Goal: Task Accomplishment & Management: Manage account settings

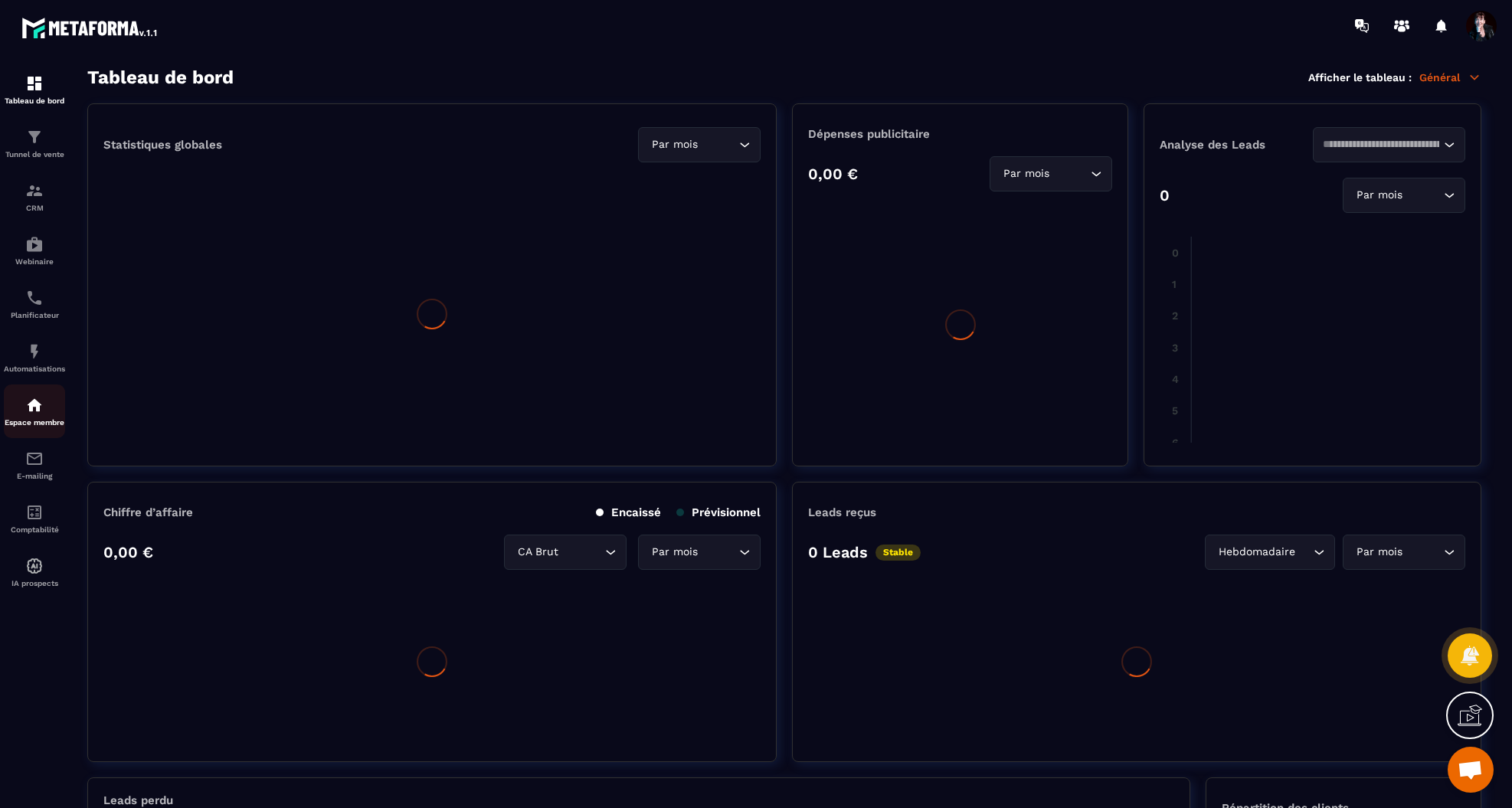
click at [33, 413] on img at bounding box center [34, 405] width 19 height 19
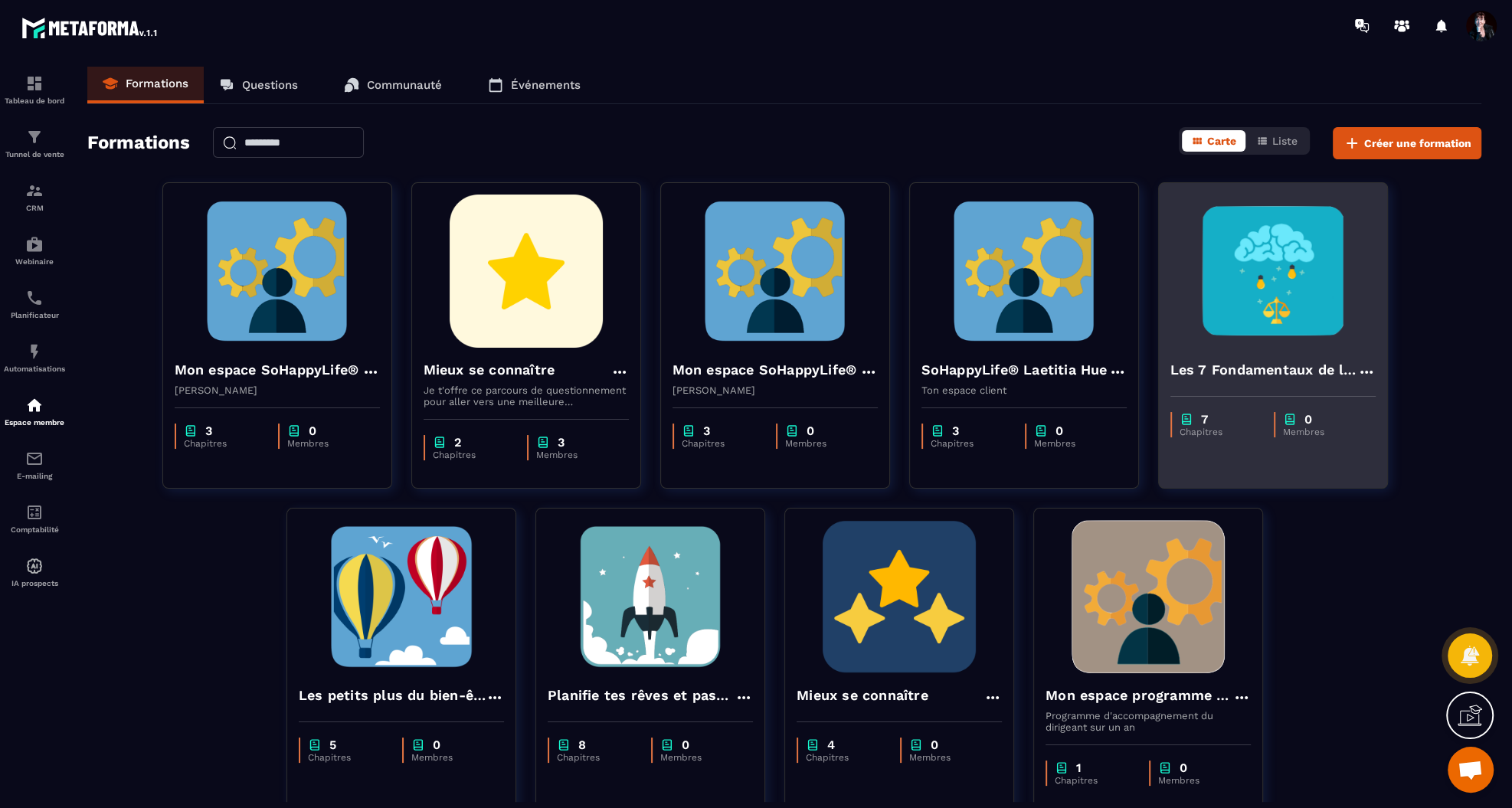
click at [1275, 263] on img at bounding box center [1272, 271] width 205 height 153
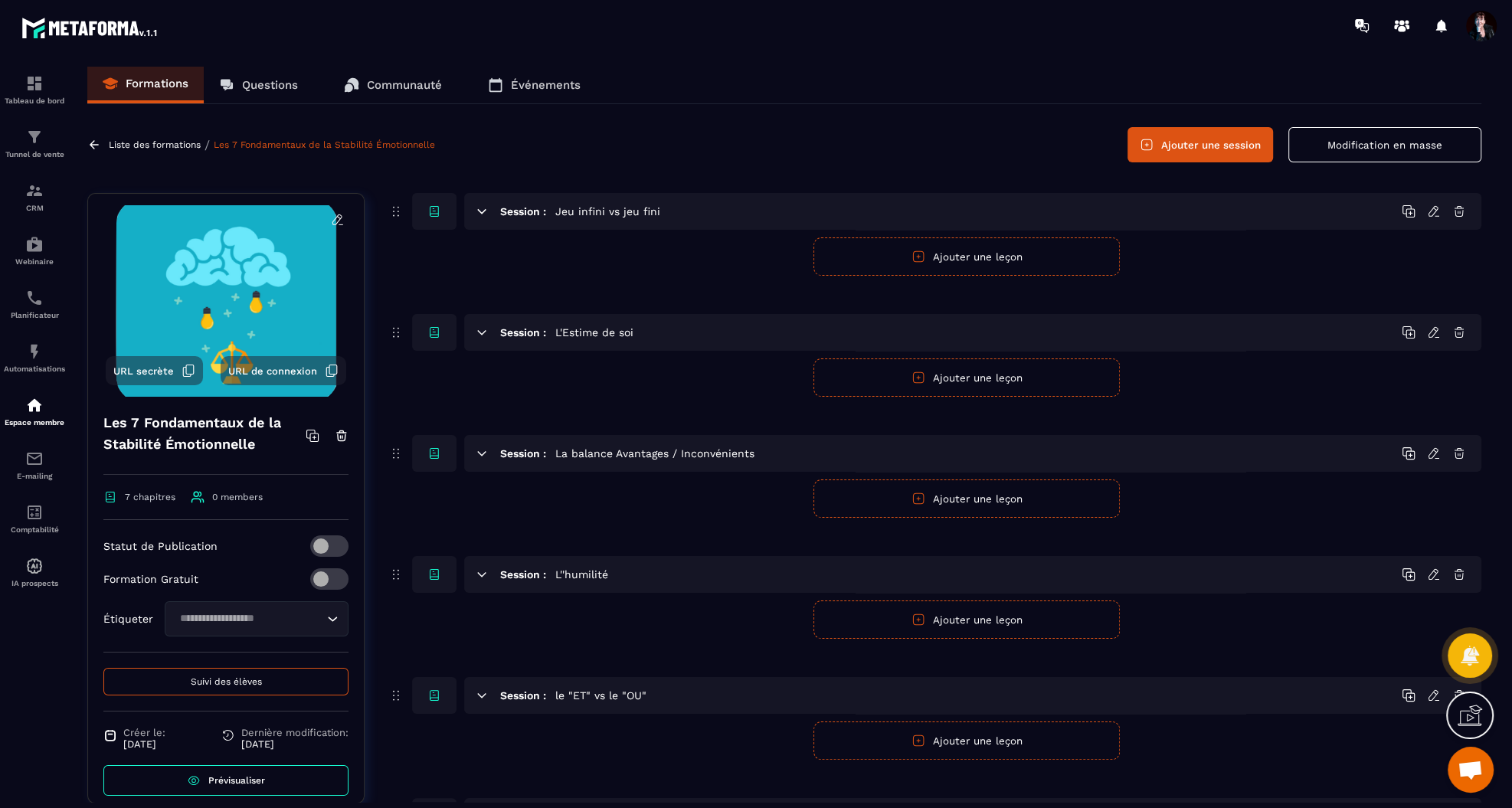
click at [1437, 206] on icon at bounding box center [1433, 211] width 14 height 14
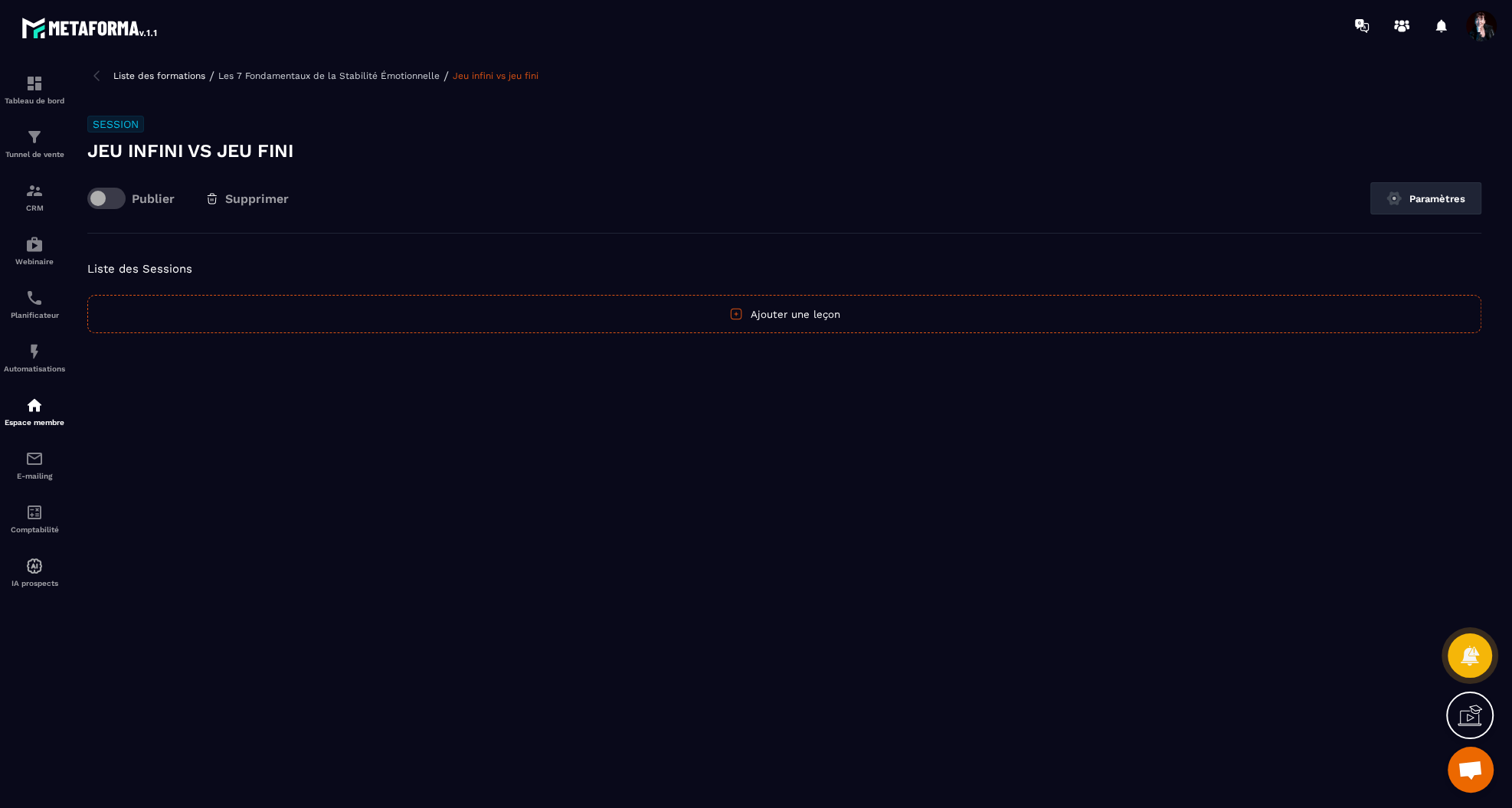
click at [403, 79] on p "Les 7 Fondamentaux de la Stabilité Émotionnelle" at bounding box center [329, 76] width 222 height 11
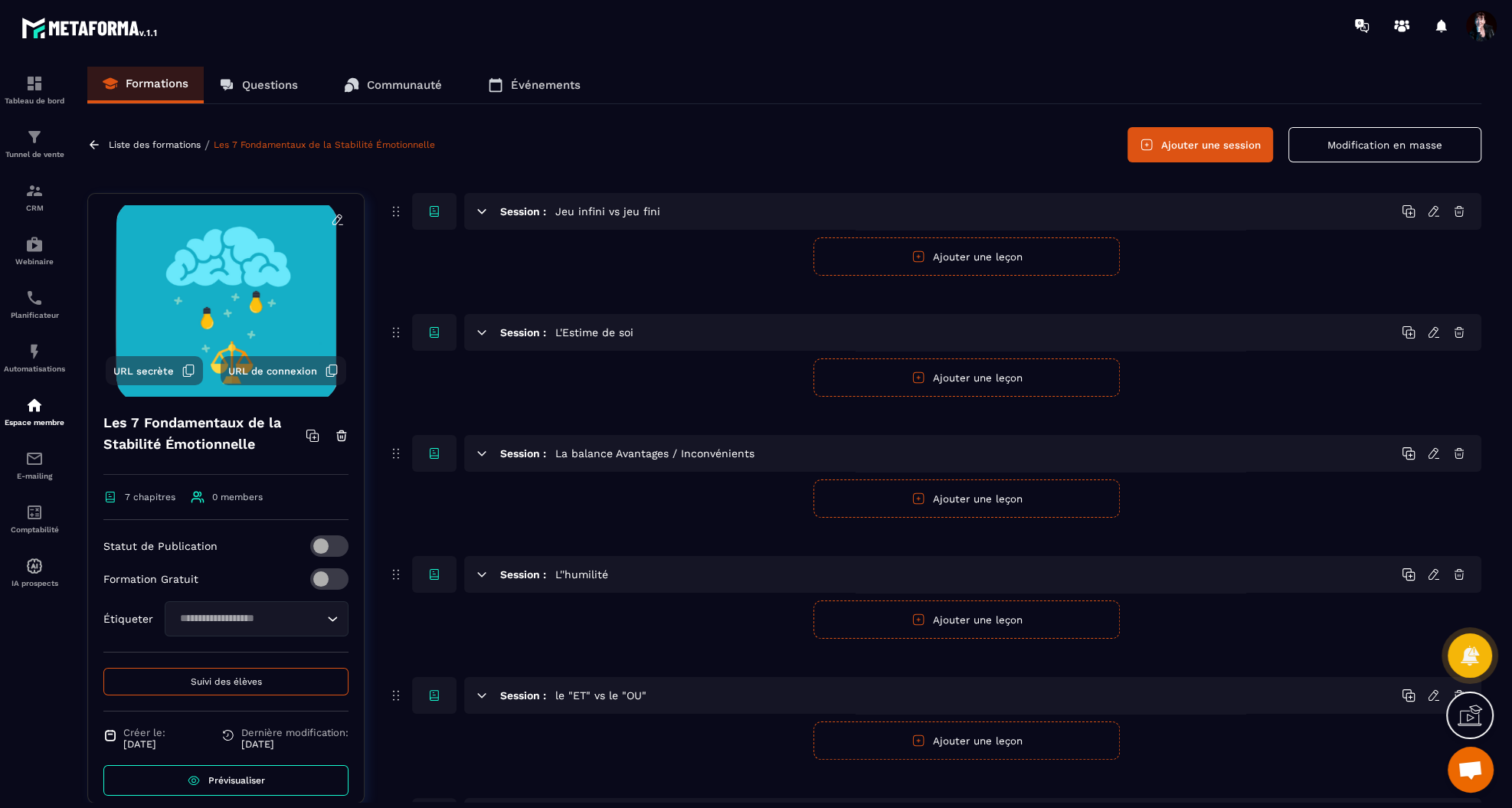
click at [1028, 254] on button "Ajouter une leçon" at bounding box center [966, 256] width 306 height 38
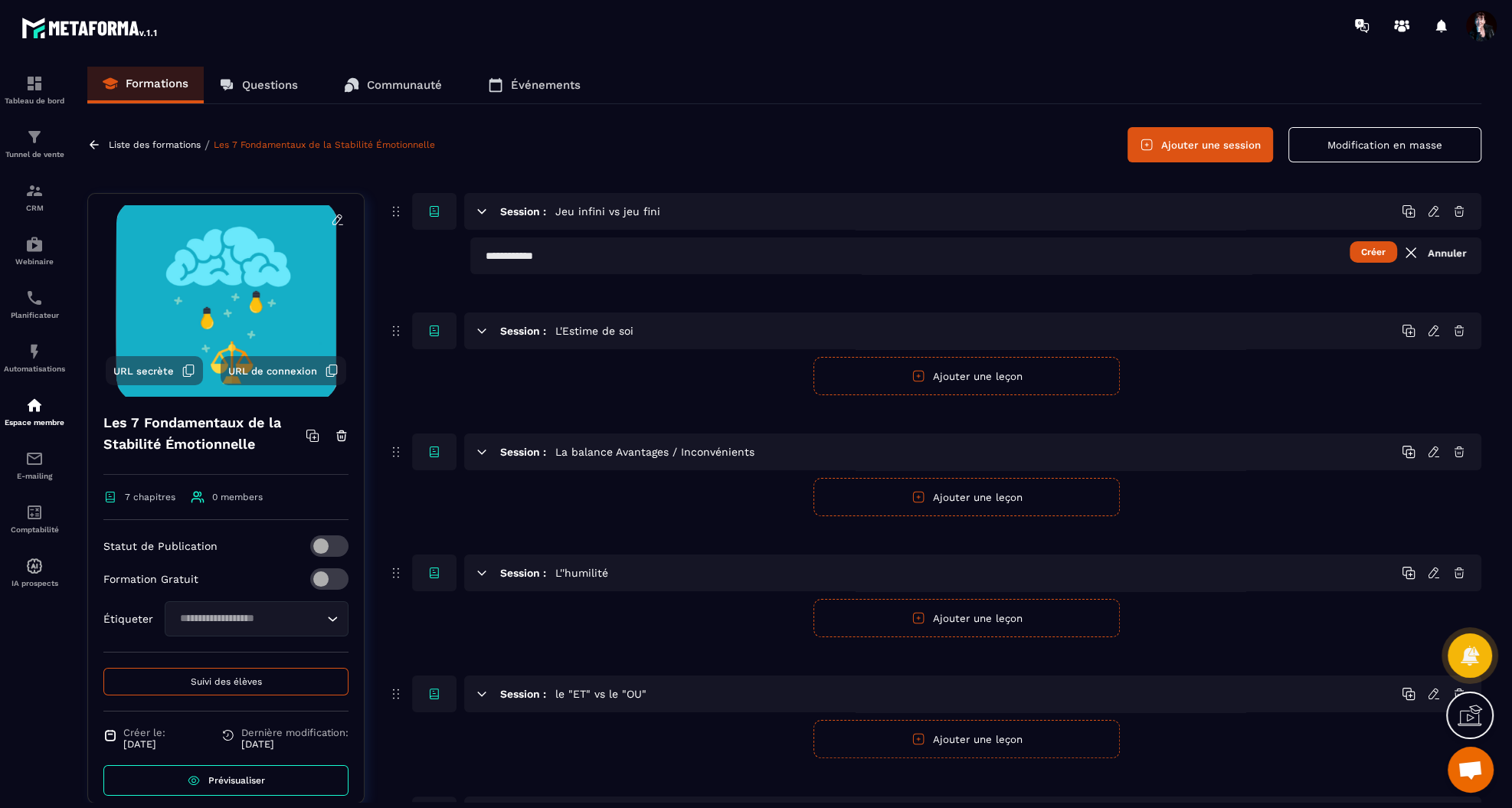
click at [1017, 260] on input "text" at bounding box center [975, 255] width 1011 height 37
click at [633, 262] on input "**********" at bounding box center [975, 255] width 1011 height 37
type input "*"
type input "**********"
click at [1364, 255] on button "Créer" at bounding box center [1373, 252] width 47 height 21
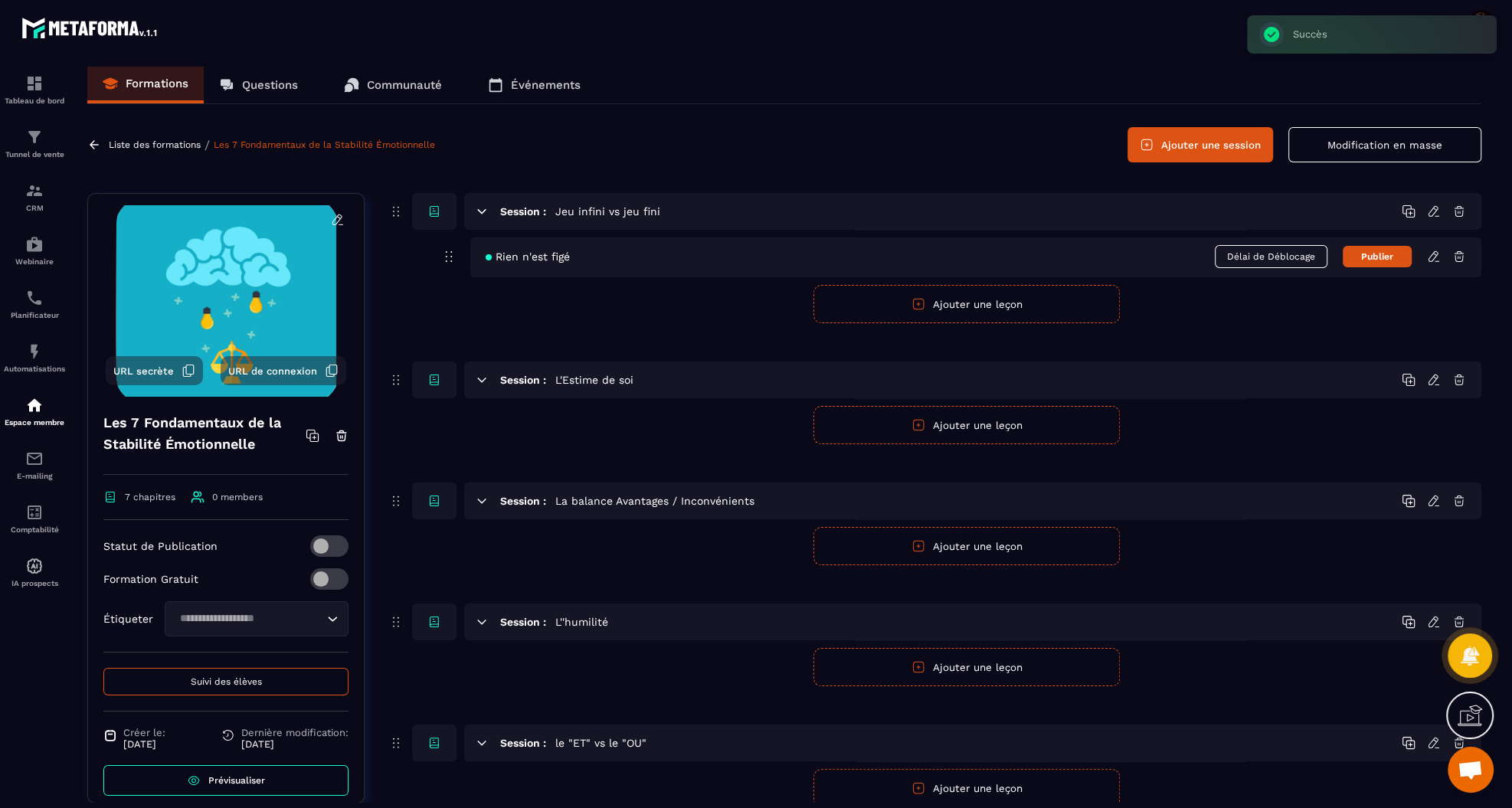
click at [1436, 259] on icon at bounding box center [1433, 256] width 14 height 14
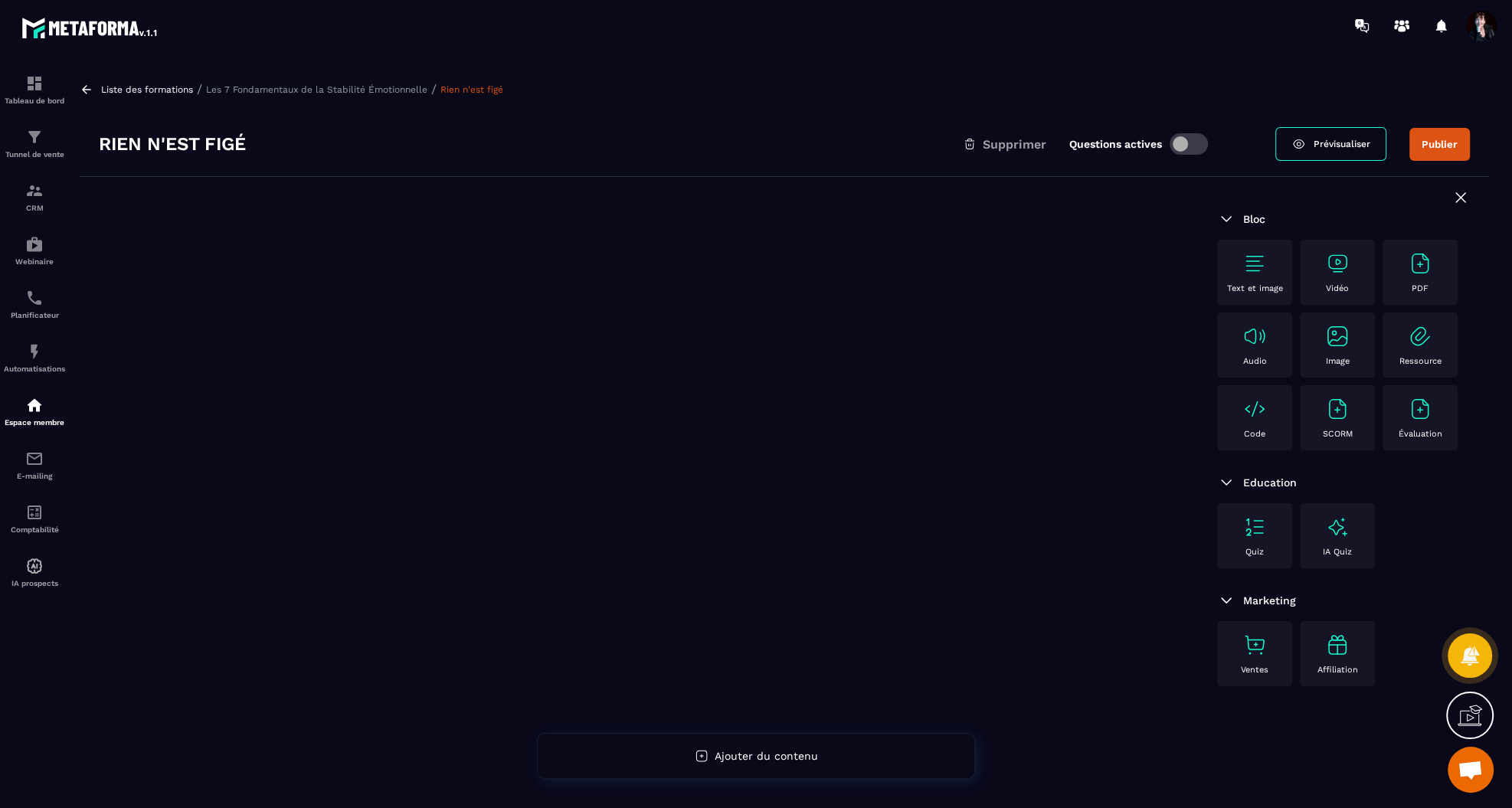
click at [1176, 142] on span at bounding box center [1188, 144] width 38 height 21
click at [1252, 270] on img at bounding box center [1255, 263] width 24 height 24
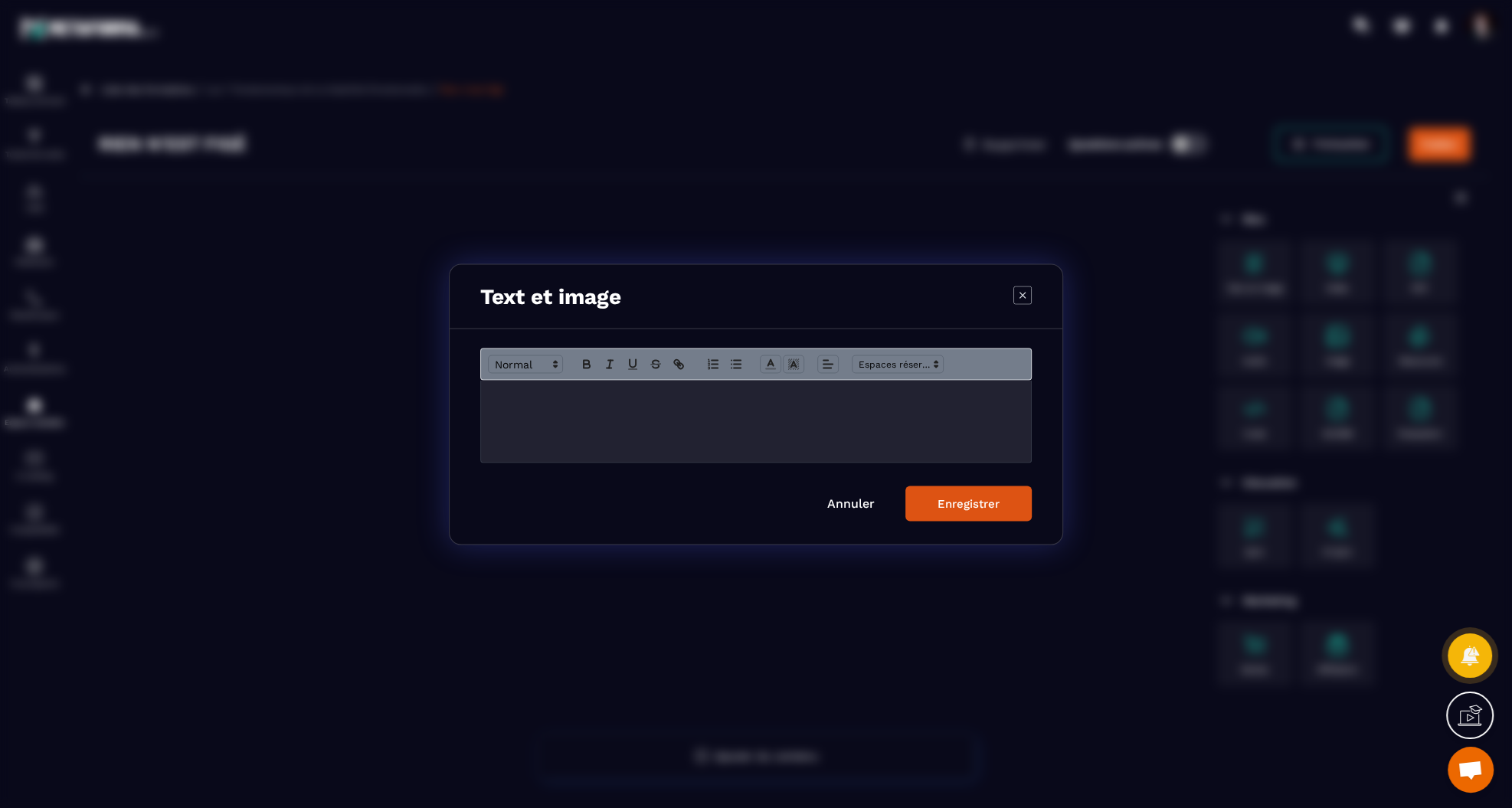
click at [515, 413] on div "Modal window" at bounding box center [755, 421] width 550 height 82
click at [701, 424] on p "**********" at bounding box center [756, 424] width 528 height 14
drag, startPoint x: 909, startPoint y: 426, endPoint x: 813, endPoint y: 427, distance: 96.0
click at [813, 427] on p "**********" at bounding box center [756, 424] width 528 height 14
click at [914, 431] on div "**********" at bounding box center [755, 421] width 550 height 82
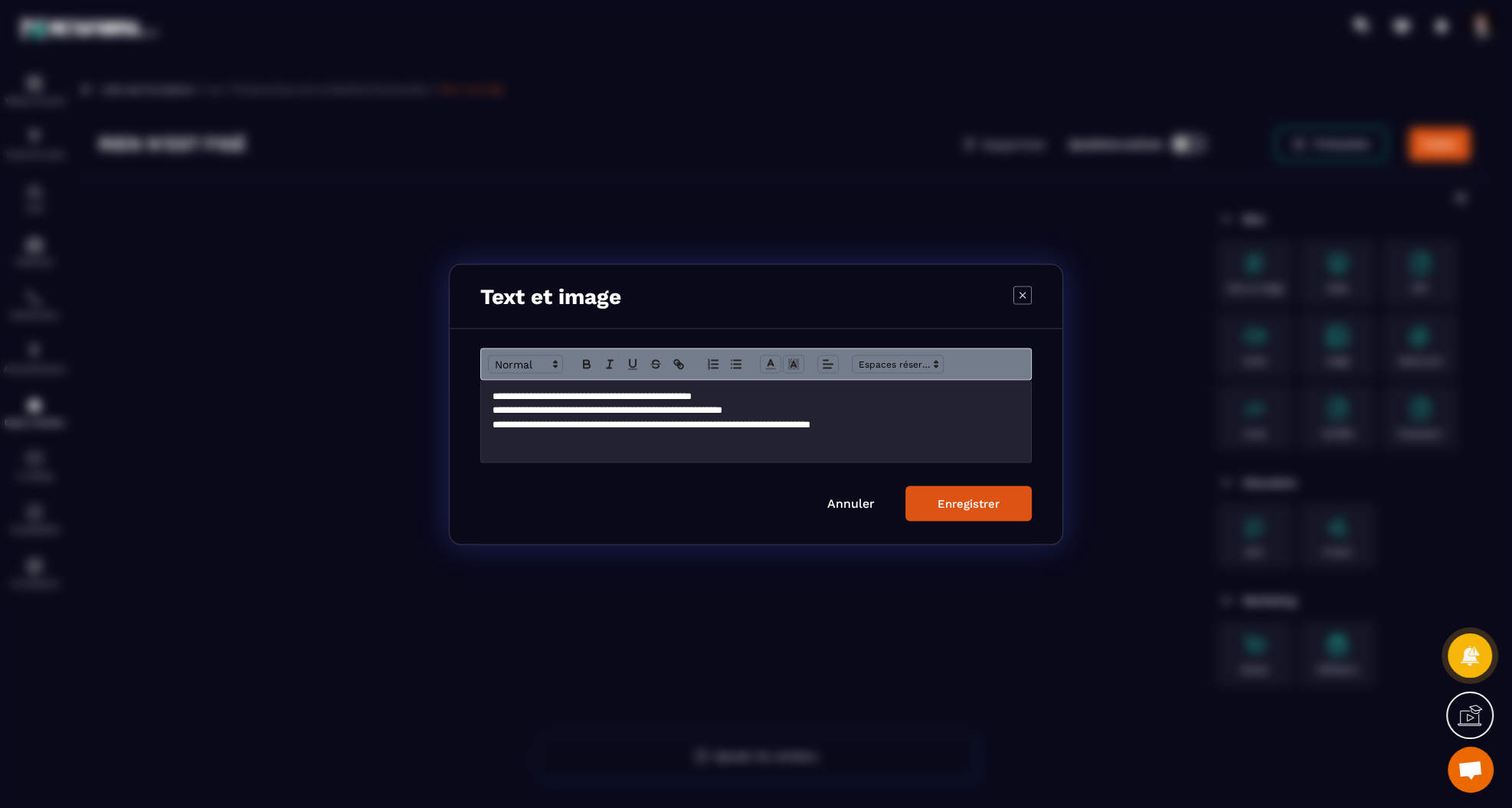
click at [789, 426] on p "**********" at bounding box center [756, 424] width 528 height 14
click at [930, 426] on p "**********" at bounding box center [756, 424] width 528 height 14
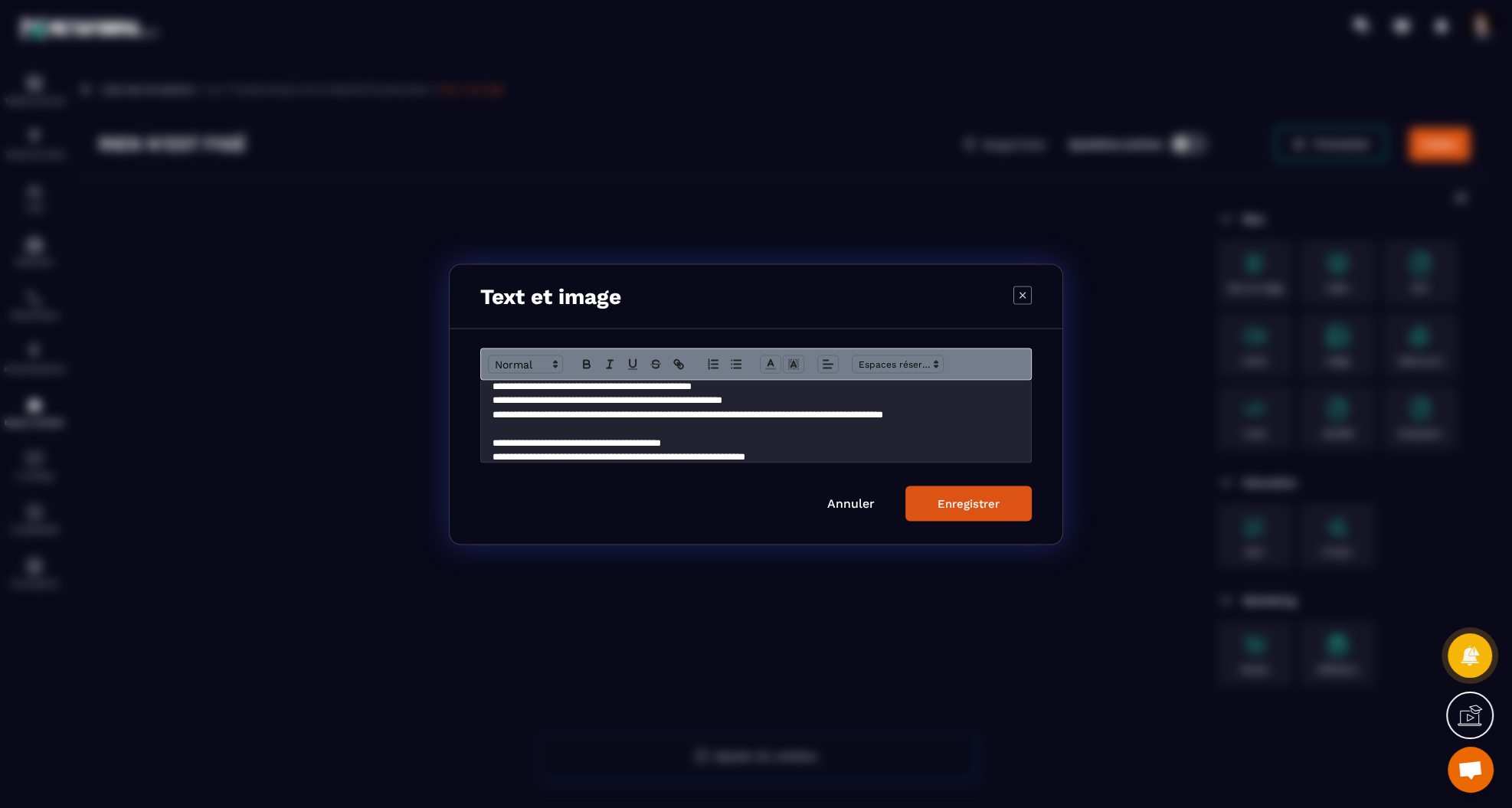
scroll to position [24, 0]
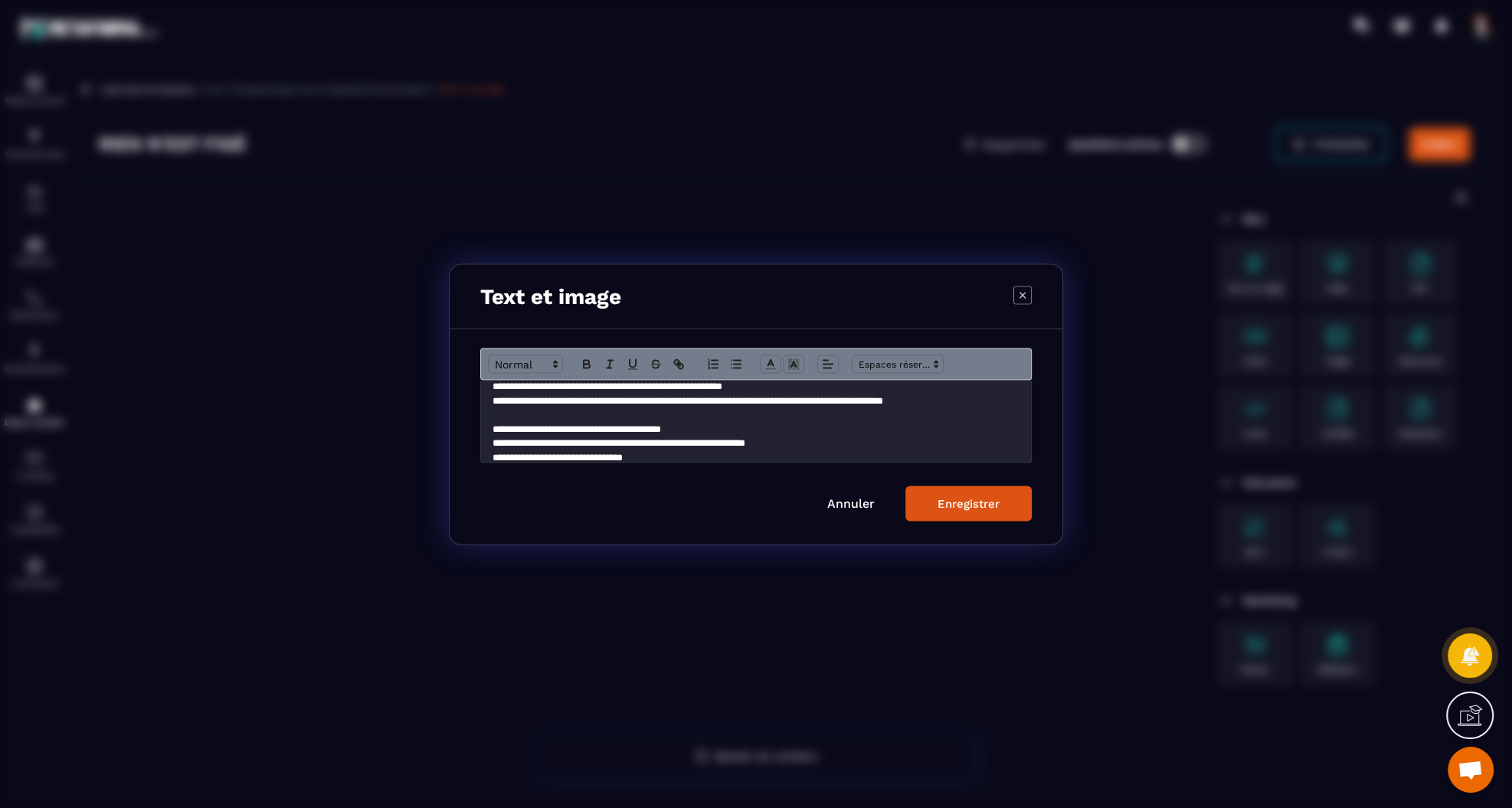
click at [494, 456] on p "**********" at bounding box center [756, 456] width 528 height 14
click at [948, 499] on div "Enregistrer" at bounding box center [968, 503] width 62 height 14
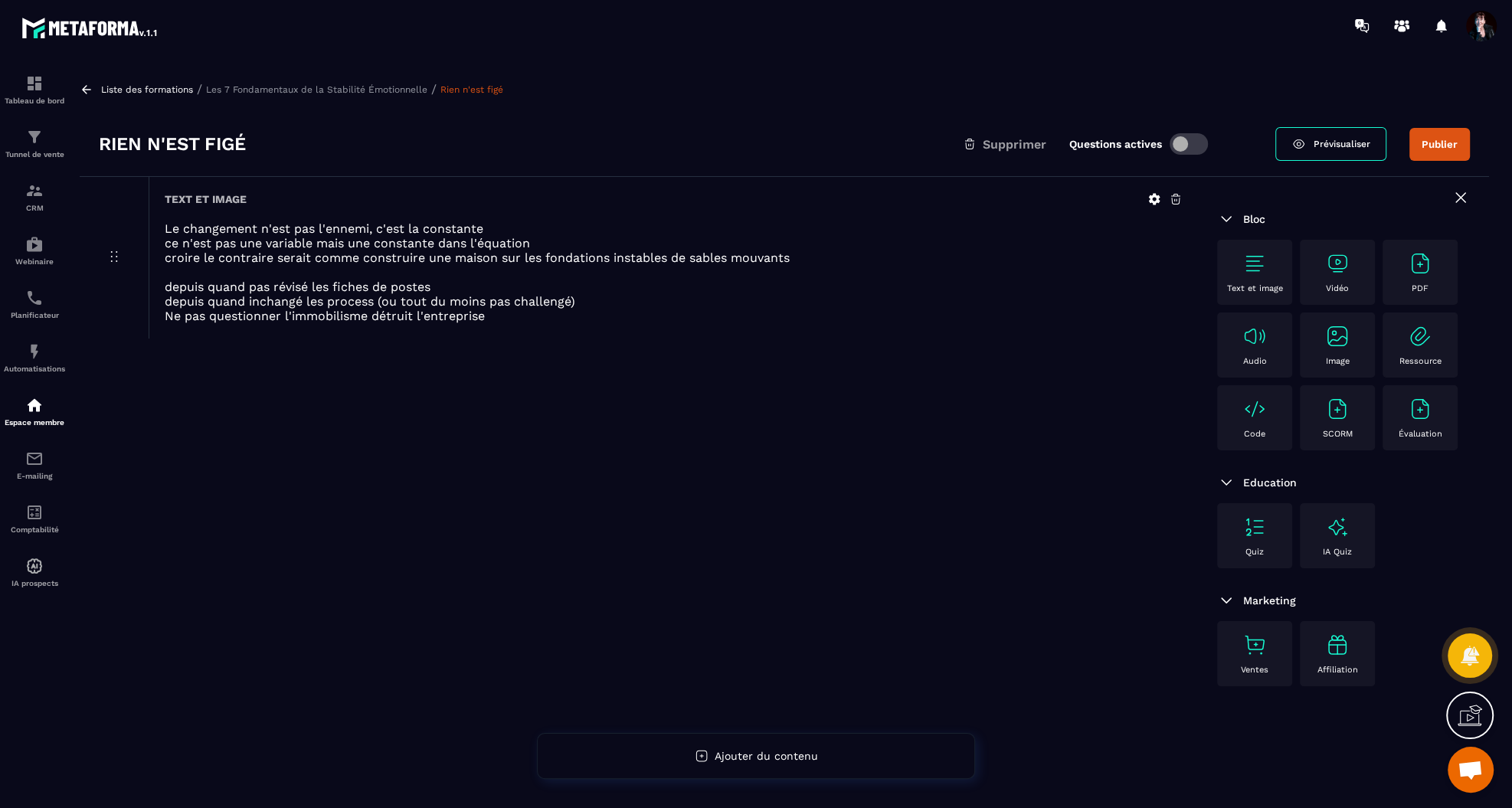
click at [337, 85] on p "Les 7 Fondamentaux de la Stabilité Émotionnelle" at bounding box center [317, 89] width 222 height 11
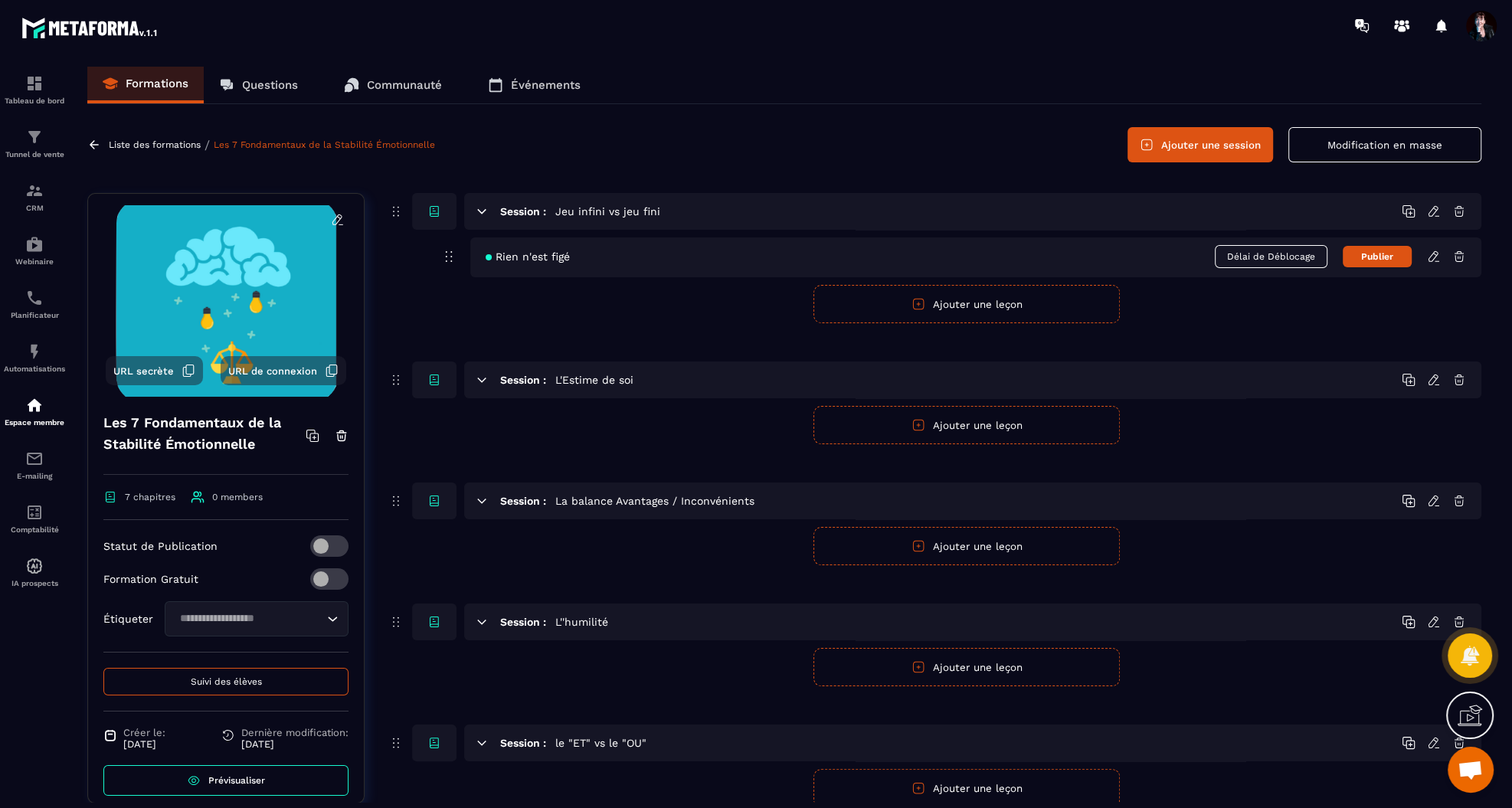
scroll to position [10002, 0]
click at [1432, 255] on icon at bounding box center [1433, 256] width 14 height 14
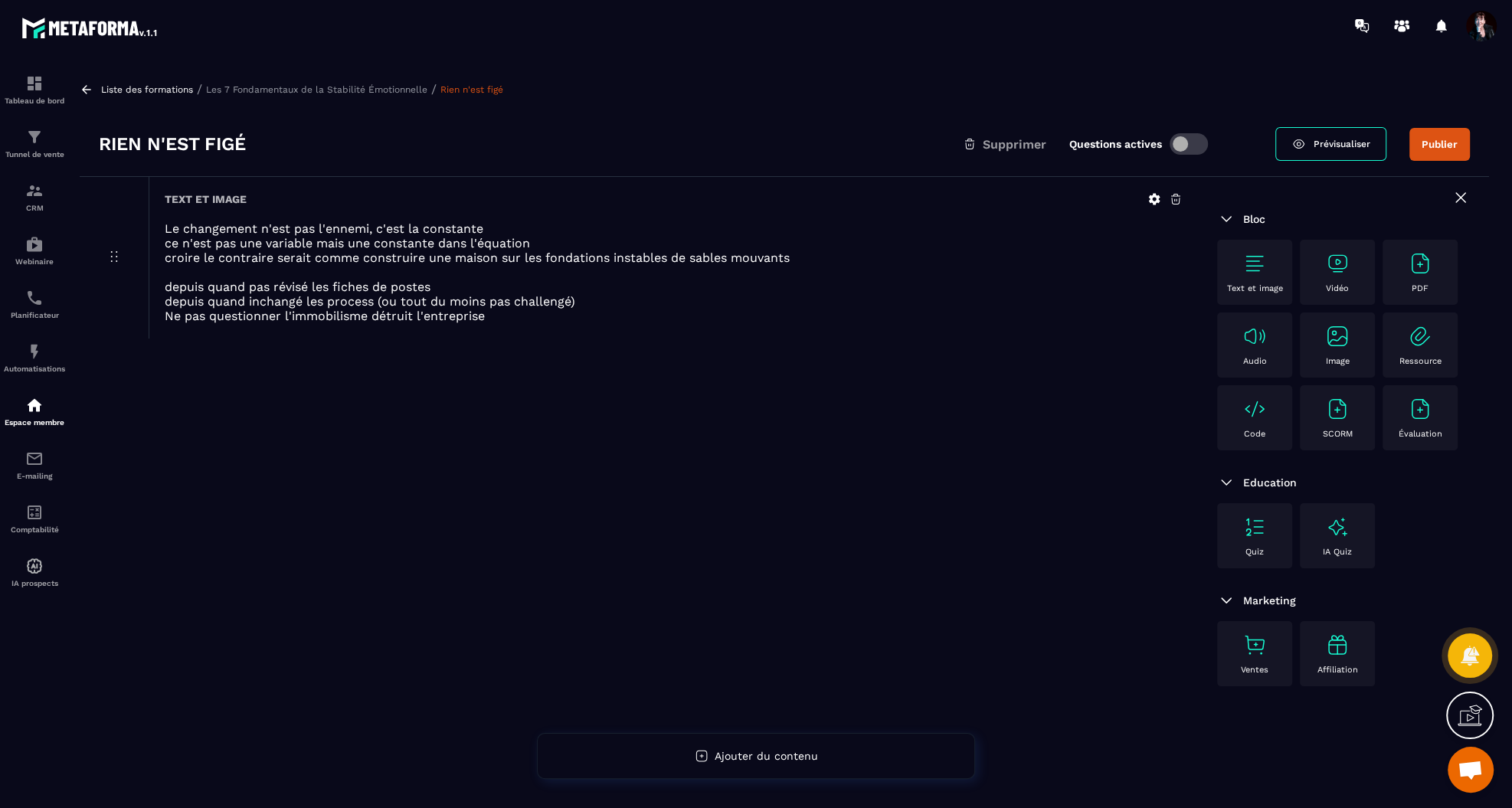
click at [1261, 262] on img at bounding box center [1255, 263] width 24 height 24
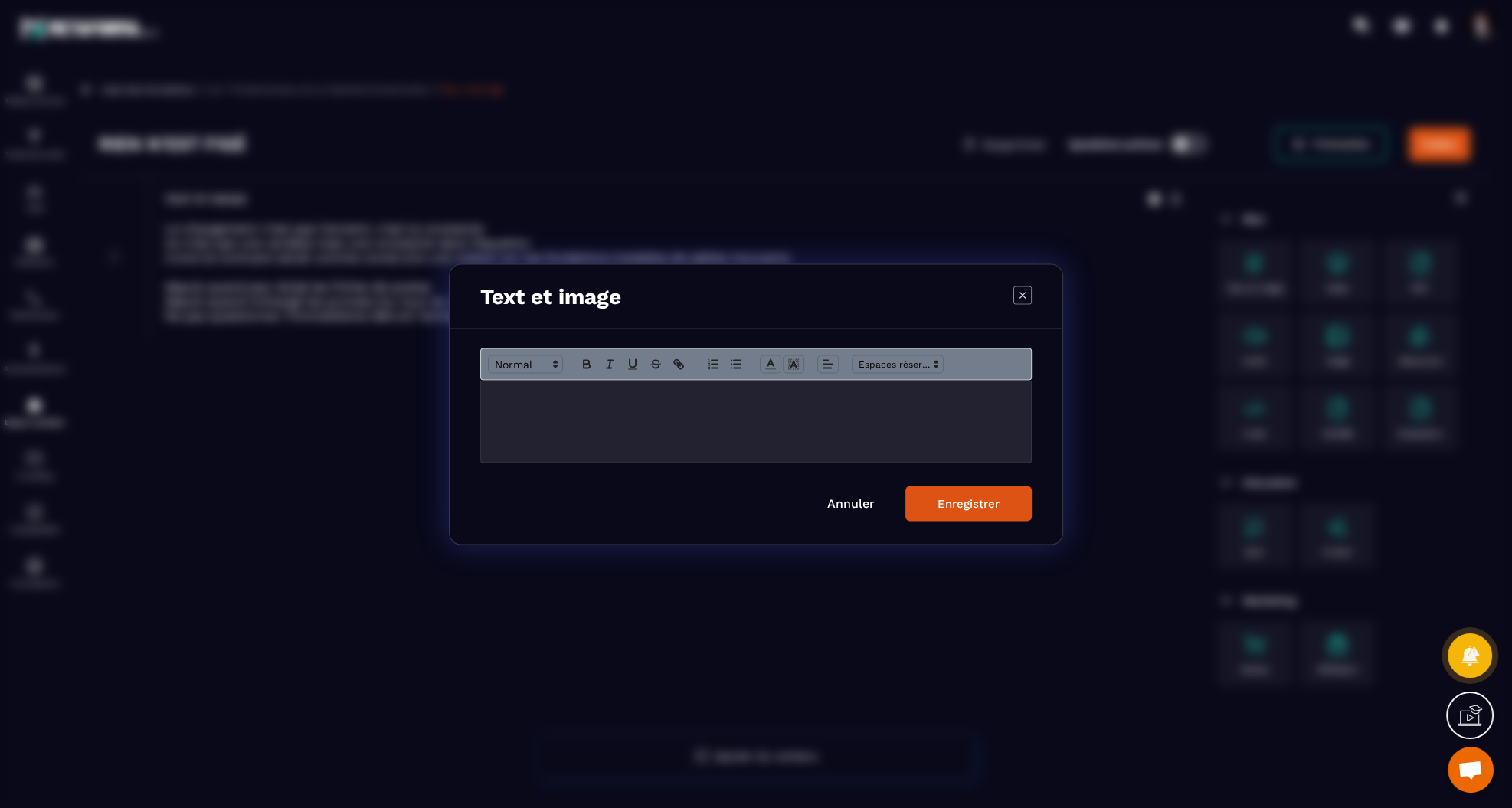
click at [693, 404] on div "Modal window" at bounding box center [755, 421] width 550 height 82
click at [966, 503] on div "Enregistrer" at bounding box center [968, 503] width 62 height 14
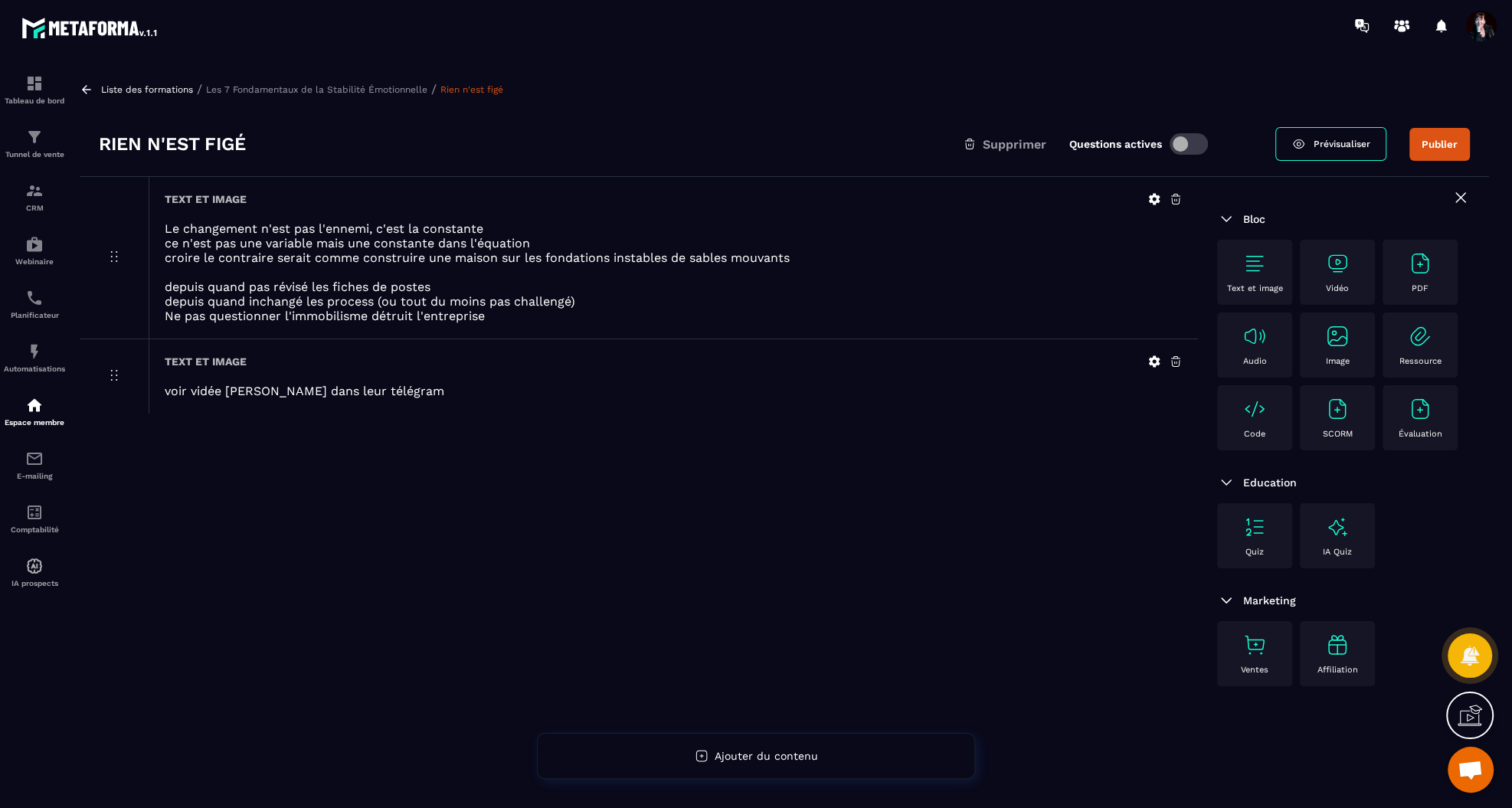
click at [377, 93] on p "Les 7 Fondamentaux de la Stabilité Émotionnelle" at bounding box center [317, 89] width 222 height 11
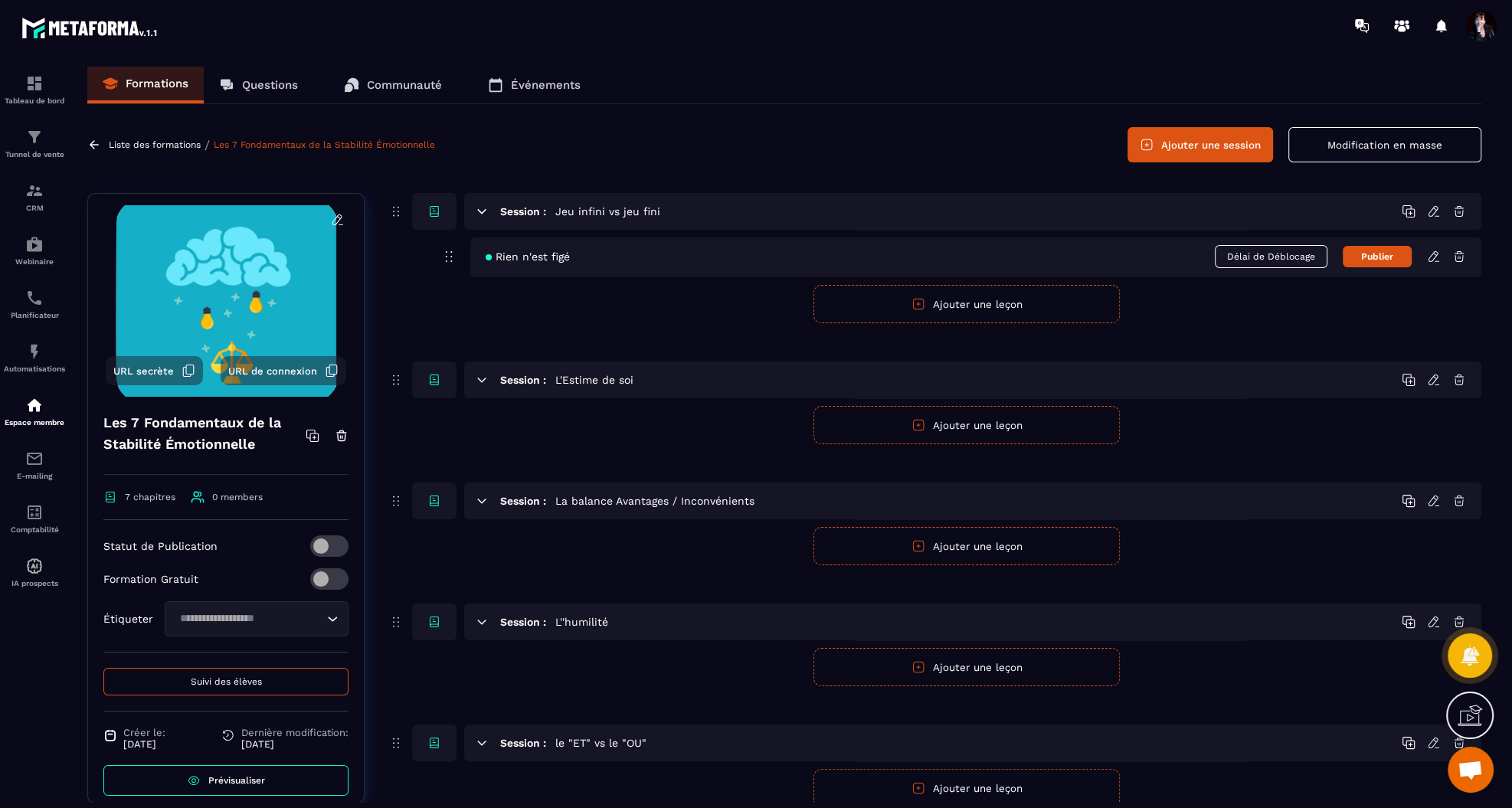
click at [161, 143] on p "Liste des formations" at bounding box center [154, 145] width 92 height 11
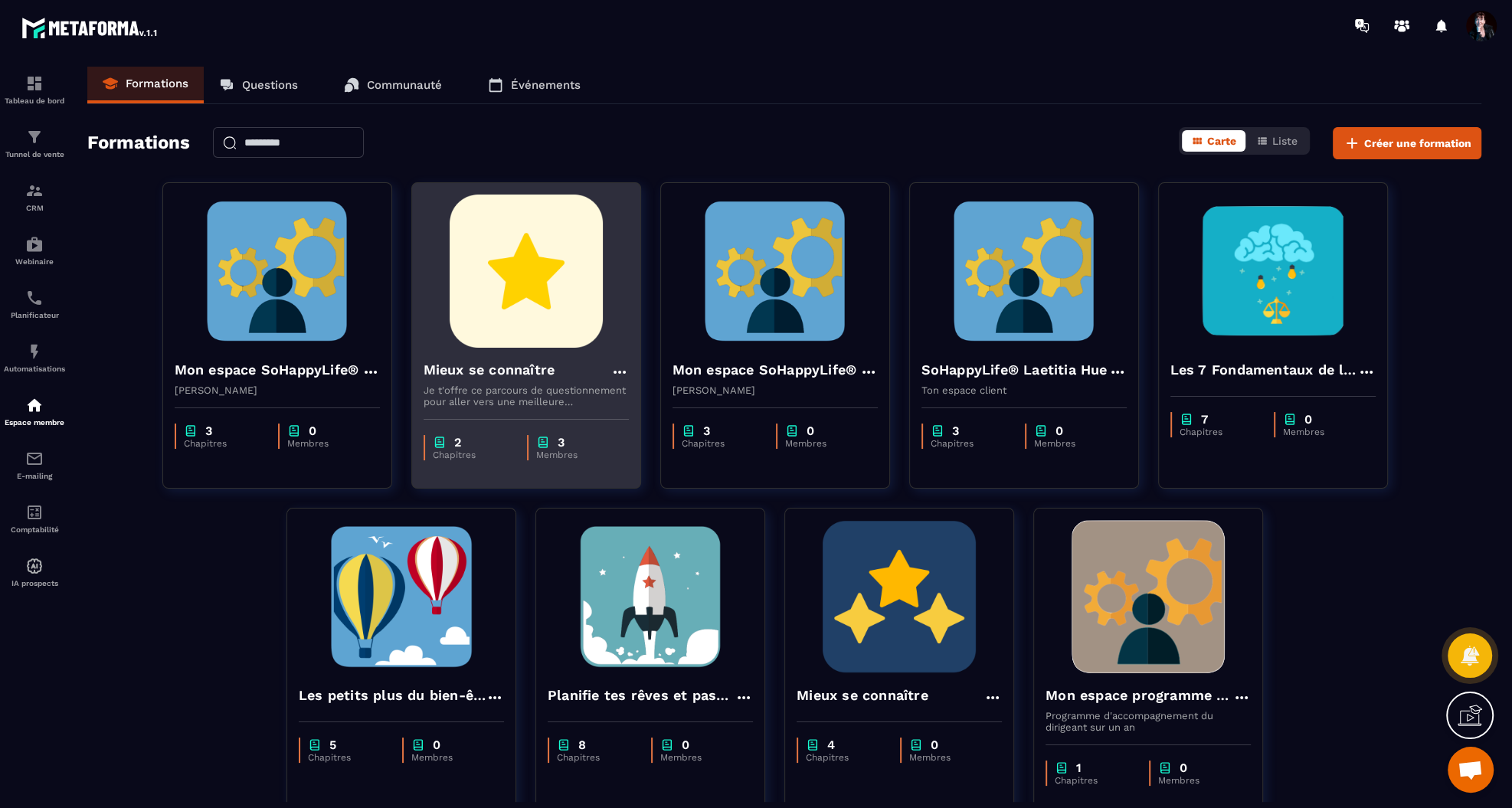
click at [531, 309] on img at bounding box center [525, 271] width 205 height 153
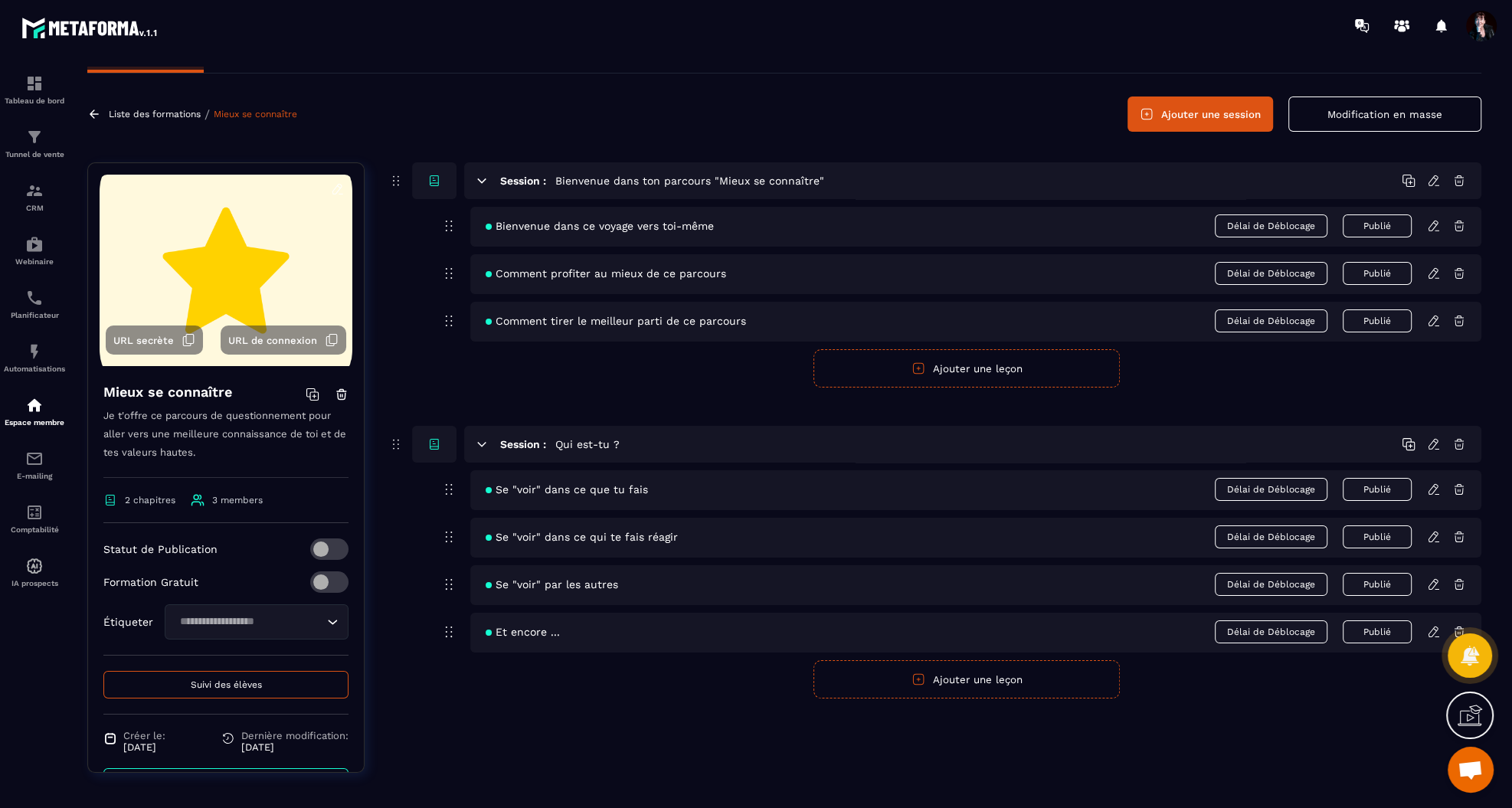
scroll to position [38, 0]
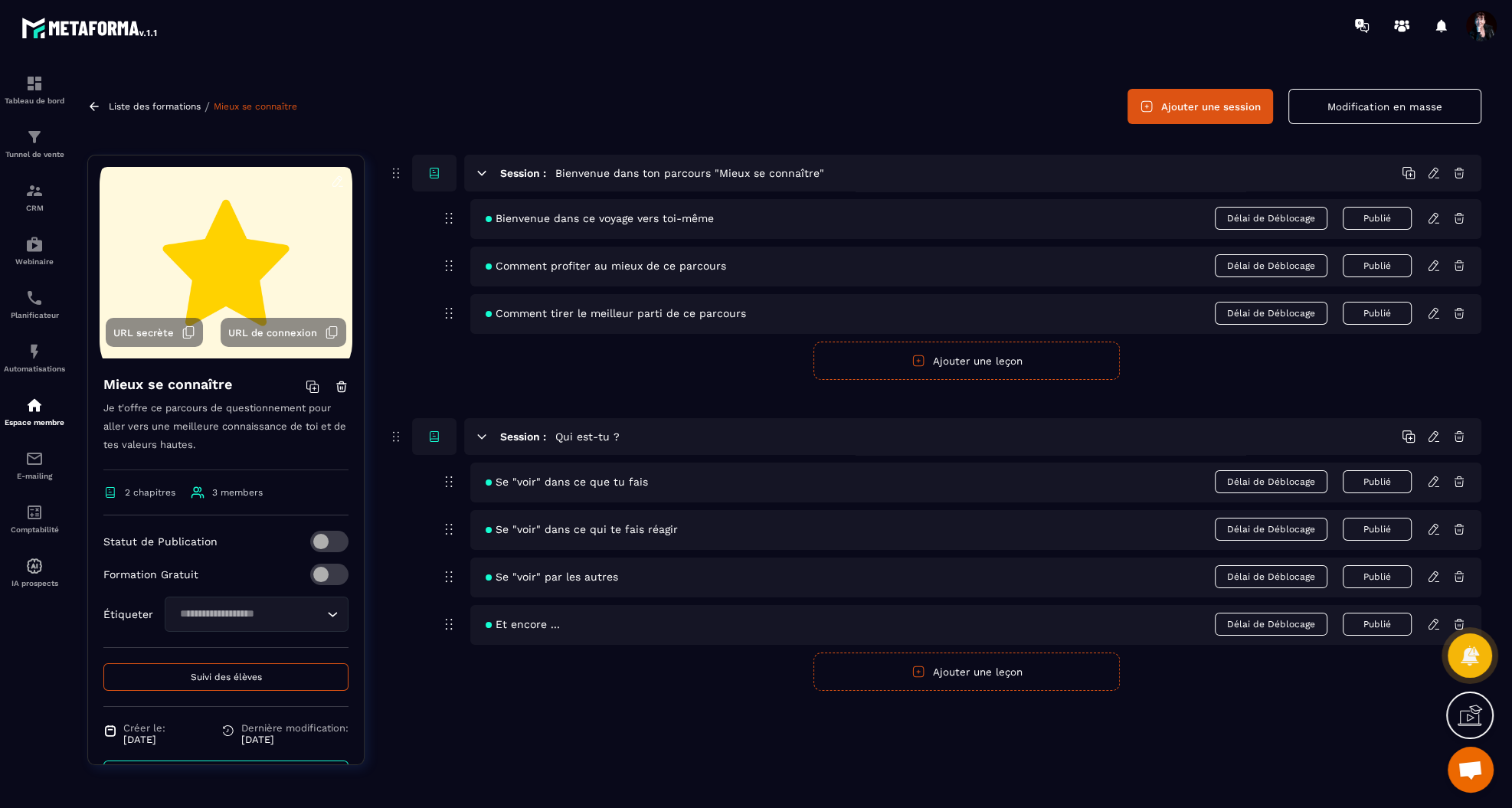
click at [1432, 217] on icon at bounding box center [1433, 218] width 14 height 14
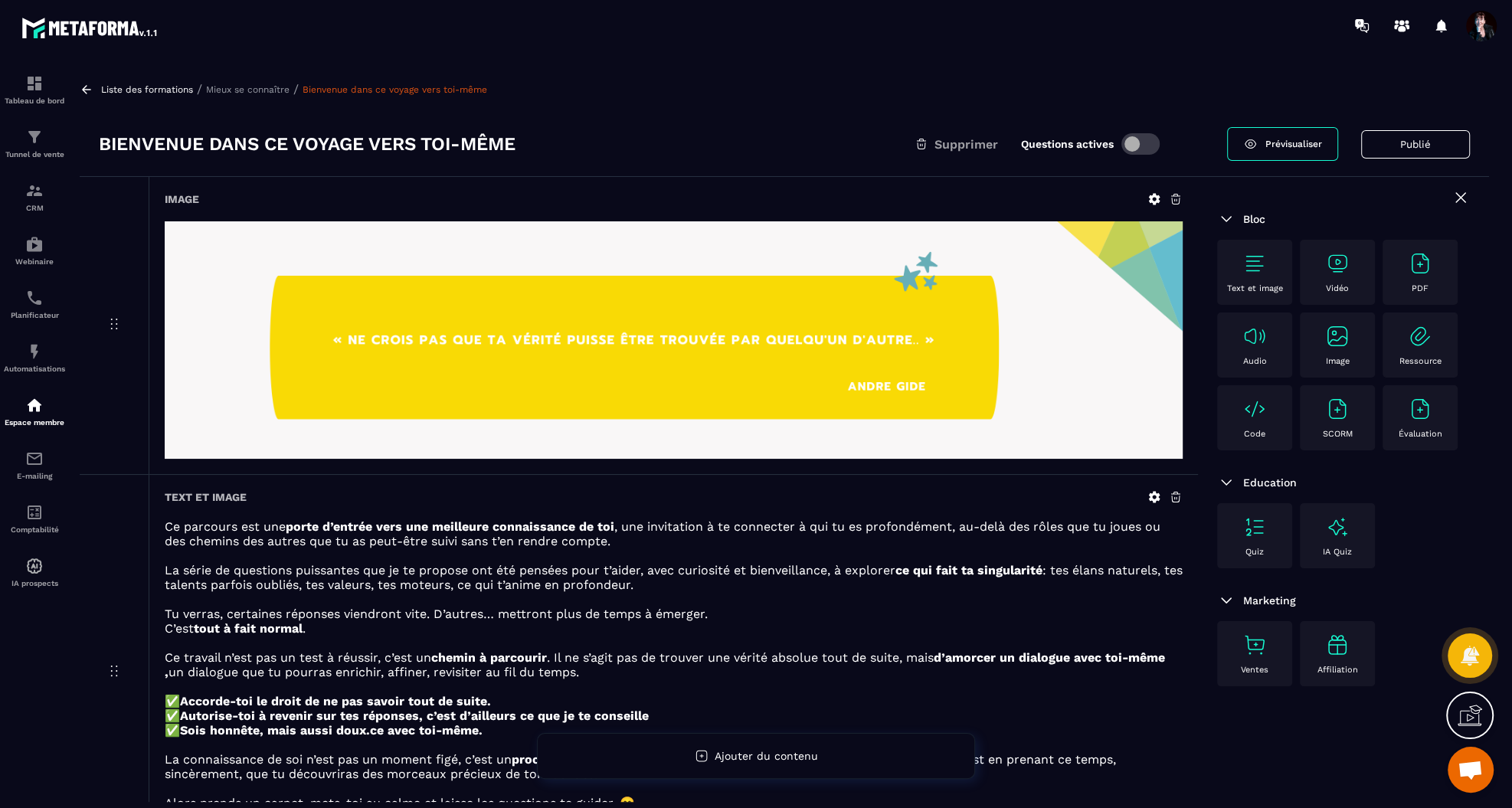
click at [244, 89] on p "Mieux se connaître" at bounding box center [248, 89] width 84 height 11
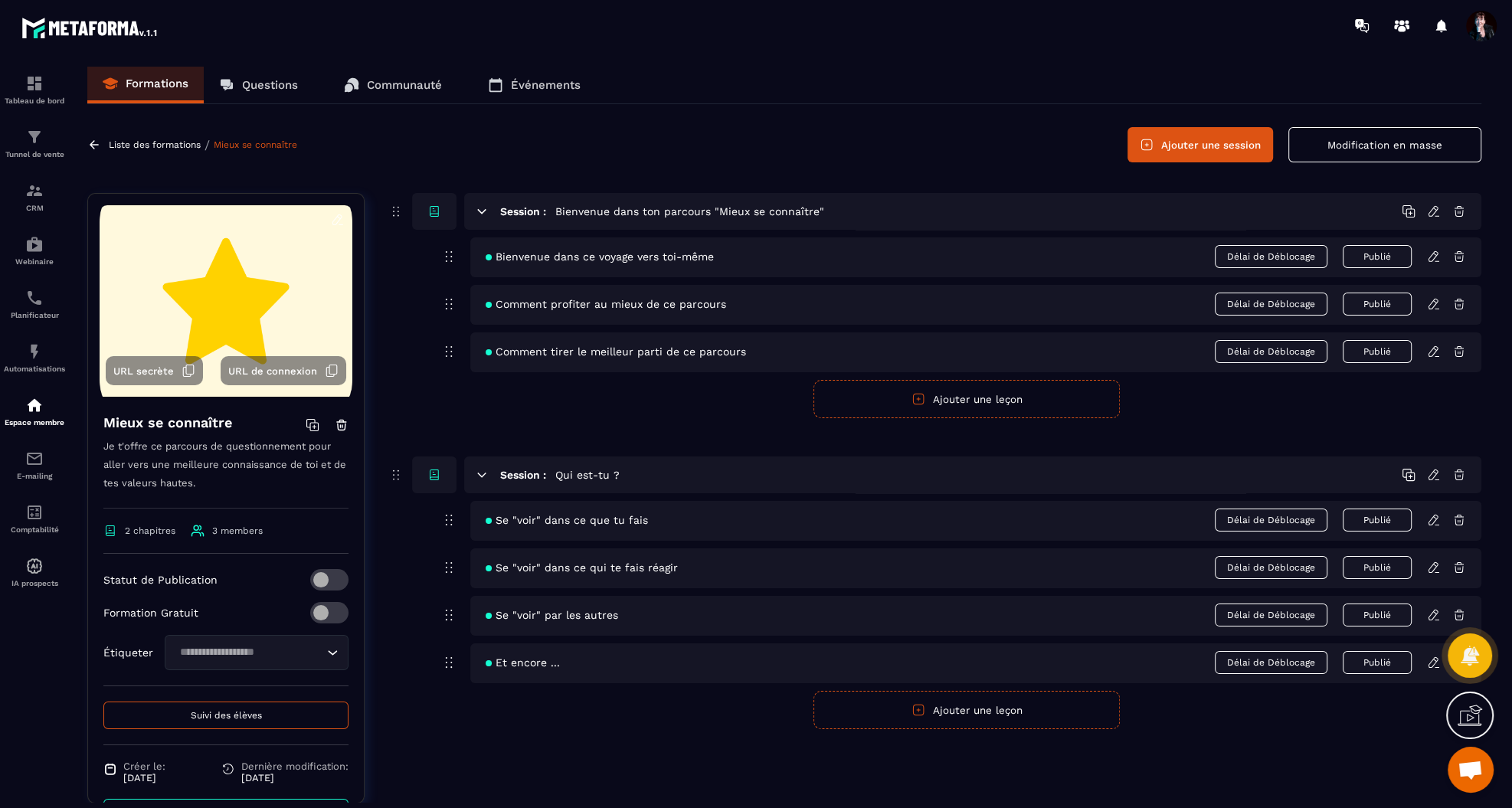
click at [1431, 309] on icon at bounding box center [1433, 304] width 14 height 14
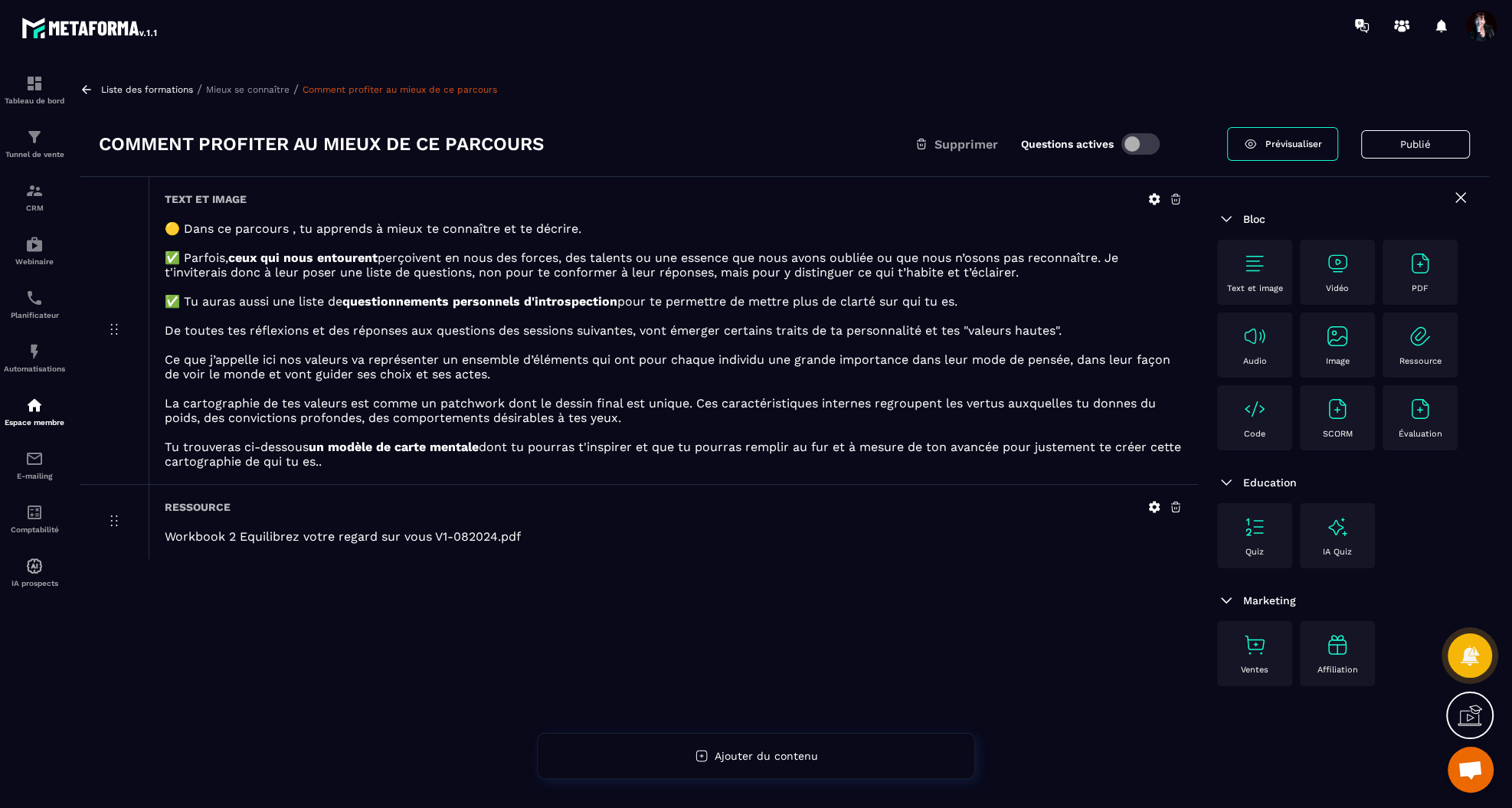
click at [1151, 508] on icon at bounding box center [1154, 507] width 14 height 14
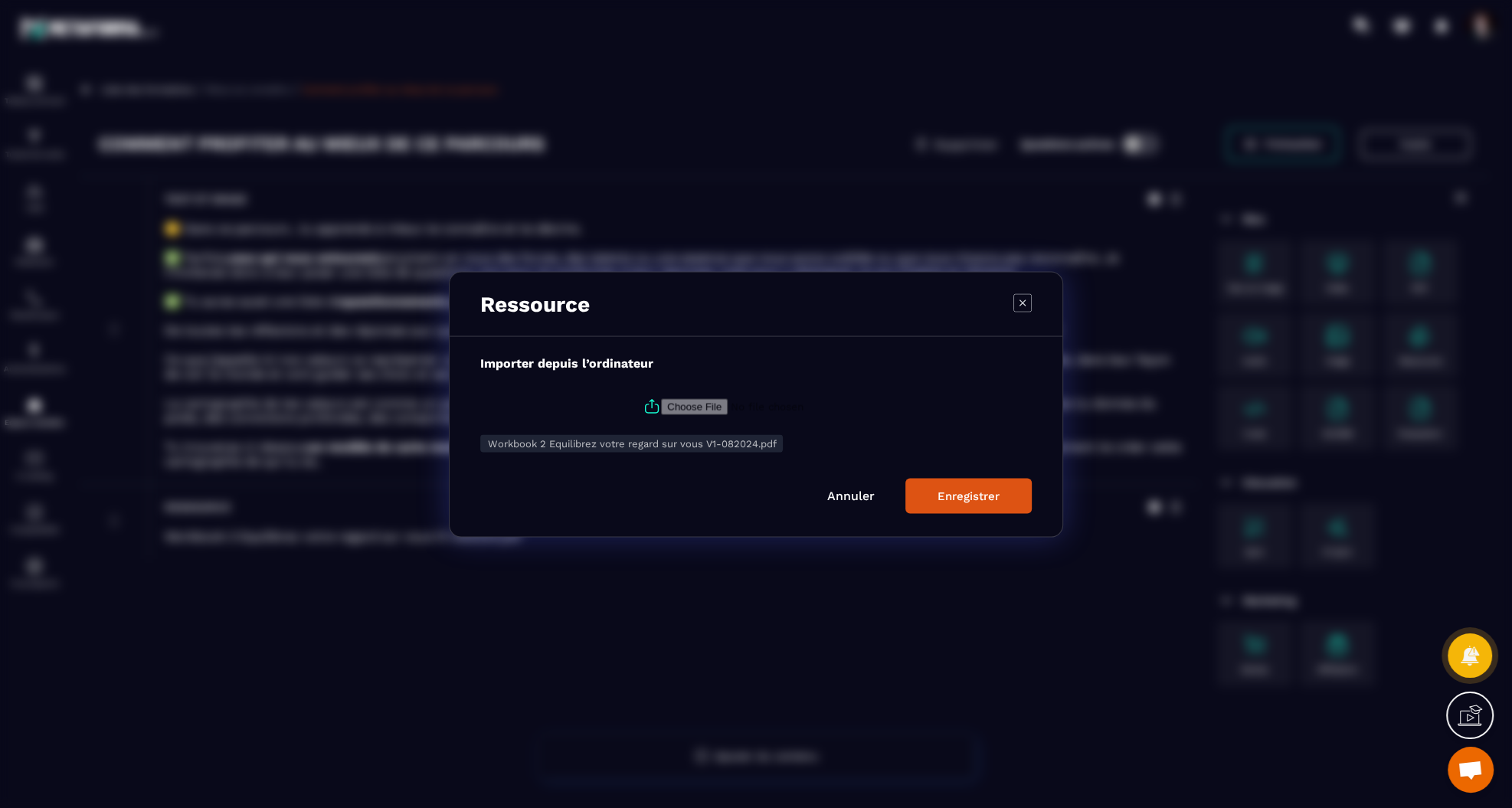
click at [1022, 302] on icon "Modal window" at bounding box center [1022, 302] width 6 height 6
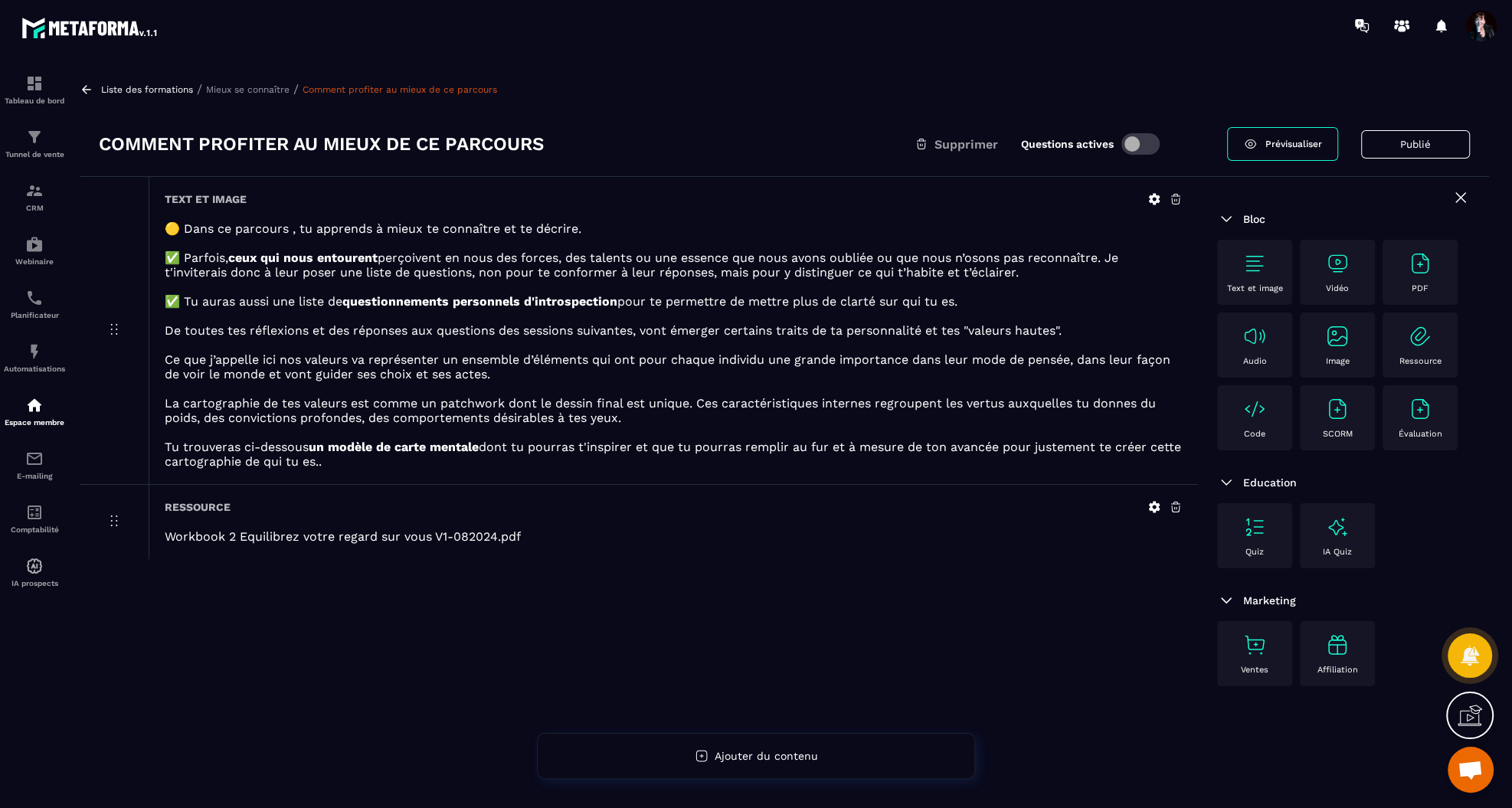
click at [1294, 141] on span "Prévisualiser" at bounding box center [1294, 144] width 57 height 11
click at [1151, 509] on icon at bounding box center [1155, 508] width 11 height 11
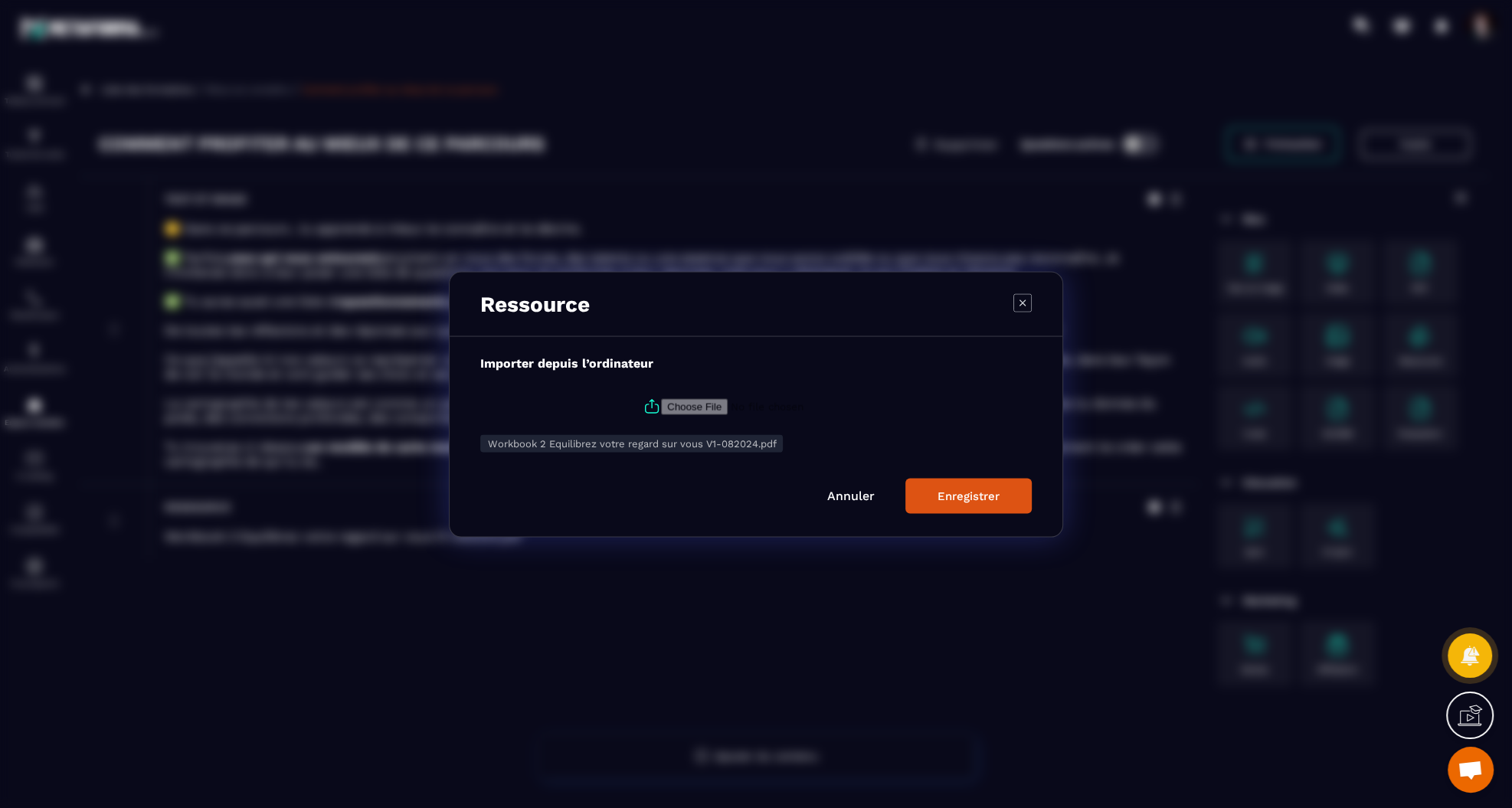
click at [649, 405] on icon "Modal window" at bounding box center [651, 405] width 19 height 19
click at [661, 405] on input "Modal window" at bounding box center [765, 406] width 208 height 16
type input "**********"
click at [961, 497] on div "Enregistrer" at bounding box center [968, 495] width 62 height 14
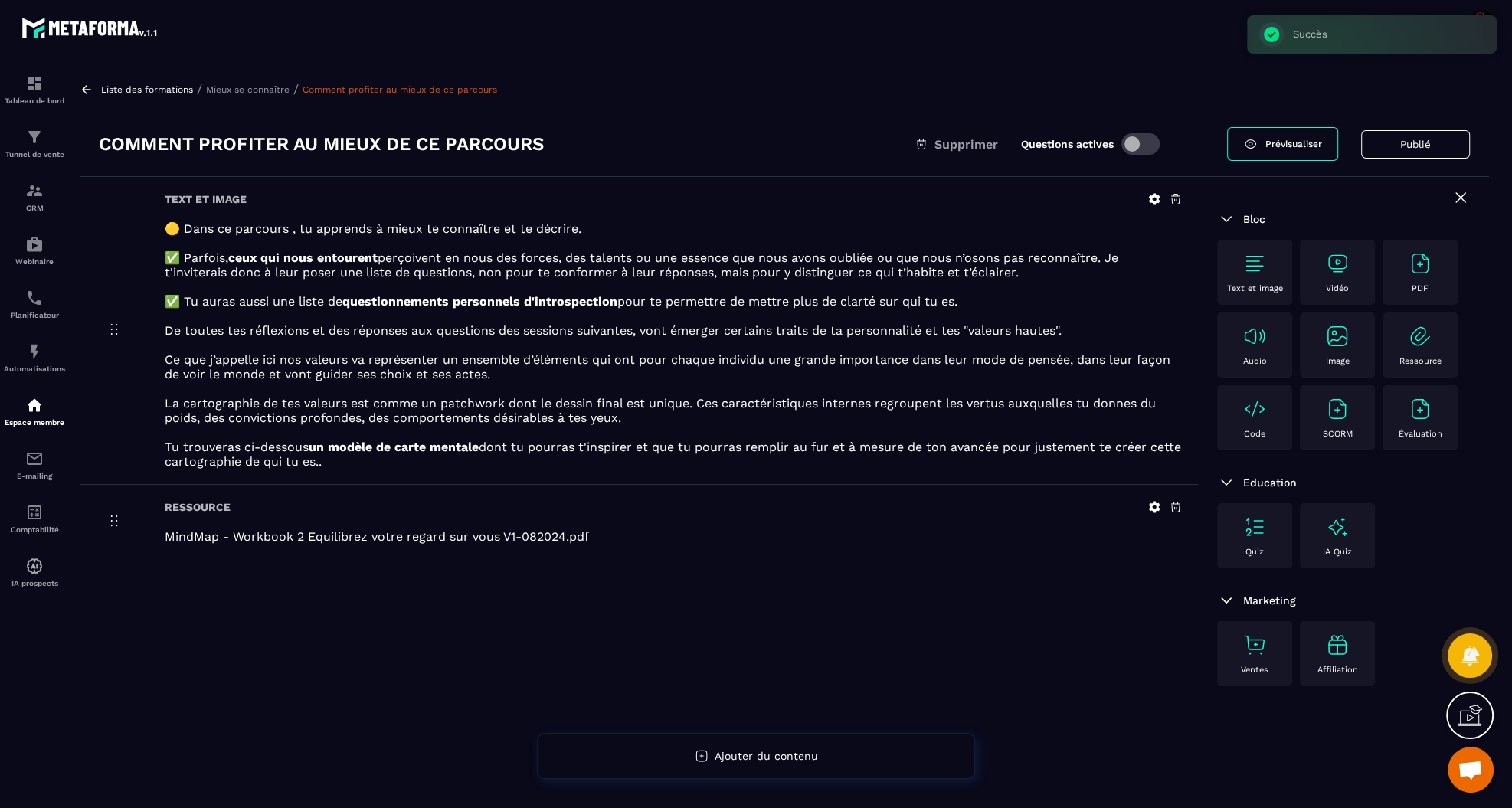
click at [259, 89] on p "Mieux se connaître" at bounding box center [248, 89] width 84 height 11
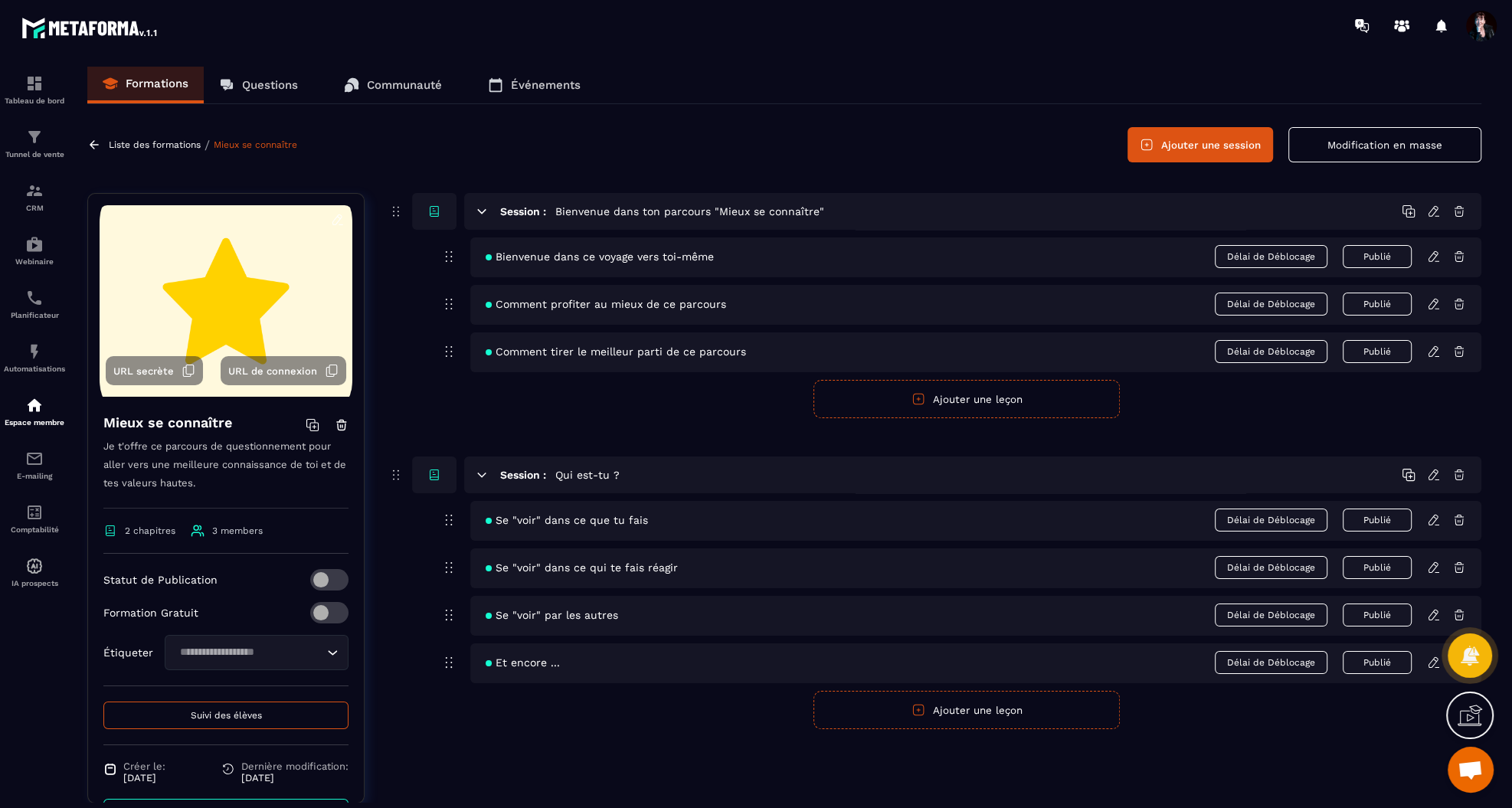
click at [1431, 253] on icon at bounding box center [1432, 256] width 9 height 10
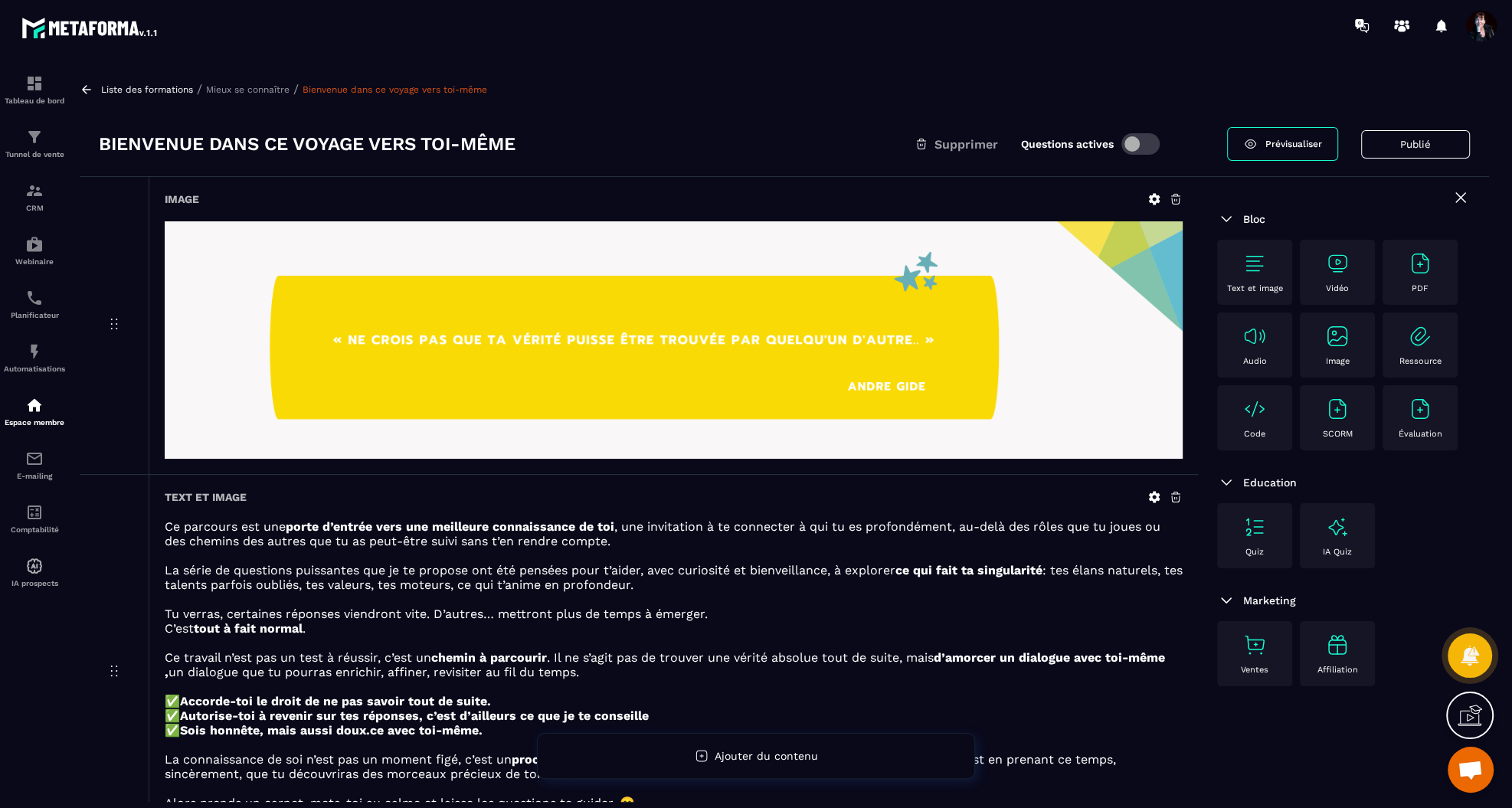
click at [270, 92] on p "Mieux se connaître" at bounding box center [248, 89] width 84 height 11
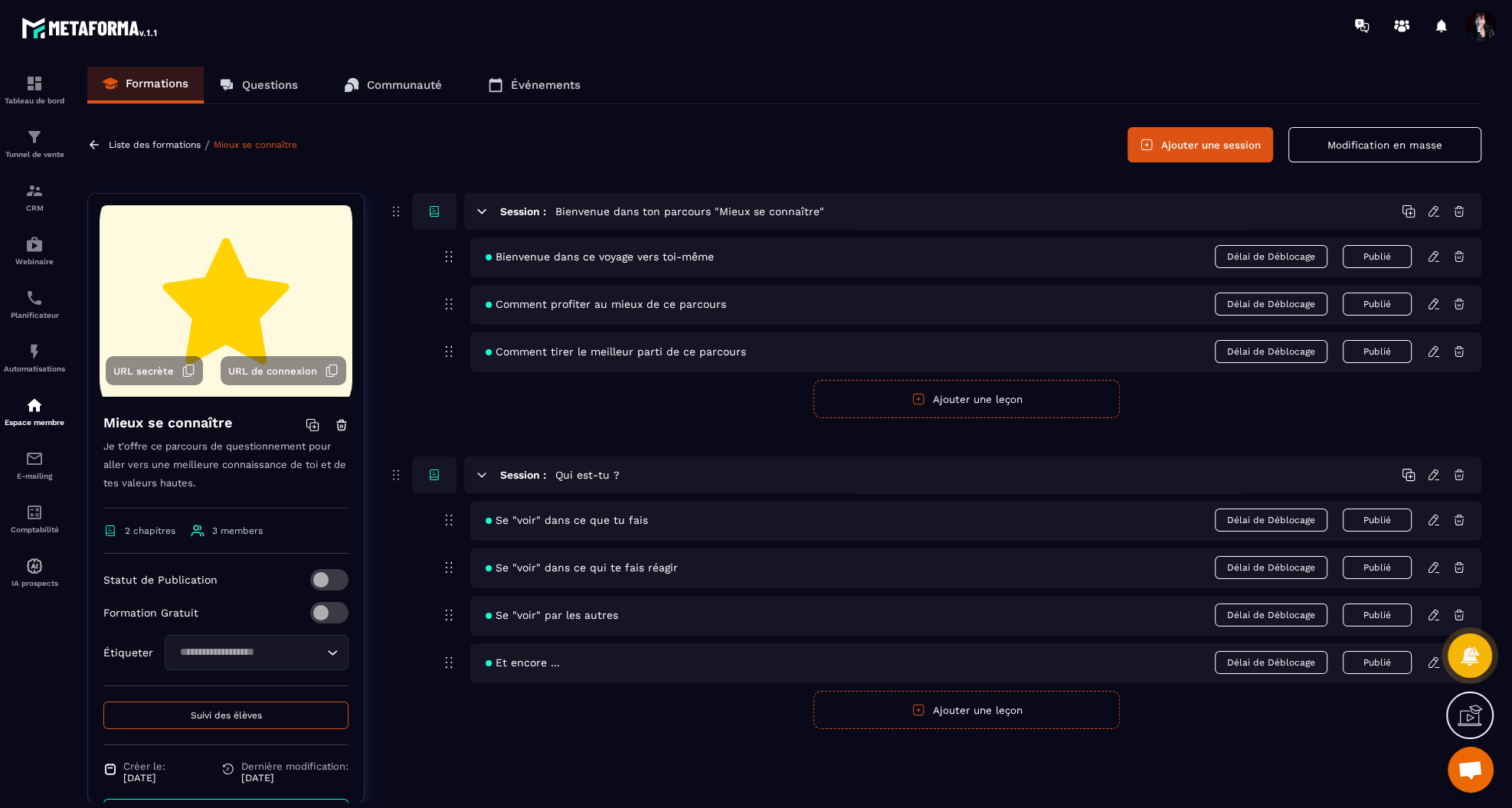
click at [1432, 301] on icon at bounding box center [1433, 304] width 14 height 14
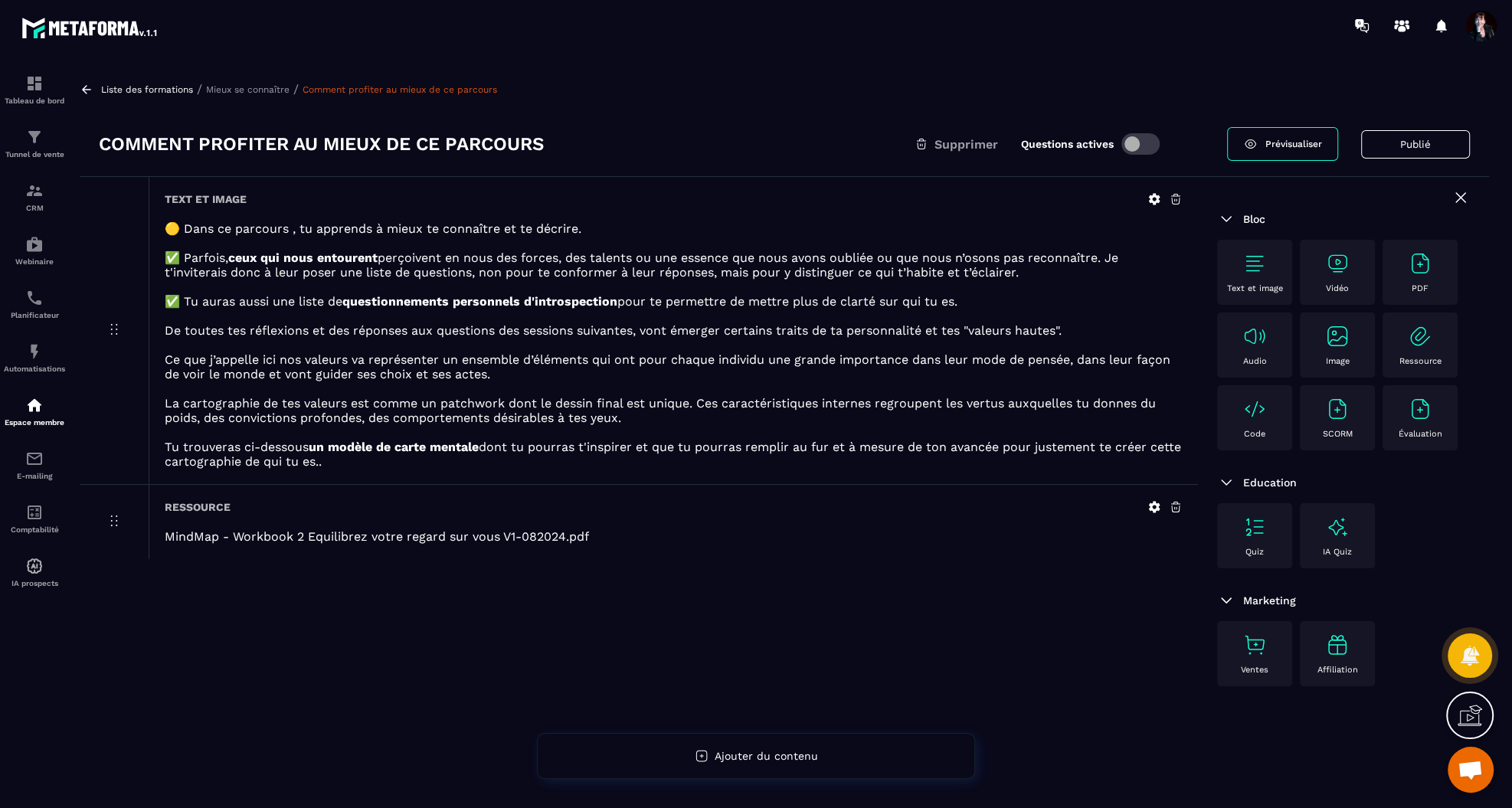
click at [275, 89] on p "Mieux se connaître" at bounding box center [248, 89] width 84 height 11
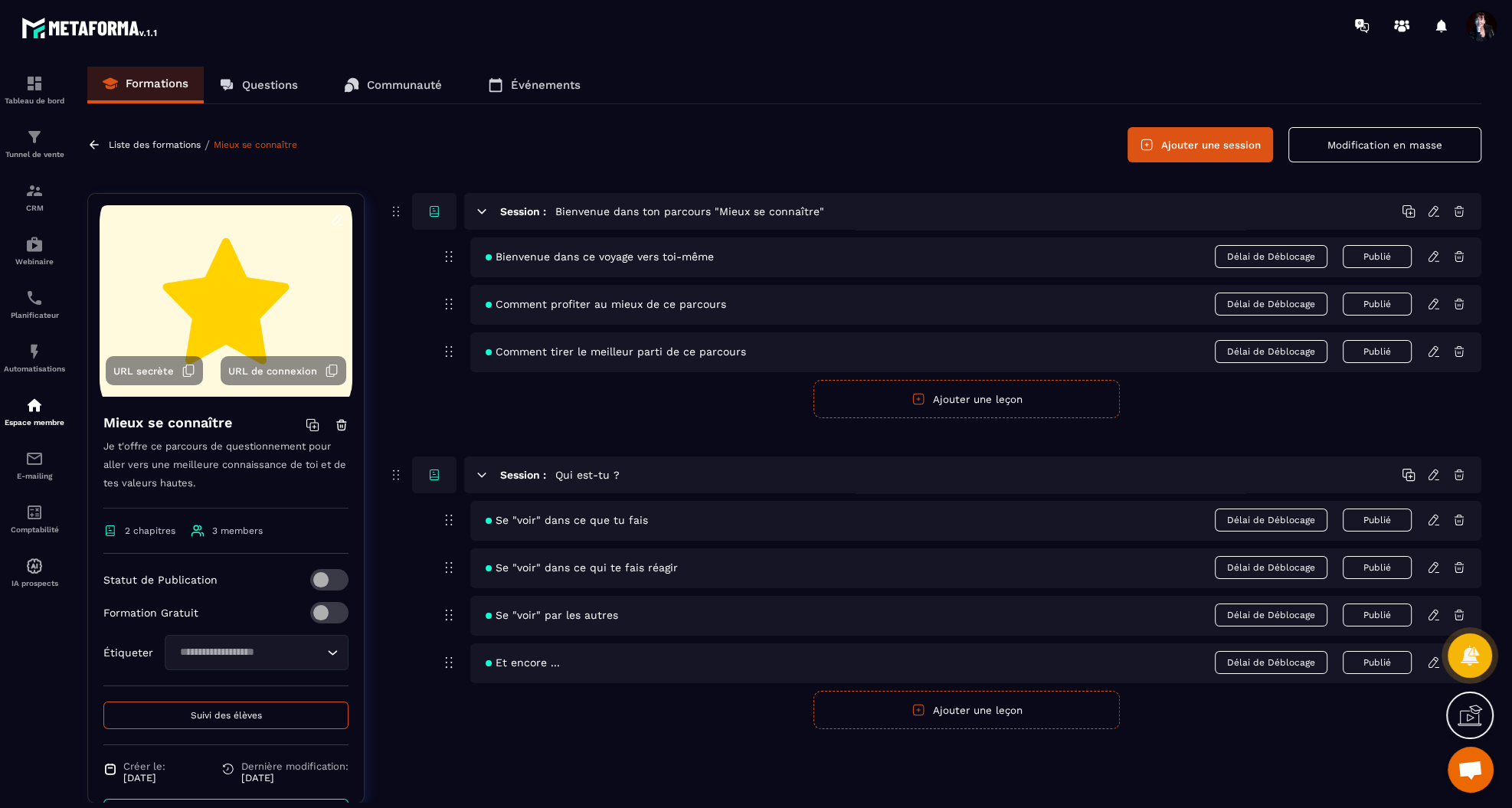
click at [1431, 354] on icon at bounding box center [1432, 351] width 9 height 10
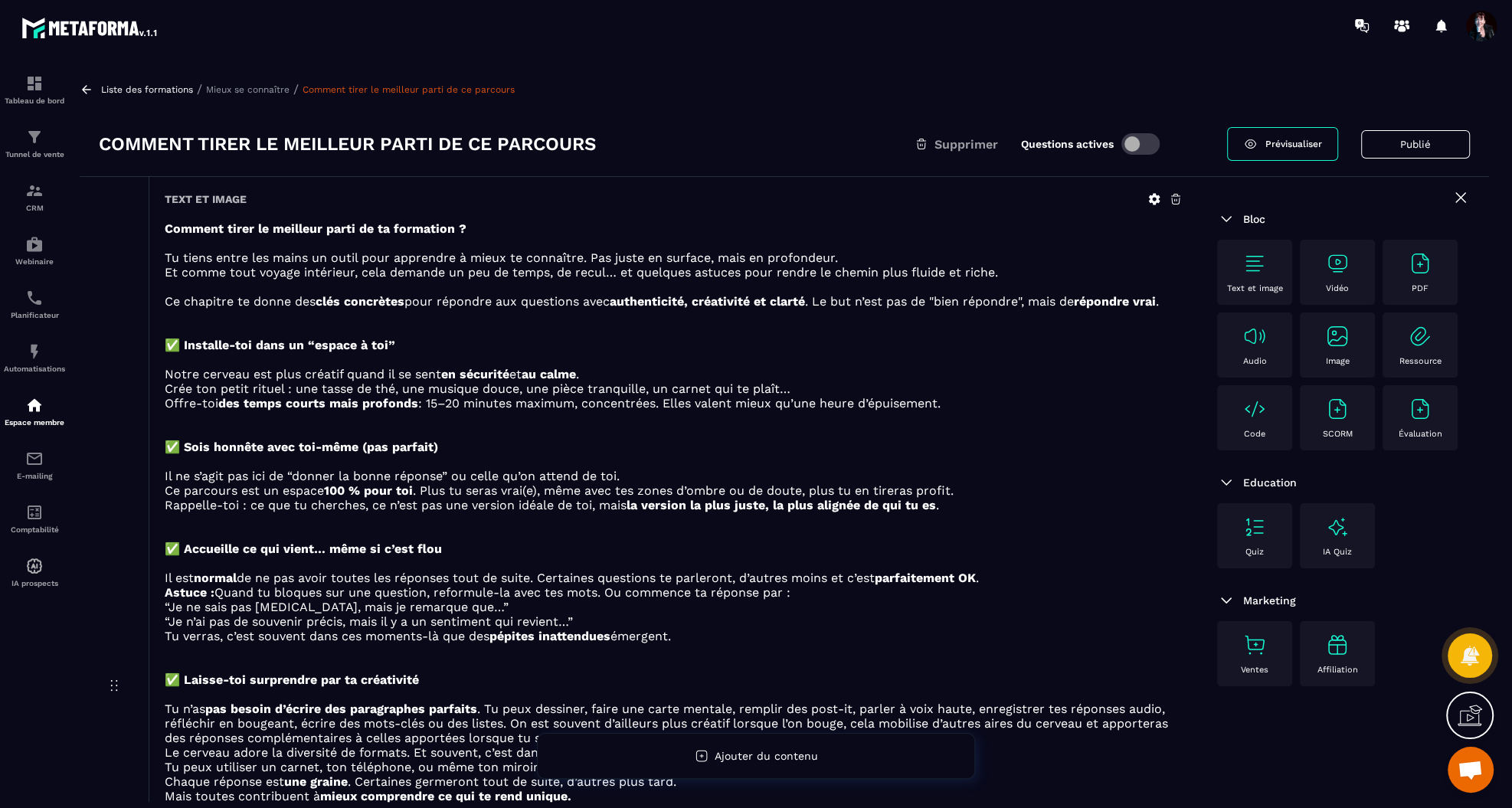
click at [266, 92] on p "Mieux se connaître" at bounding box center [248, 89] width 84 height 11
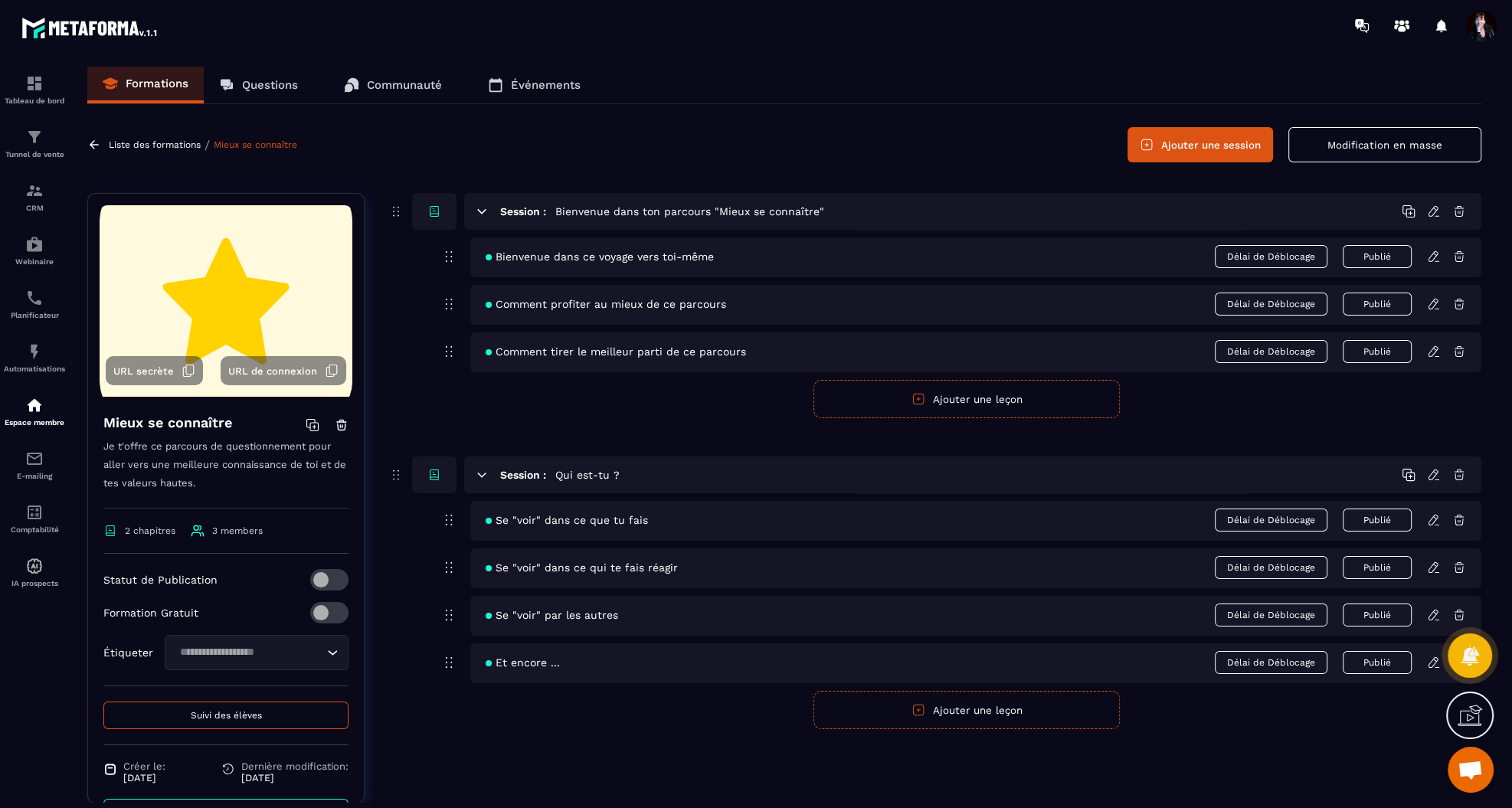
scroll to position [38, 0]
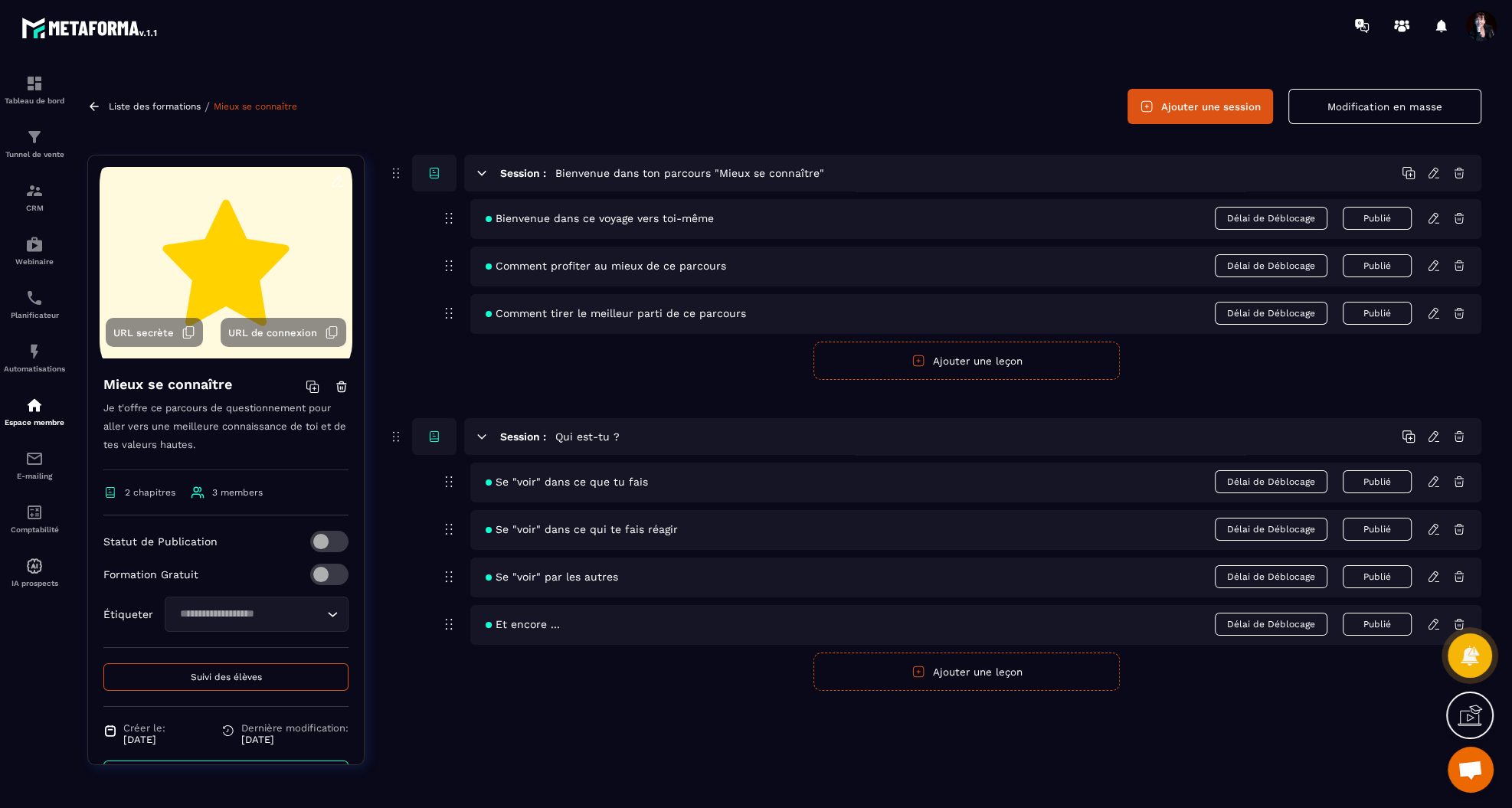
click at [1431, 479] on icon at bounding box center [1433, 482] width 14 height 14
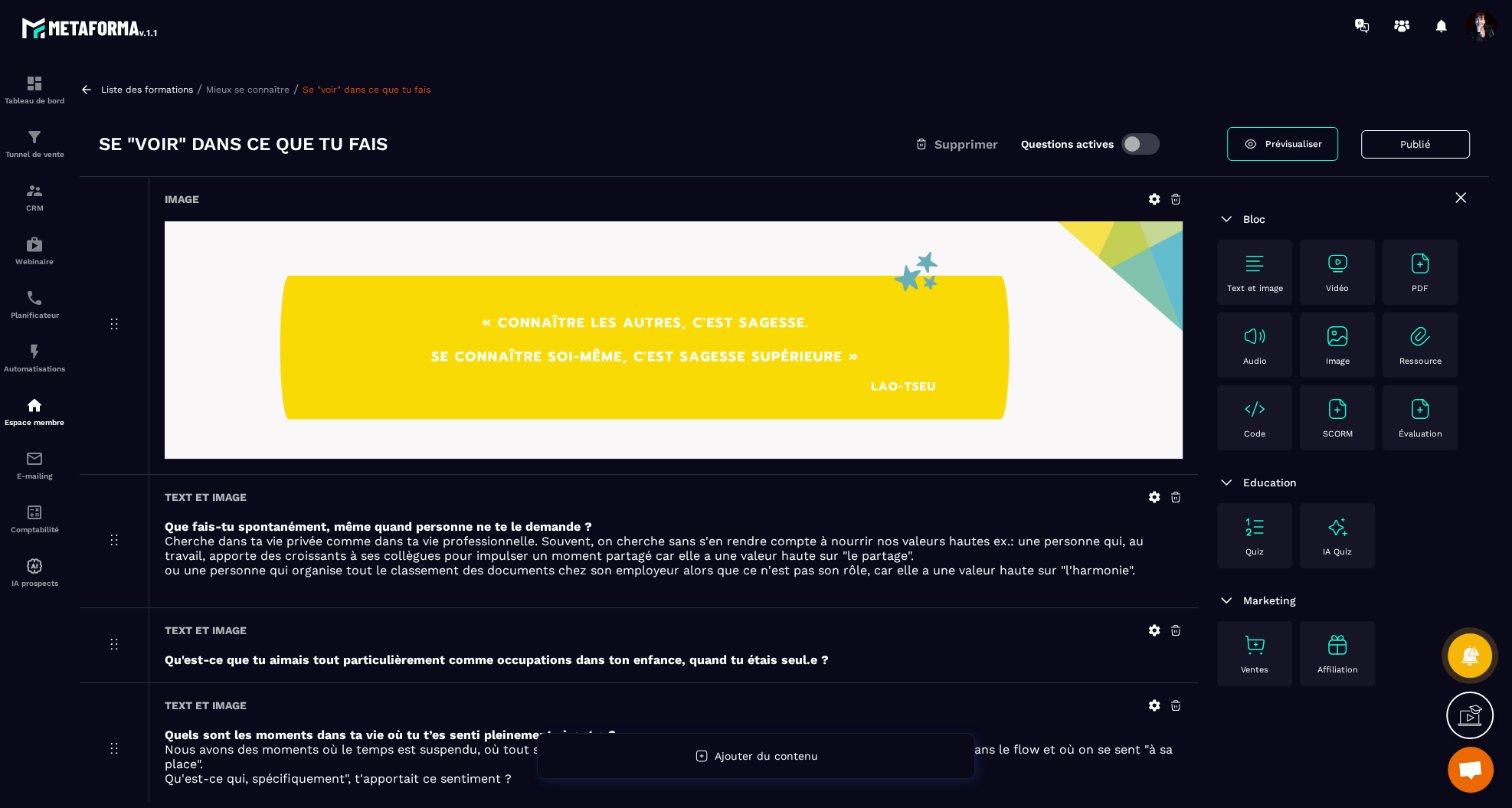
click at [261, 88] on p "Mieux se connaître" at bounding box center [248, 89] width 84 height 11
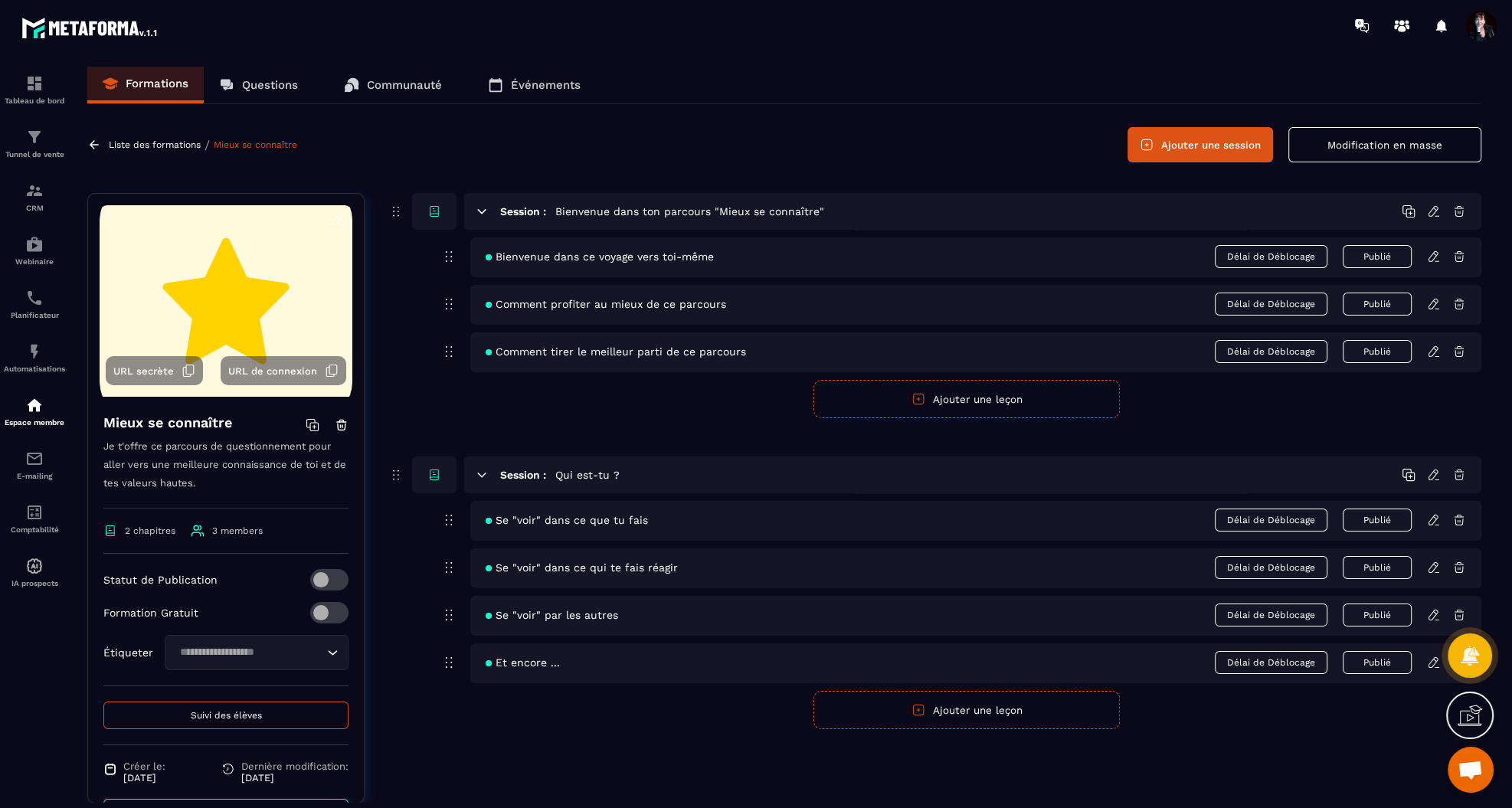
click at [1432, 563] on icon at bounding box center [1433, 567] width 14 height 14
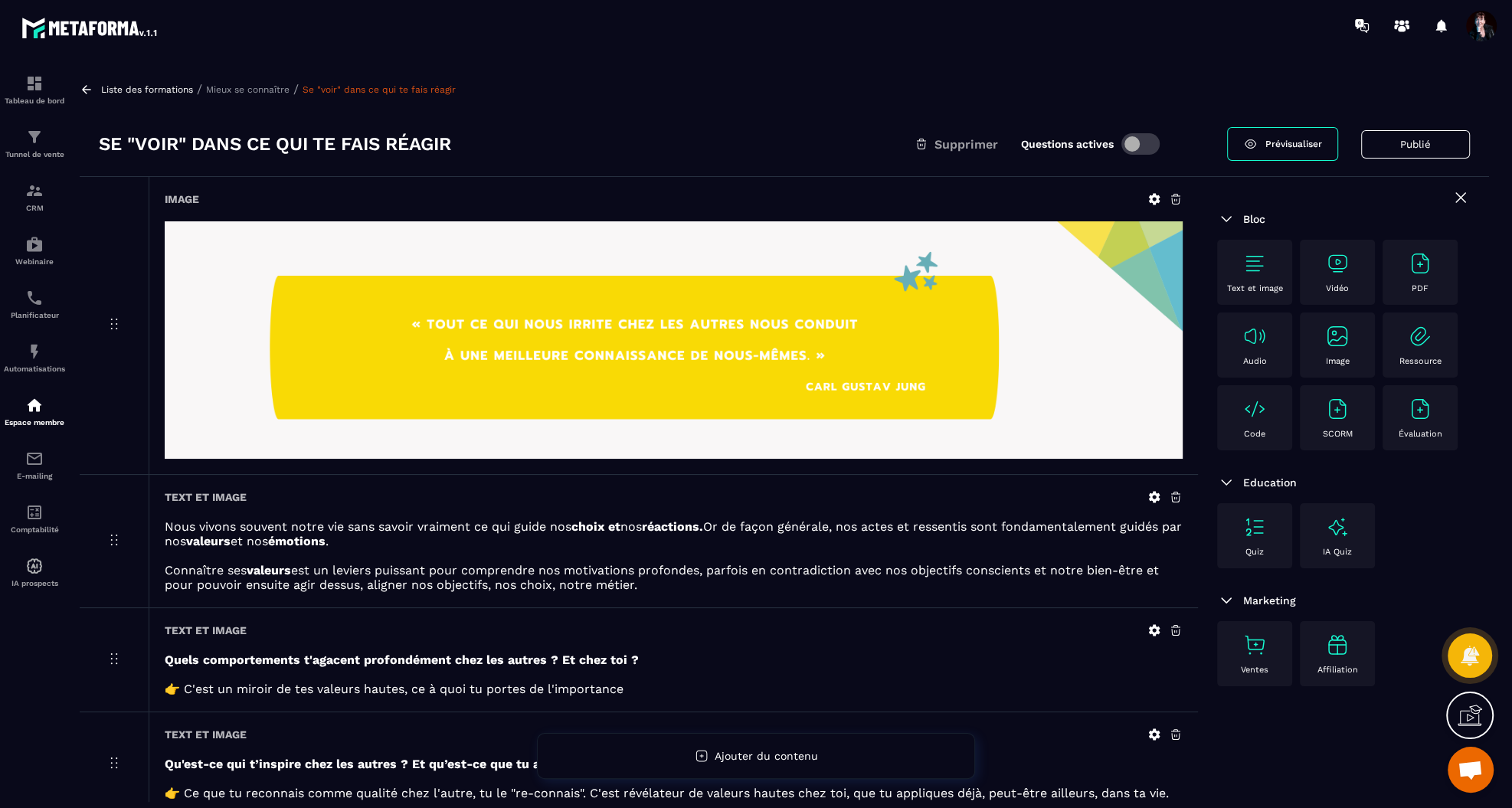
click at [270, 93] on p "Mieux se connaître" at bounding box center [248, 89] width 84 height 11
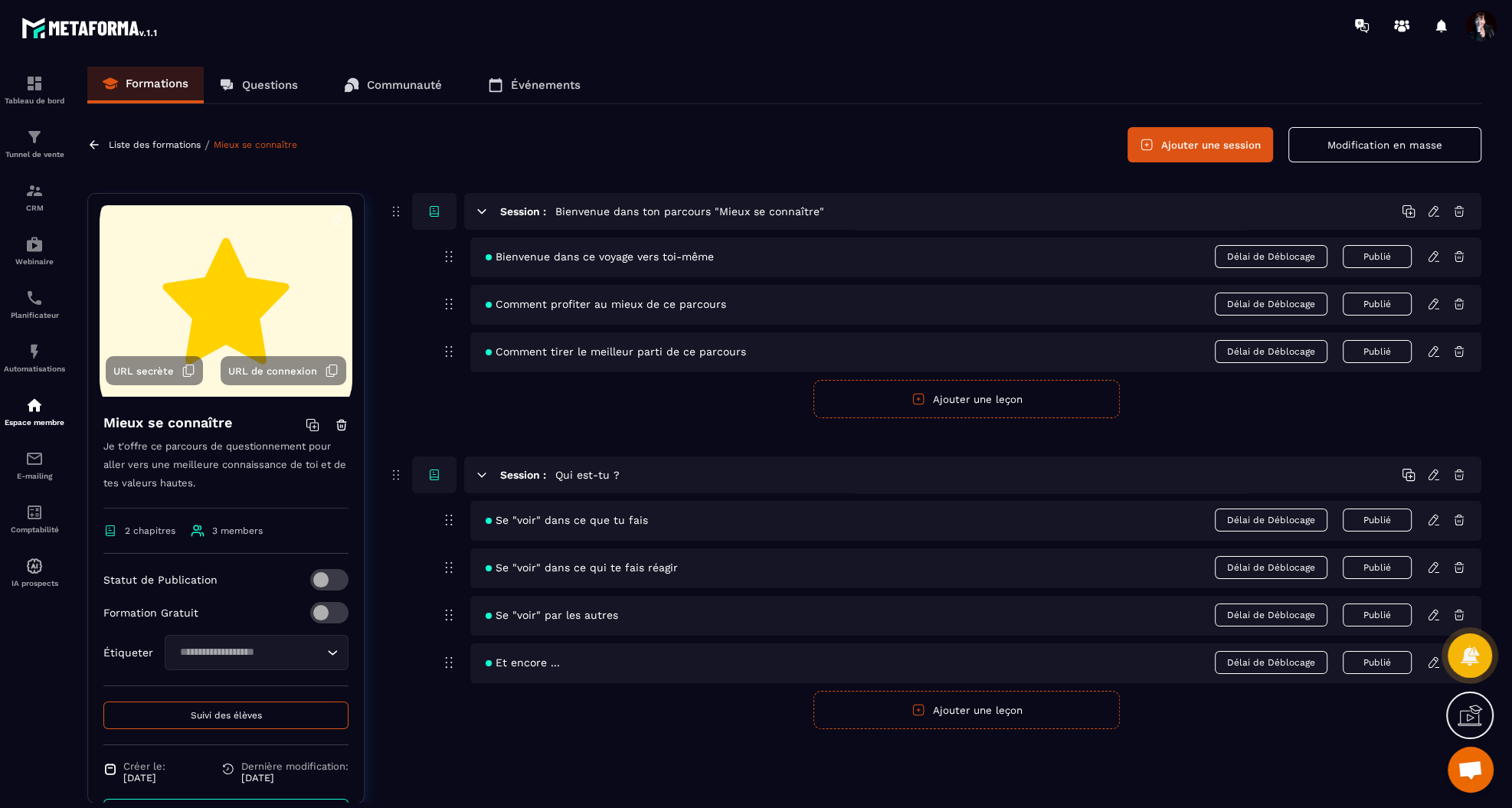
click at [1434, 609] on icon at bounding box center [1433, 615] width 14 height 14
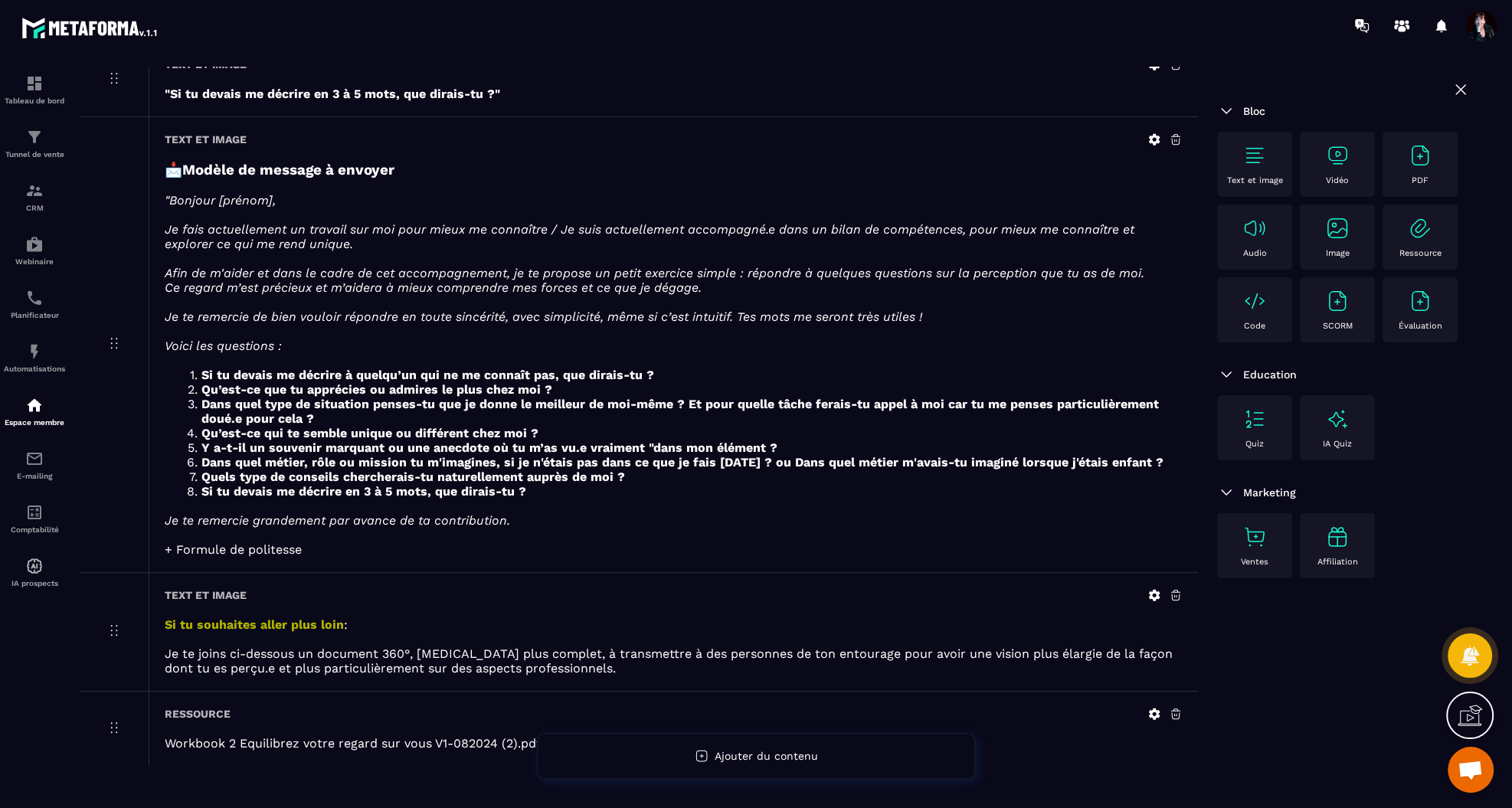
scroll to position [1095, 0]
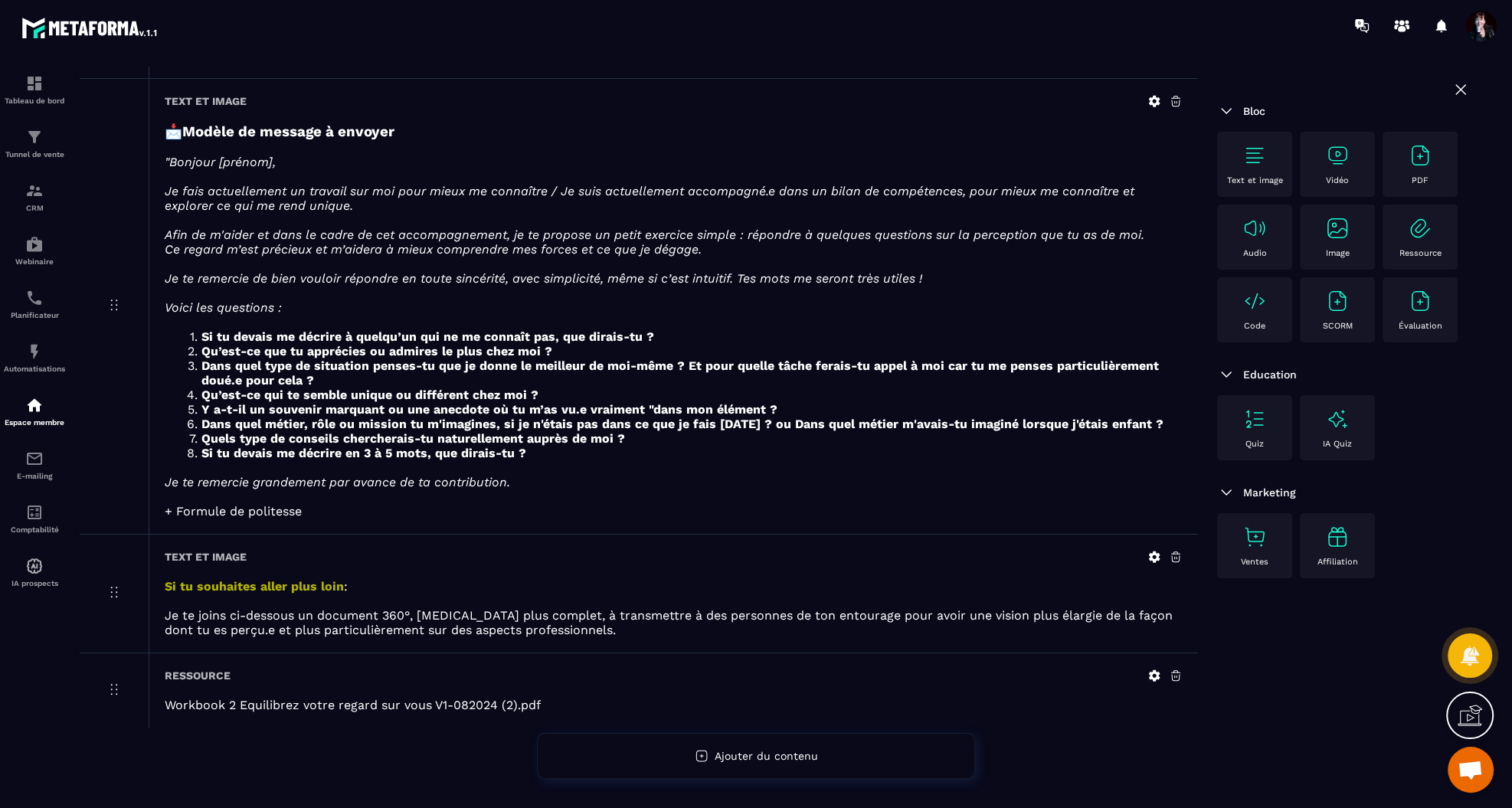
click at [1156, 671] on icon at bounding box center [1155, 676] width 11 height 11
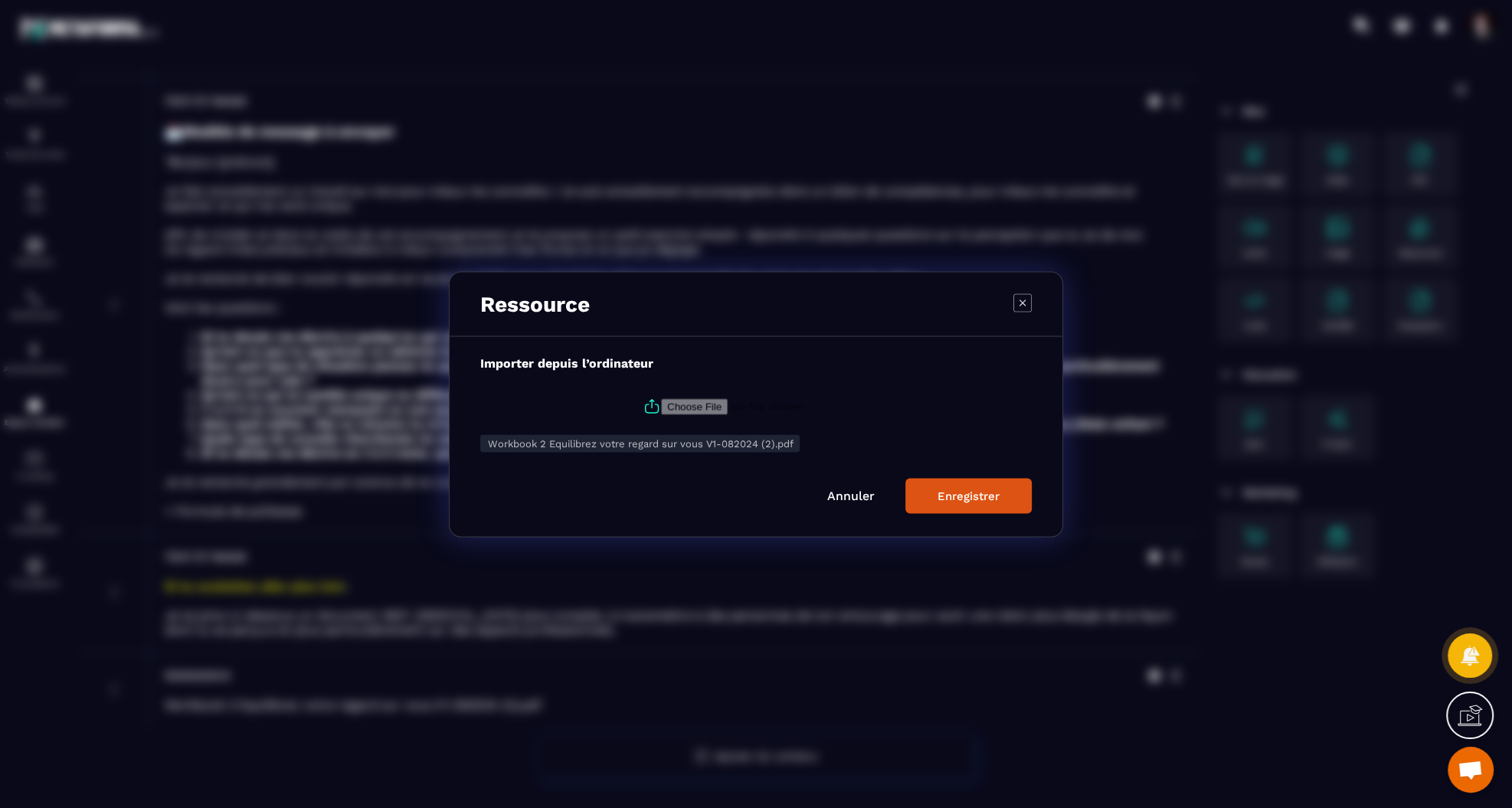
click at [650, 406] on icon "Modal window" at bounding box center [651, 403] width 4 height 8
click at [661, 406] on input "Modal window" at bounding box center [765, 406] width 208 height 16
type input "**********"
click at [958, 490] on div "Enregistrer" at bounding box center [968, 495] width 62 height 14
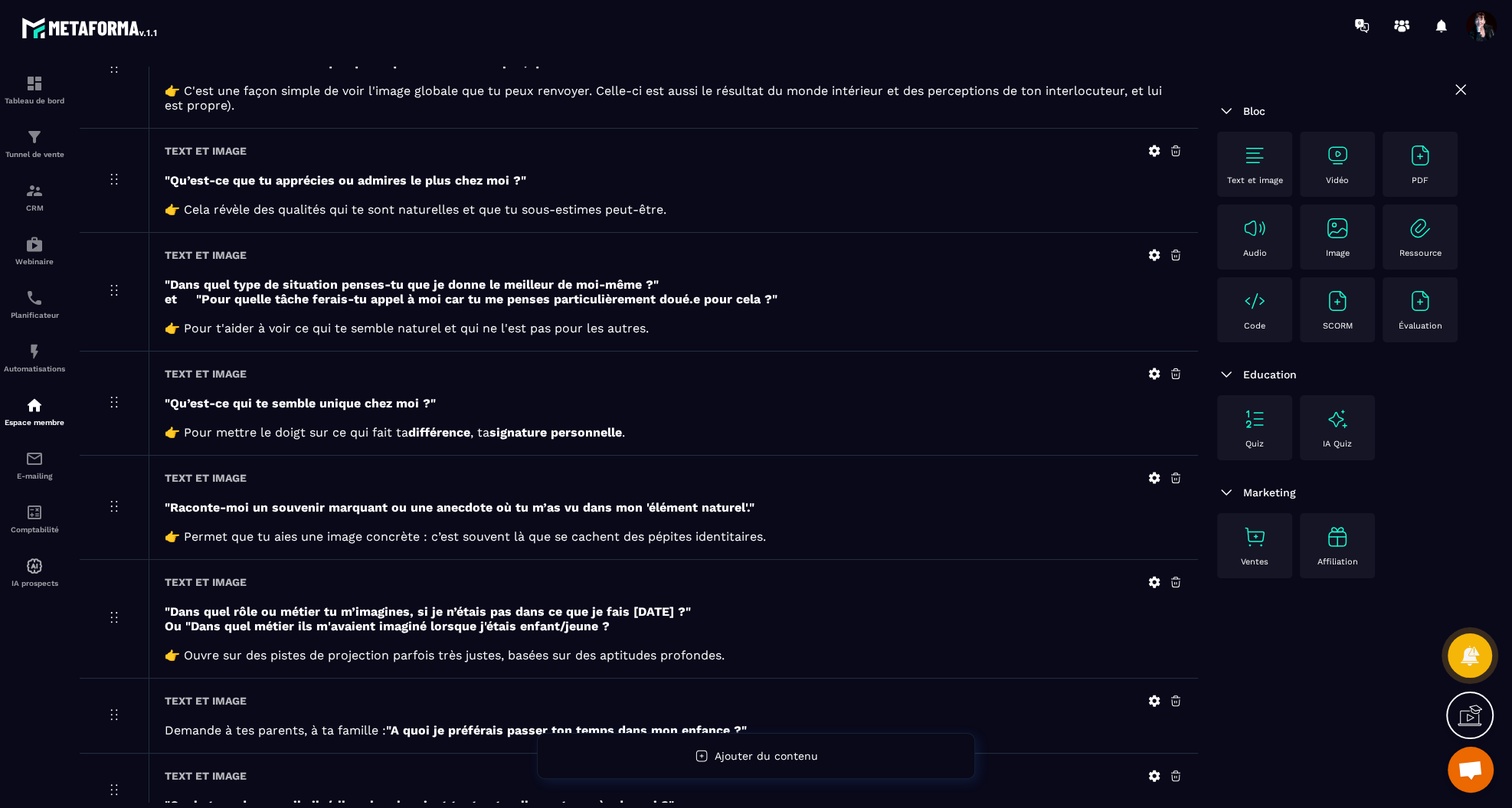
scroll to position [0, 0]
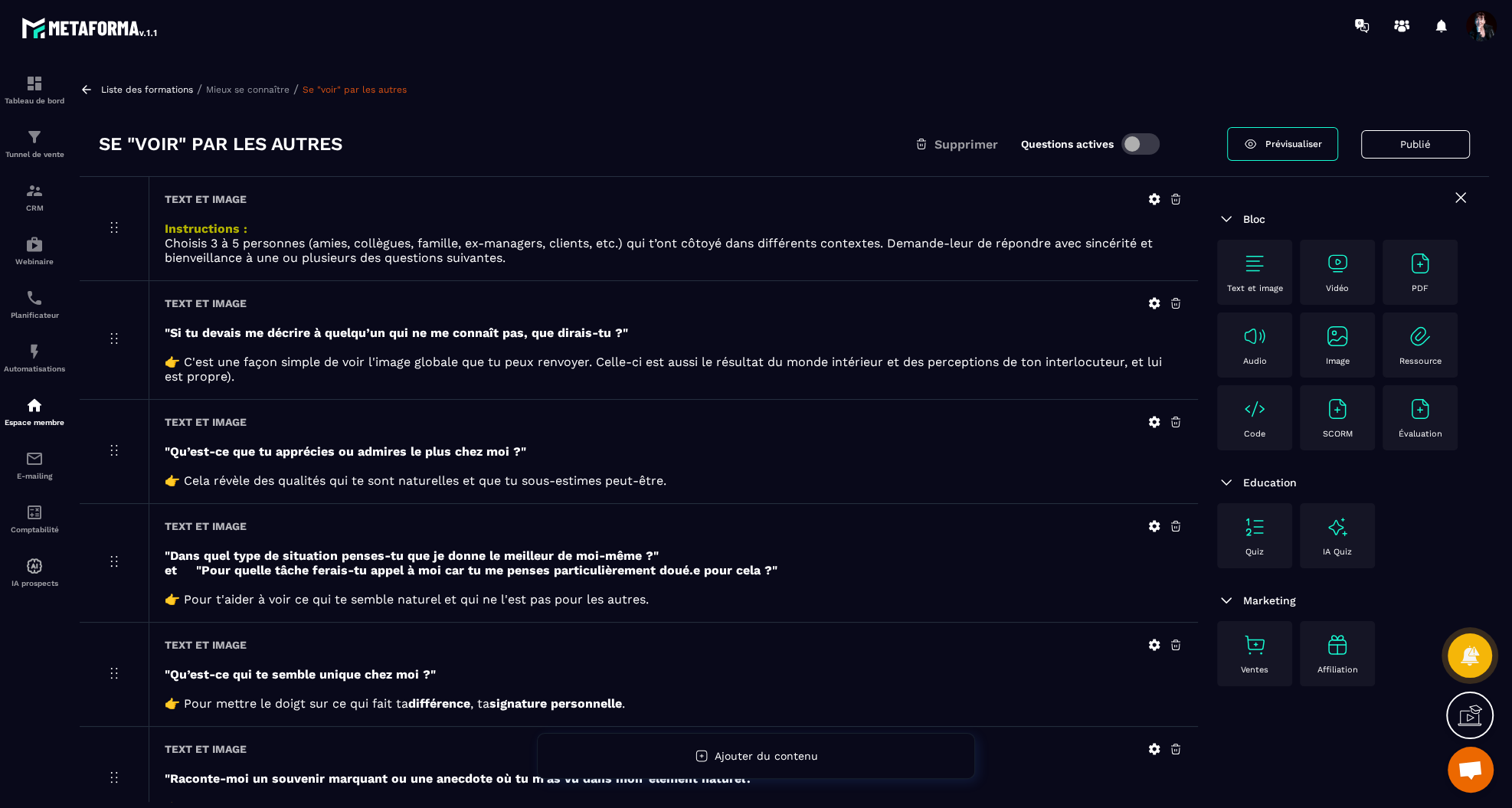
click at [251, 90] on p "Mieux se connaître" at bounding box center [248, 89] width 84 height 11
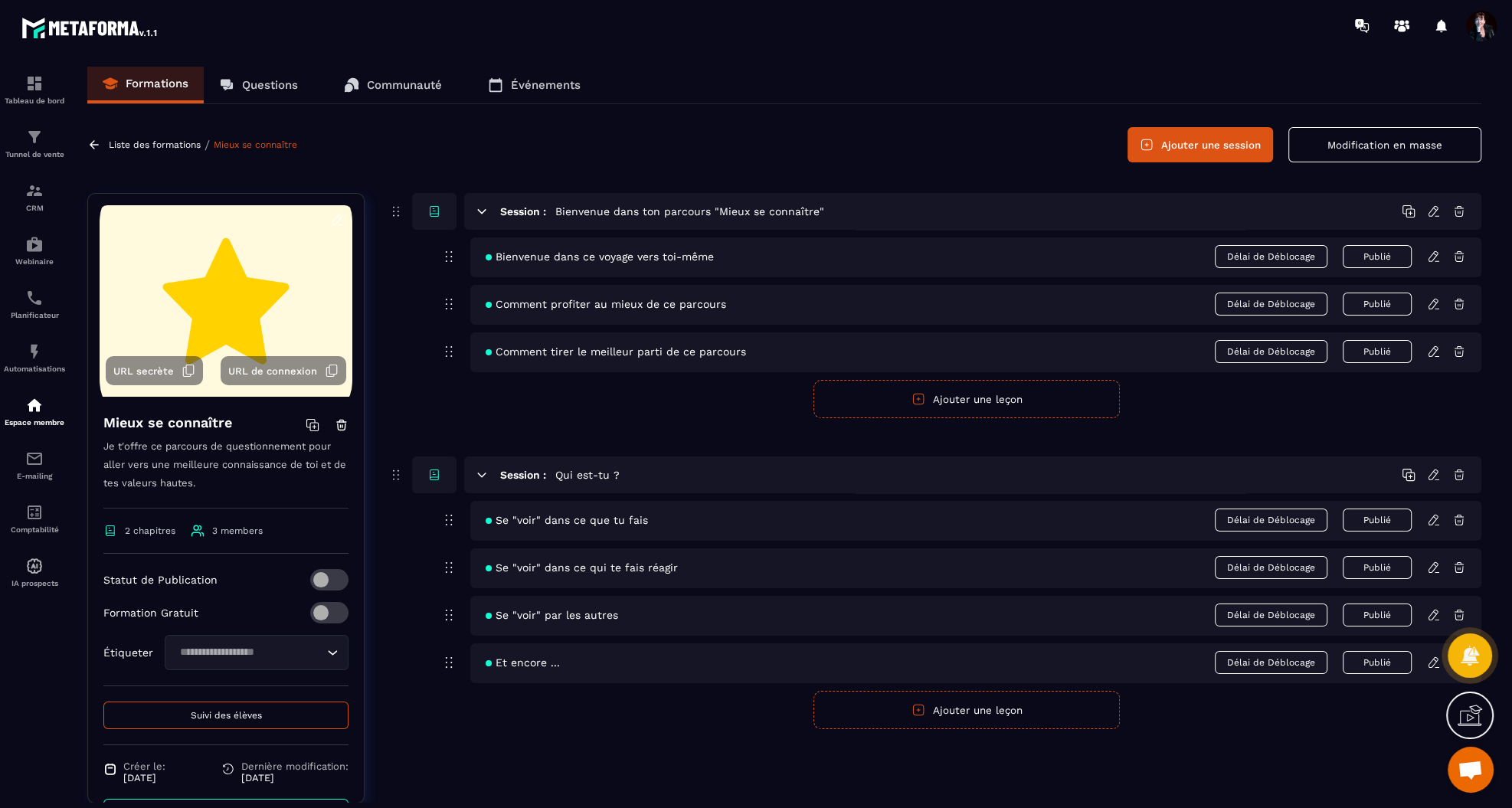
scroll to position [38, 0]
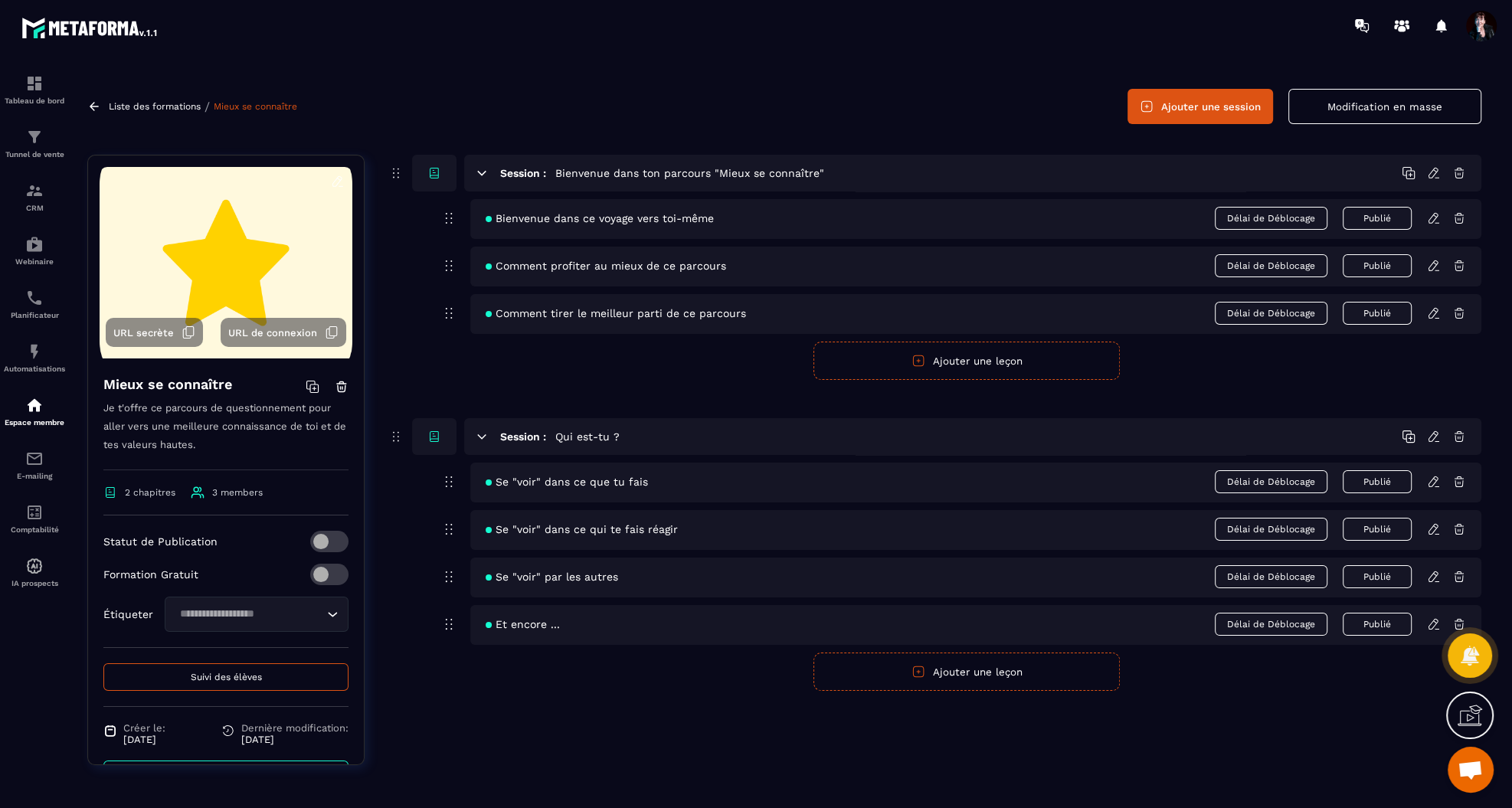
click at [1431, 619] on icon at bounding box center [1432, 624] width 9 height 10
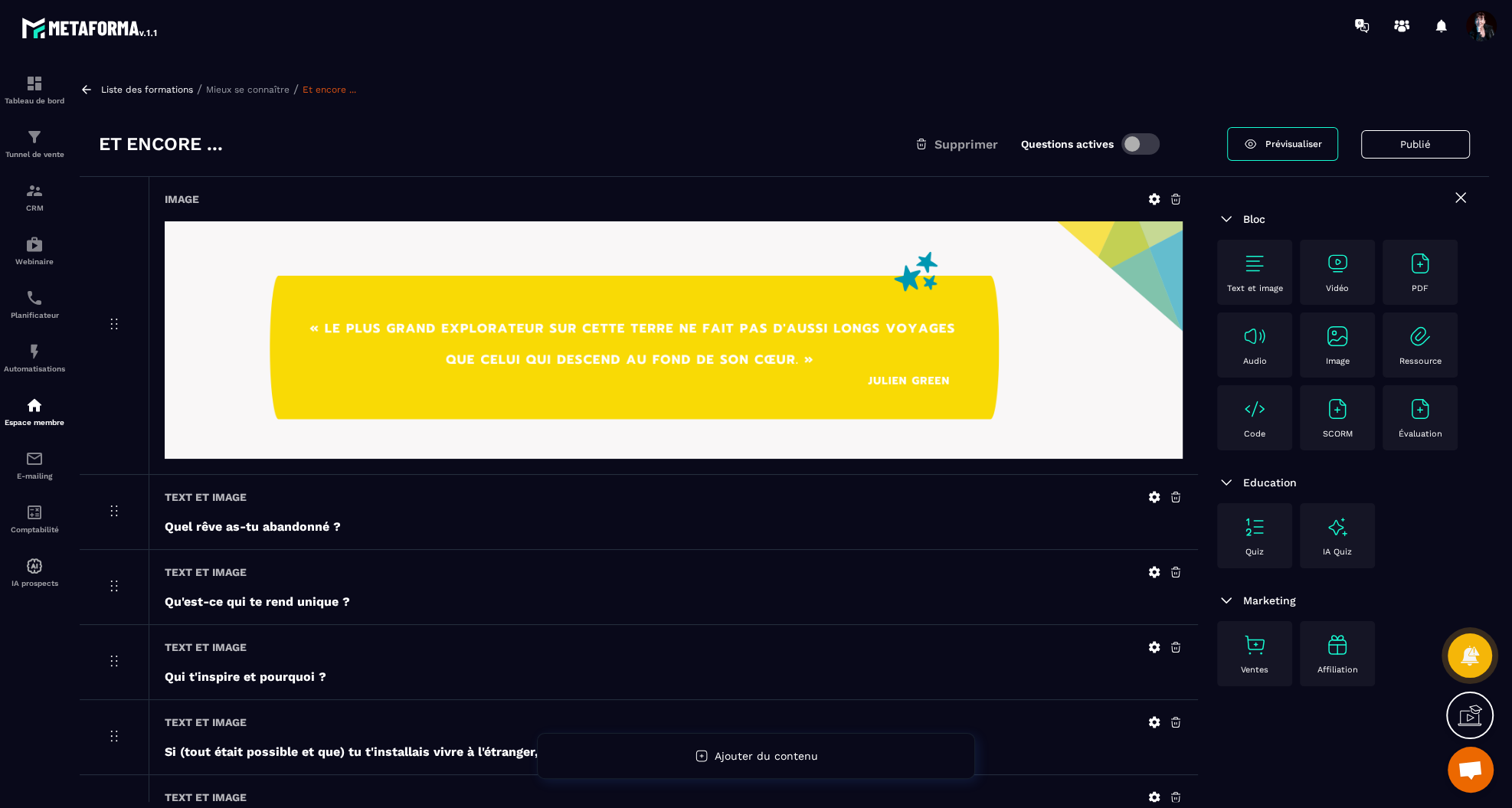
click at [235, 93] on p "Mieux se connaître" at bounding box center [248, 89] width 84 height 11
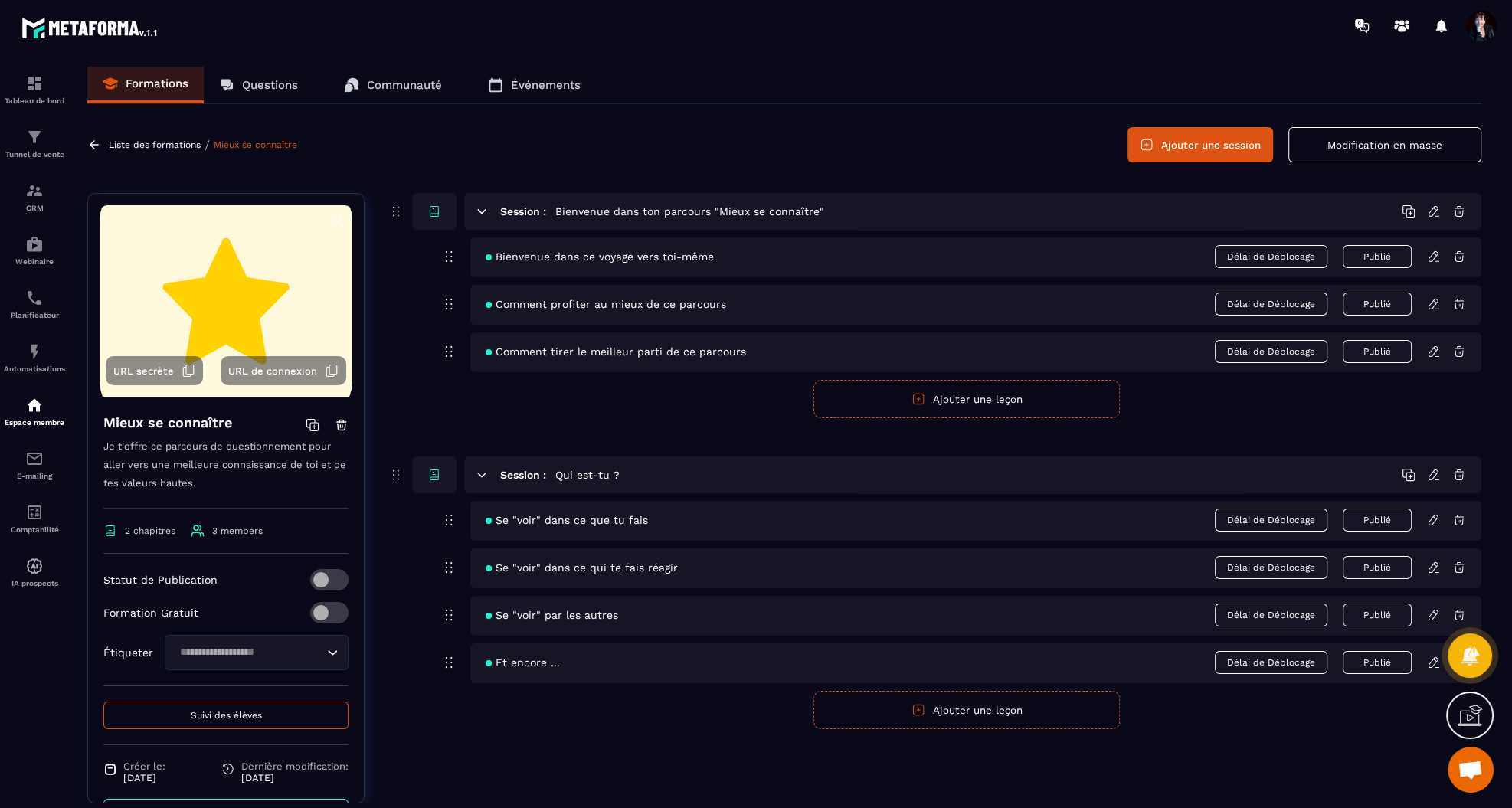
click at [140, 143] on p "Liste des formations" at bounding box center [154, 145] width 92 height 11
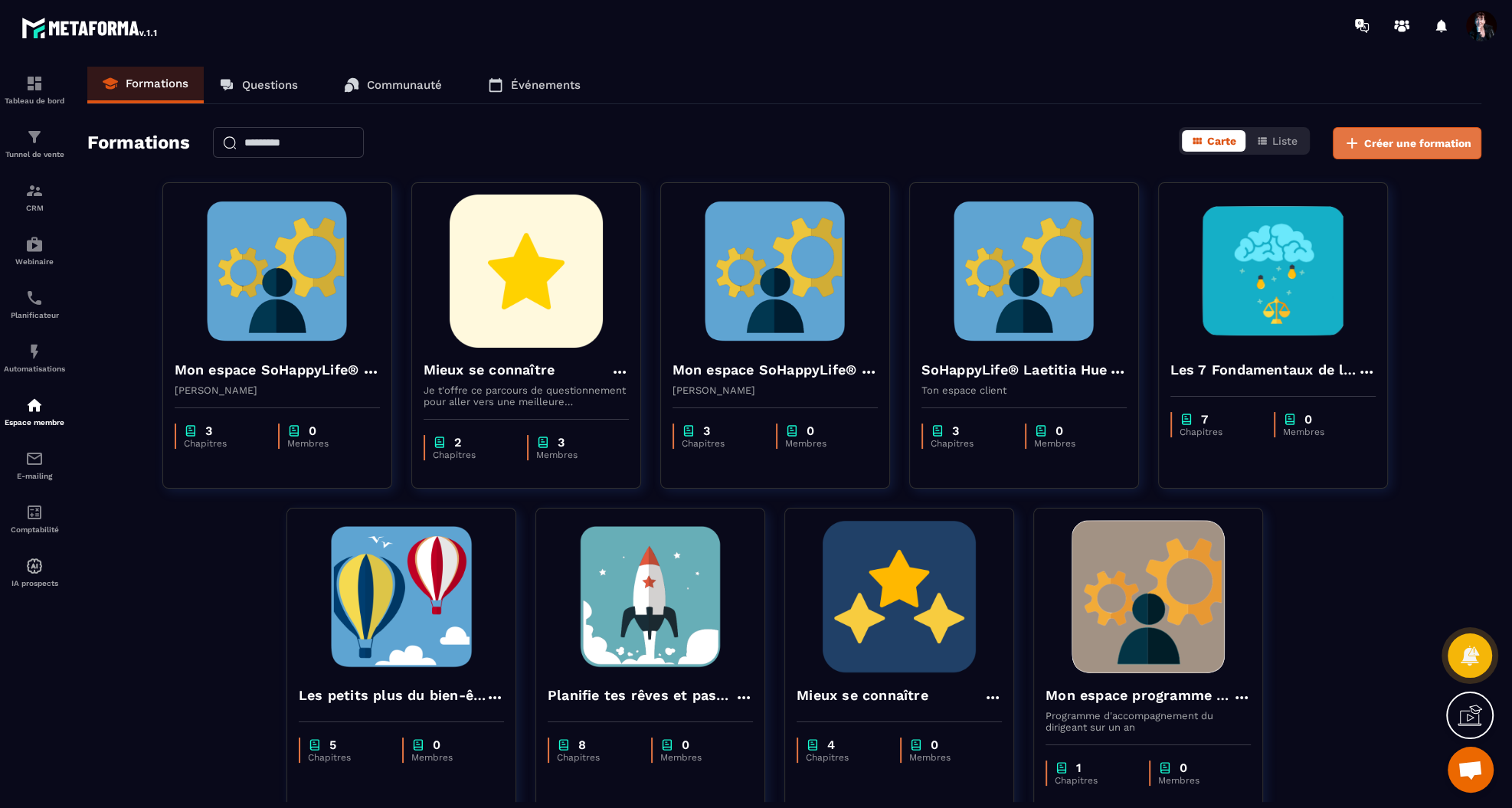
click at [1444, 140] on span "Créer une formation" at bounding box center [1418, 143] width 107 height 15
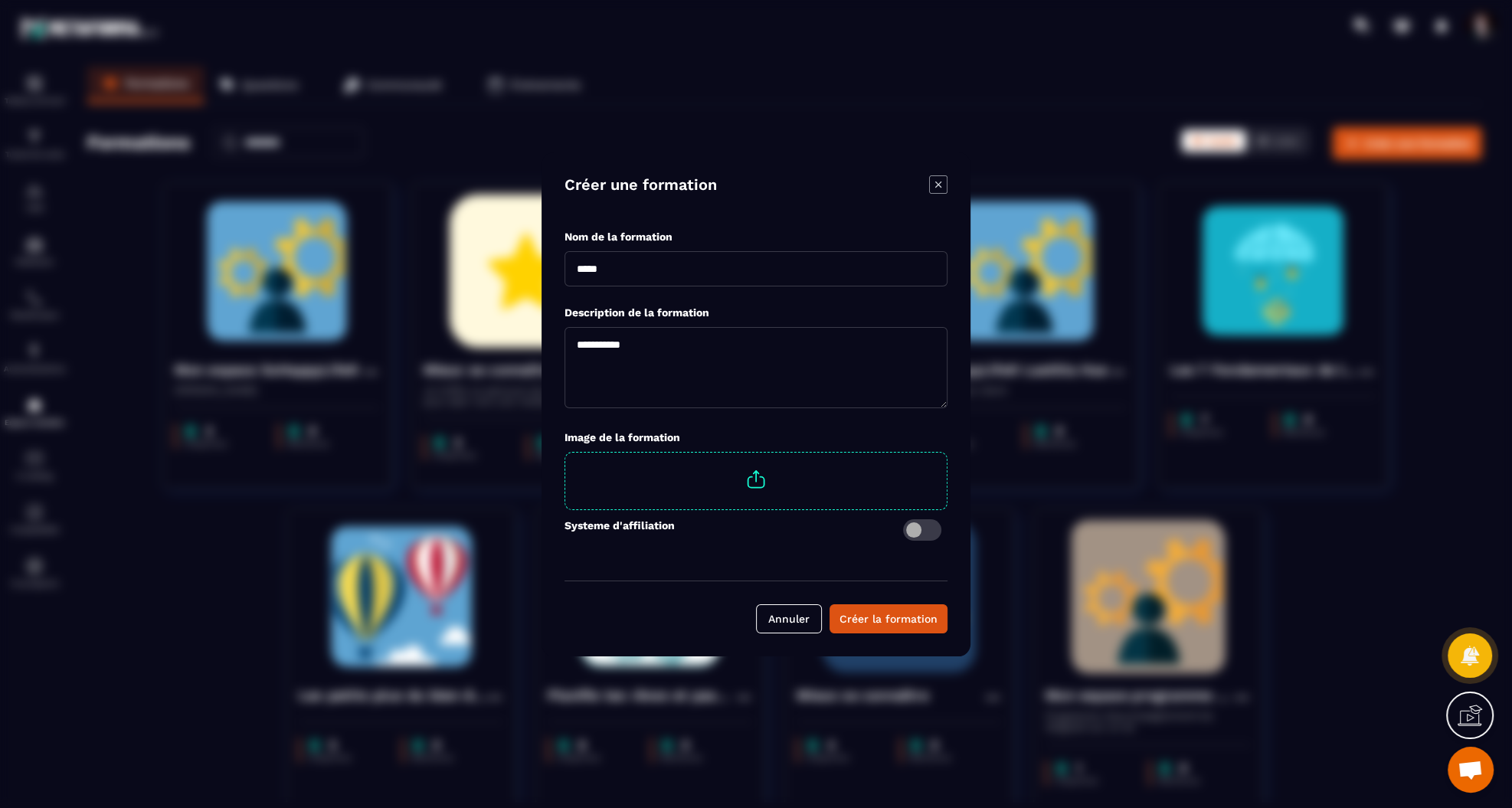
click at [605, 280] on input "Modal window" at bounding box center [756, 268] width 383 height 35
click at [583, 272] on input "**********" at bounding box center [756, 268] width 383 height 35
click at [648, 265] on input "**********" at bounding box center [756, 268] width 383 height 35
type input "**********"
click at [745, 478] on span "Modal window" at bounding box center [756, 479] width 382 height 54
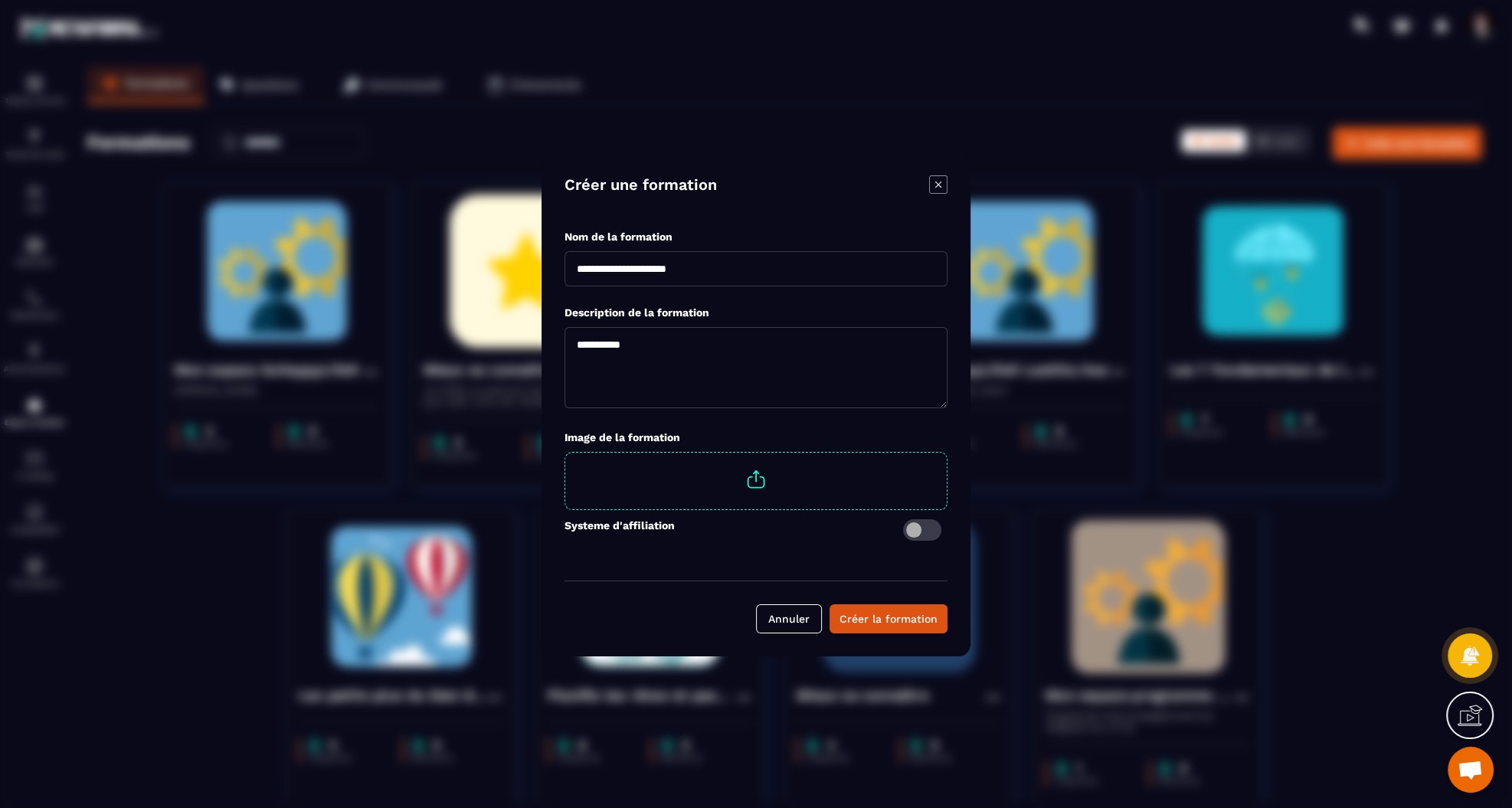
click at [947, 452] on input "Modal window" at bounding box center [947, 452] width 0 height 0
click at [864, 620] on div "Créer la formation" at bounding box center [888, 619] width 98 height 15
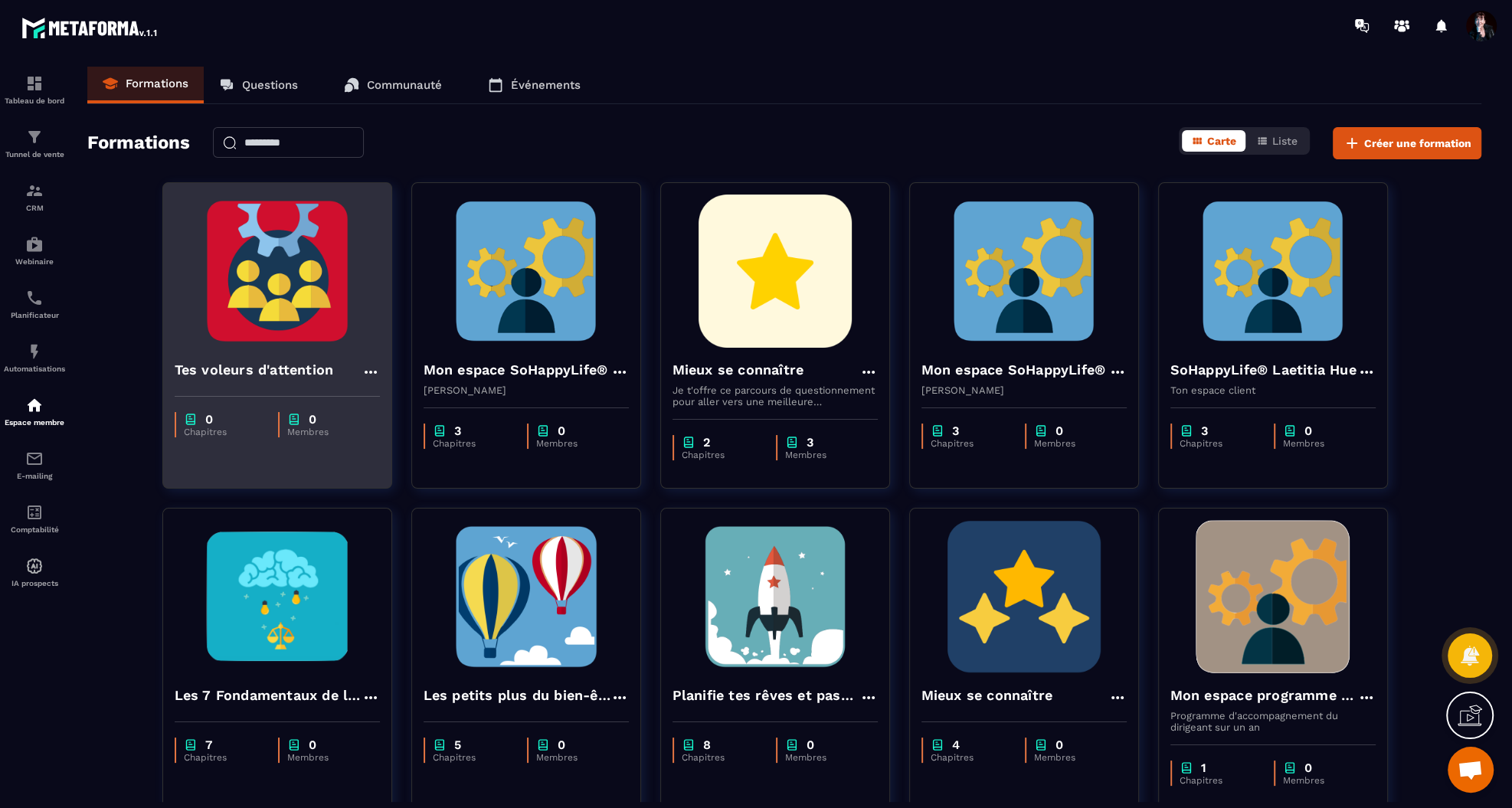
click at [281, 271] on img at bounding box center [277, 271] width 205 height 153
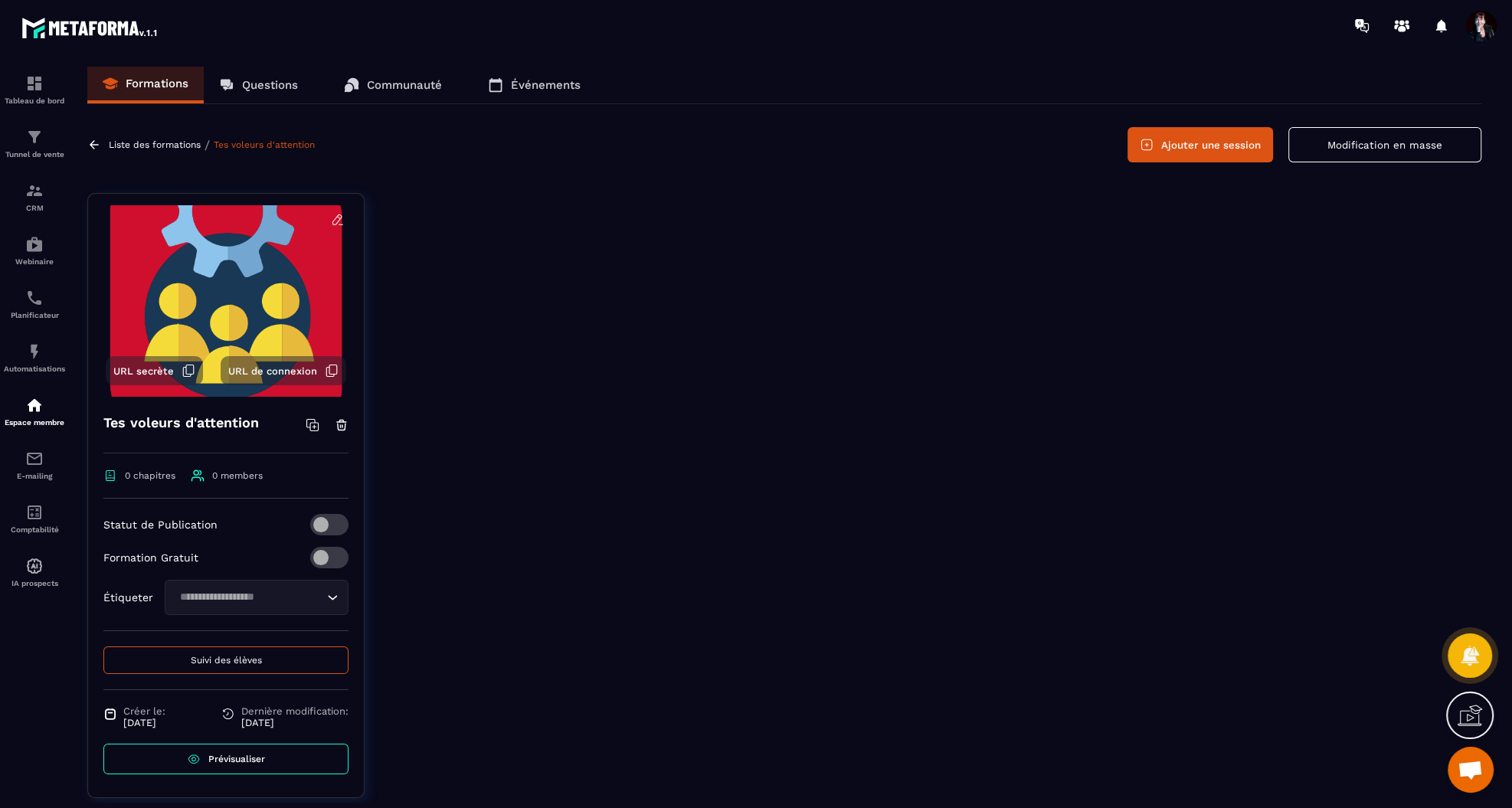
click at [313, 521] on span at bounding box center [329, 525] width 38 height 21
click at [1215, 145] on button "Ajouter une session" at bounding box center [1199, 145] width 145 height 35
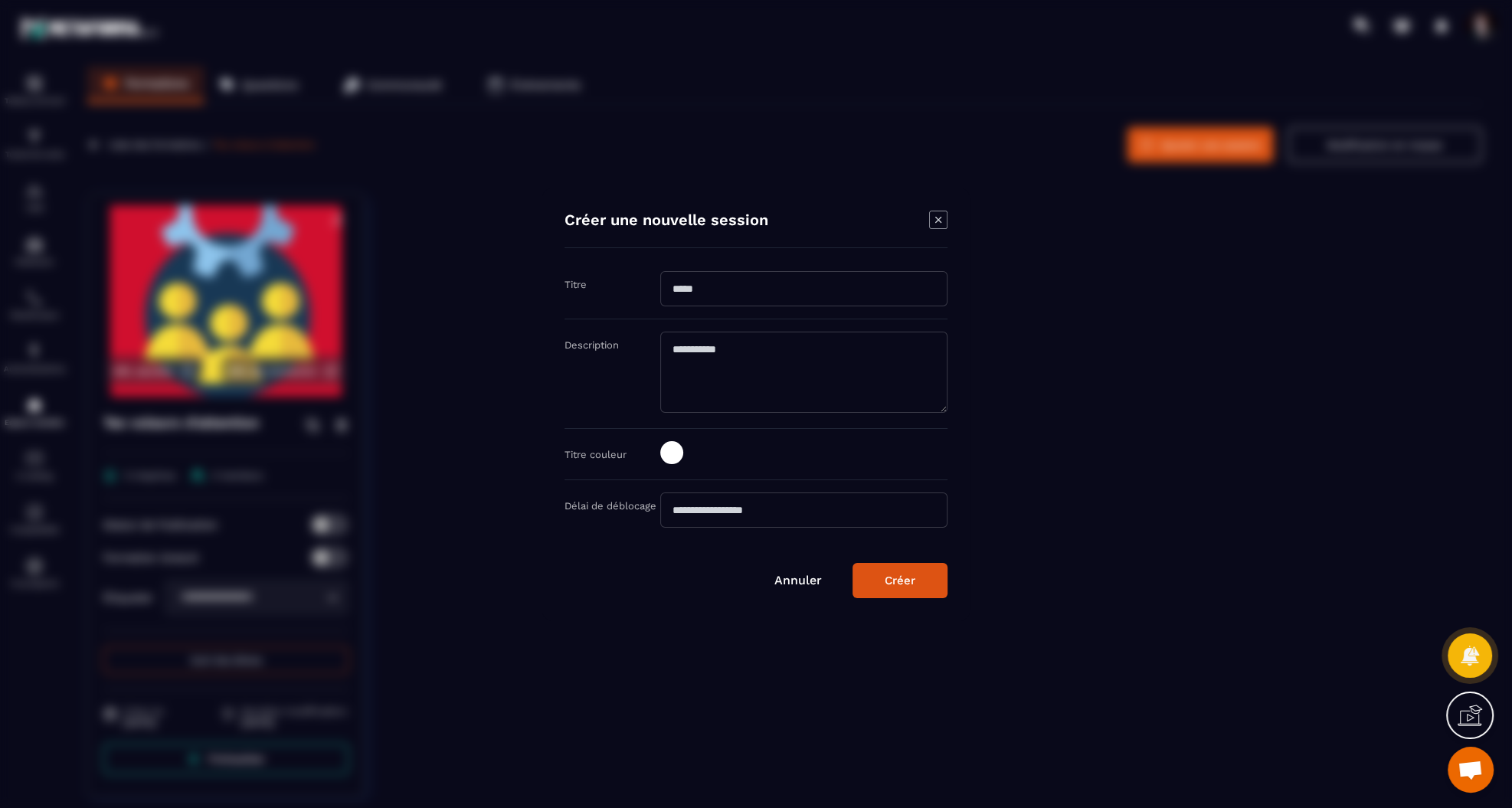
click at [730, 299] on input "Modal window" at bounding box center [804, 288] width 287 height 35
type input "**********"
click at [907, 573] on div "Créer" at bounding box center [900, 580] width 31 height 14
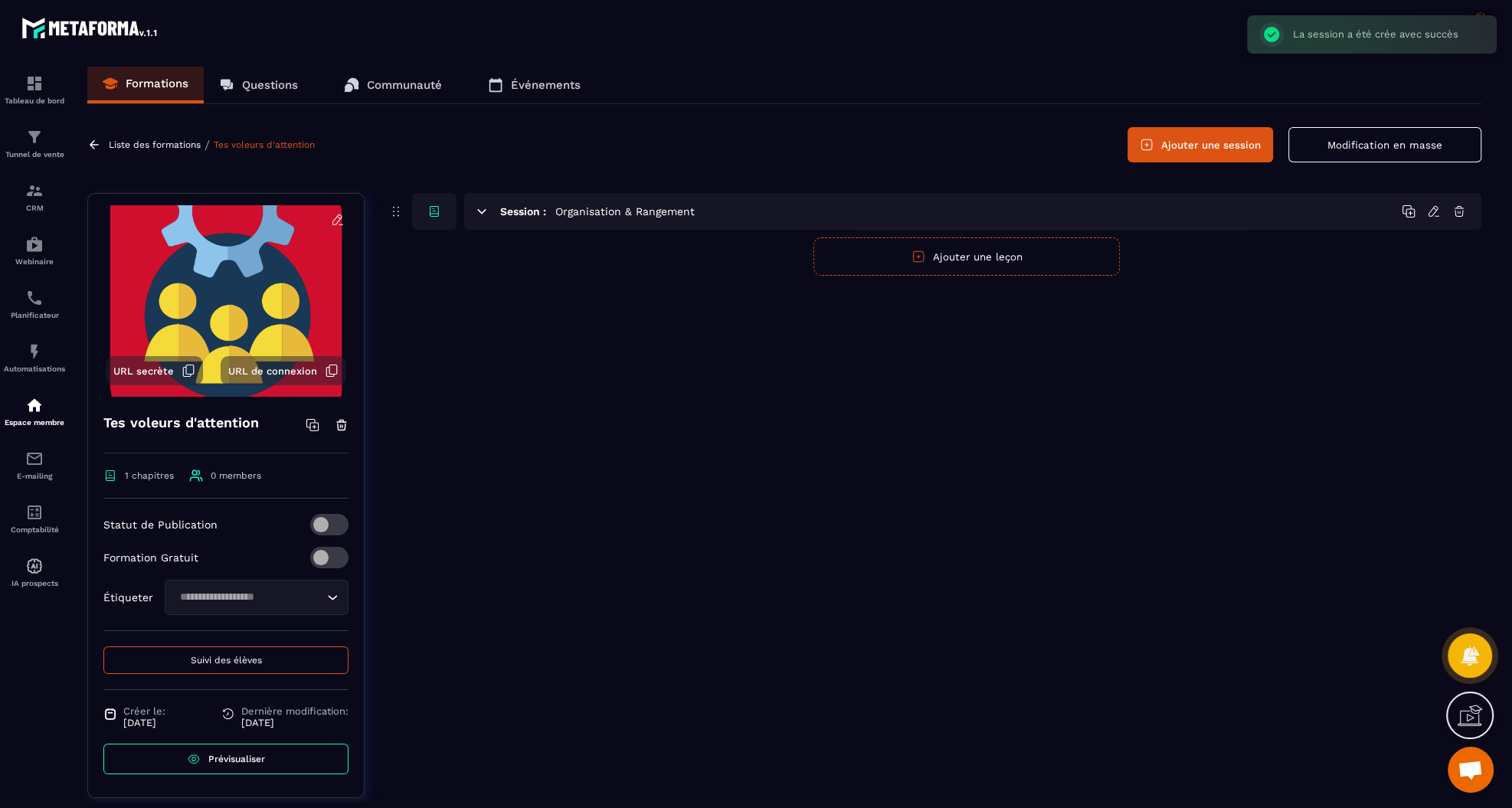
click at [1229, 135] on button "Ajouter une session" at bounding box center [1199, 145] width 145 height 35
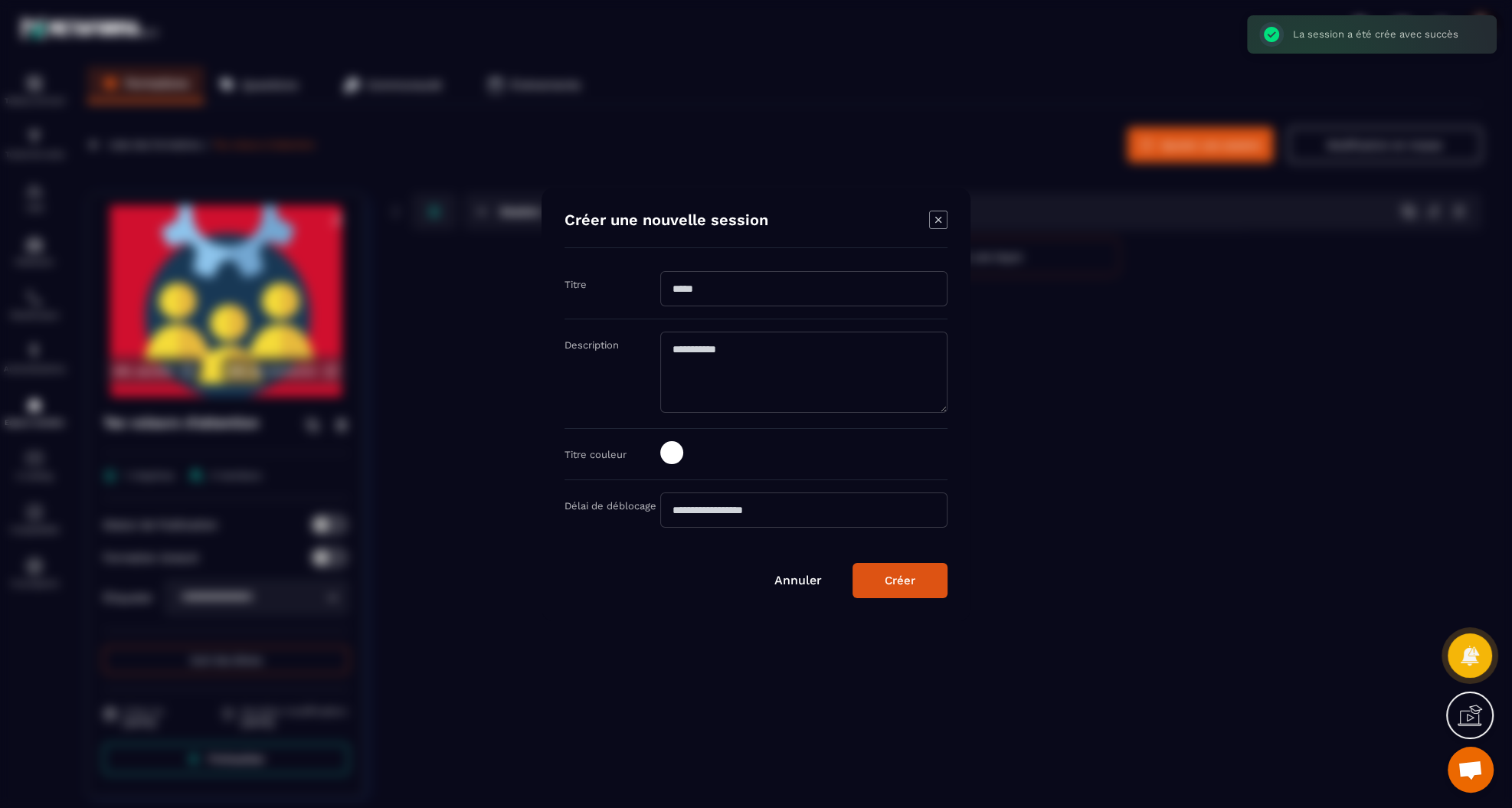
click at [765, 298] on input "Modal window" at bounding box center [804, 288] width 287 height 35
type input "**********"
click at [906, 583] on div "Créer" at bounding box center [900, 580] width 31 height 14
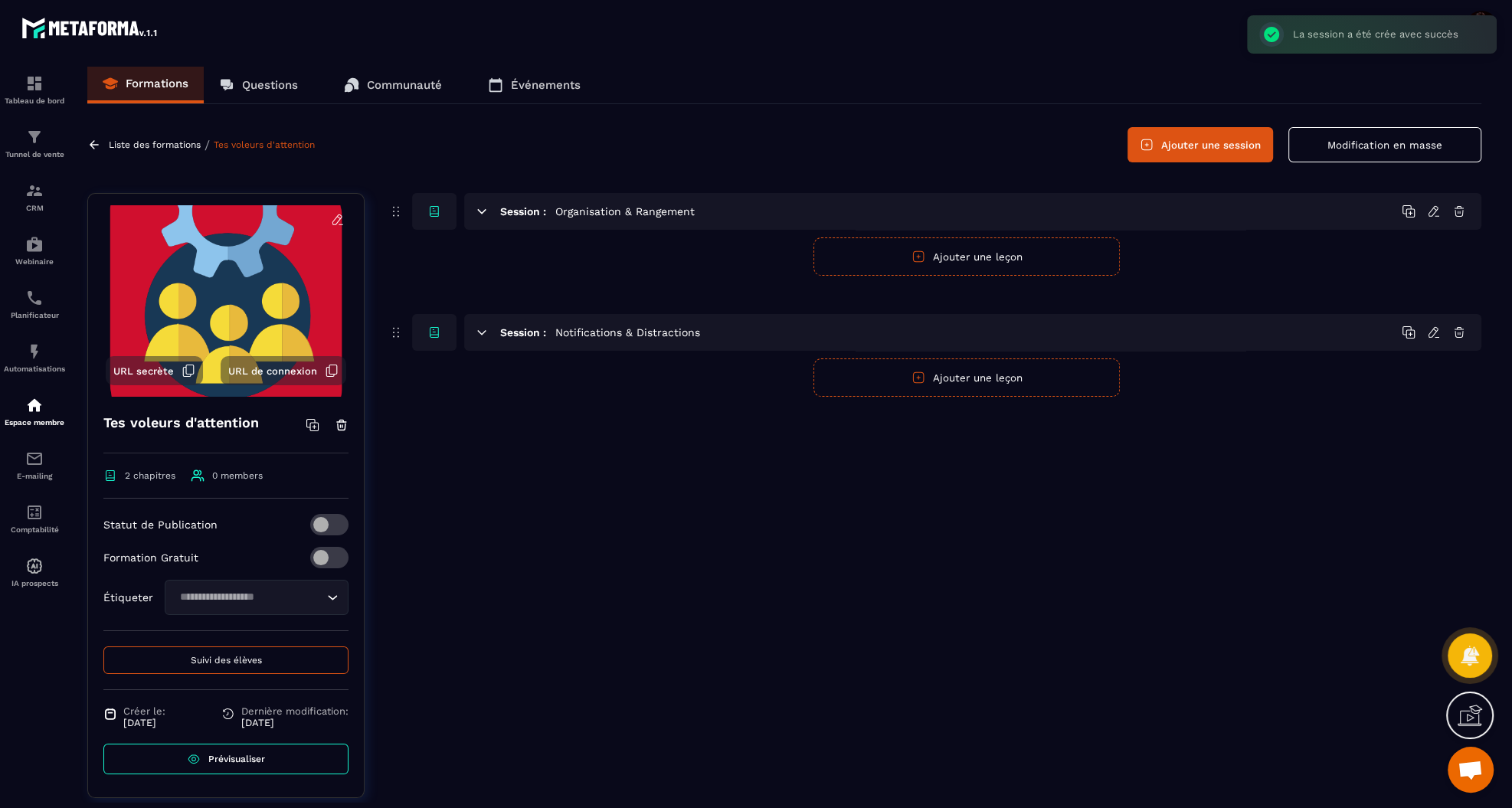
click at [1203, 145] on button "Ajouter une session" at bounding box center [1199, 145] width 145 height 35
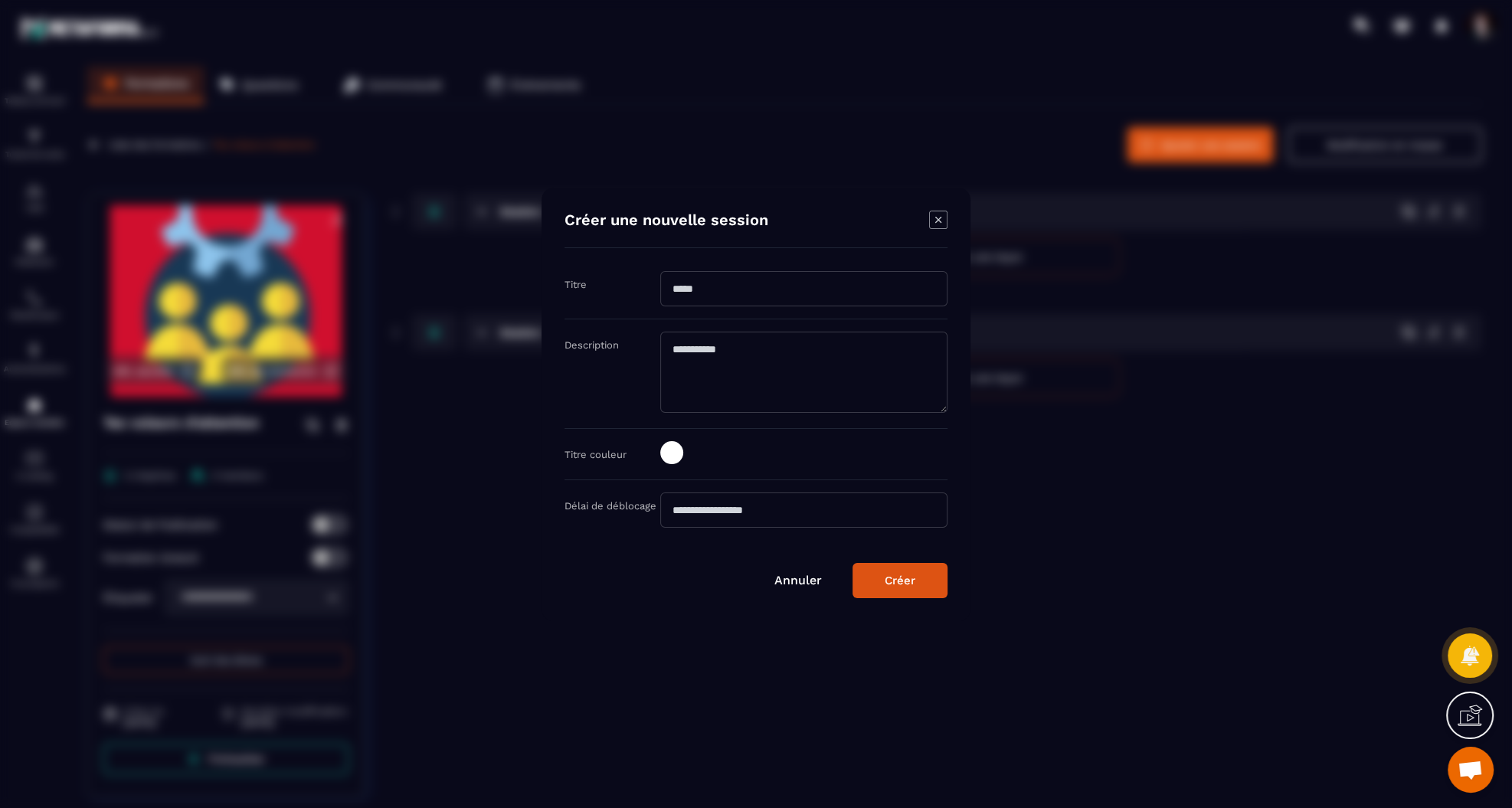
click at [708, 292] on input "Modal window" at bounding box center [804, 288] width 287 height 35
type input "**********"
click at [886, 573] on div "Créer" at bounding box center [900, 580] width 31 height 14
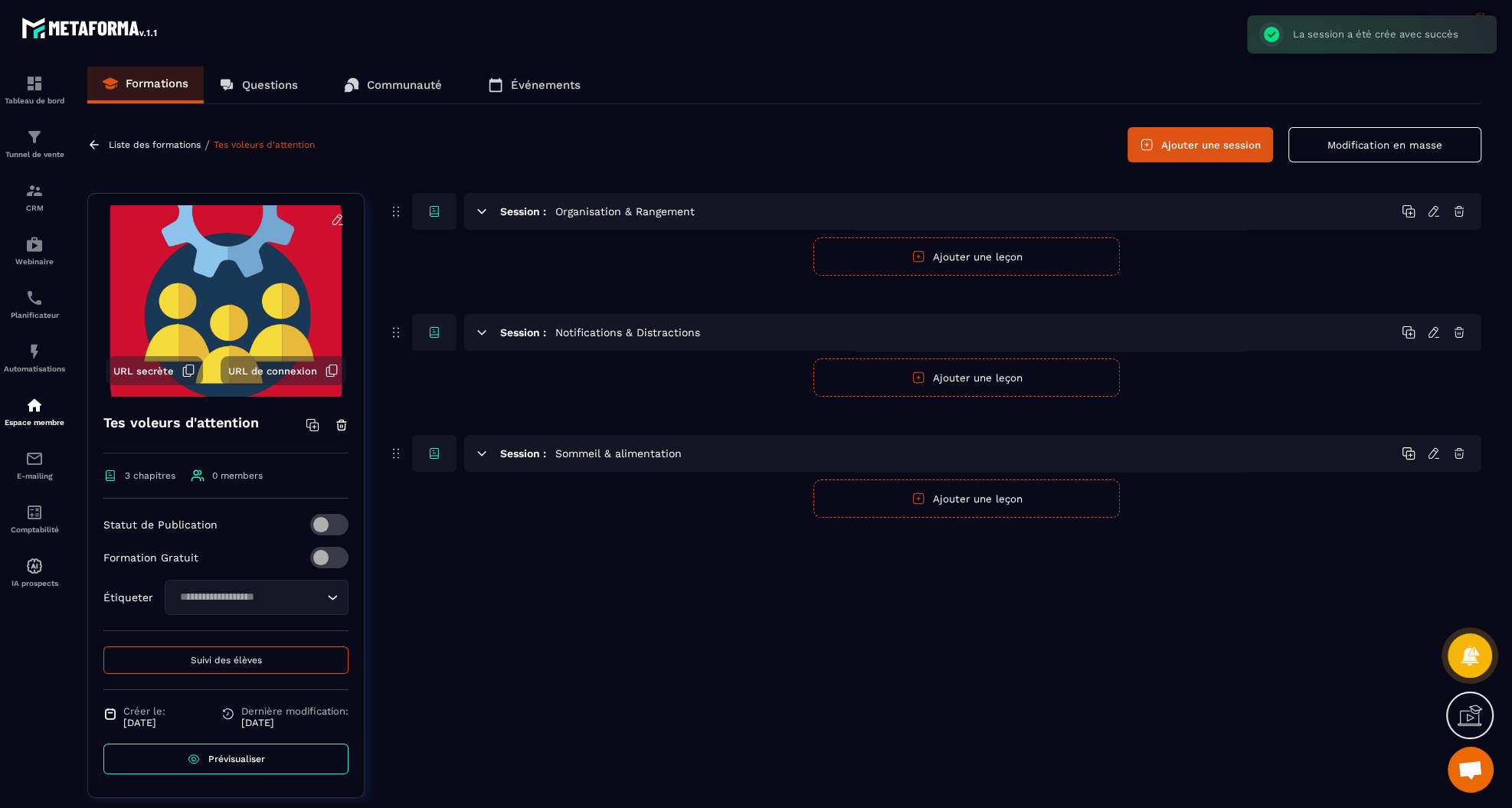
click at [1223, 148] on button "Ajouter une session" at bounding box center [1199, 145] width 145 height 35
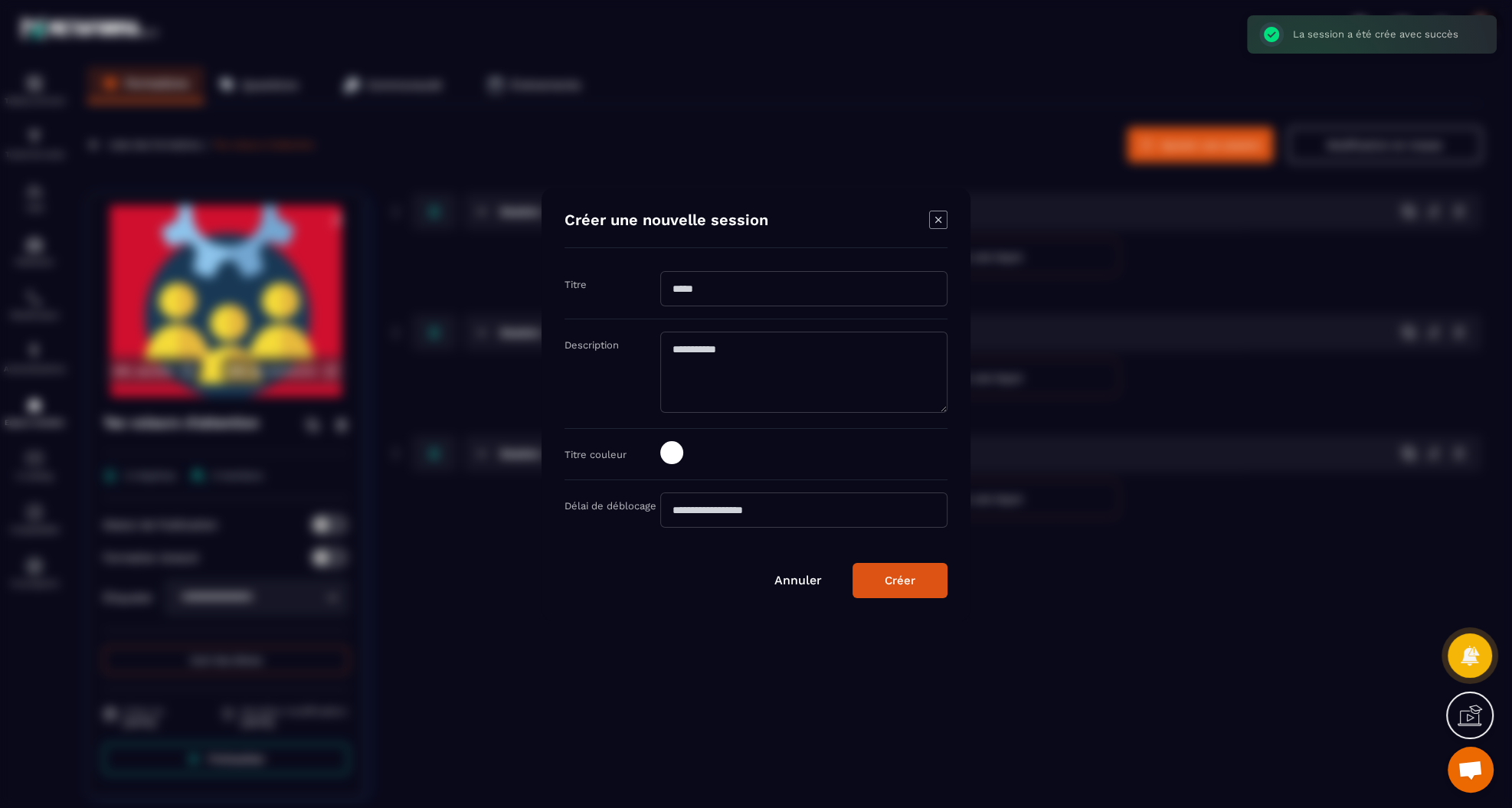
click at [706, 287] on input "Modal window" at bounding box center [804, 288] width 287 height 35
type input "********"
click at [887, 581] on div "Créer" at bounding box center [900, 580] width 31 height 14
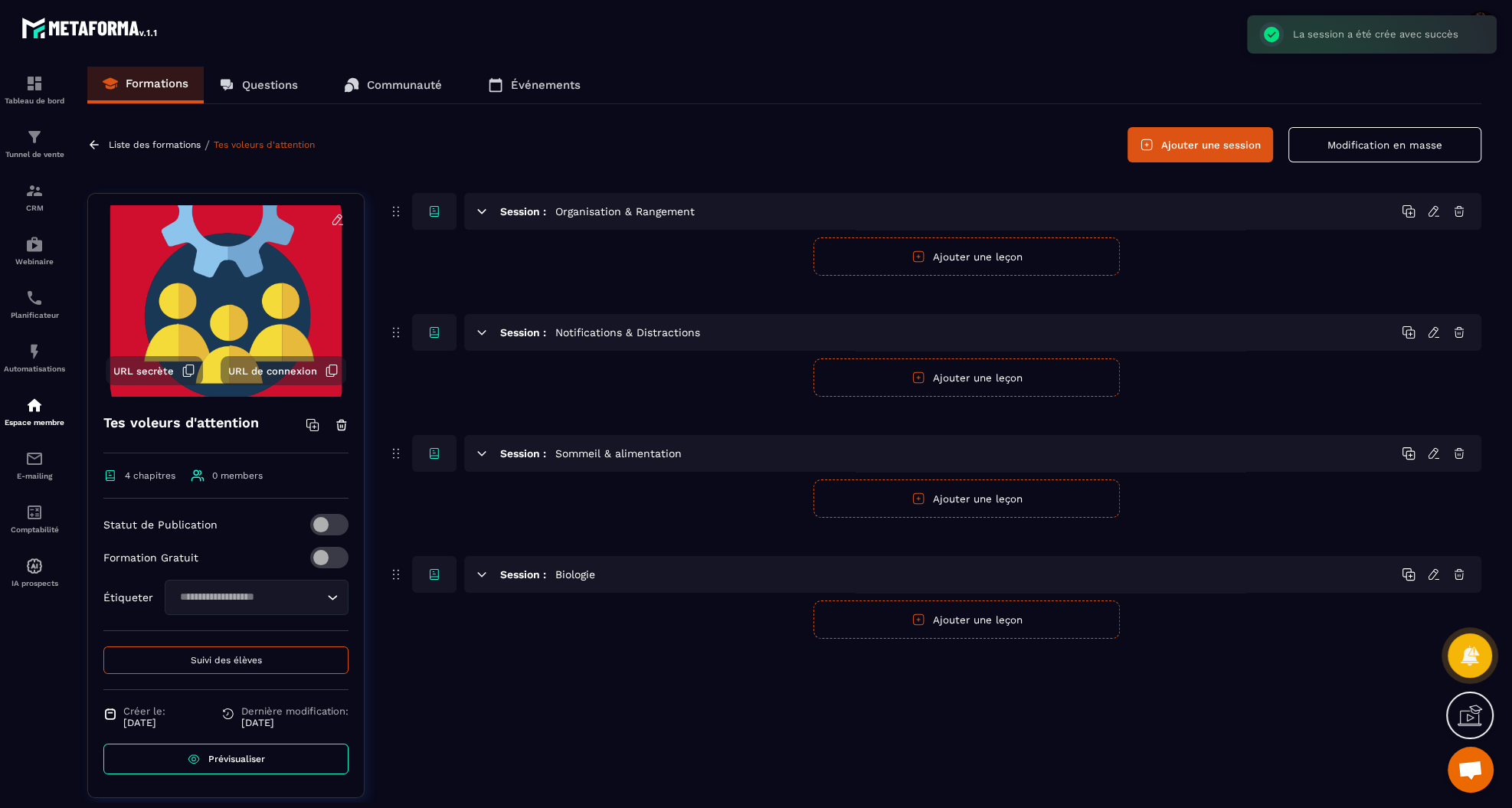
click at [1217, 143] on button "Ajouter une session" at bounding box center [1199, 145] width 145 height 35
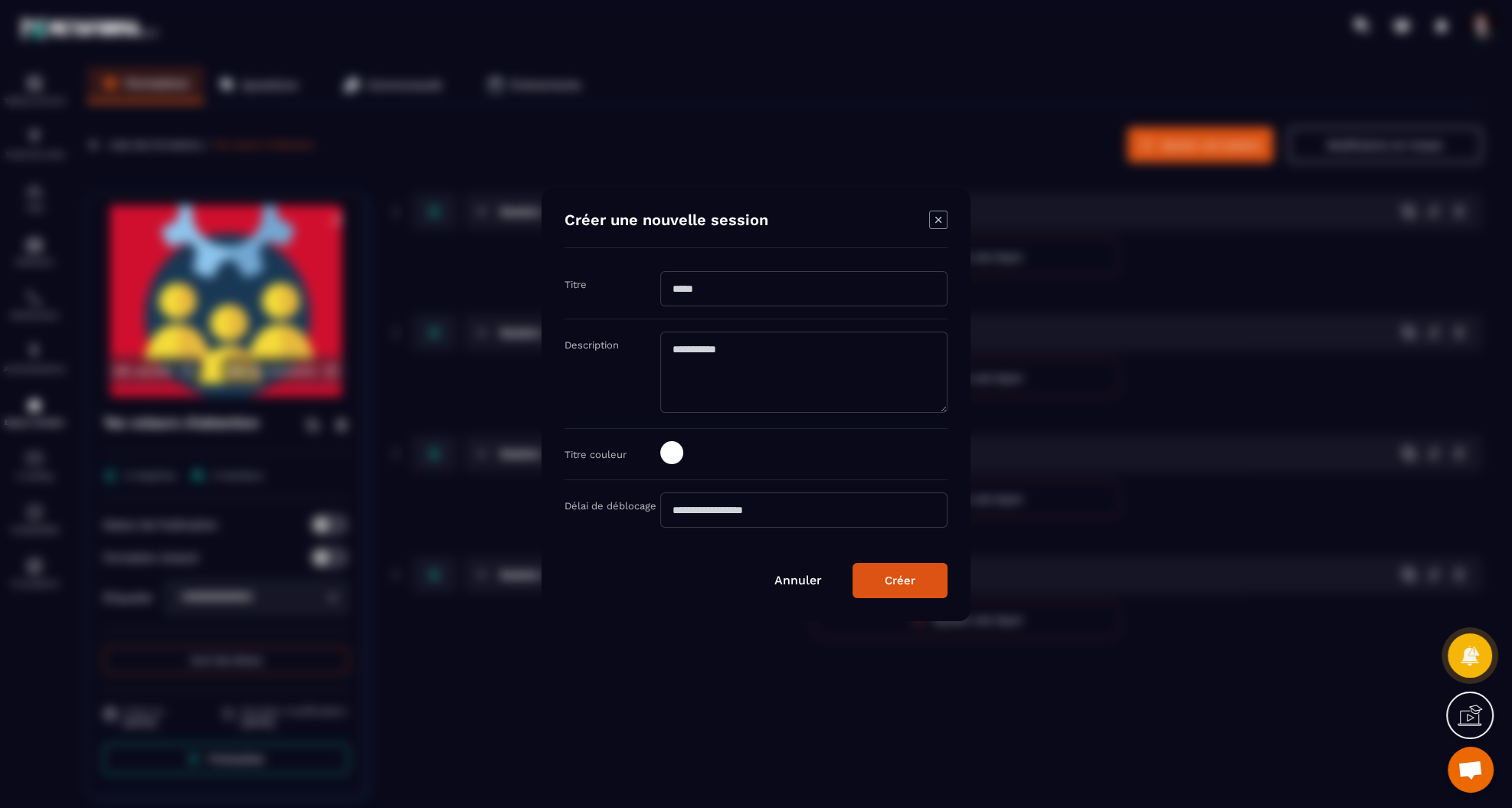
click at [679, 298] on input "Modal window" at bounding box center [804, 288] width 287 height 35
type input "**********"
click at [890, 580] on div "Créer" at bounding box center [900, 580] width 31 height 14
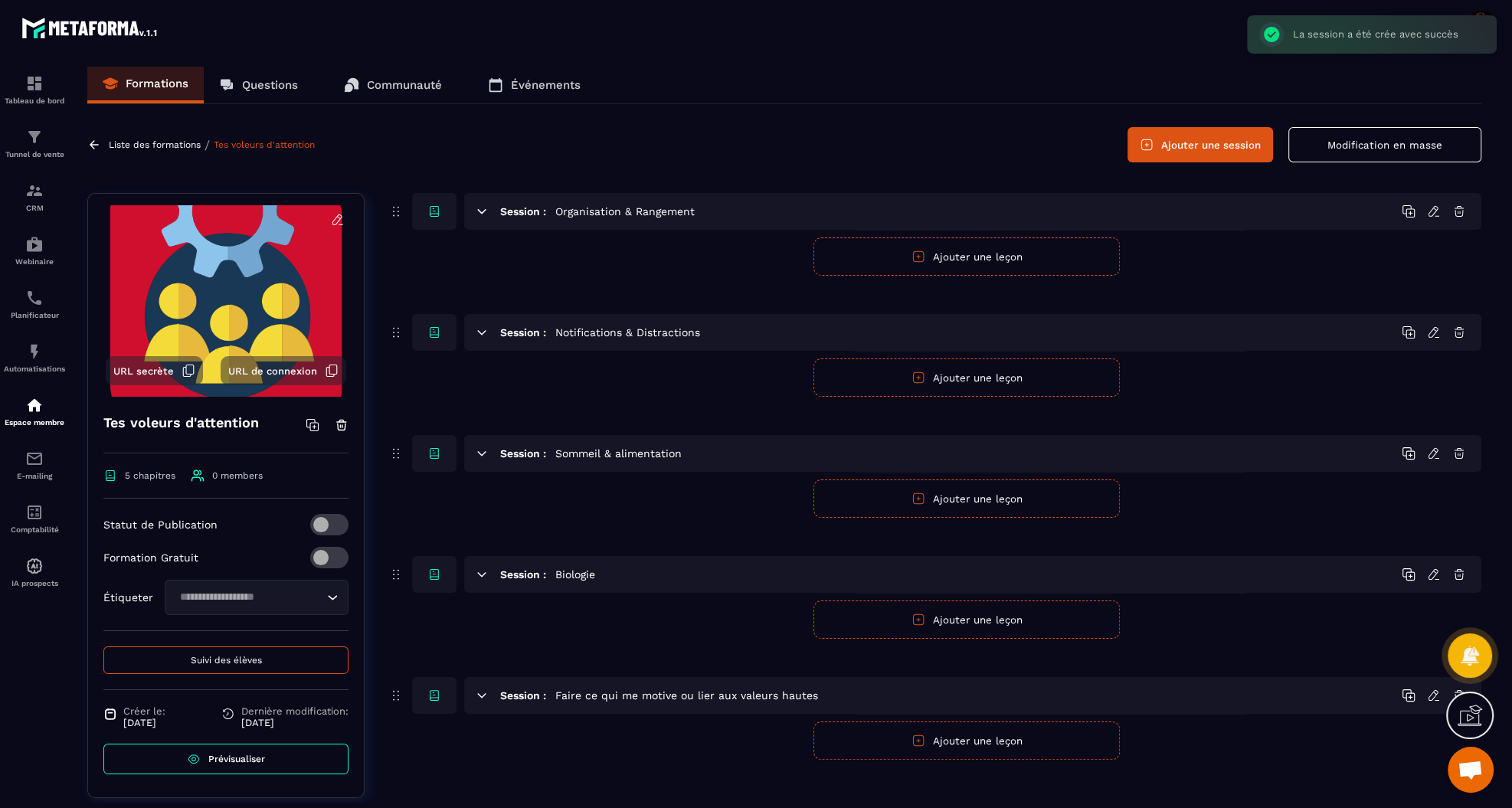
click at [1203, 153] on button "Ajouter une session" at bounding box center [1199, 145] width 145 height 35
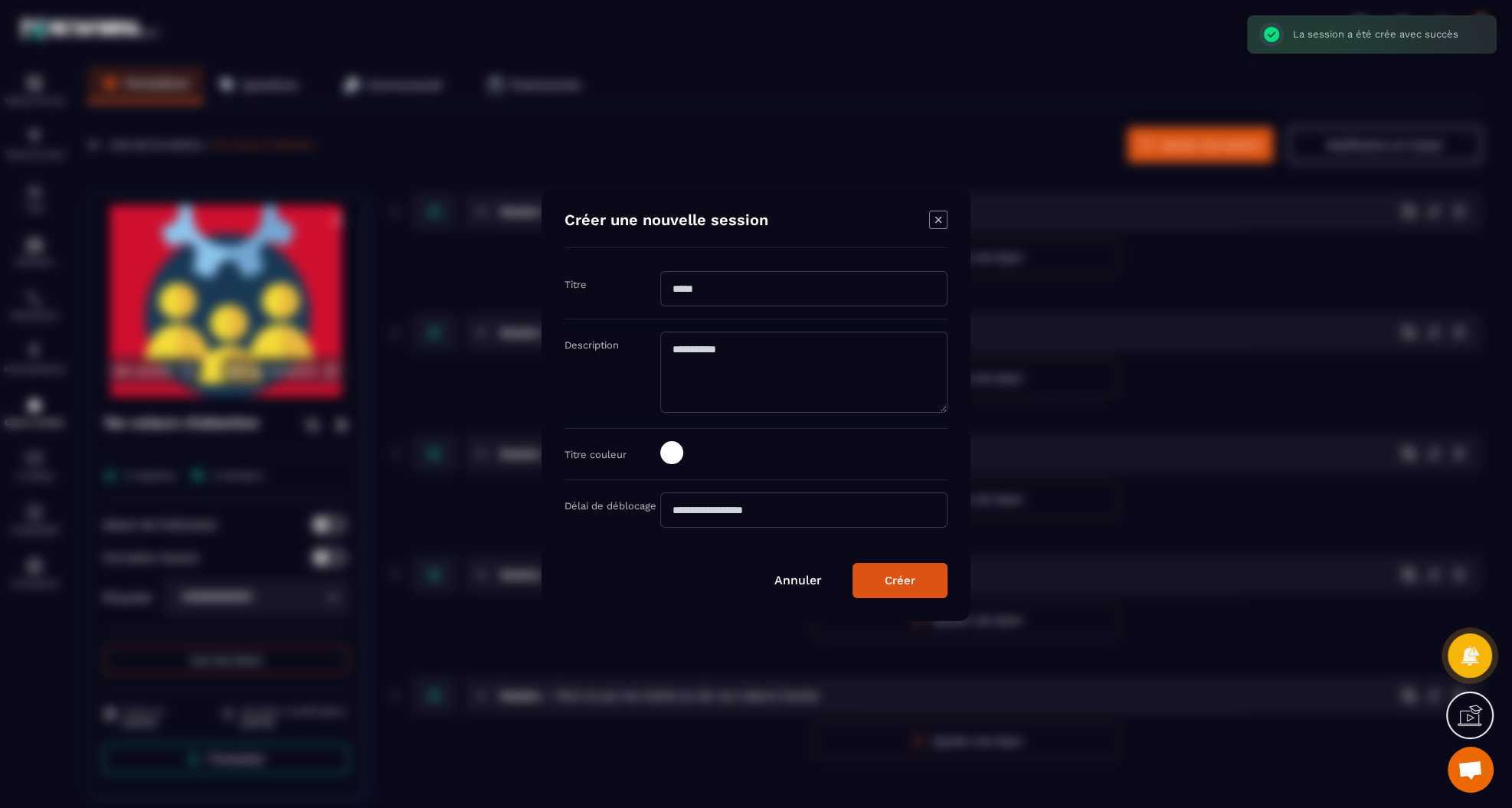
click at [843, 286] on input "Modal window" at bounding box center [804, 288] width 287 height 35
type input "**********"
click at [905, 573] on div "Créer" at bounding box center [900, 580] width 31 height 14
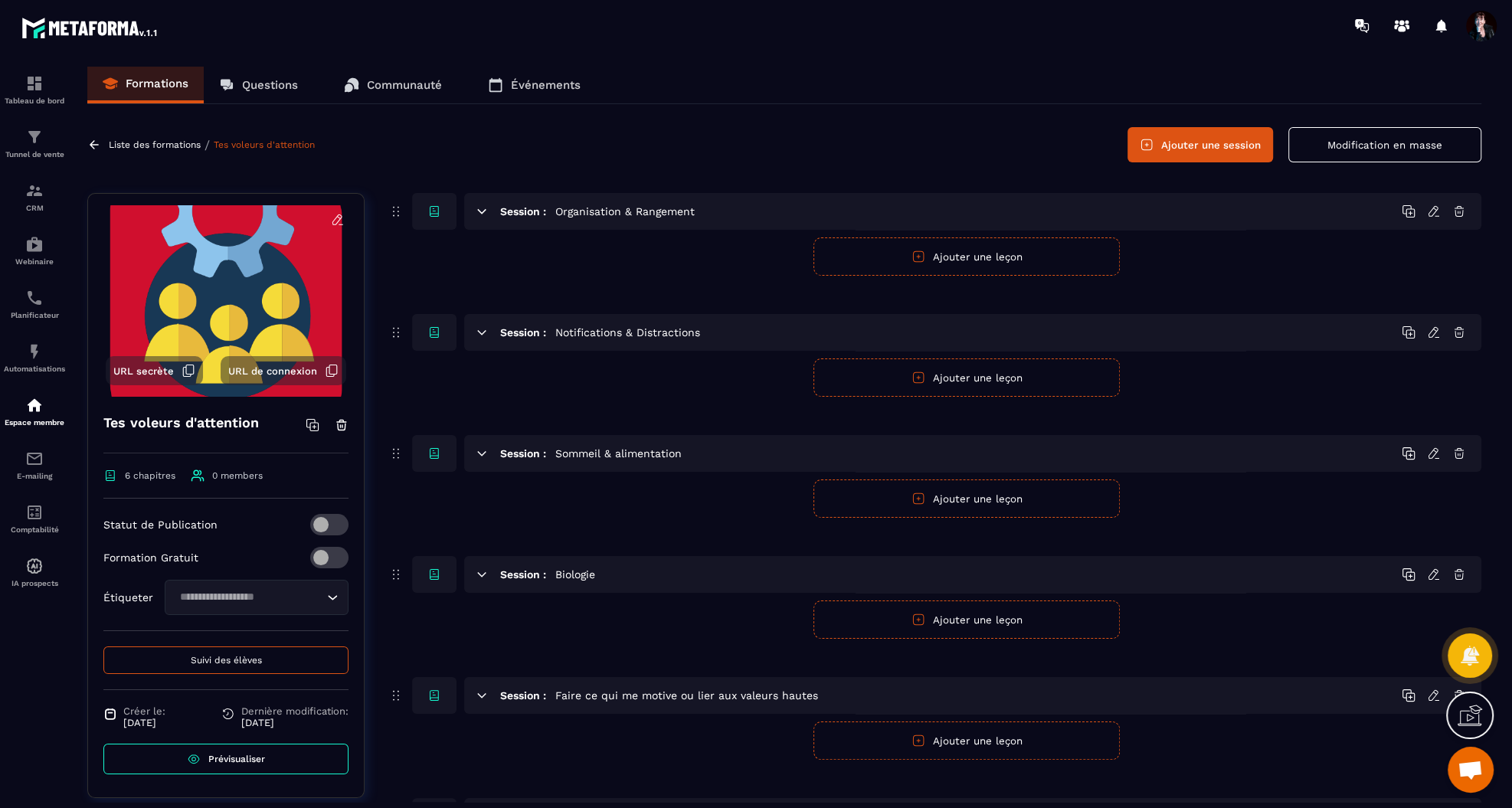
click at [168, 149] on p "Liste des formations" at bounding box center [154, 145] width 92 height 11
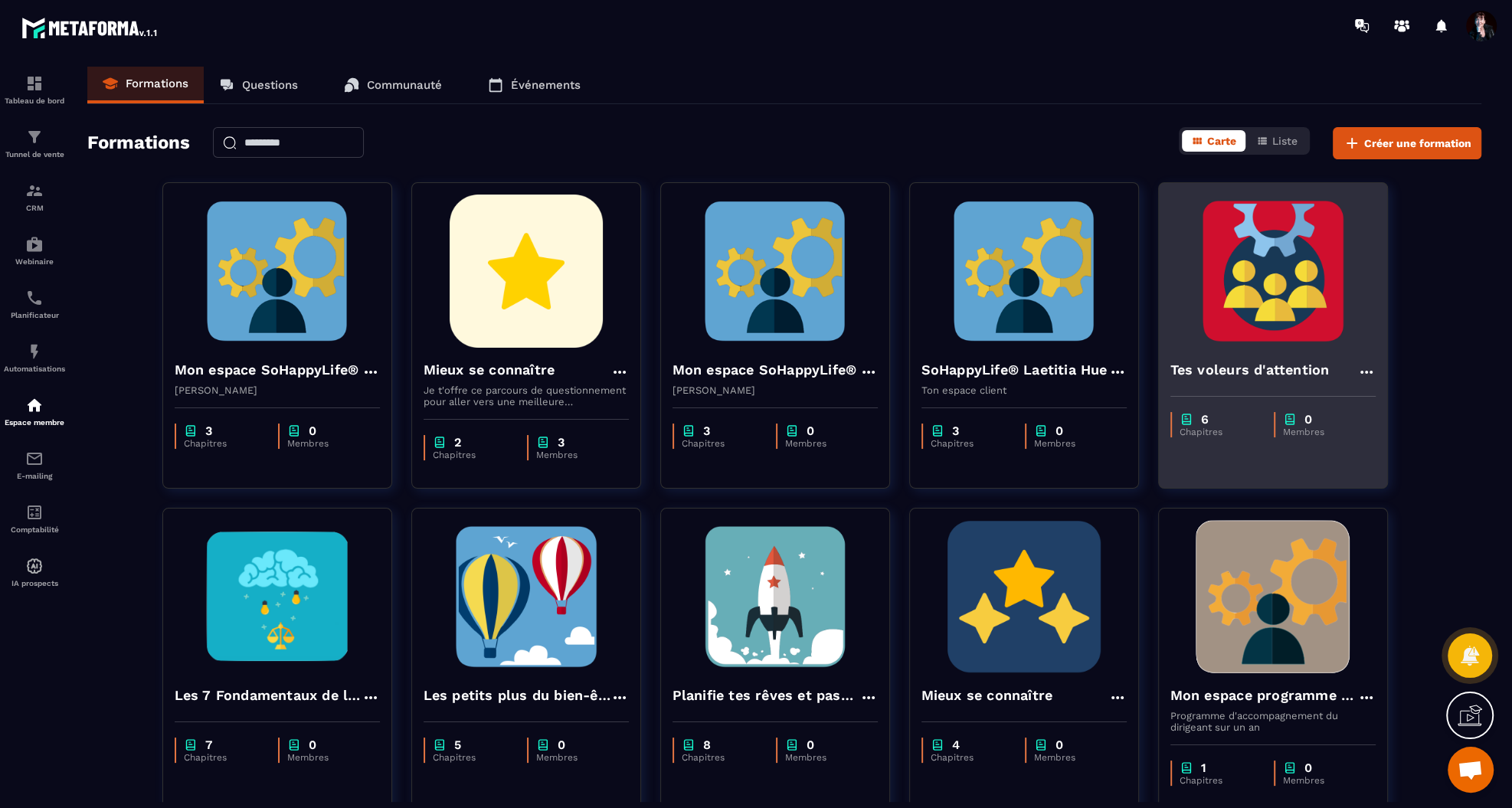
click at [1289, 305] on img at bounding box center [1272, 271] width 205 height 153
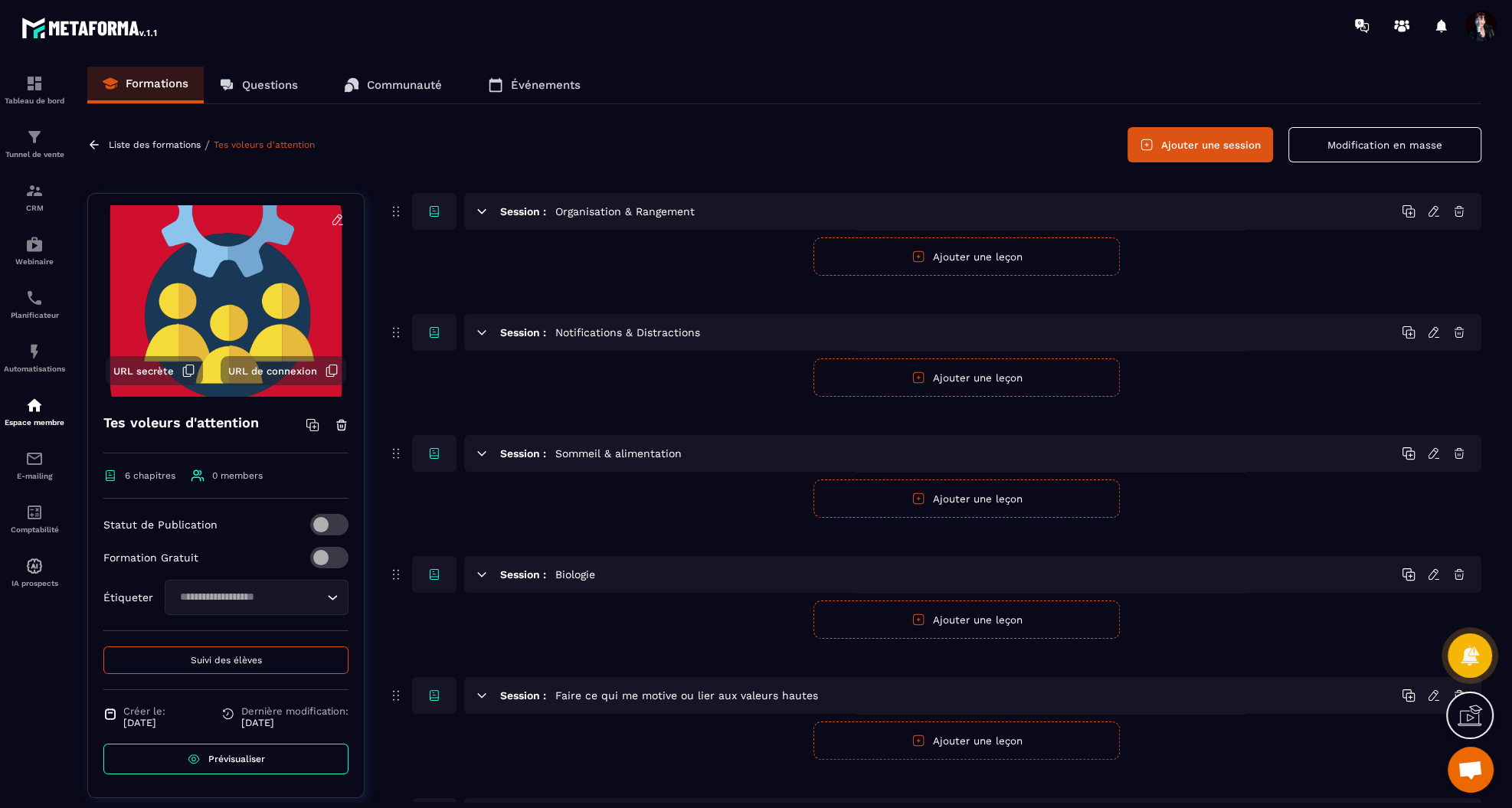
click at [335, 221] on icon at bounding box center [337, 219] width 14 height 14
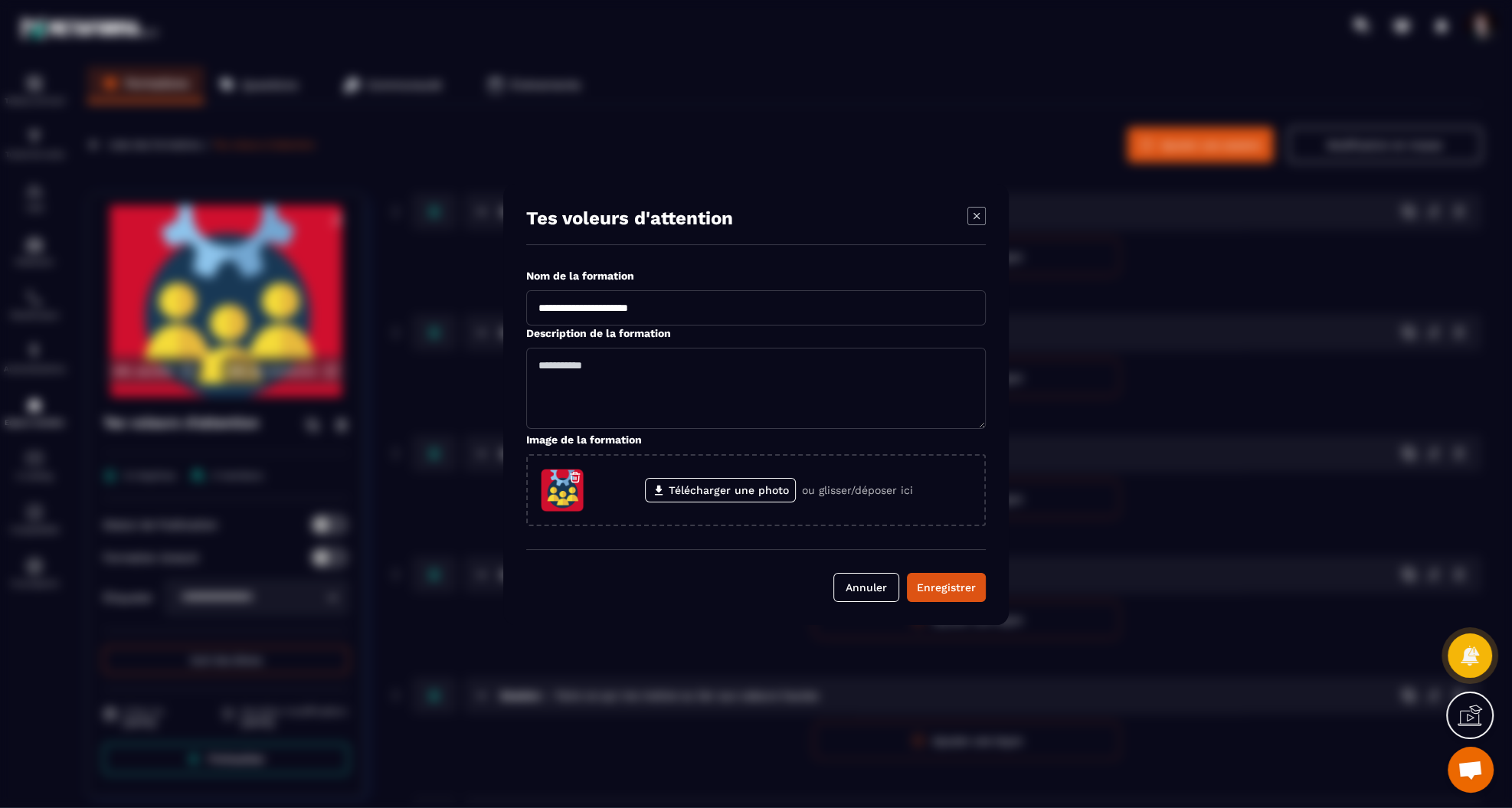
click at [544, 310] on input "**********" at bounding box center [756, 307] width 460 height 35
type input "**********"
click at [948, 585] on div "Enregistrer" at bounding box center [946, 587] width 59 height 15
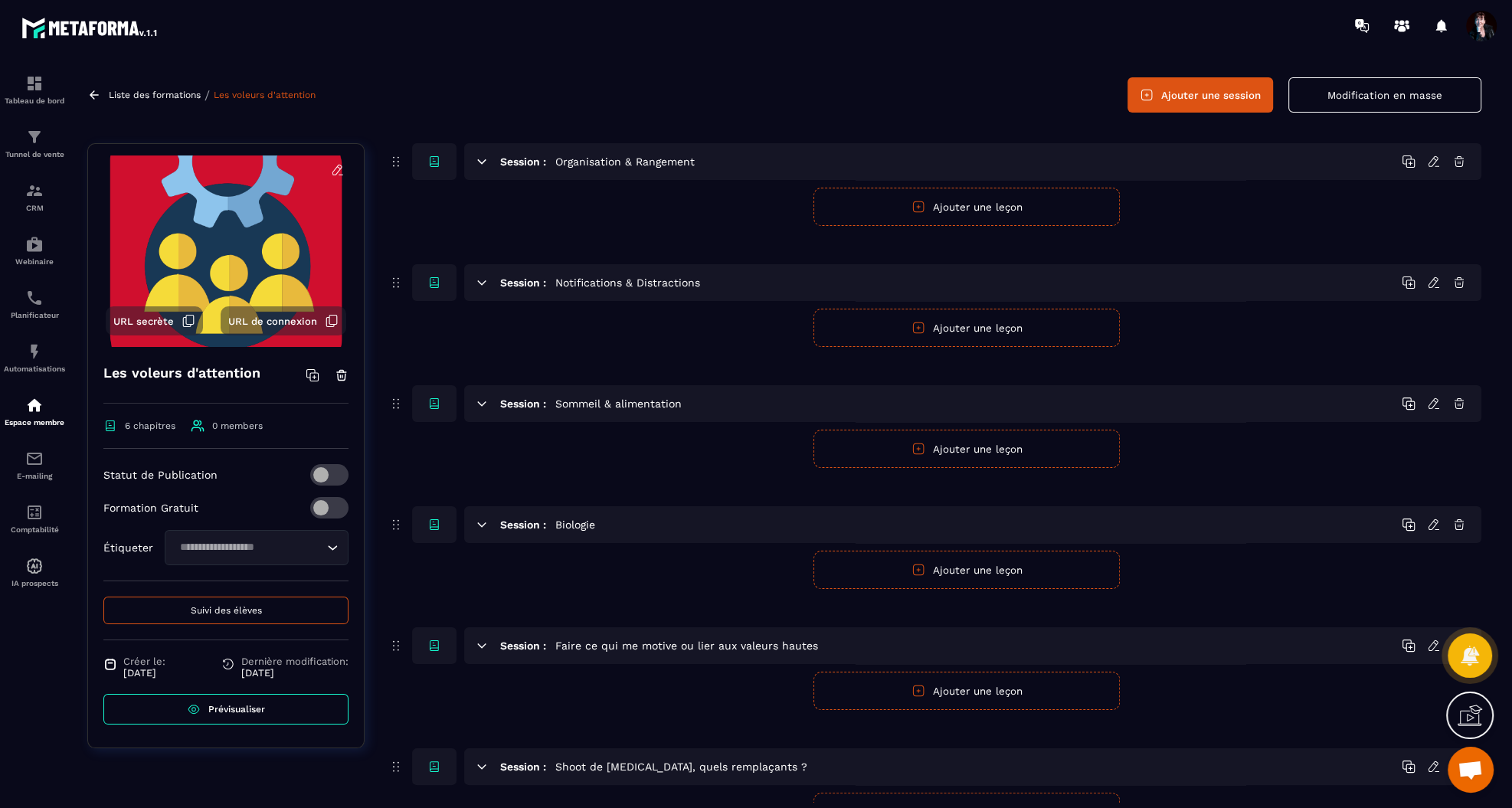
scroll to position [37, 0]
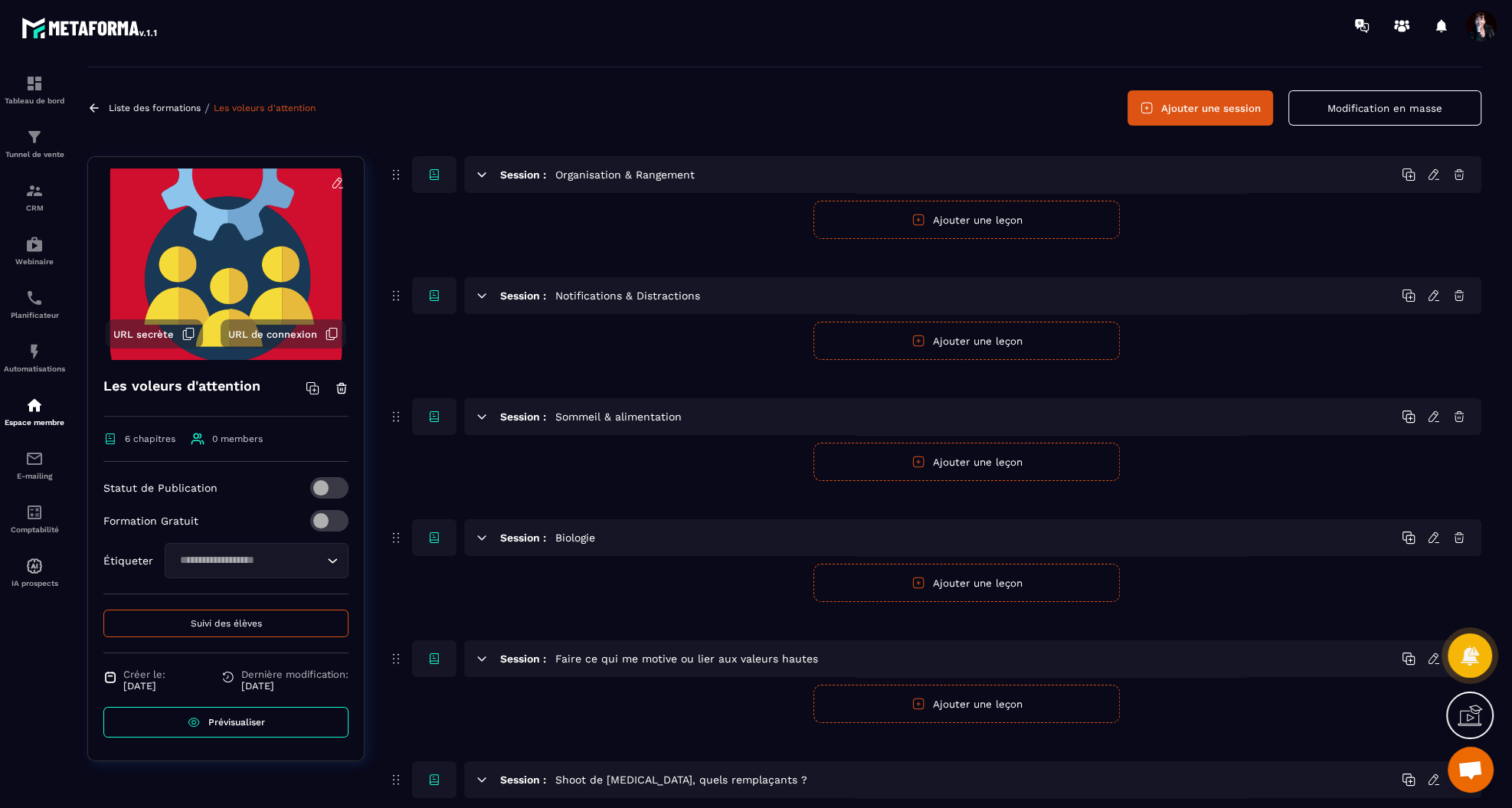
click at [1214, 112] on button "Ajouter une session" at bounding box center [1199, 107] width 145 height 35
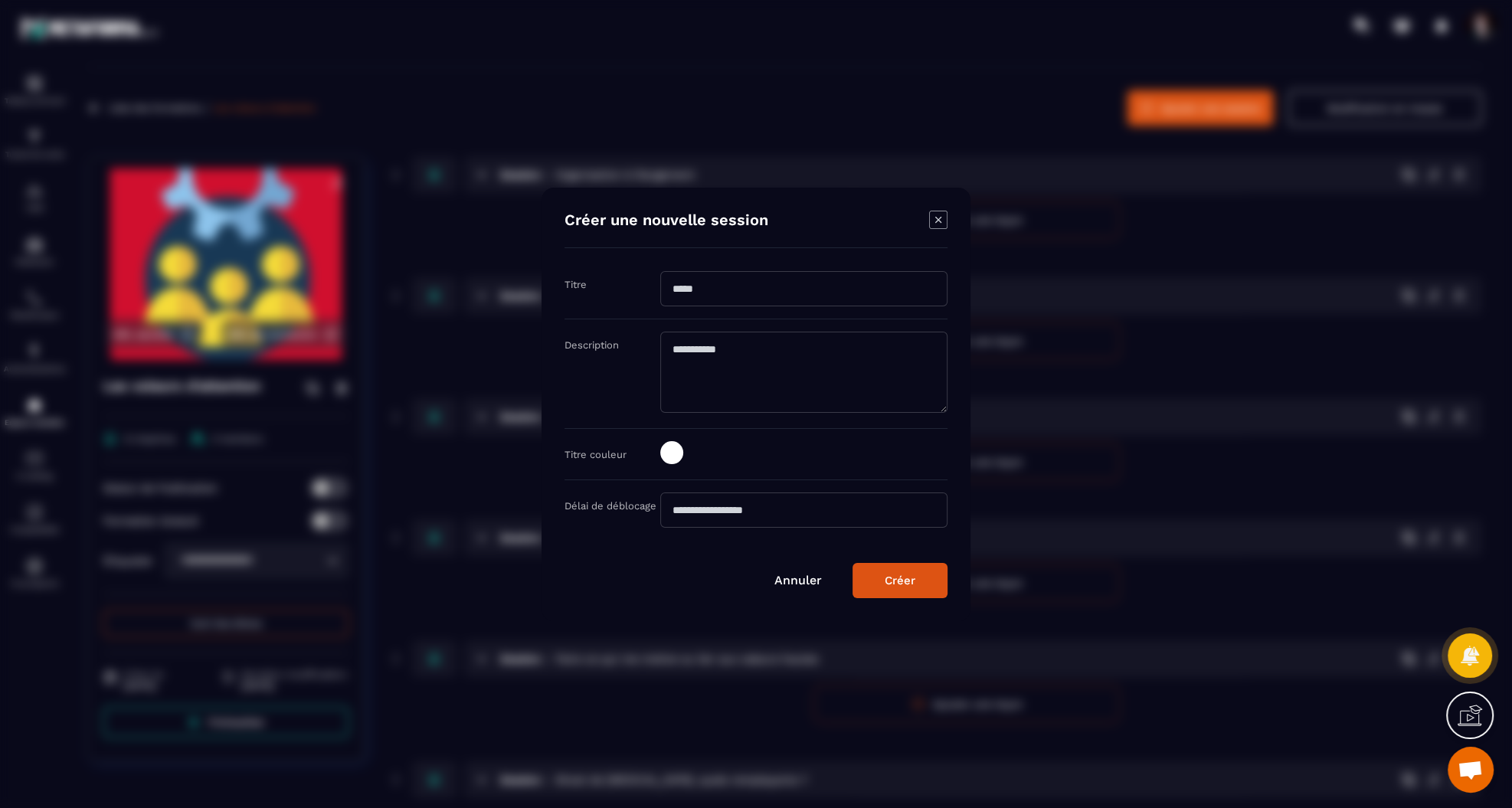
click at [775, 296] on input "Modal window" at bounding box center [804, 288] width 287 height 35
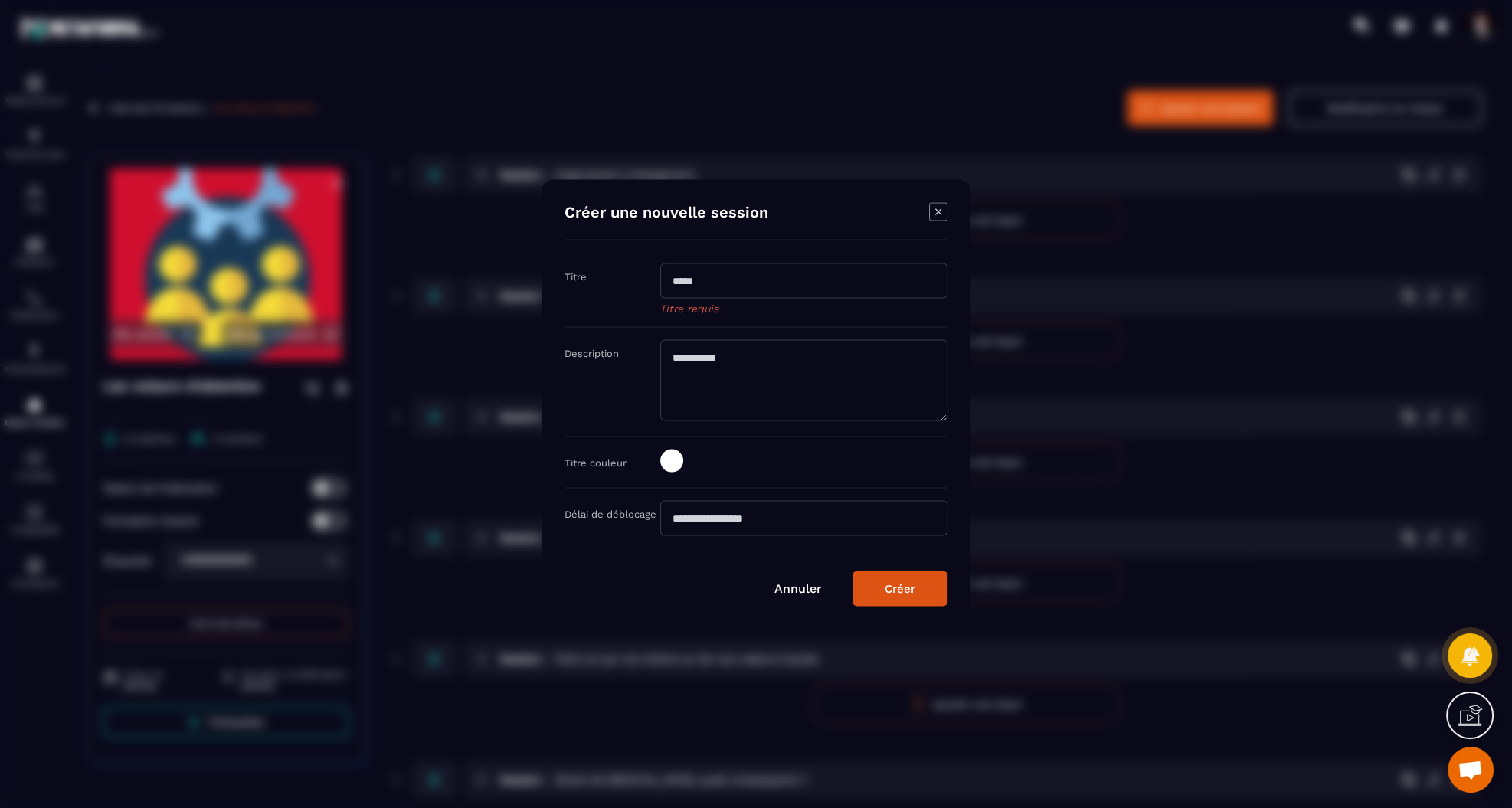
click at [938, 215] on icon "Modal window" at bounding box center [938, 211] width 19 height 19
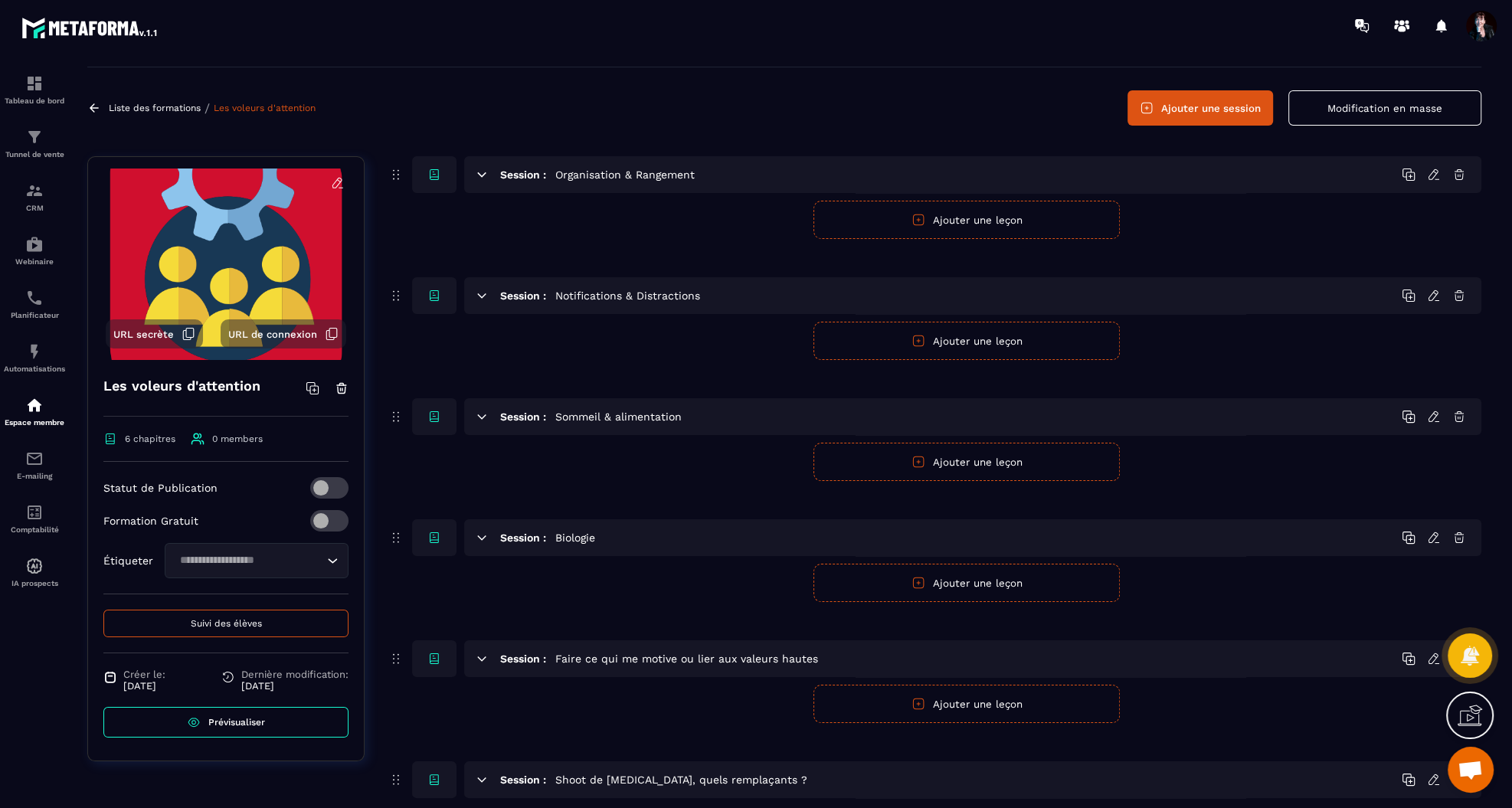
scroll to position [128, 0]
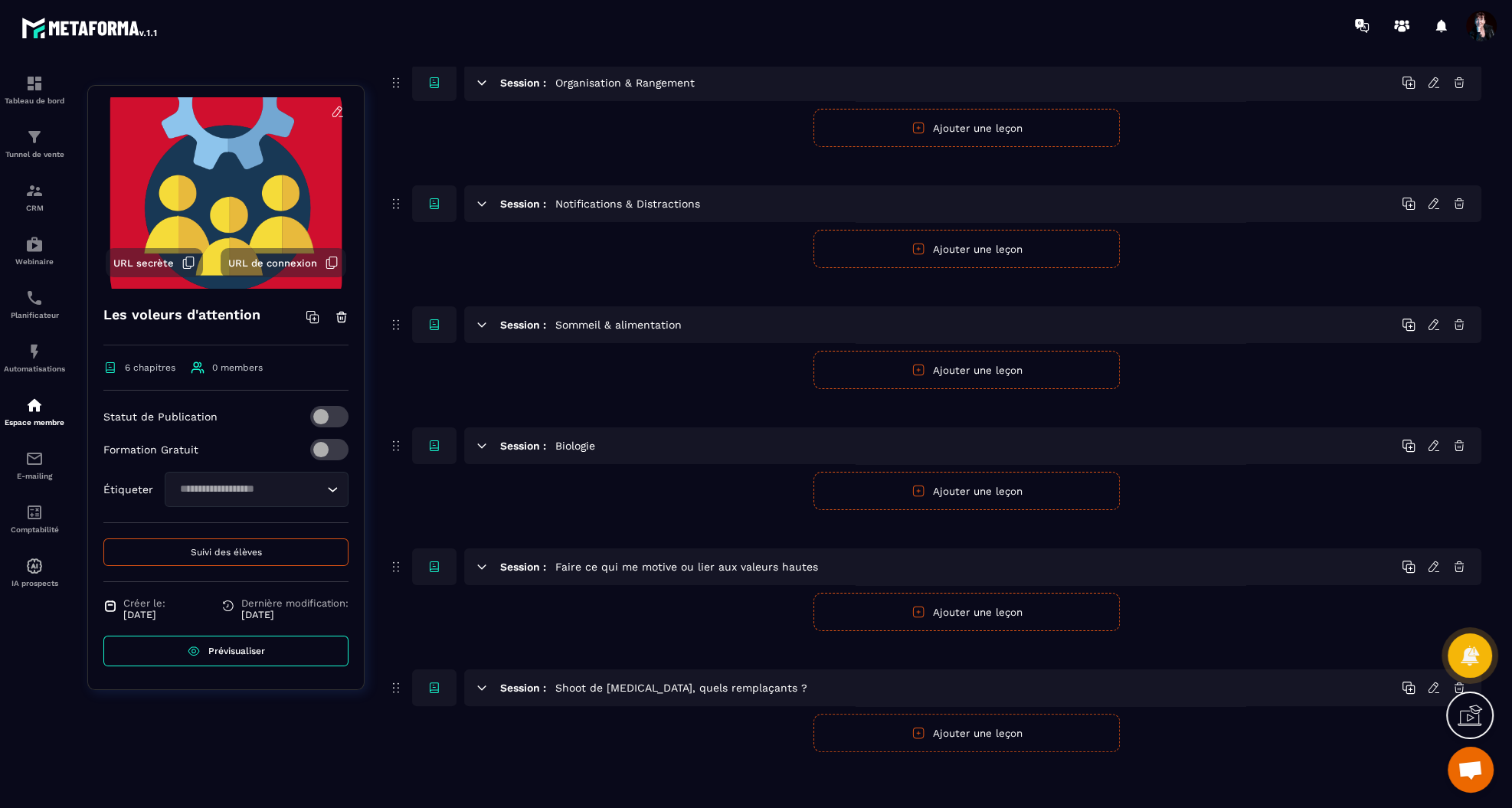
click at [1432, 562] on icon at bounding box center [1433, 566] width 14 height 14
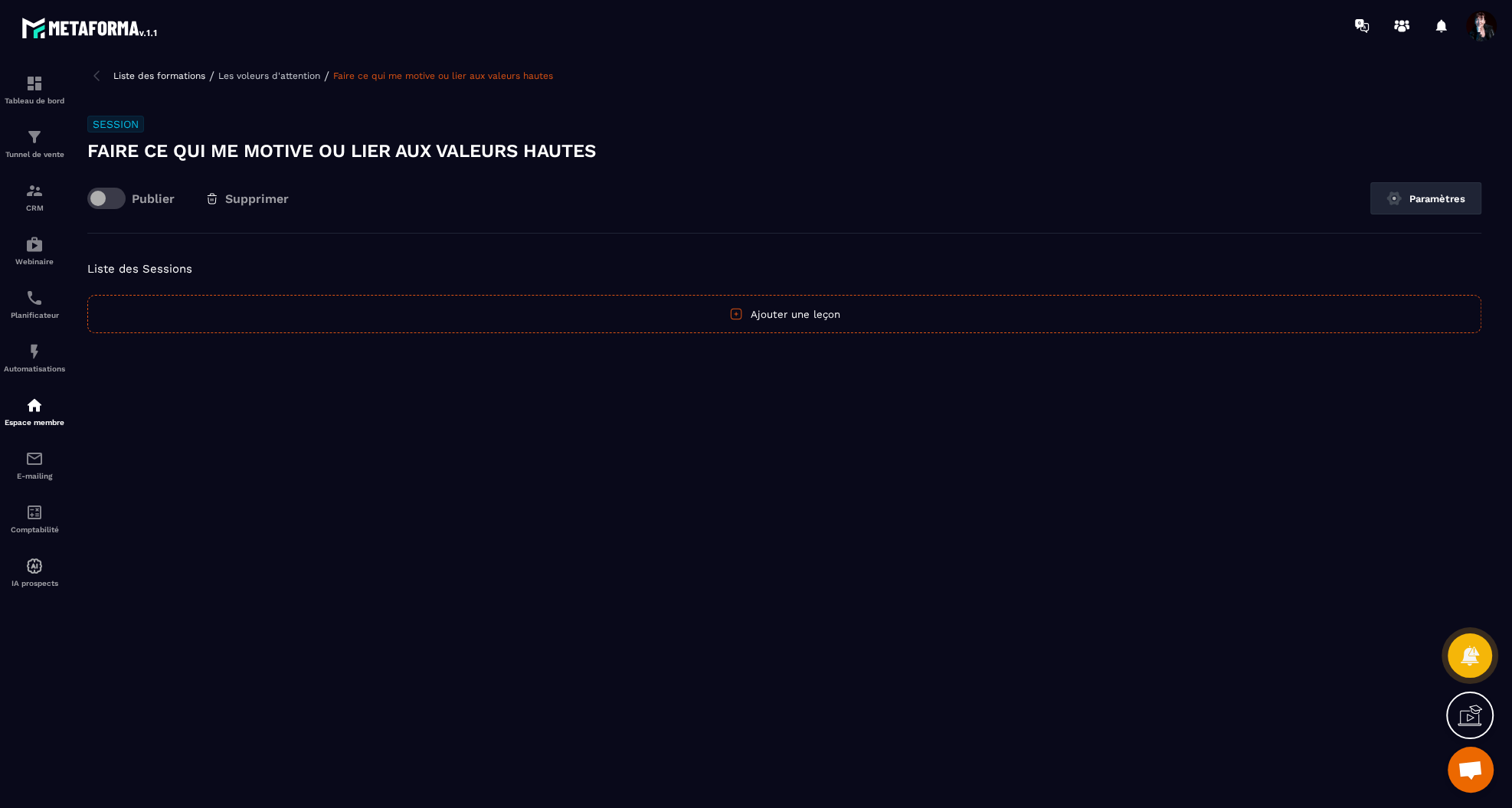
click at [762, 314] on button "Ajouter une leçon" at bounding box center [784, 313] width 1393 height 38
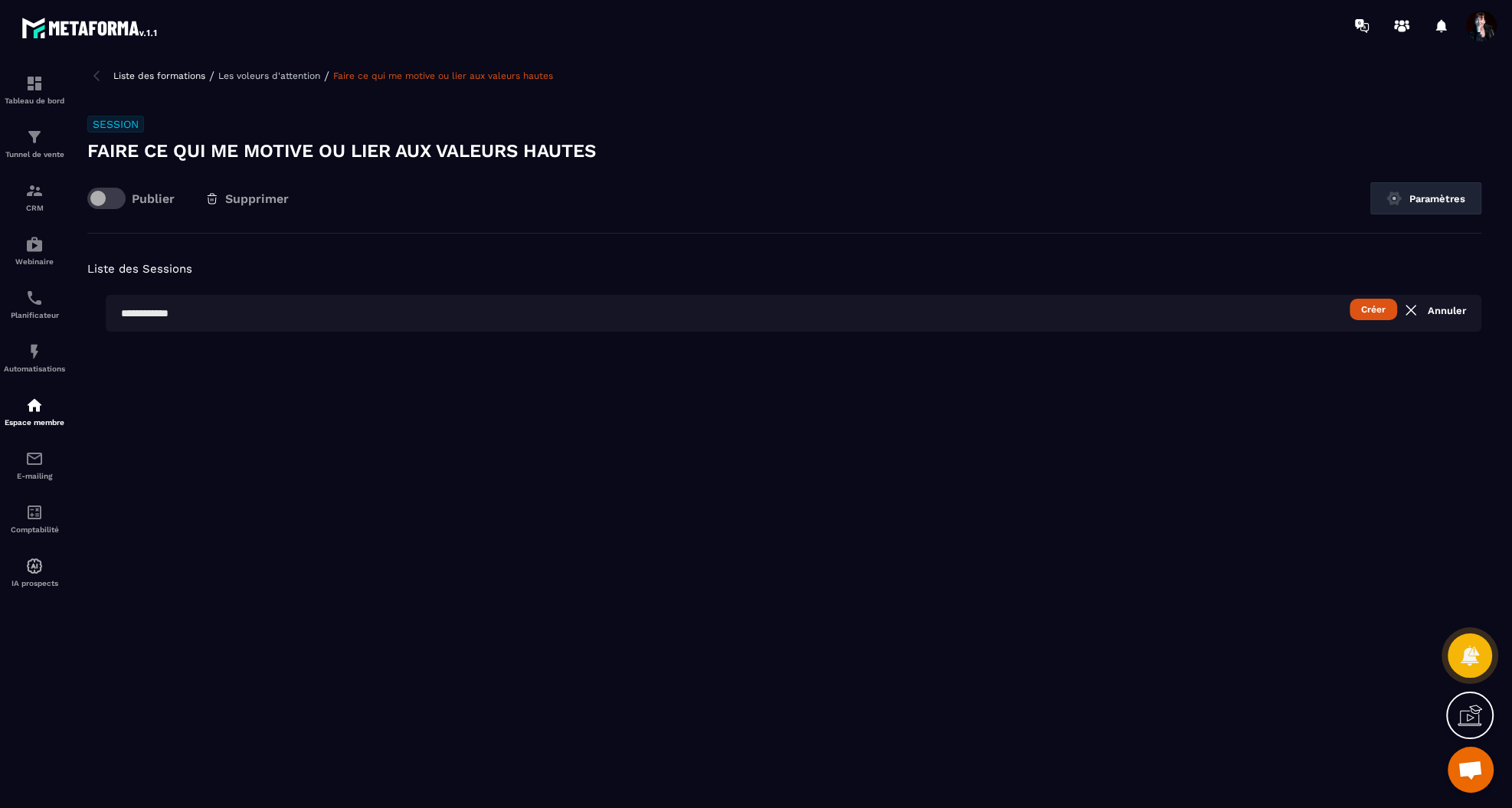
click at [573, 322] on input "text" at bounding box center [793, 313] width 1376 height 37
type input "**********"
click at [1374, 302] on button "Créer" at bounding box center [1373, 309] width 47 height 21
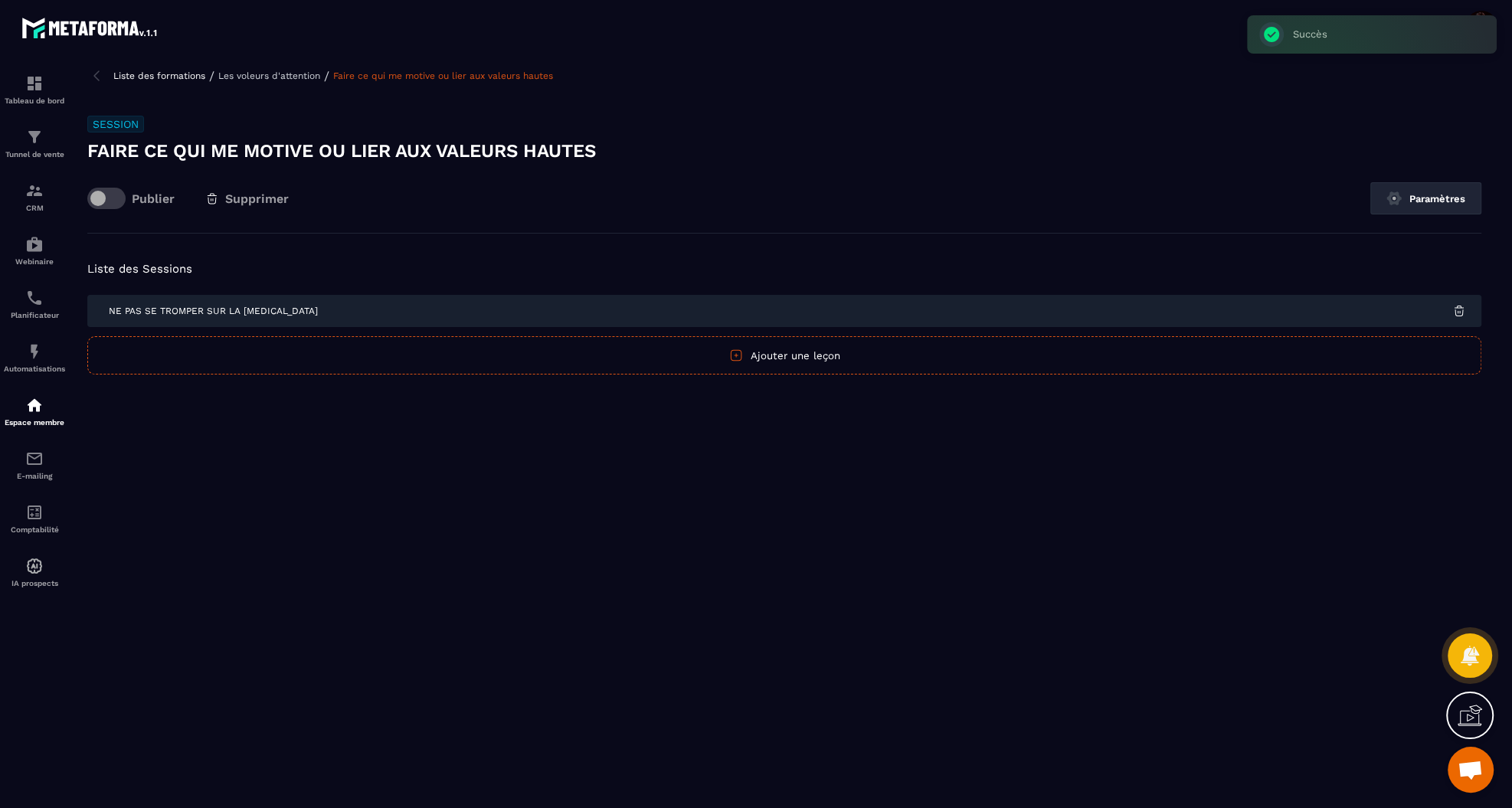
click at [97, 199] on span at bounding box center [106, 198] width 38 height 21
click at [292, 76] on p "Les voleurs d'attention" at bounding box center [269, 76] width 102 height 11
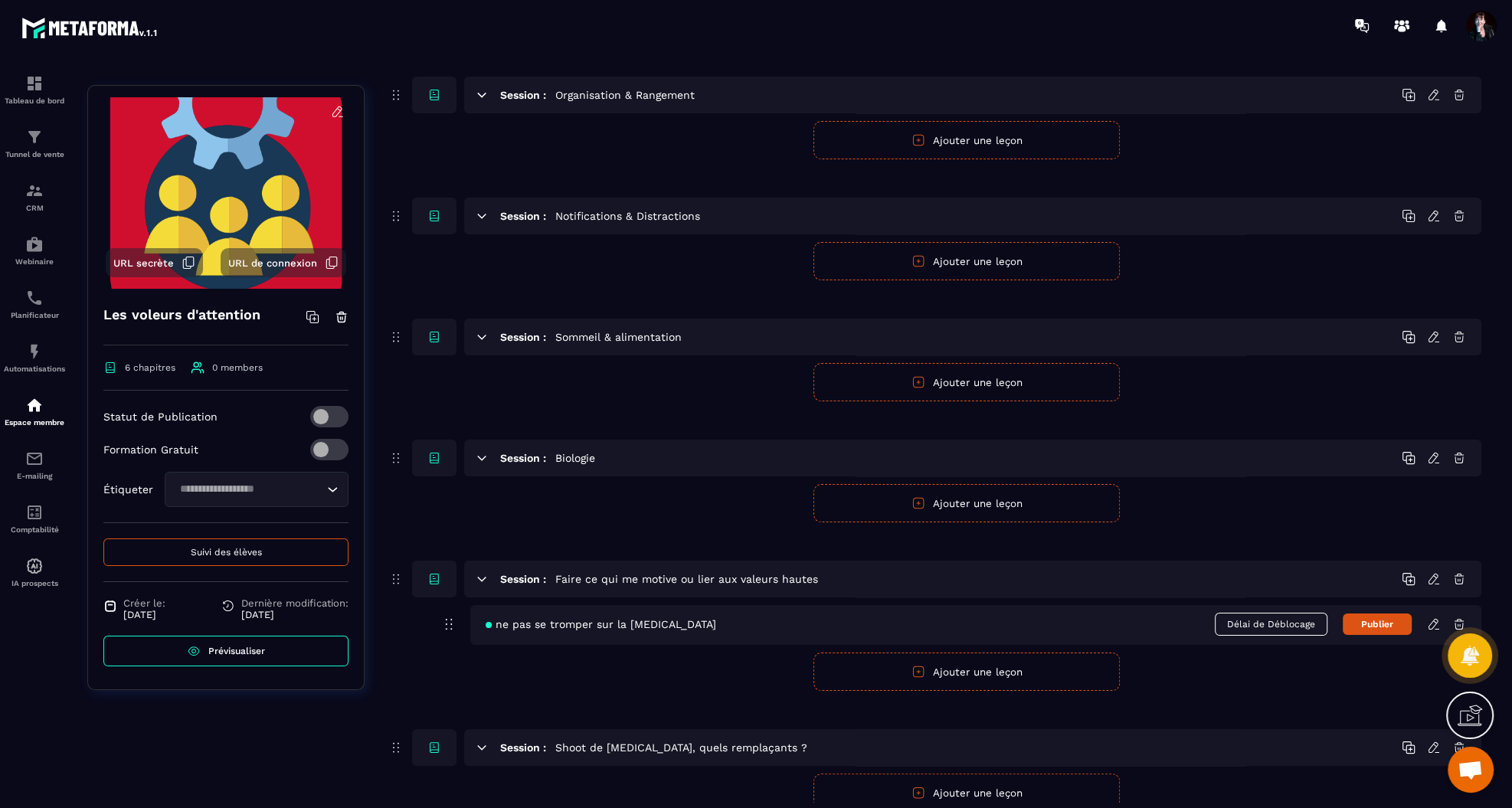
scroll to position [130, 0]
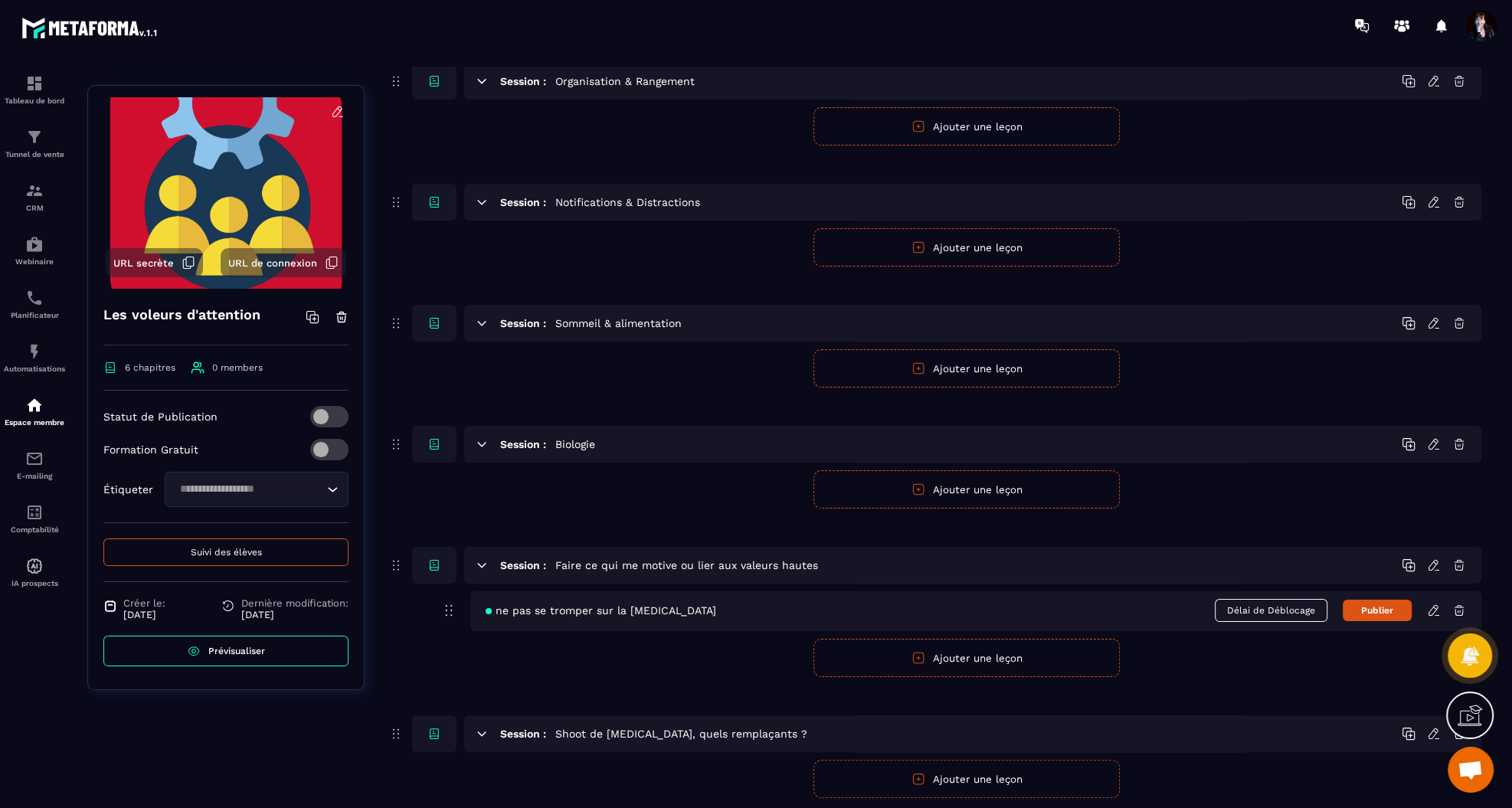
click at [1431, 610] on icon at bounding box center [1433, 610] width 14 height 14
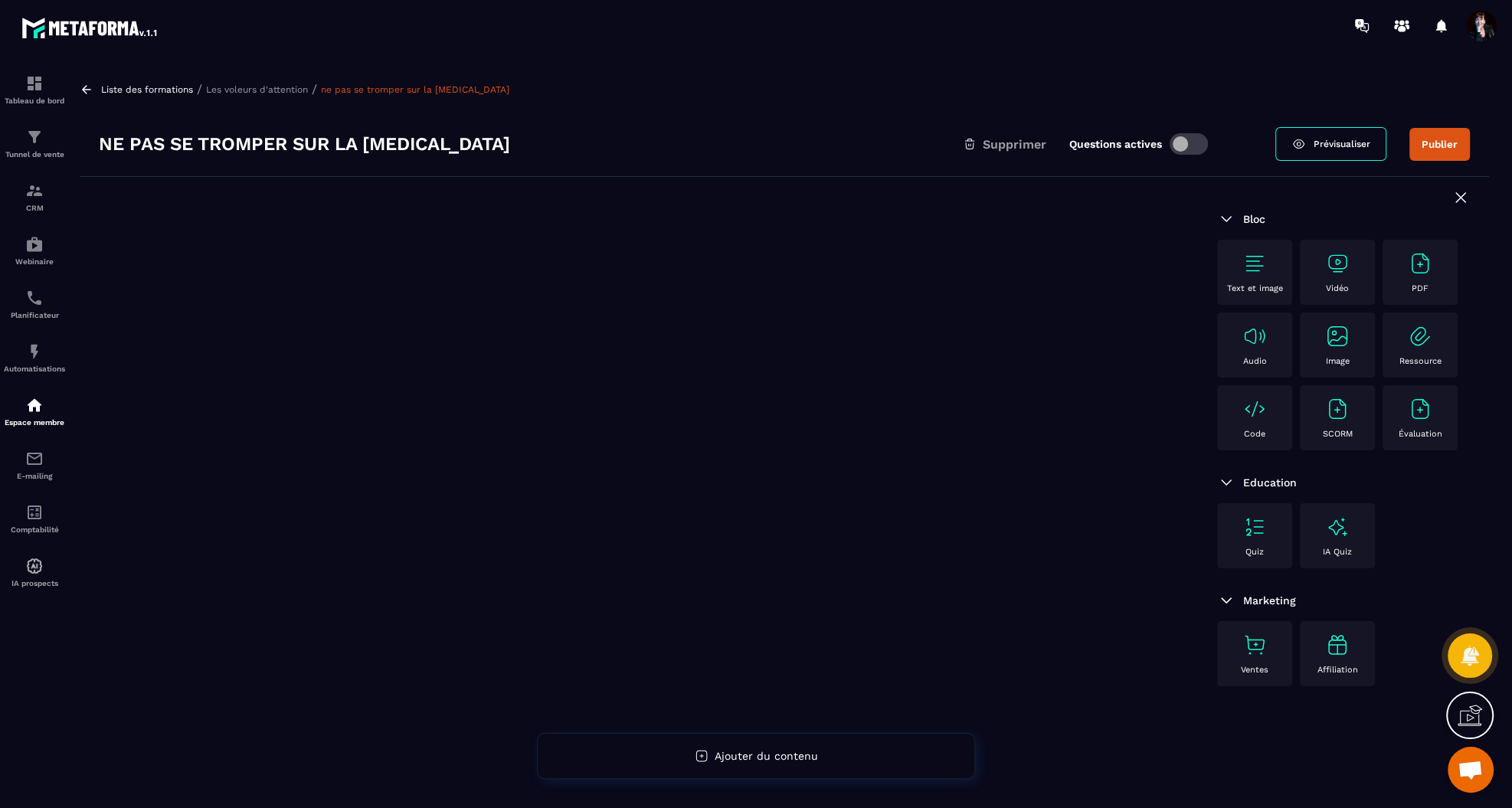
click at [269, 90] on p "Les voleurs d'attention" at bounding box center [257, 89] width 102 height 11
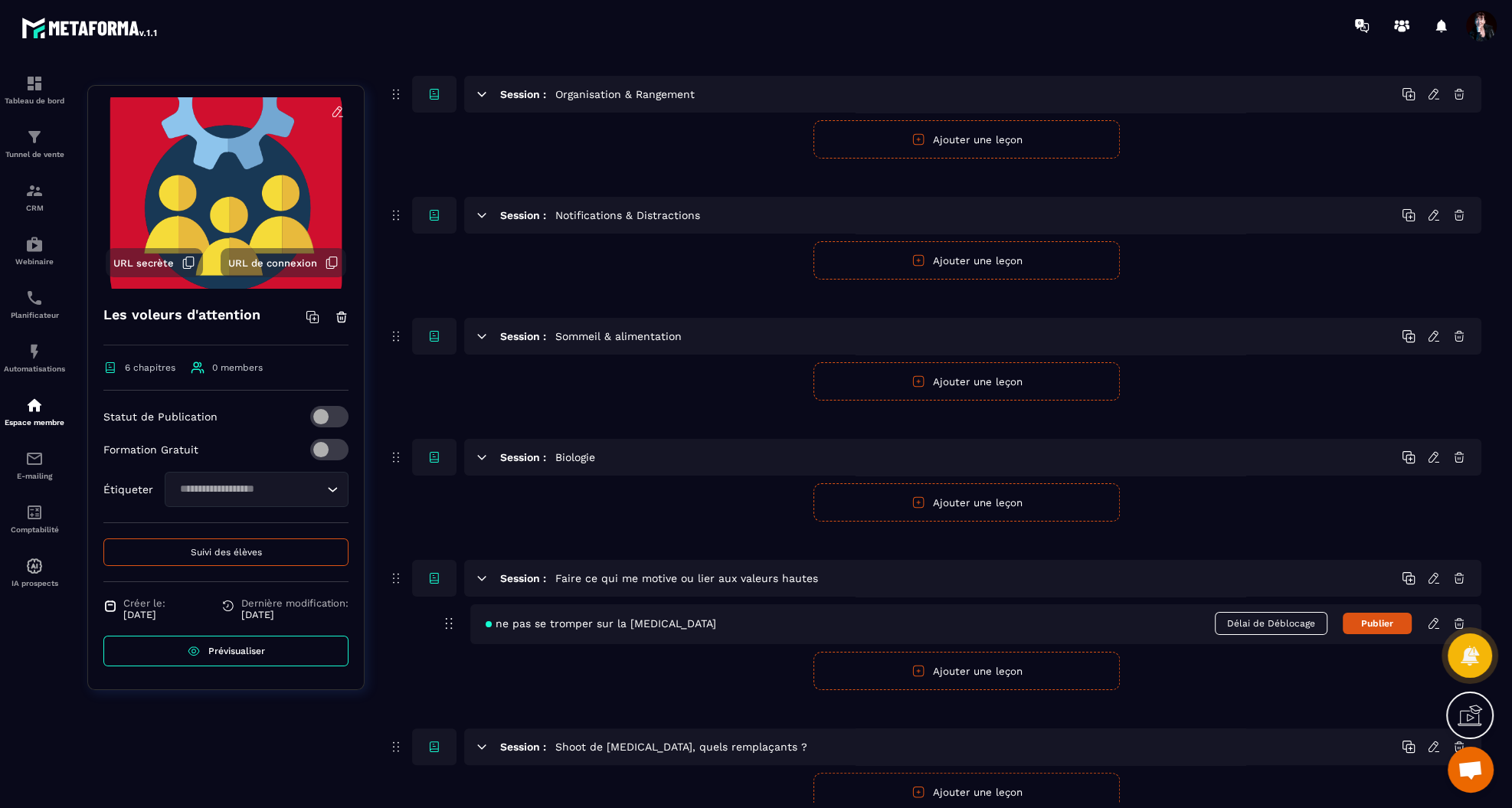
scroll to position [119, 0]
click at [1458, 620] on icon at bounding box center [1458, 620] width 14 height 14
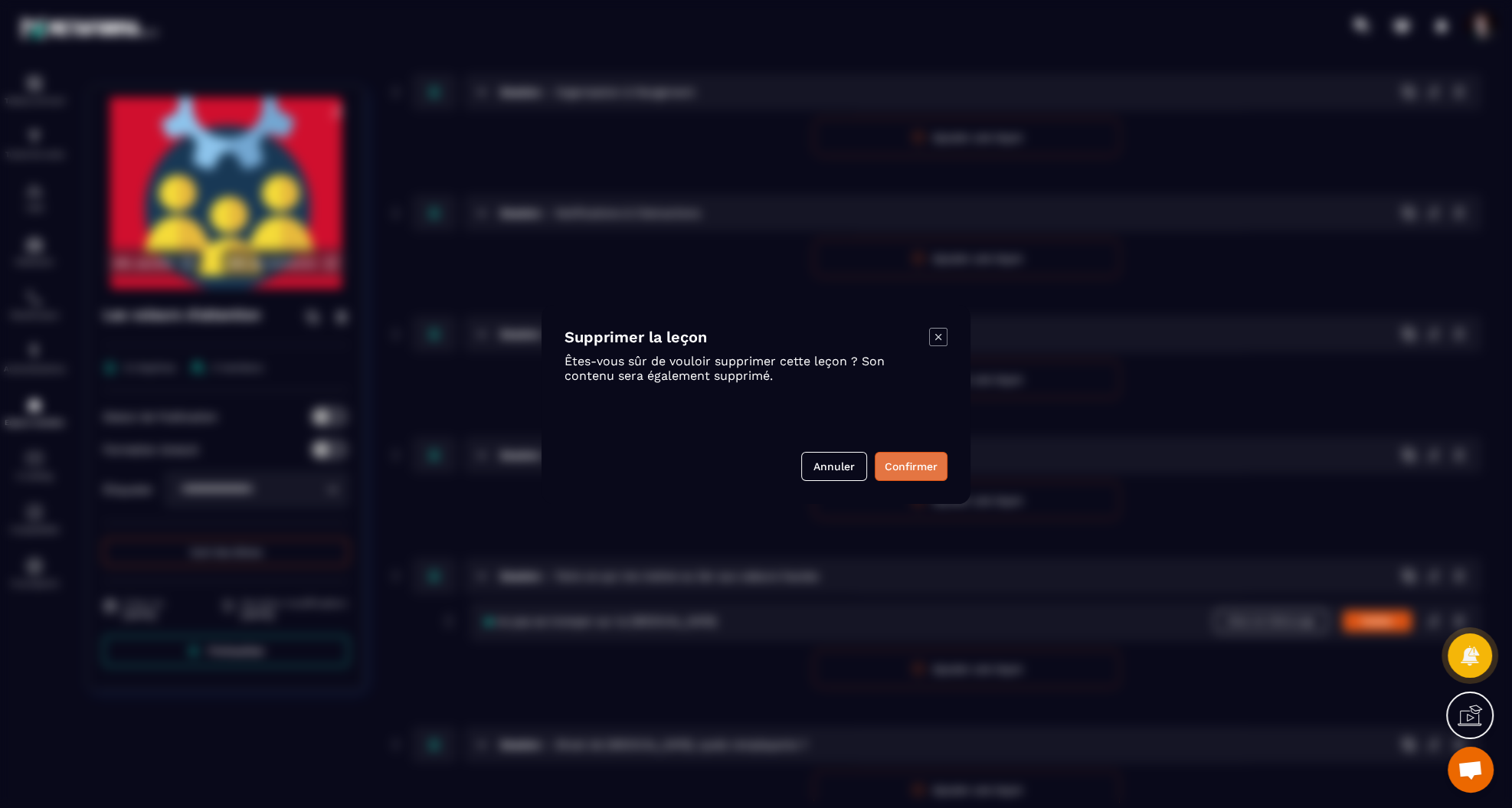
click at [914, 472] on button "Confirmer" at bounding box center [911, 466] width 73 height 29
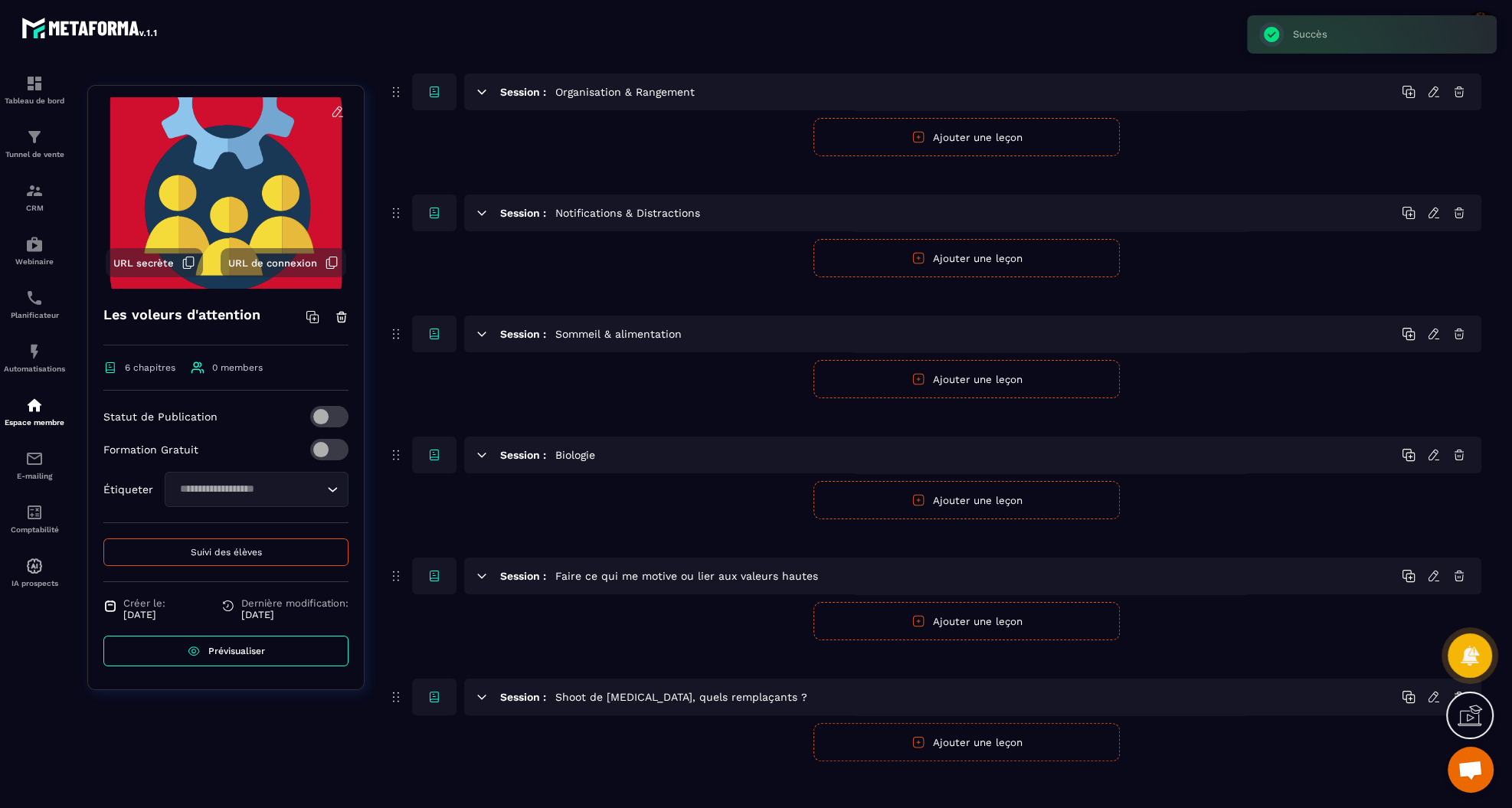
click at [1007, 623] on button "Ajouter une leçon" at bounding box center [966, 620] width 306 height 38
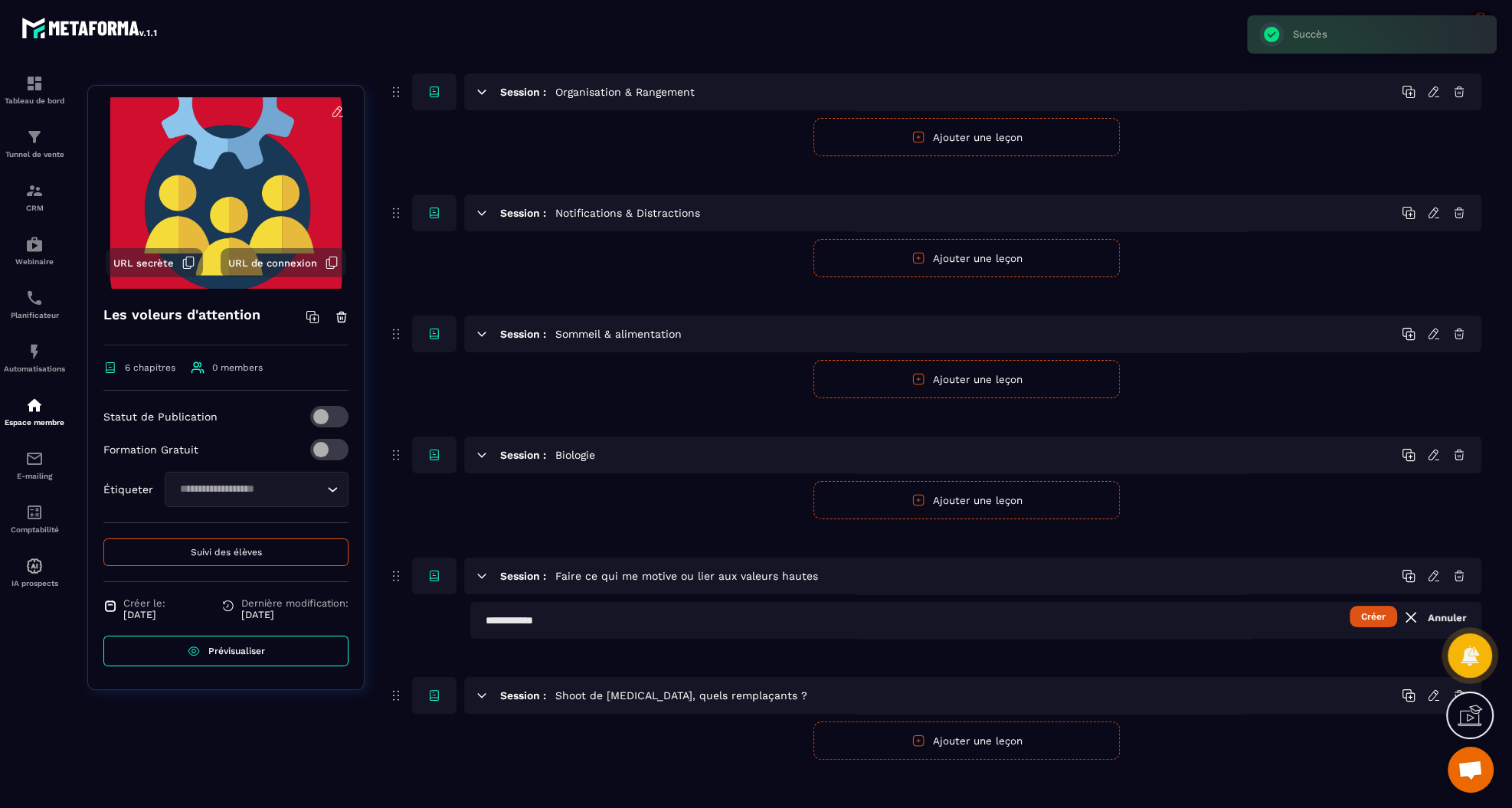
click at [706, 625] on input "text" at bounding box center [975, 620] width 1011 height 37
type input "**********"
click at [692, 670] on div "**********" at bounding box center [934, 417] width 1094 height 686
click at [1377, 614] on button "Créer" at bounding box center [1373, 616] width 47 height 21
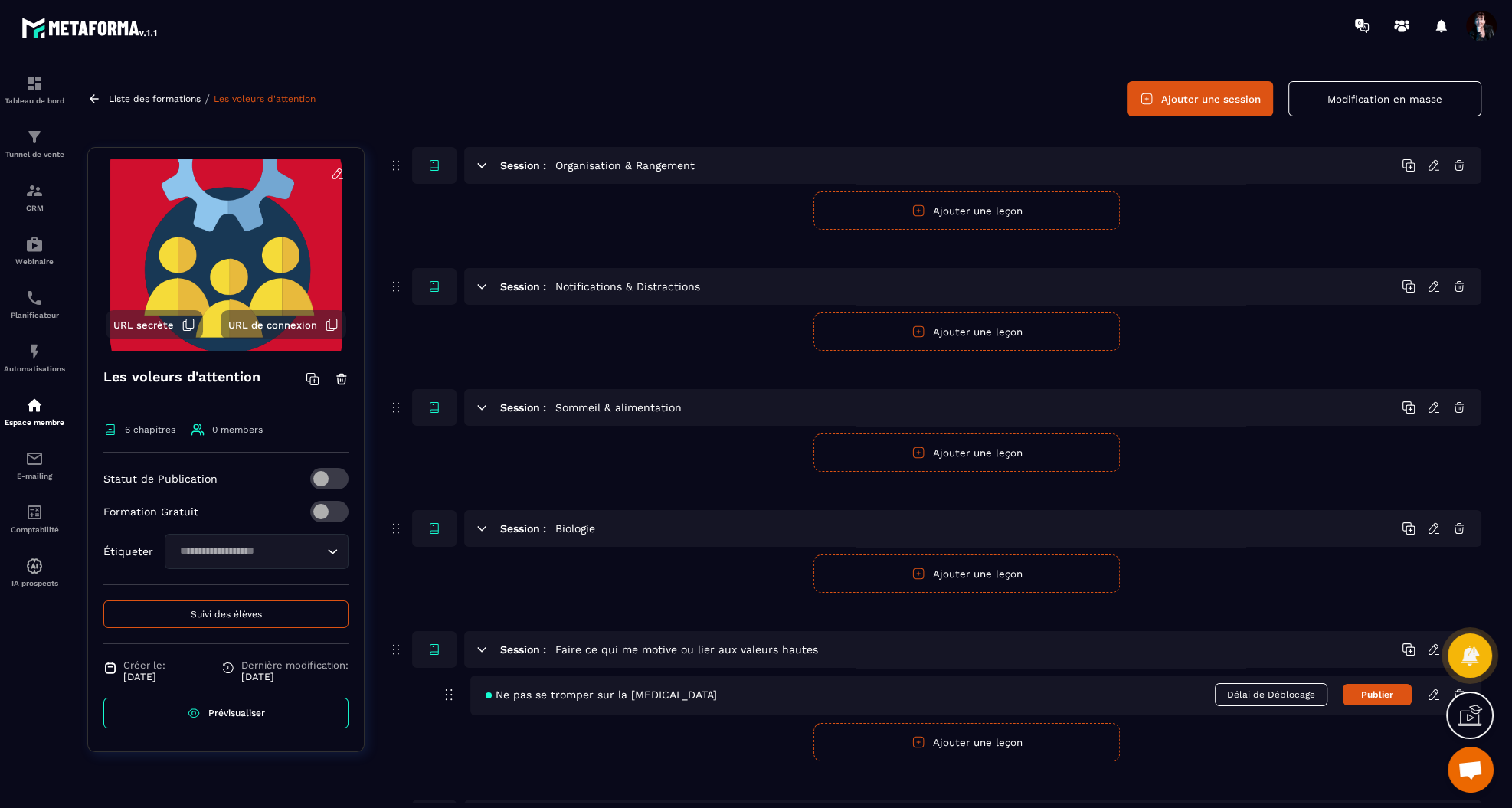
scroll to position [0, 0]
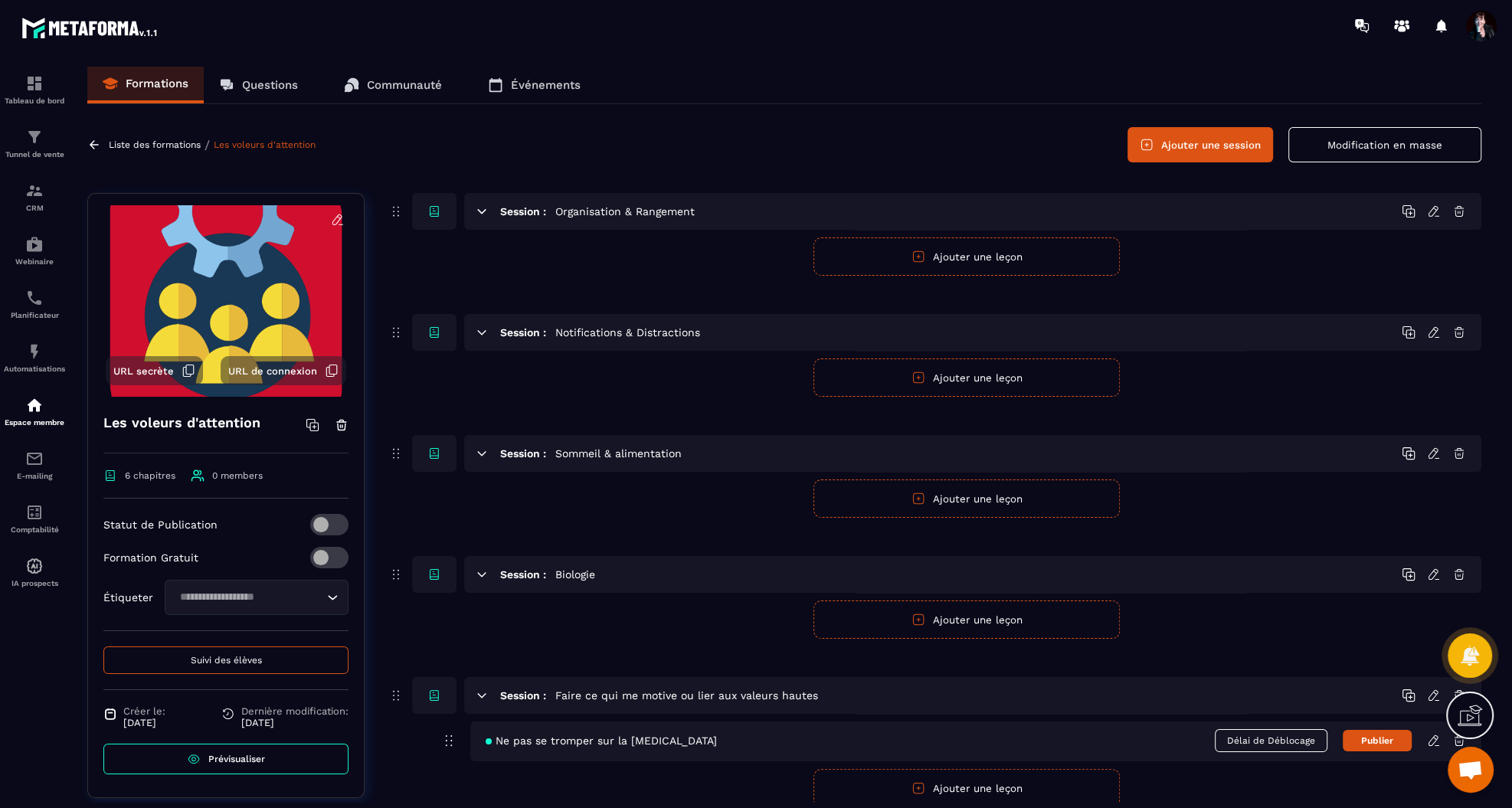
click at [165, 145] on p "Liste des formations" at bounding box center [154, 145] width 92 height 11
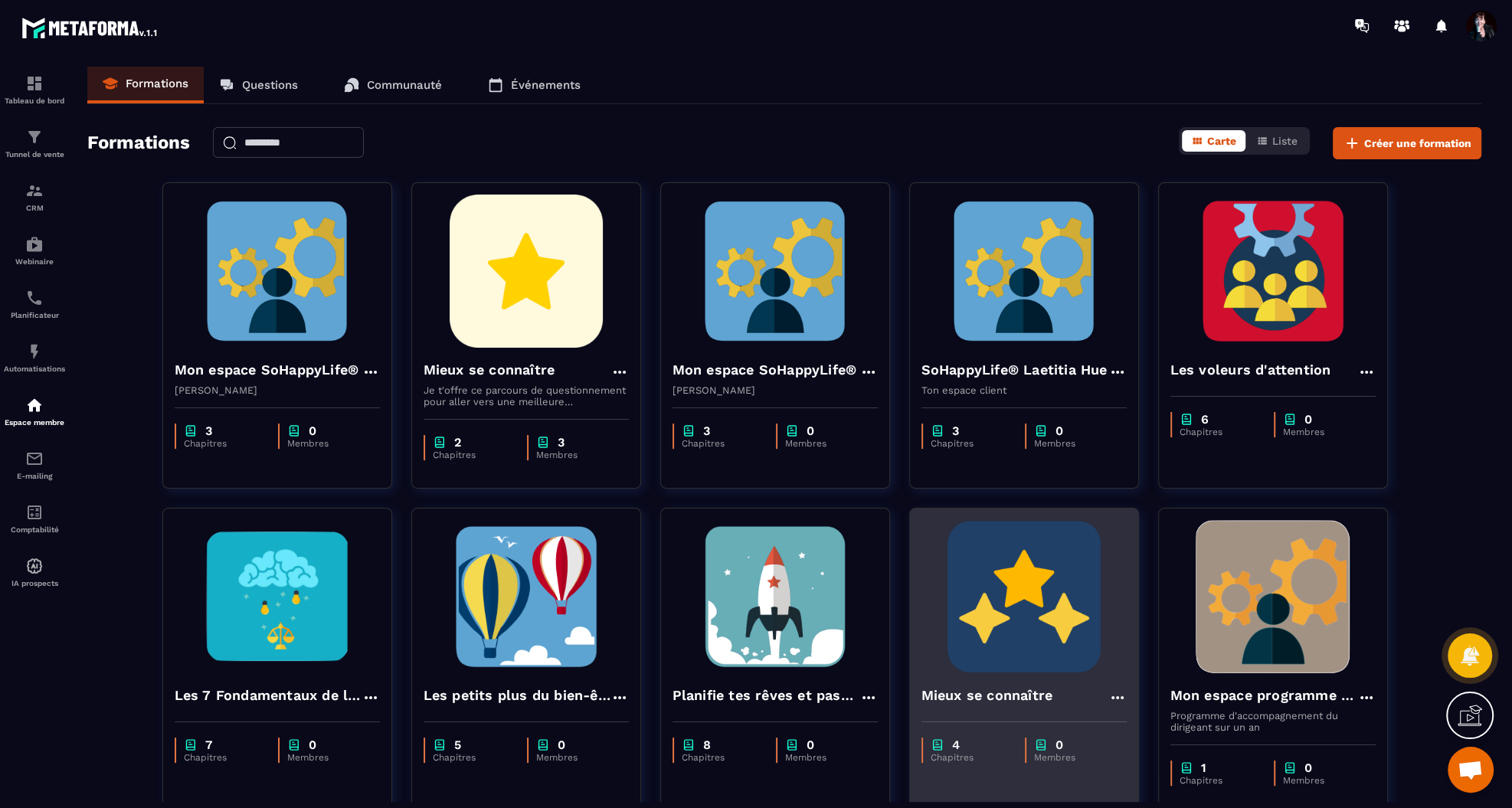
scroll to position [89, 0]
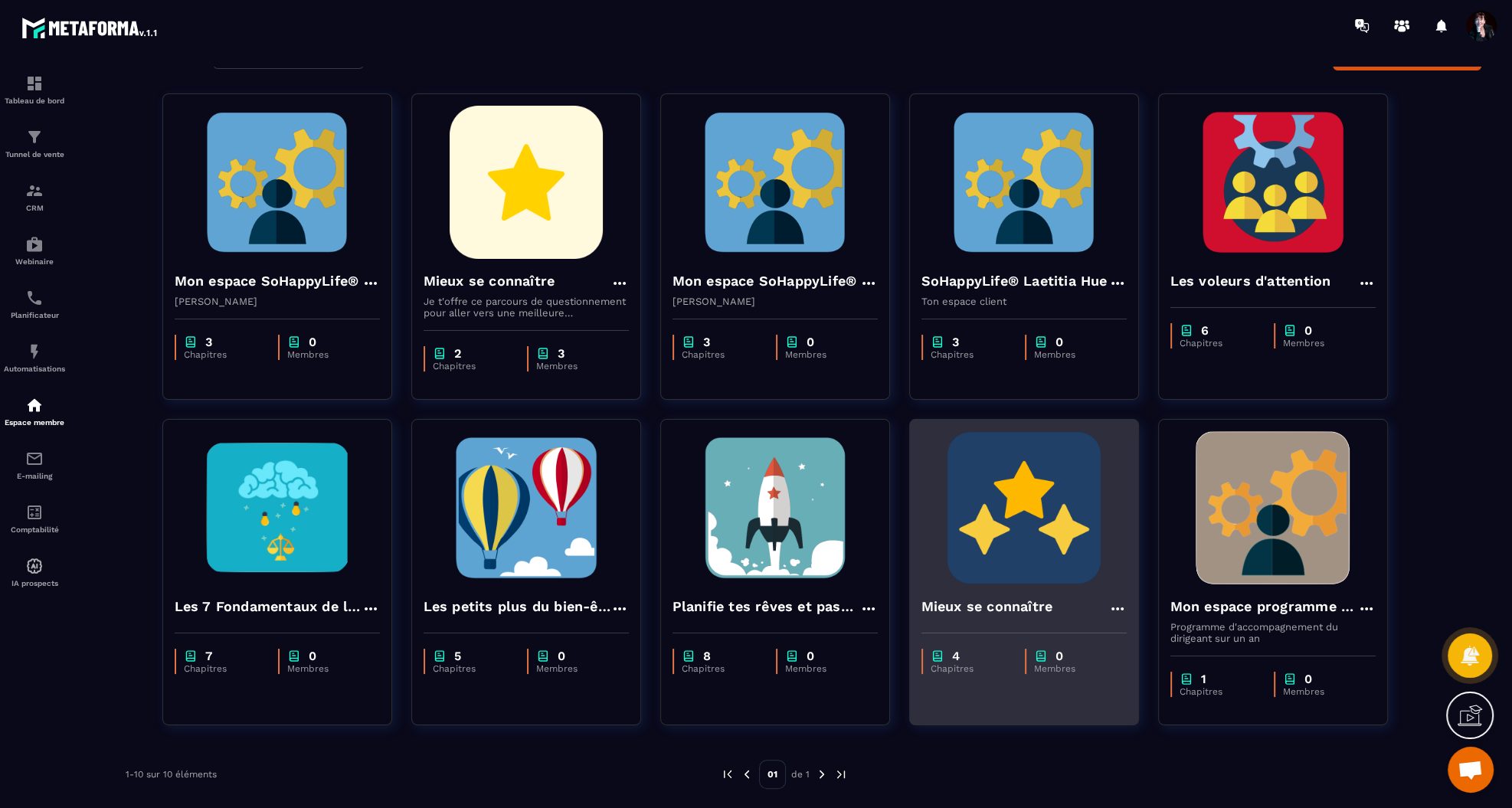
click at [1028, 505] on img at bounding box center [1023, 508] width 205 height 153
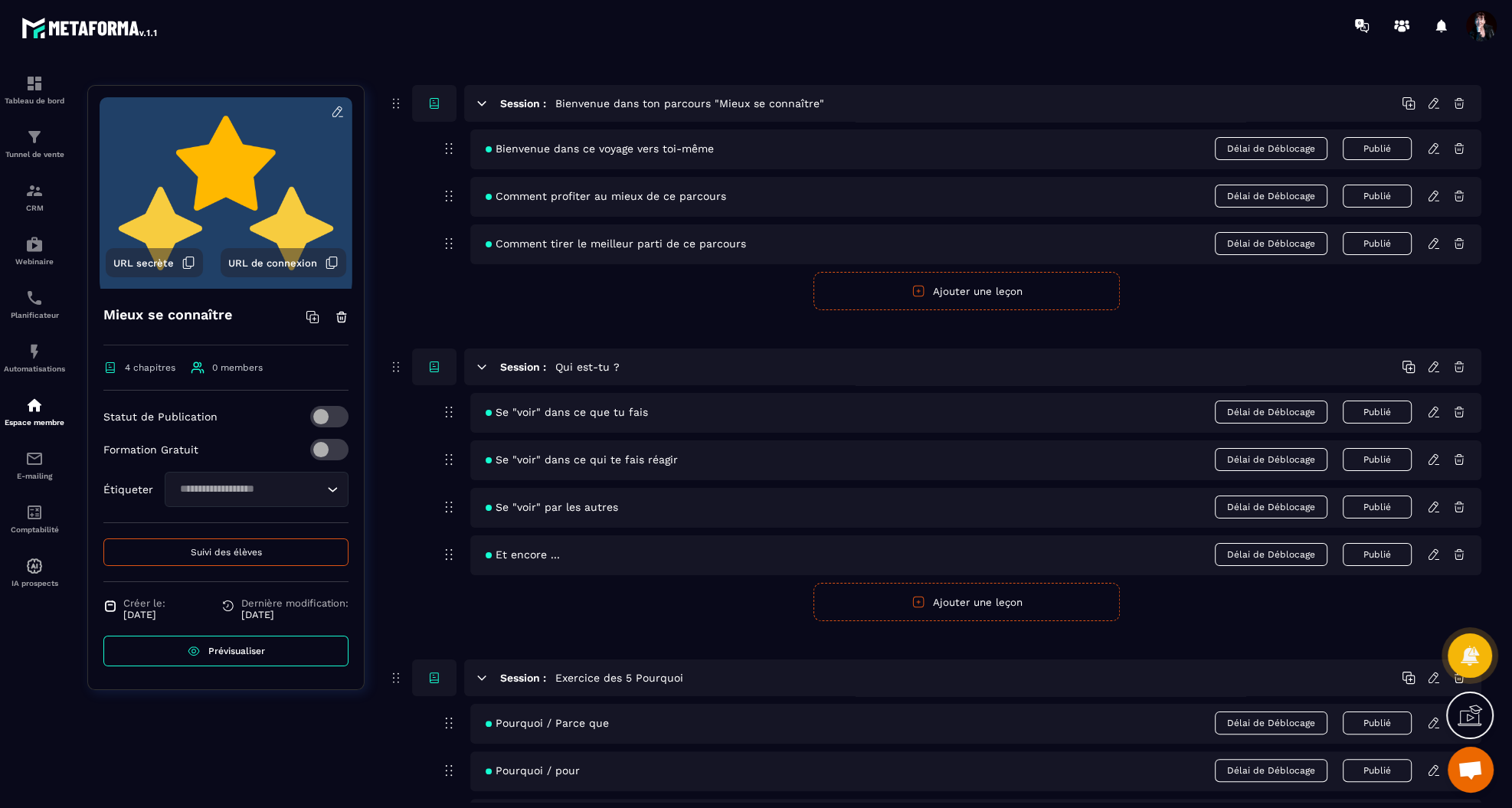
scroll to position [93, 0]
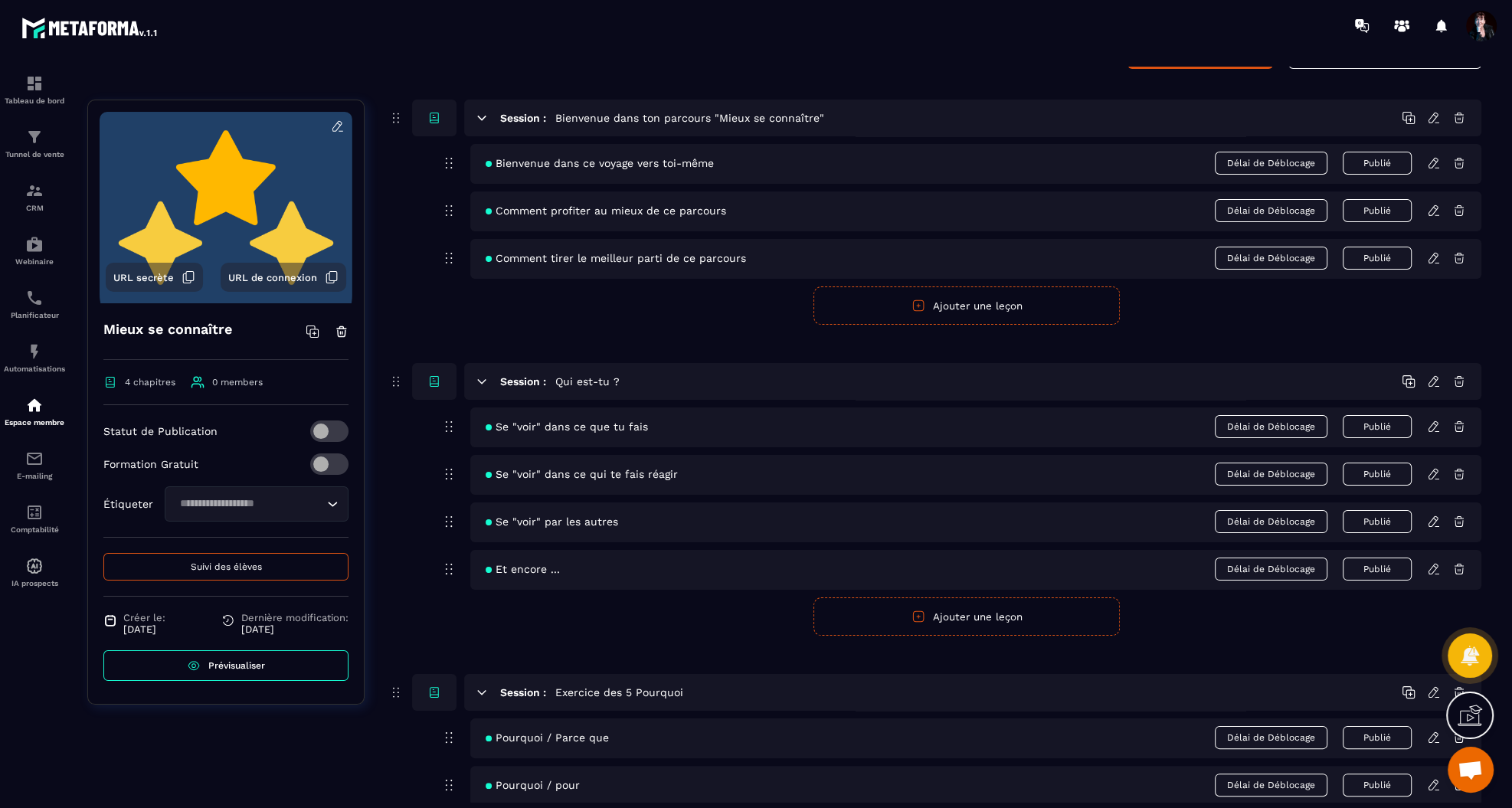
click at [1431, 210] on icon at bounding box center [1433, 210] width 14 height 14
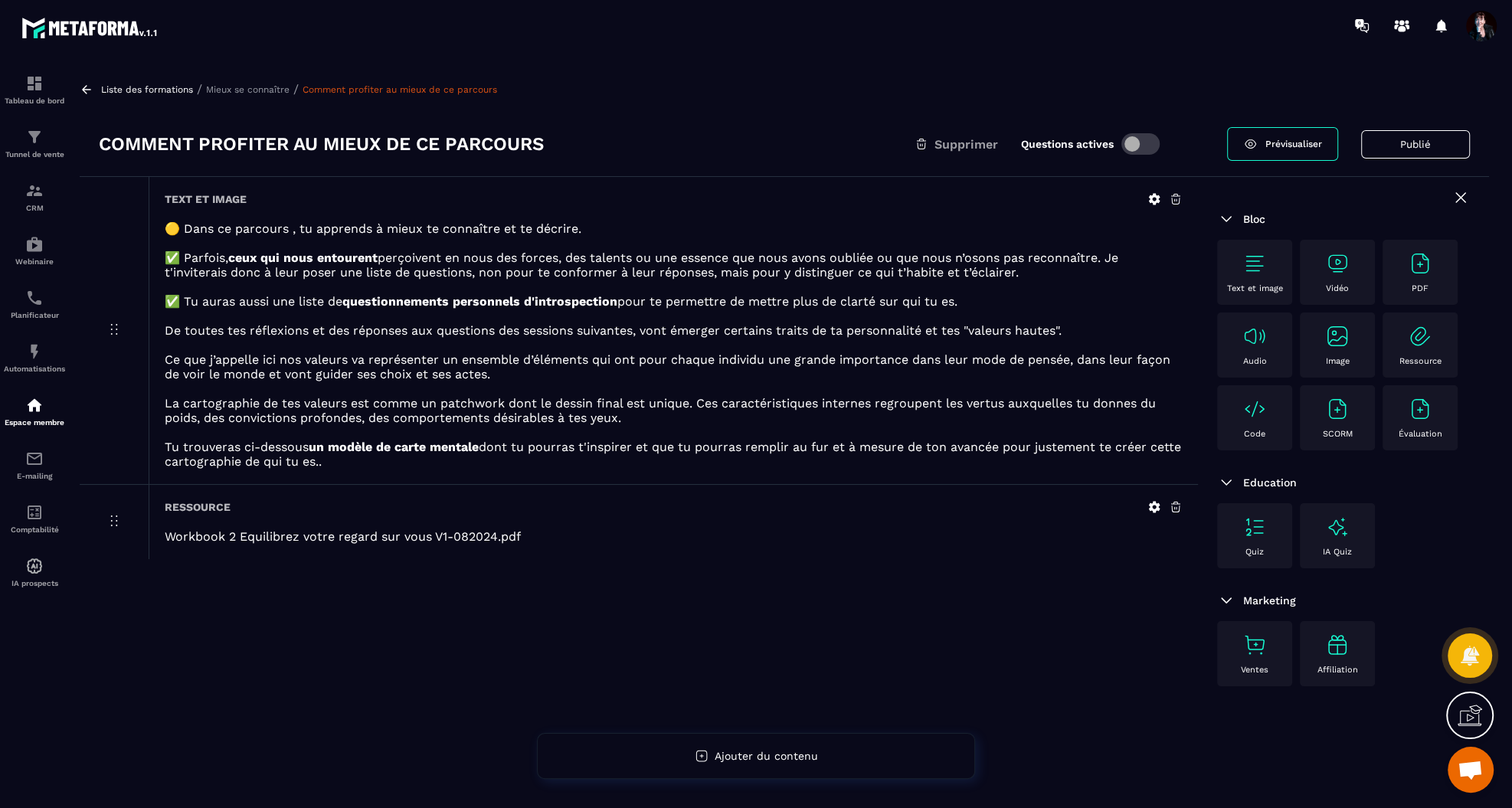
click at [1154, 504] on icon at bounding box center [1155, 508] width 11 height 11
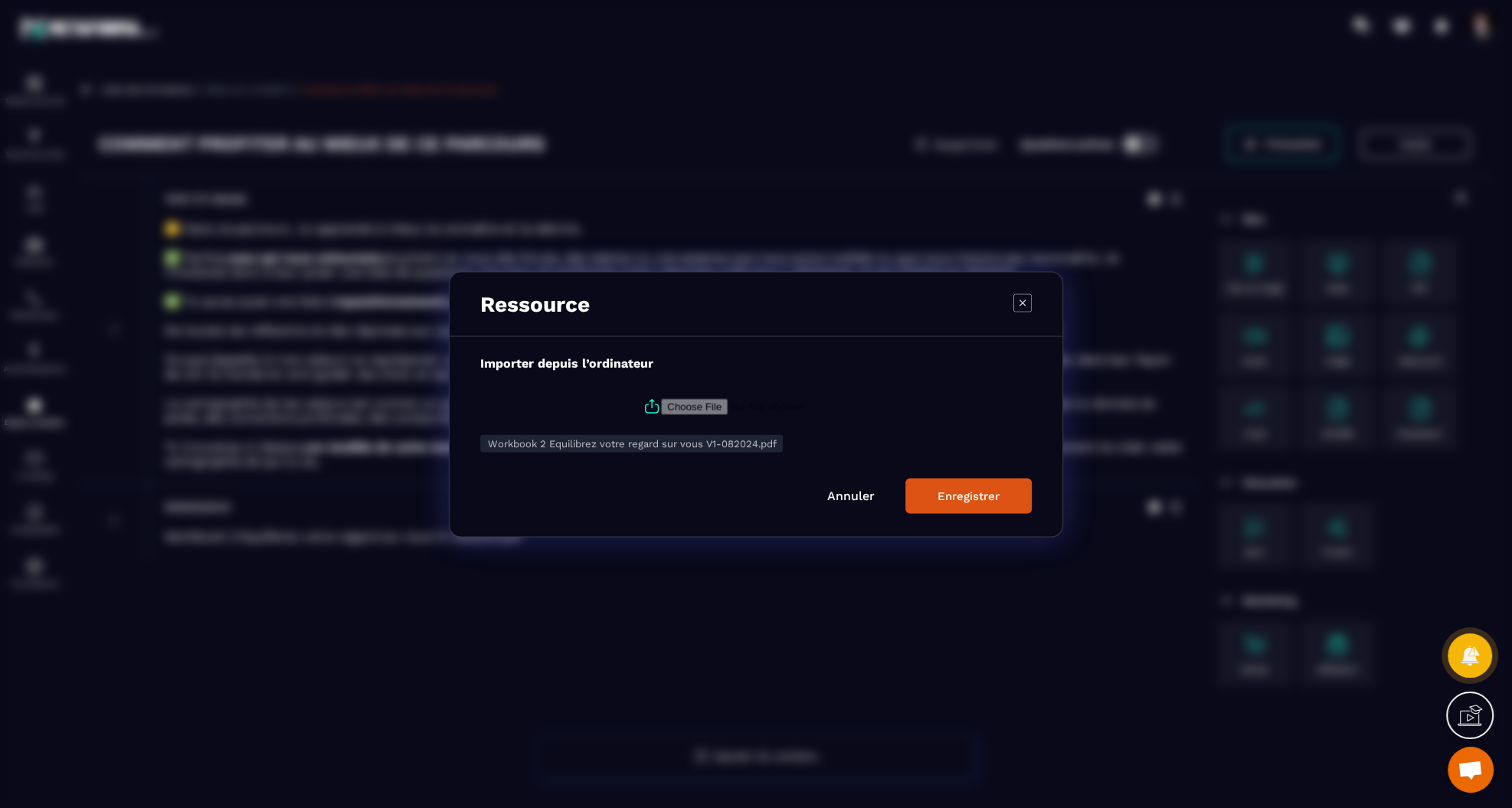
click at [654, 407] on icon "Modal window" at bounding box center [651, 405] width 19 height 19
click at [661, 407] on input "Modal window" at bounding box center [765, 406] width 208 height 16
type input "**********"
click at [987, 496] on div "Enregistrer" at bounding box center [968, 495] width 62 height 14
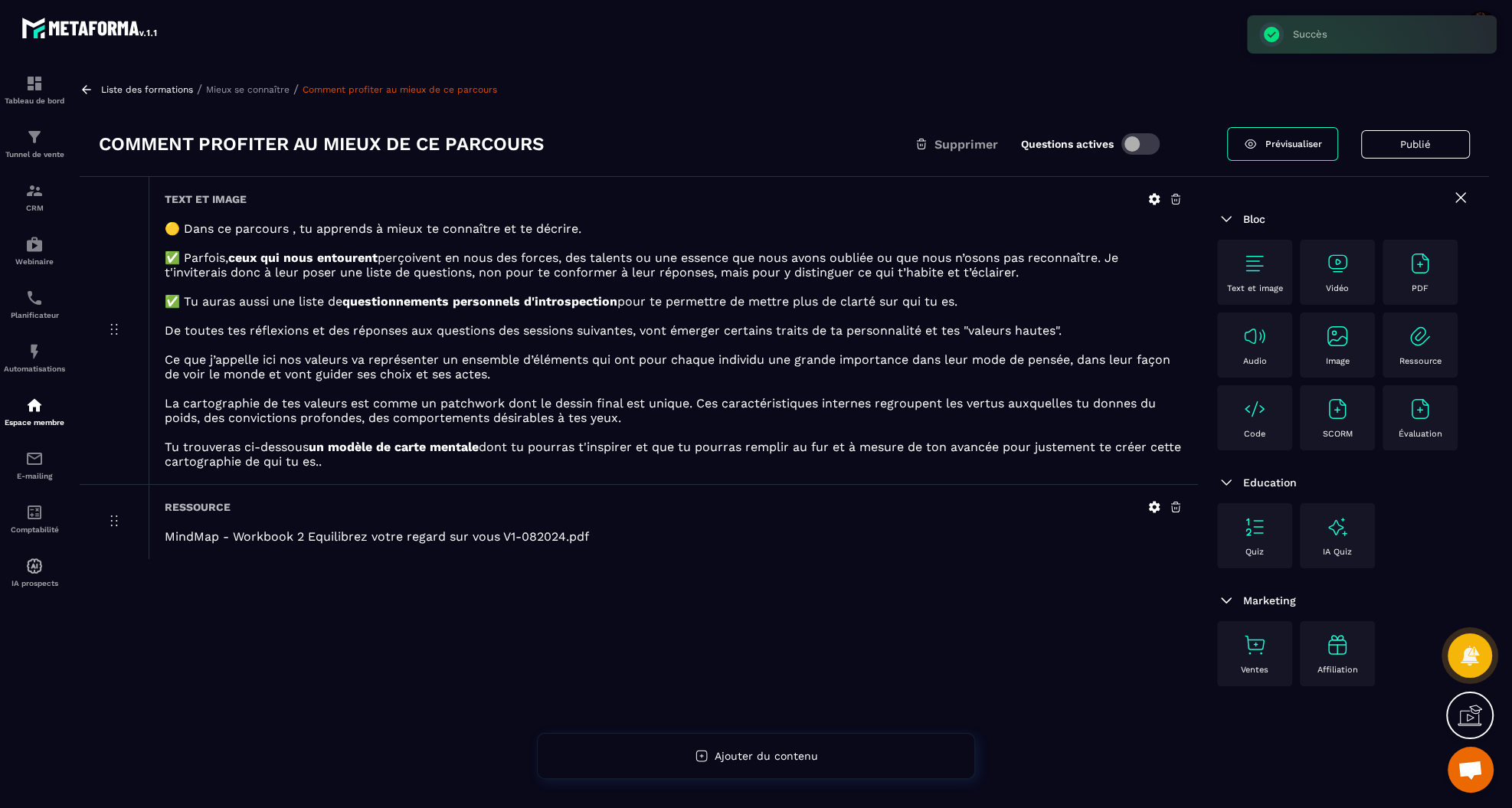
click at [256, 90] on p "Mieux se connaître" at bounding box center [248, 89] width 84 height 11
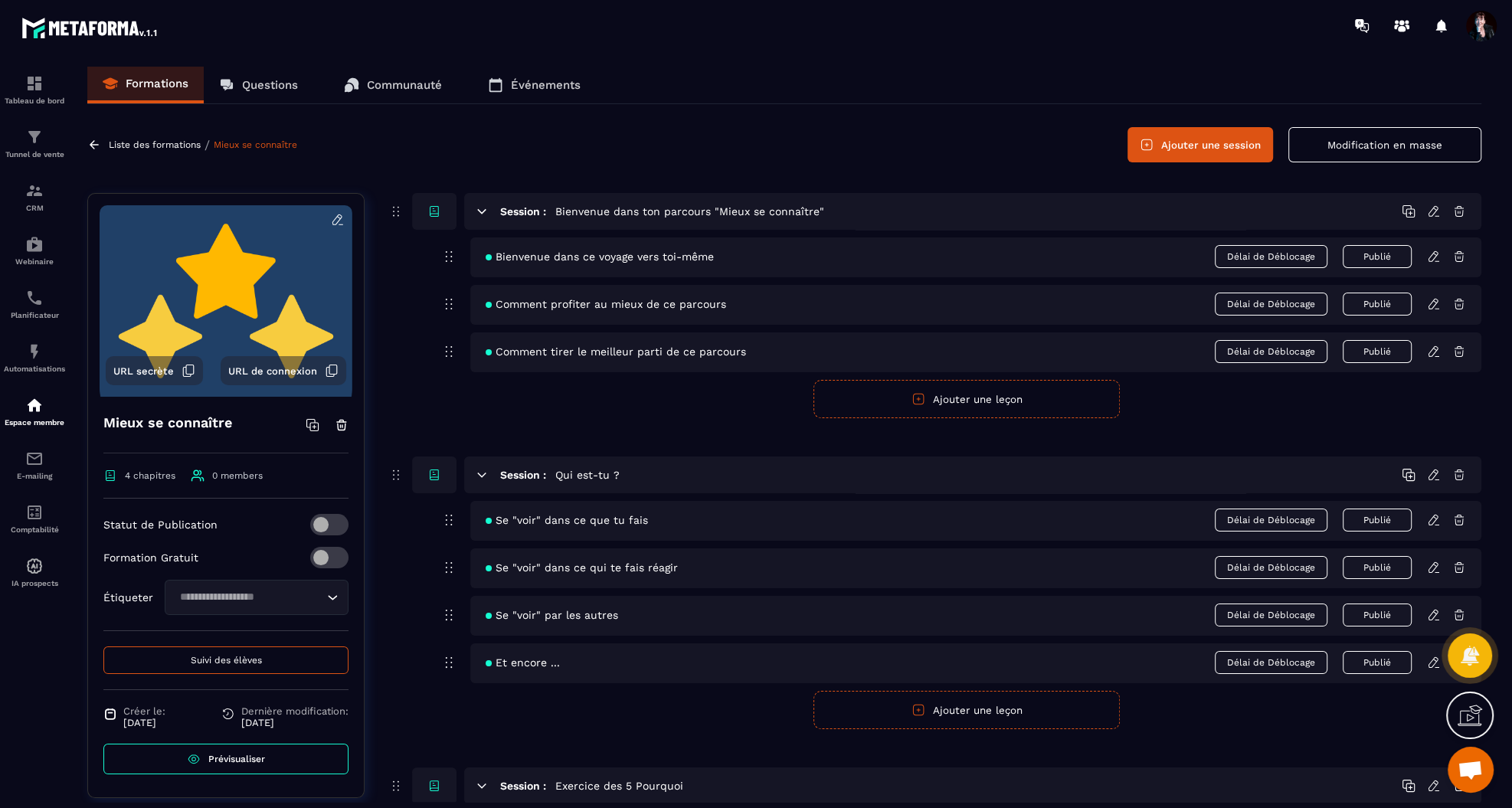
click at [1432, 566] on icon at bounding box center [1433, 567] width 14 height 14
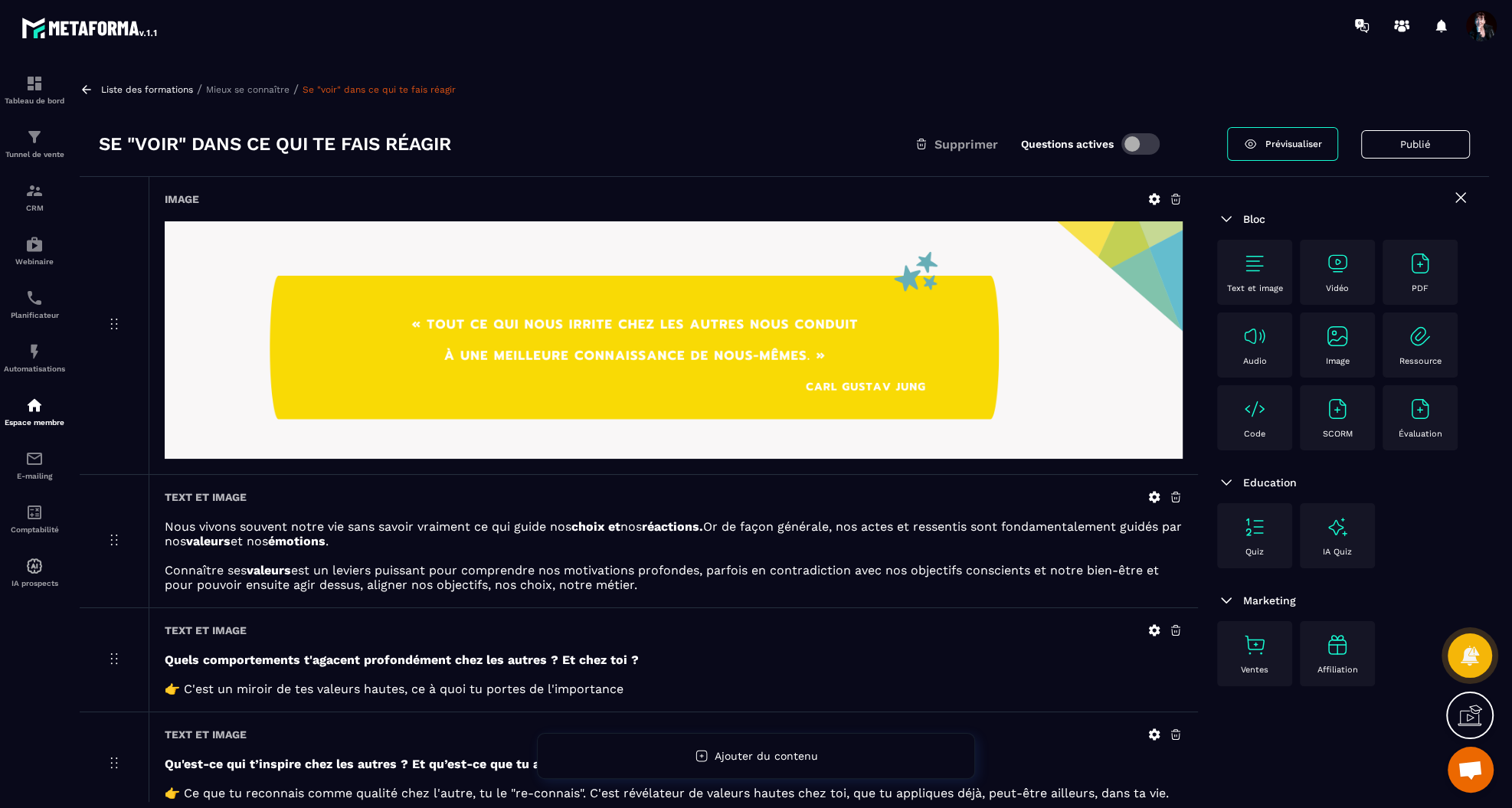
click at [261, 84] on p "Mieux se connaître" at bounding box center [248, 89] width 84 height 11
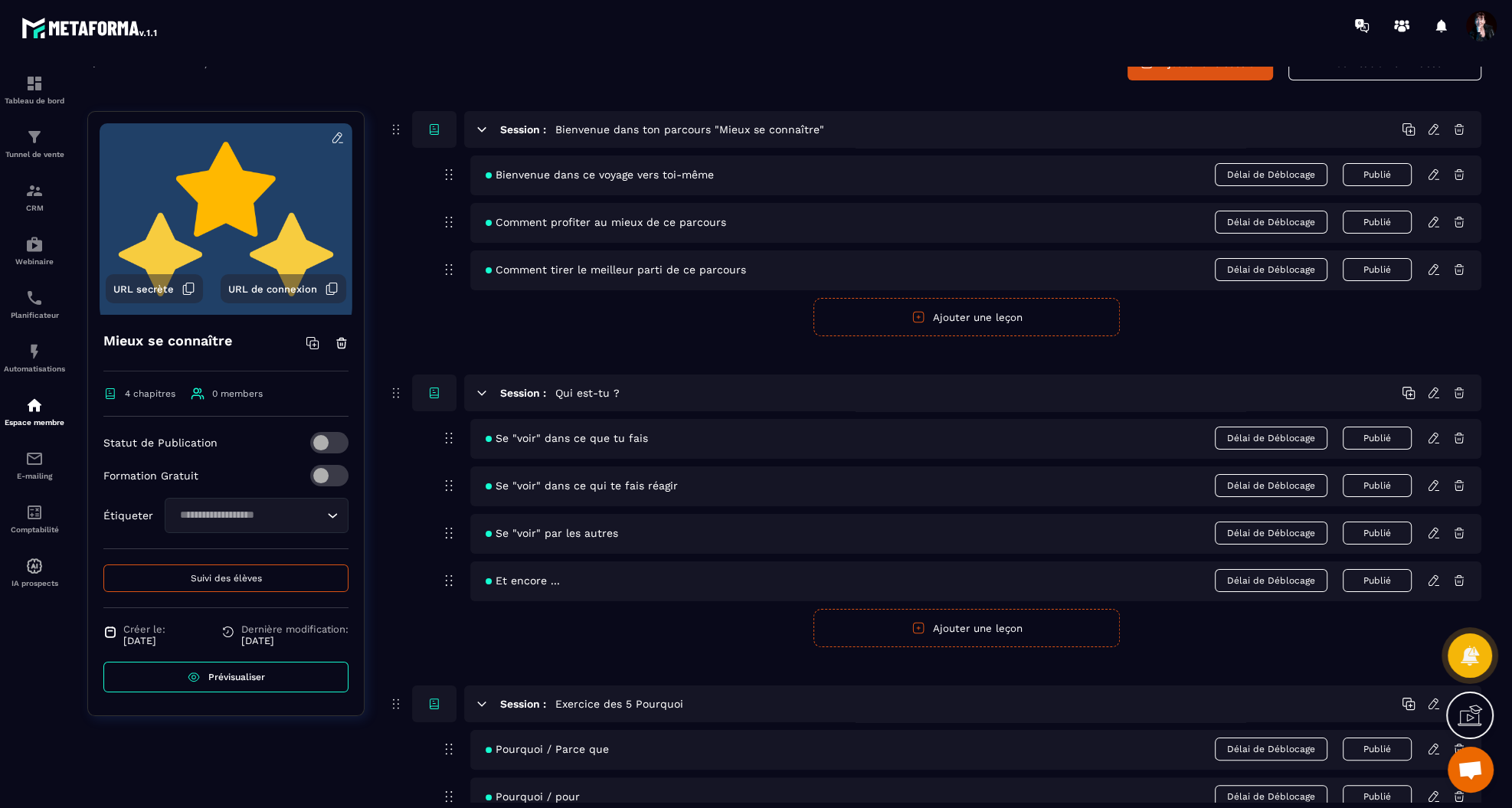
scroll to position [123, 0]
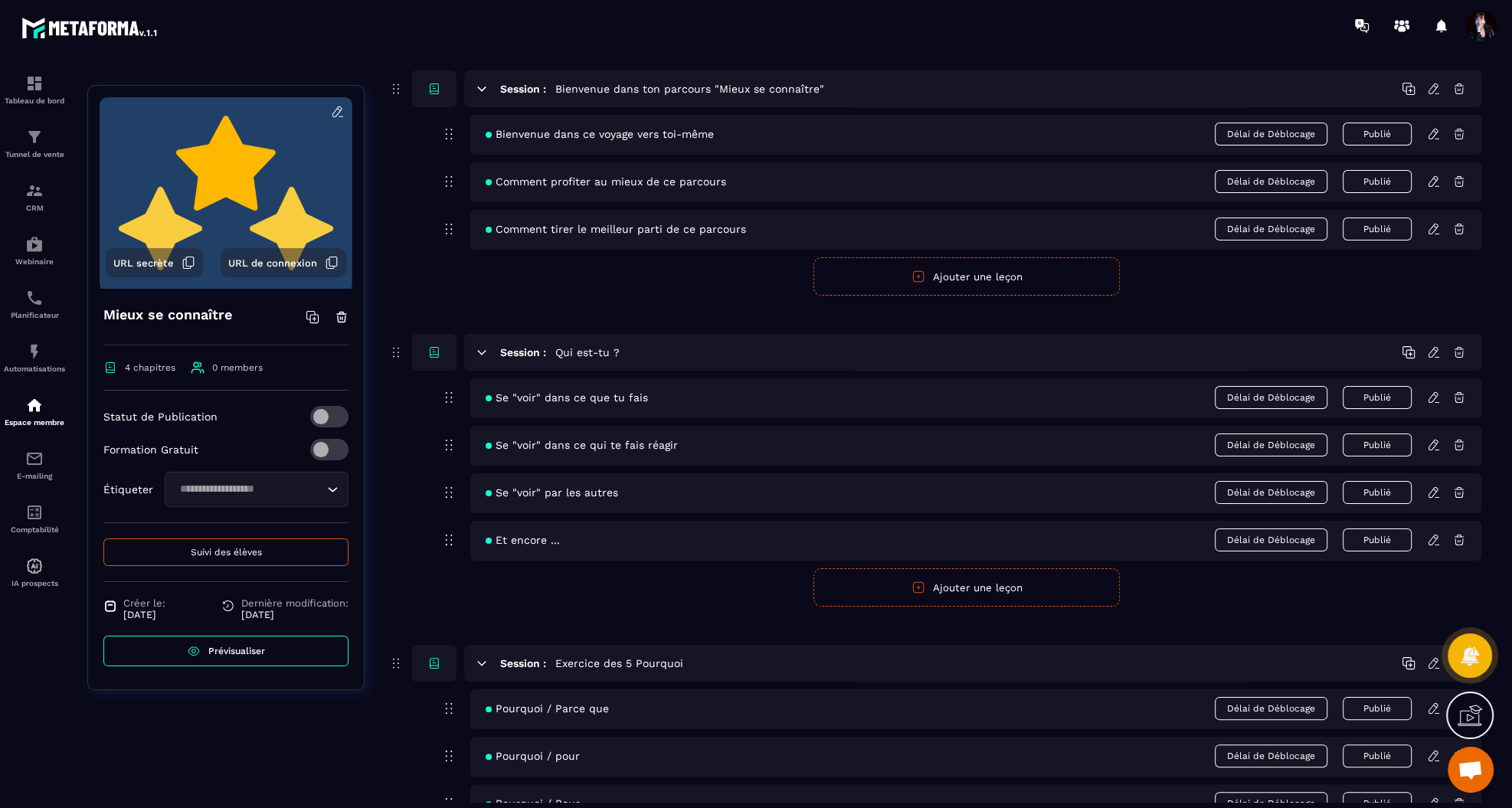
click at [1430, 447] on icon at bounding box center [1433, 444] width 14 height 14
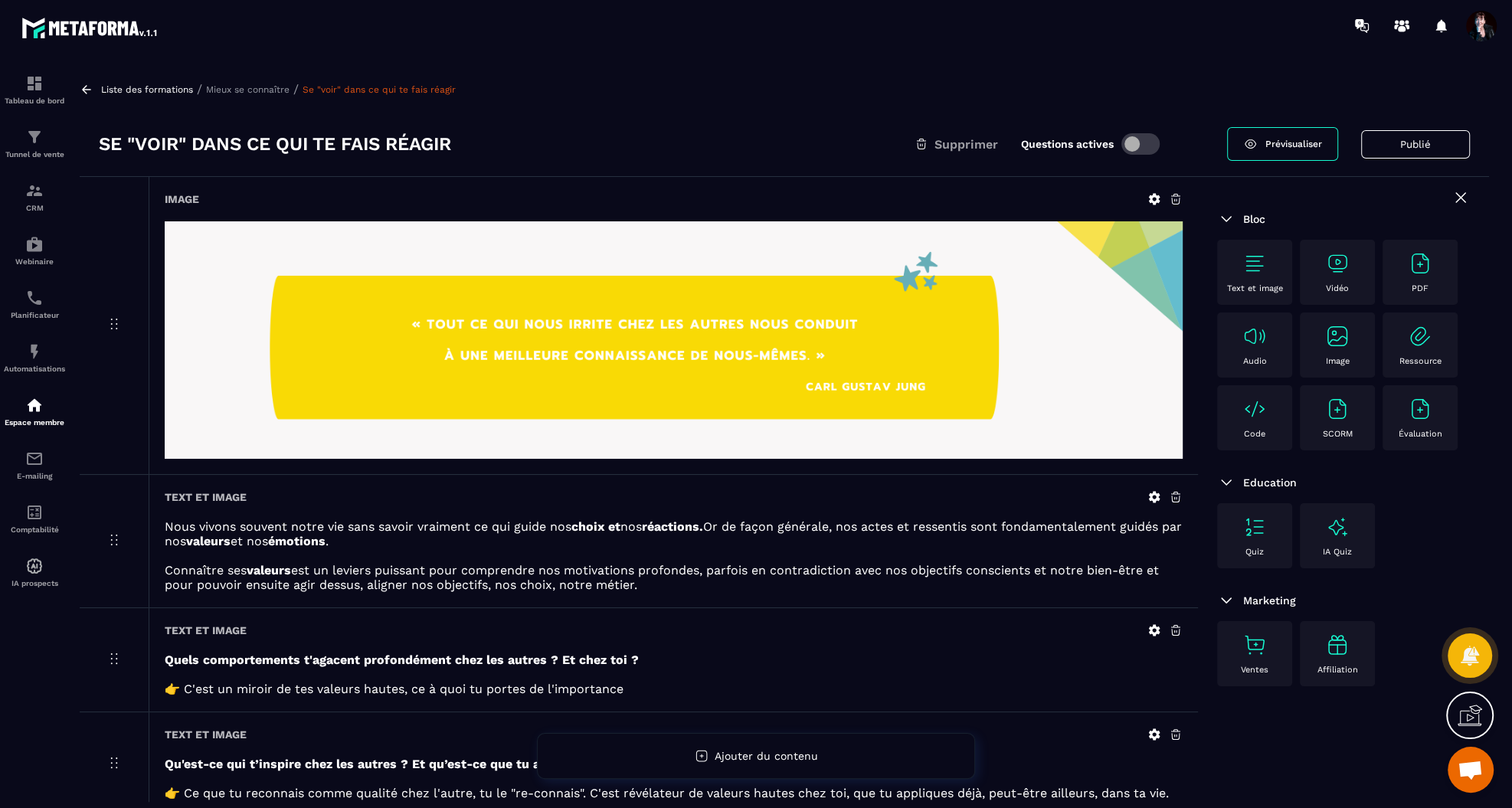
click at [248, 89] on p "Mieux se connaître" at bounding box center [248, 89] width 84 height 11
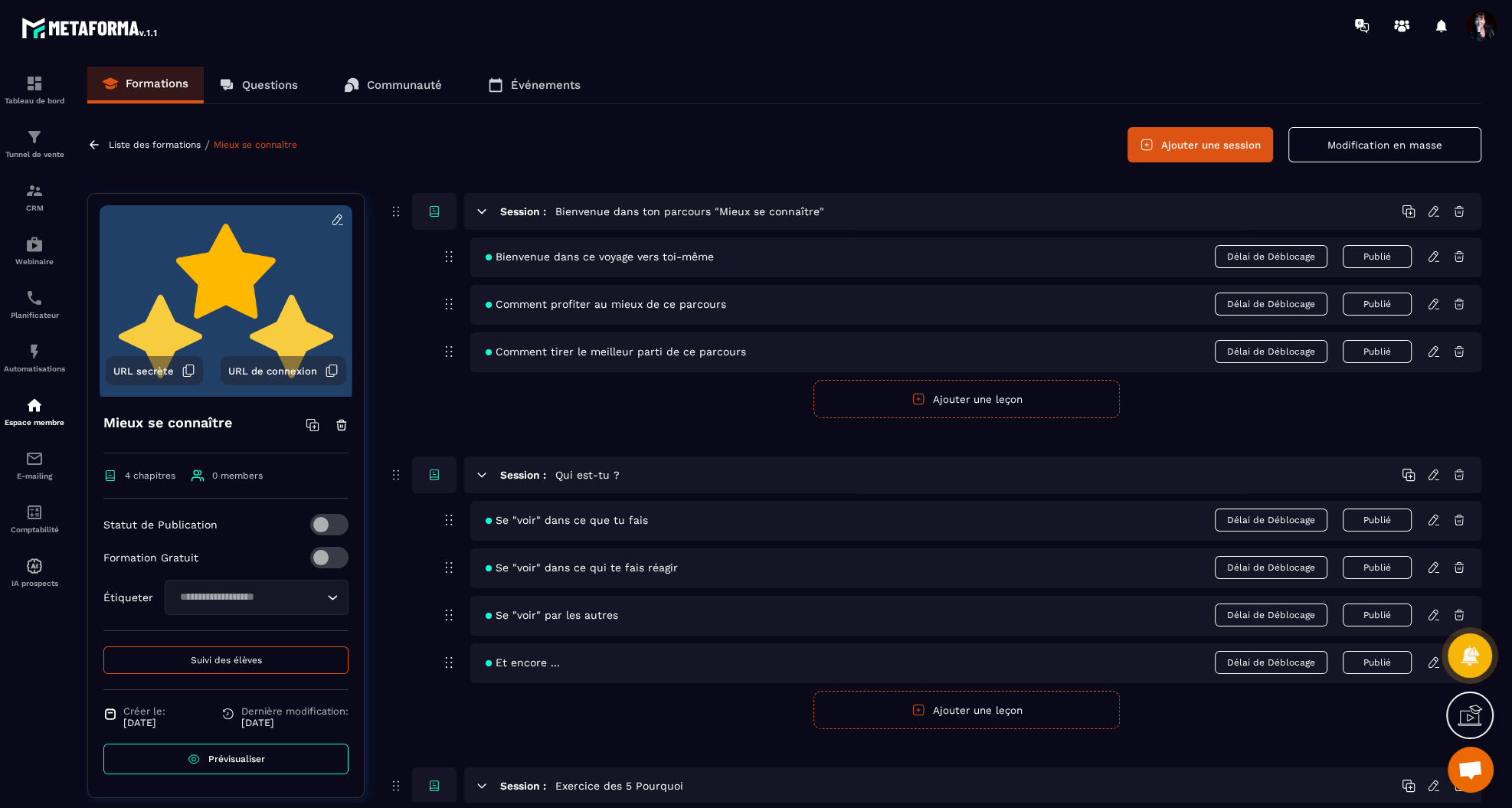
click at [1432, 612] on icon at bounding box center [1433, 615] width 14 height 14
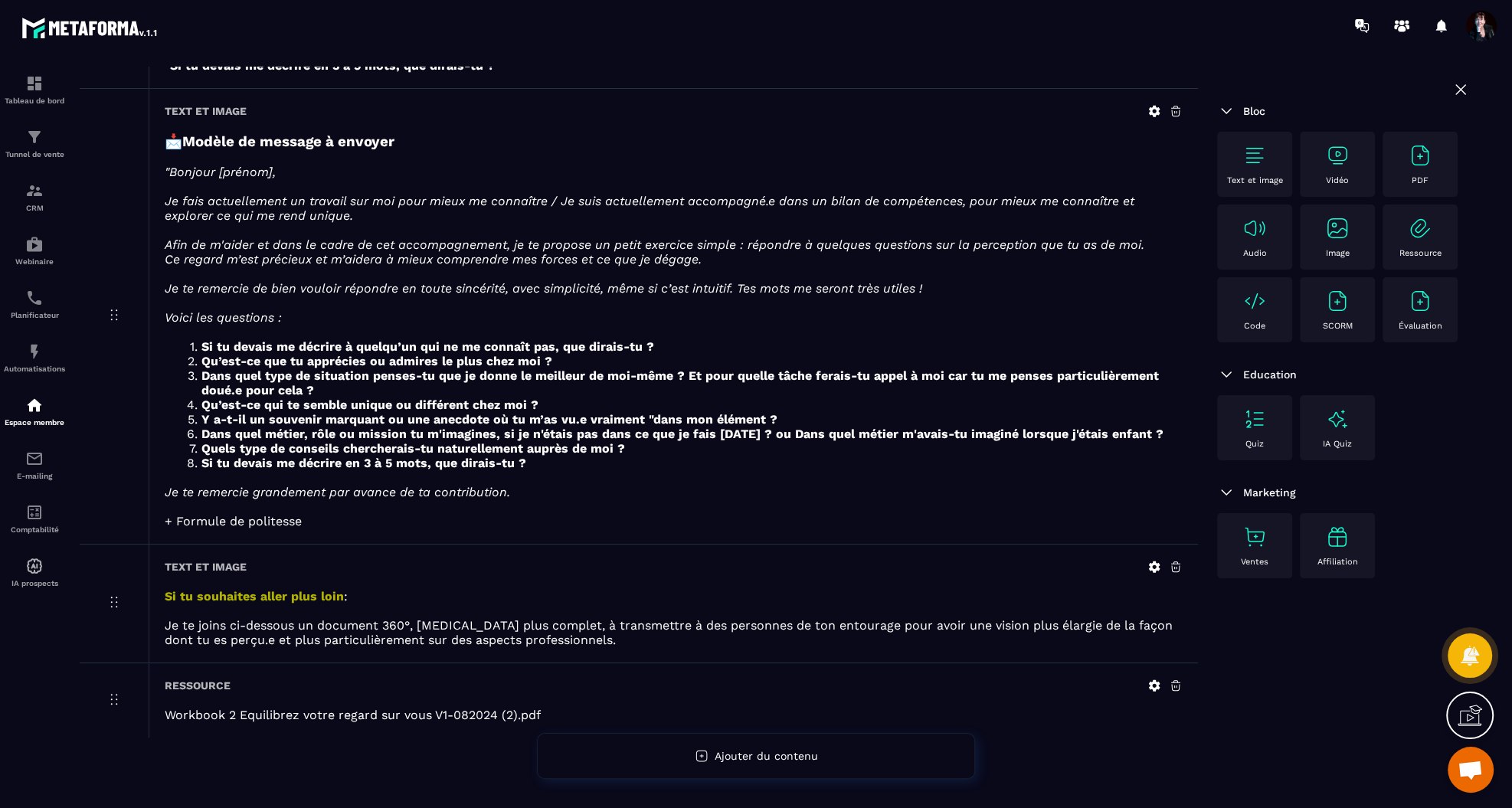
scroll to position [1095, 0]
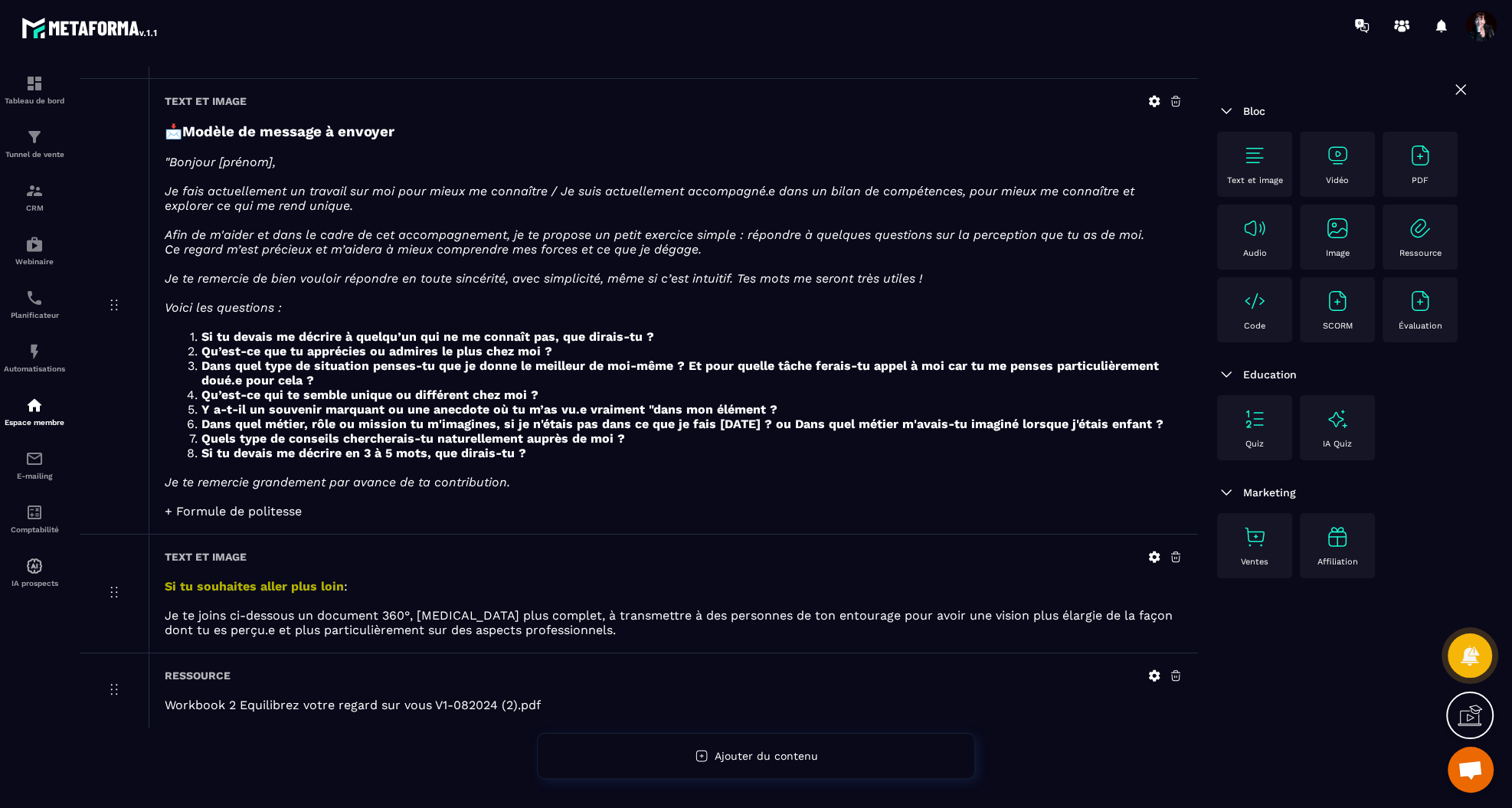
click at [1149, 671] on icon at bounding box center [1155, 676] width 11 height 11
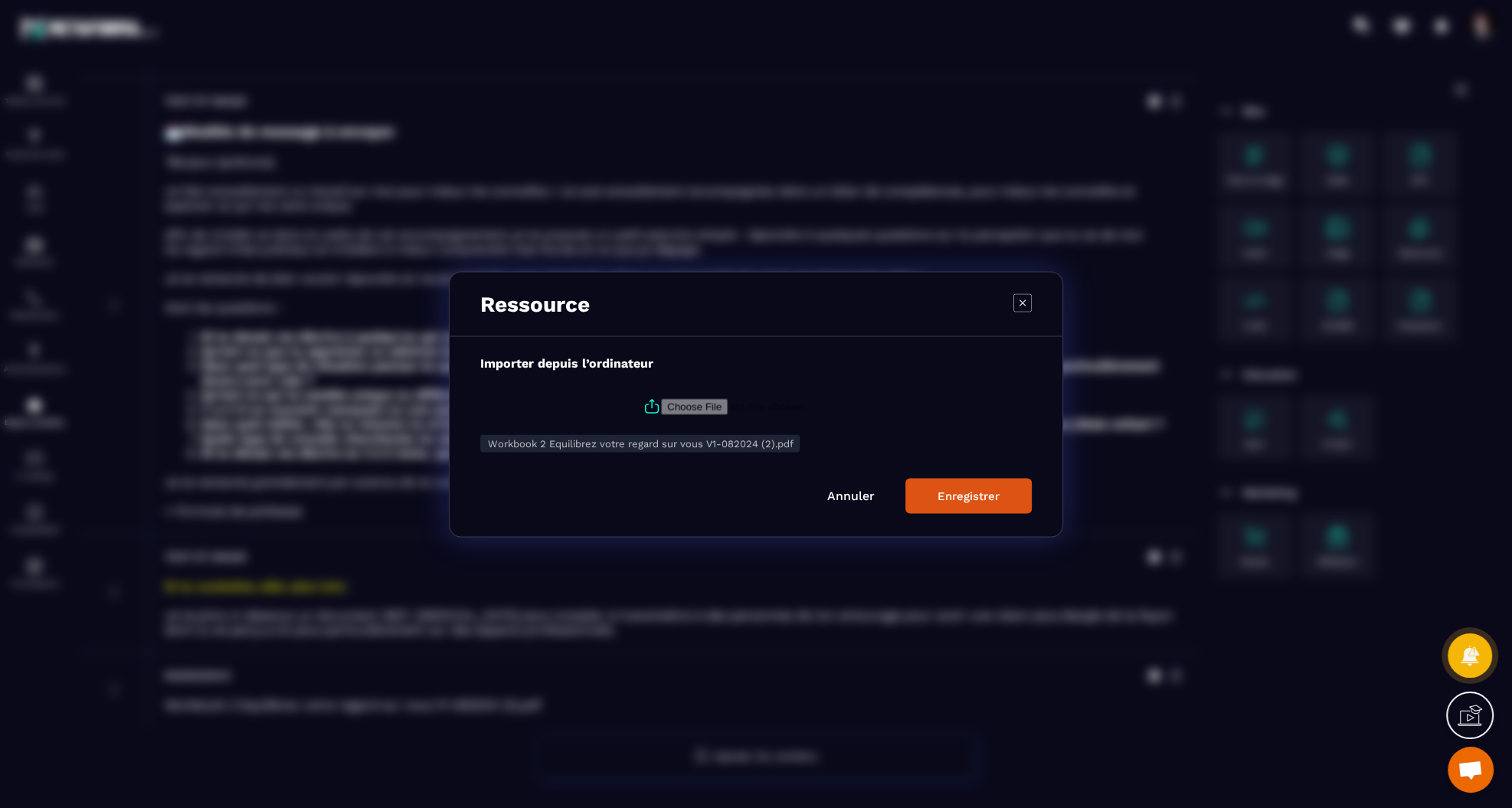
click at [649, 406] on icon "Modal window" at bounding box center [651, 405] width 19 height 19
click at [661, 406] on input "Modal window" at bounding box center [765, 406] width 208 height 16
type input "**********"
click at [998, 492] on div "Enregistrer" at bounding box center [968, 495] width 62 height 14
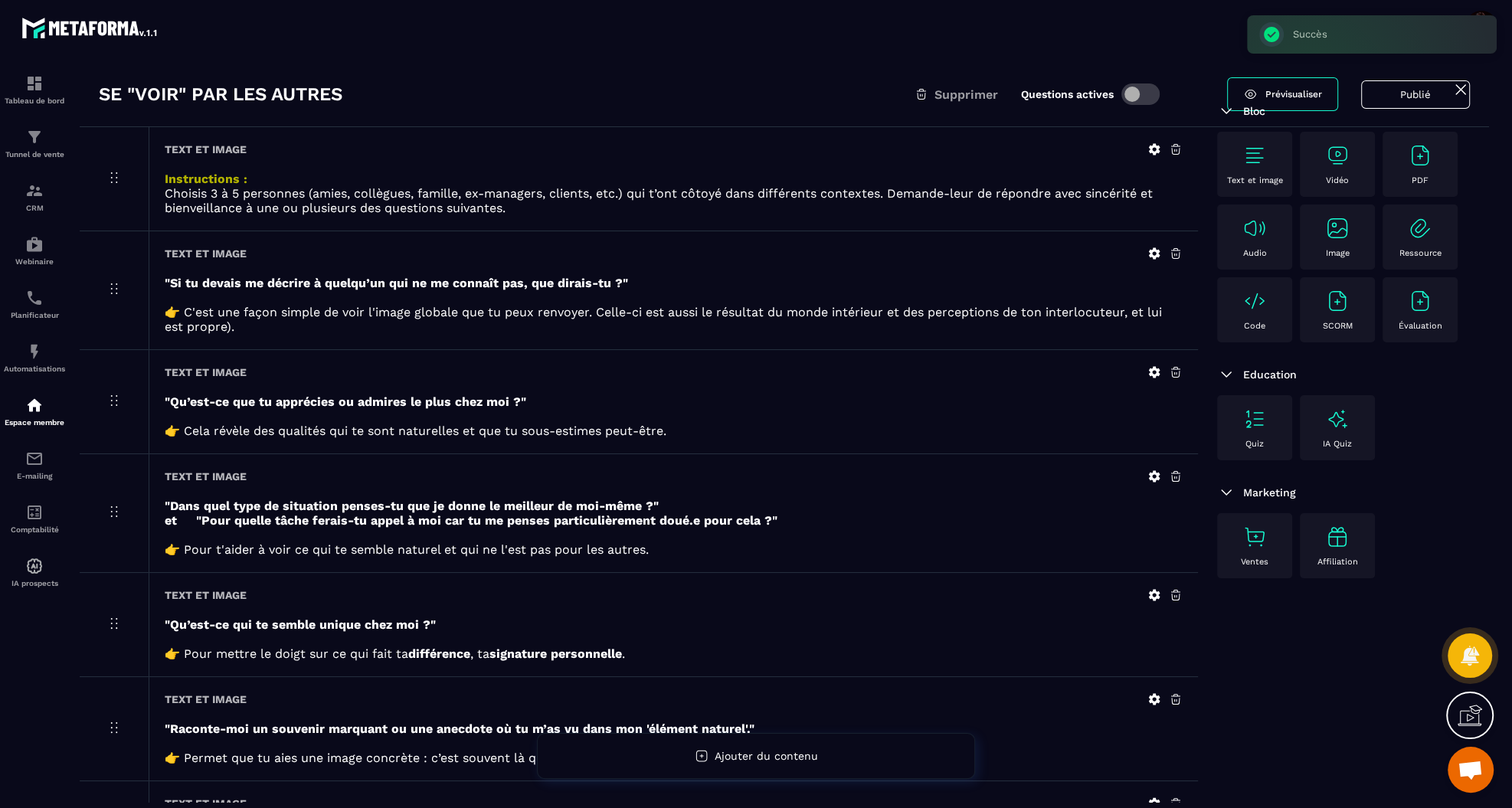
scroll to position [0, 0]
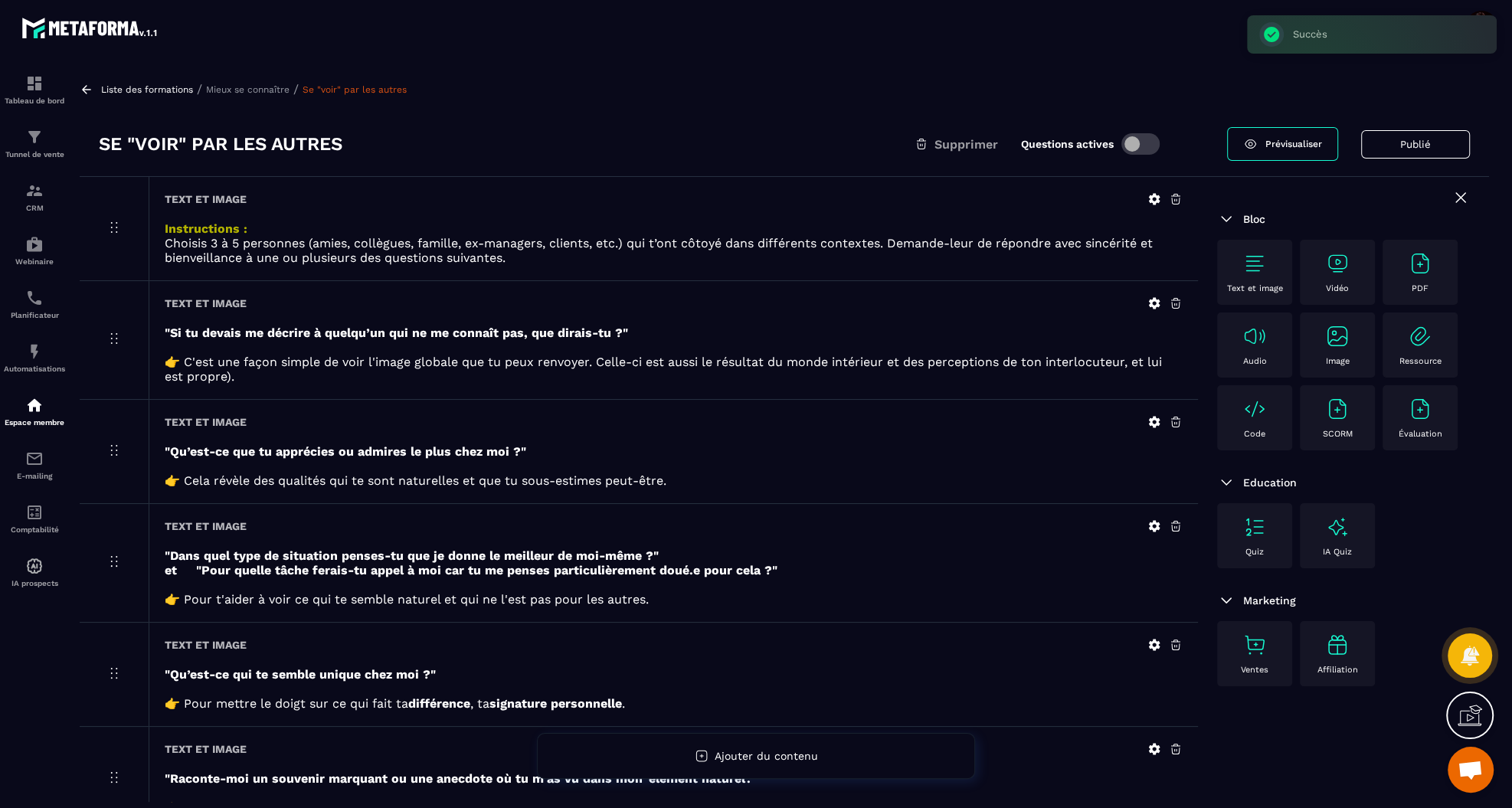
click at [275, 89] on p "Mieux se connaître" at bounding box center [248, 89] width 84 height 11
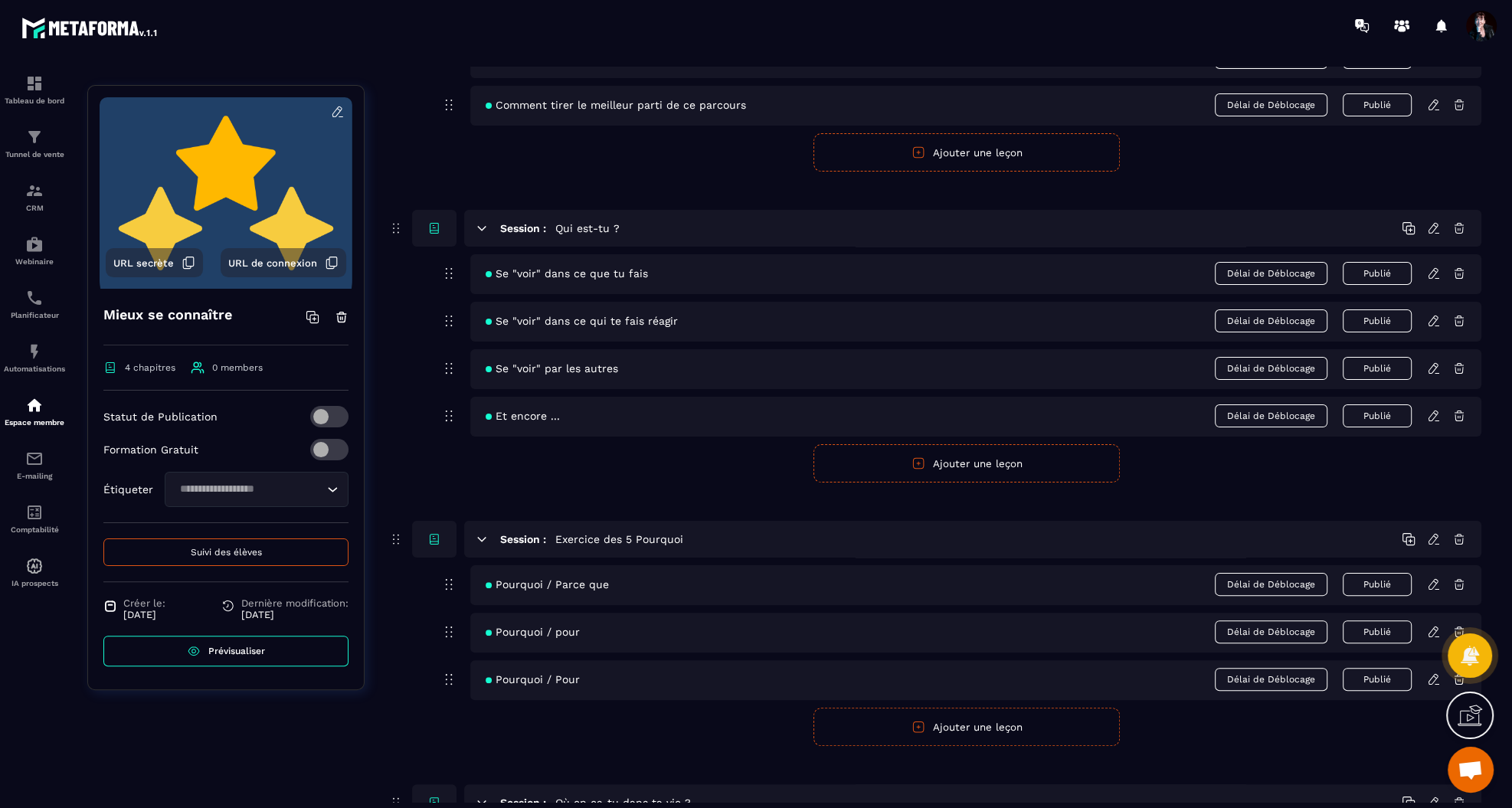
scroll to position [259, 0]
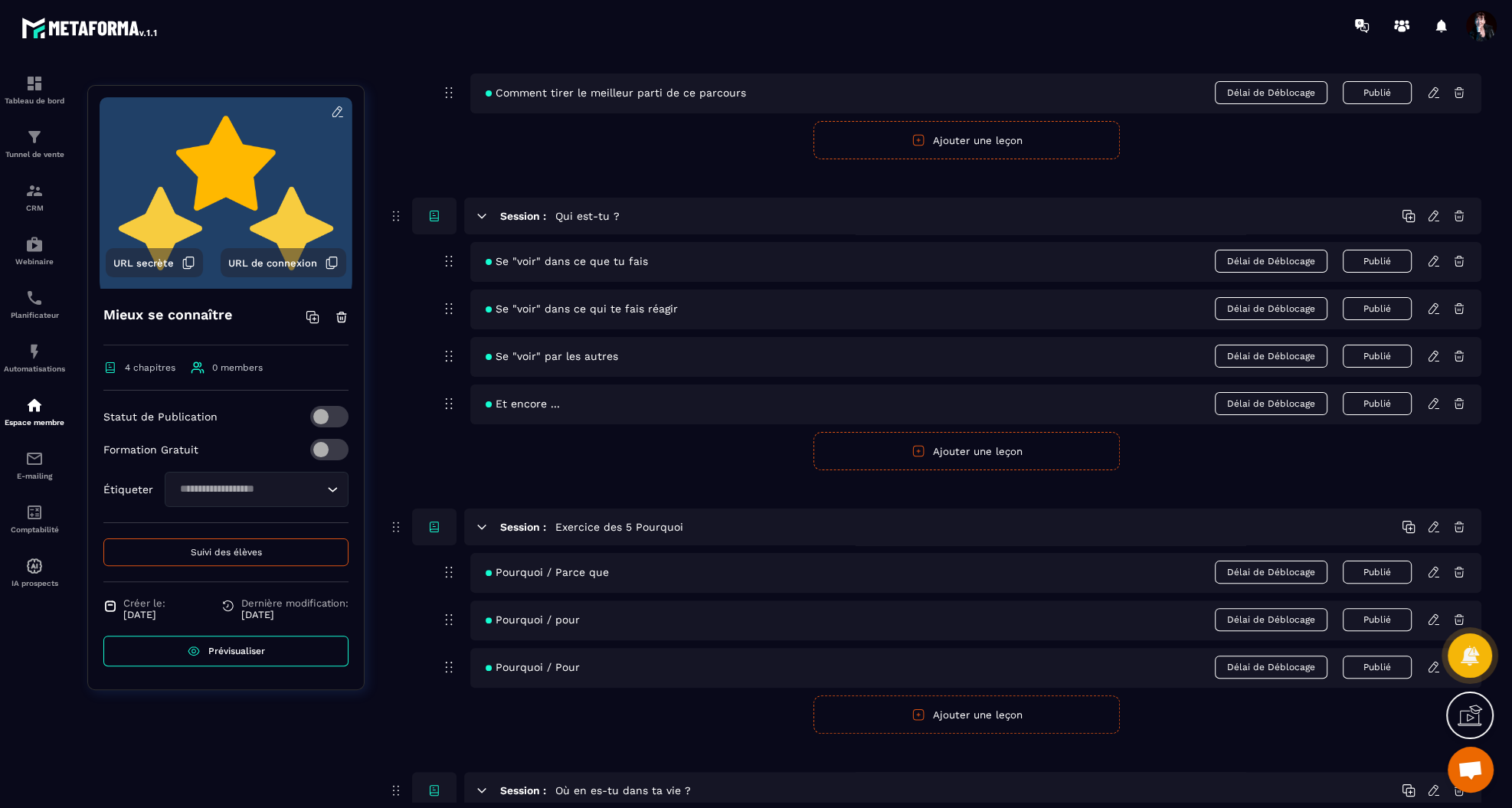
click at [1431, 396] on icon at bounding box center [1433, 403] width 14 height 14
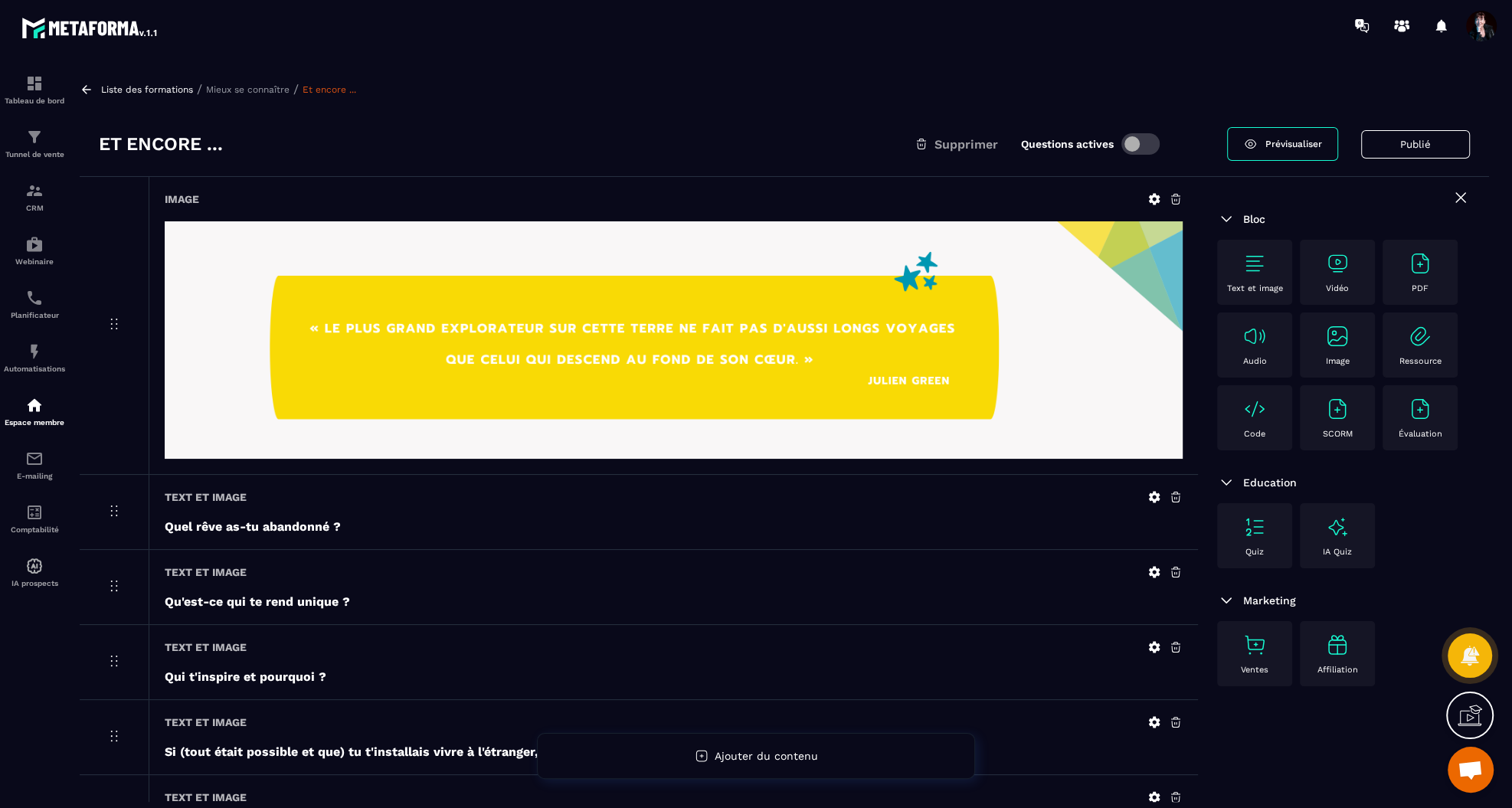
click at [243, 88] on p "Mieux se connaître" at bounding box center [248, 89] width 84 height 11
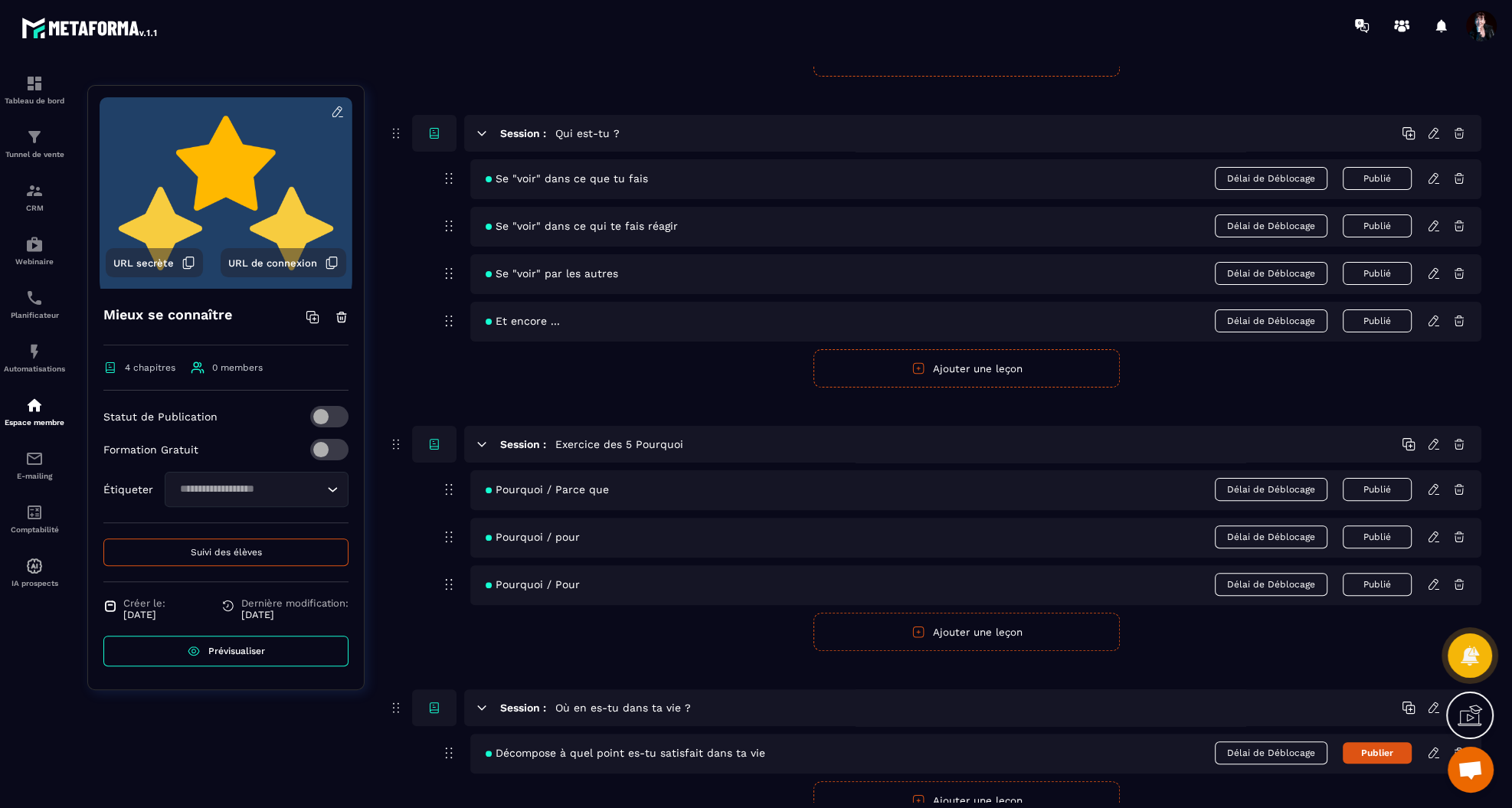
scroll to position [343, 0]
click at [246, 549] on span "Suivi des élèves" at bounding box center [227, 551] width 71 height 11
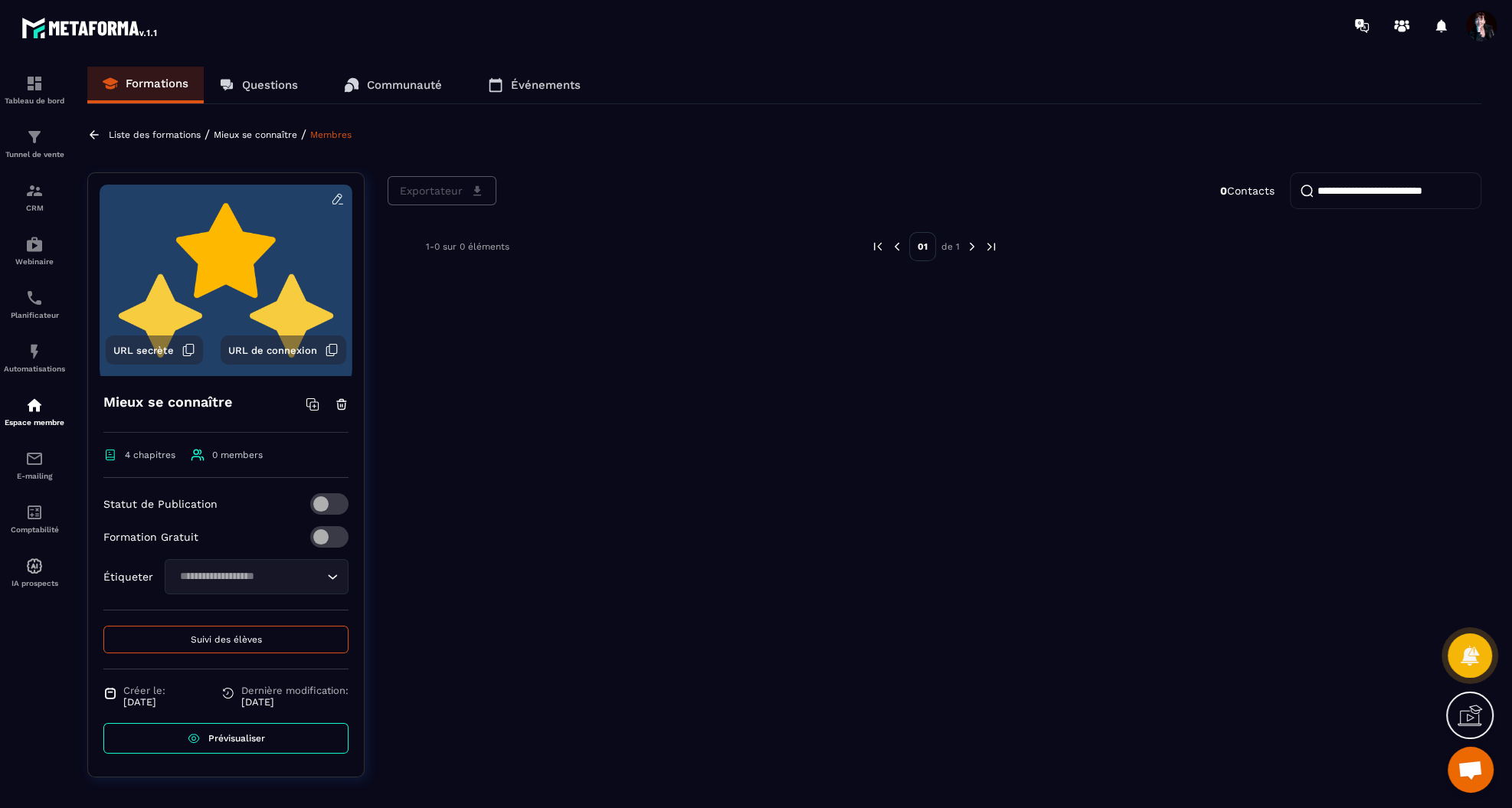
click at [259, 137] on p "Mieux se connaître" at bounding box center [255, 134] width 84 height 11
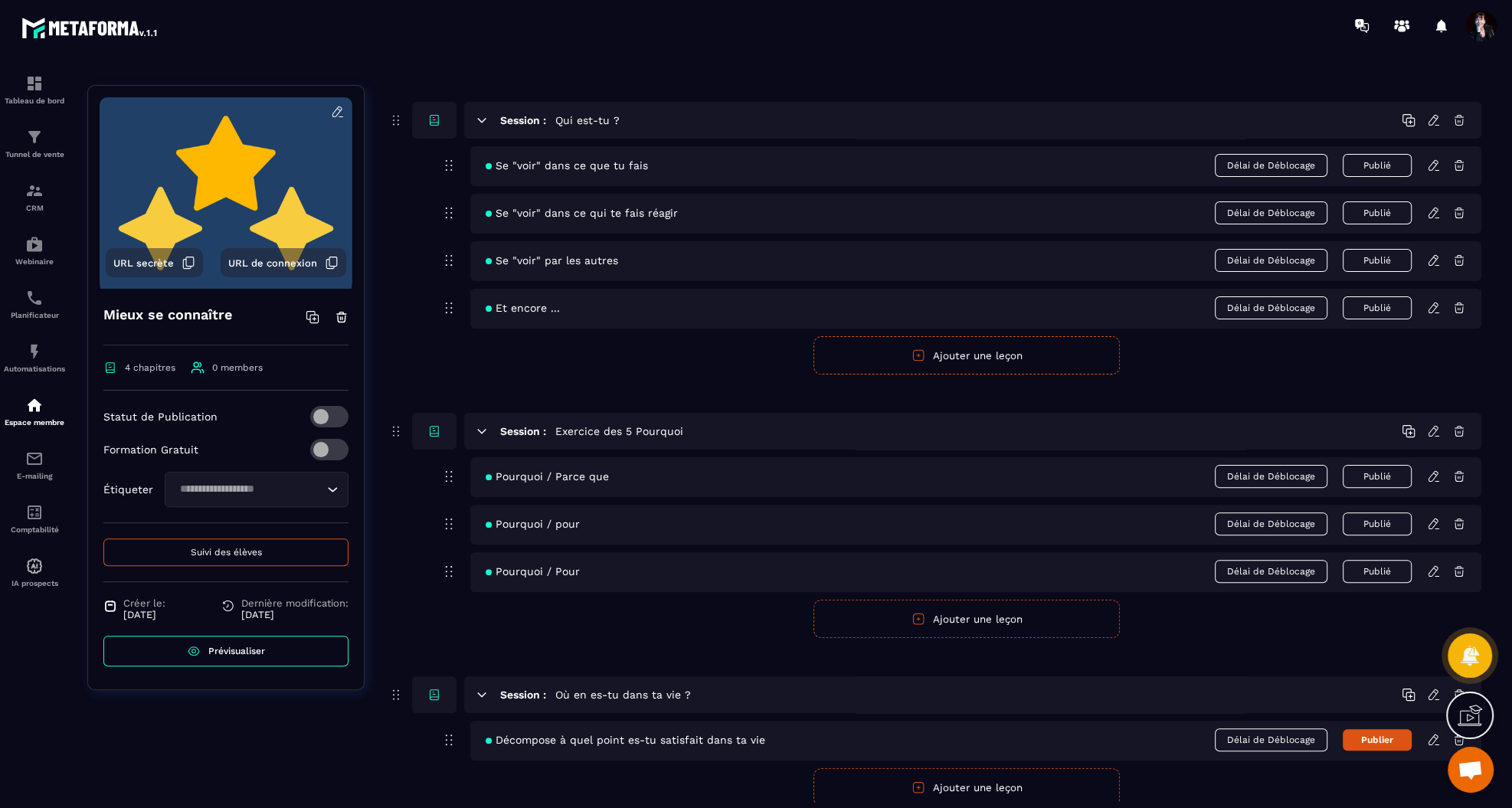
scroll to position [407, 0]
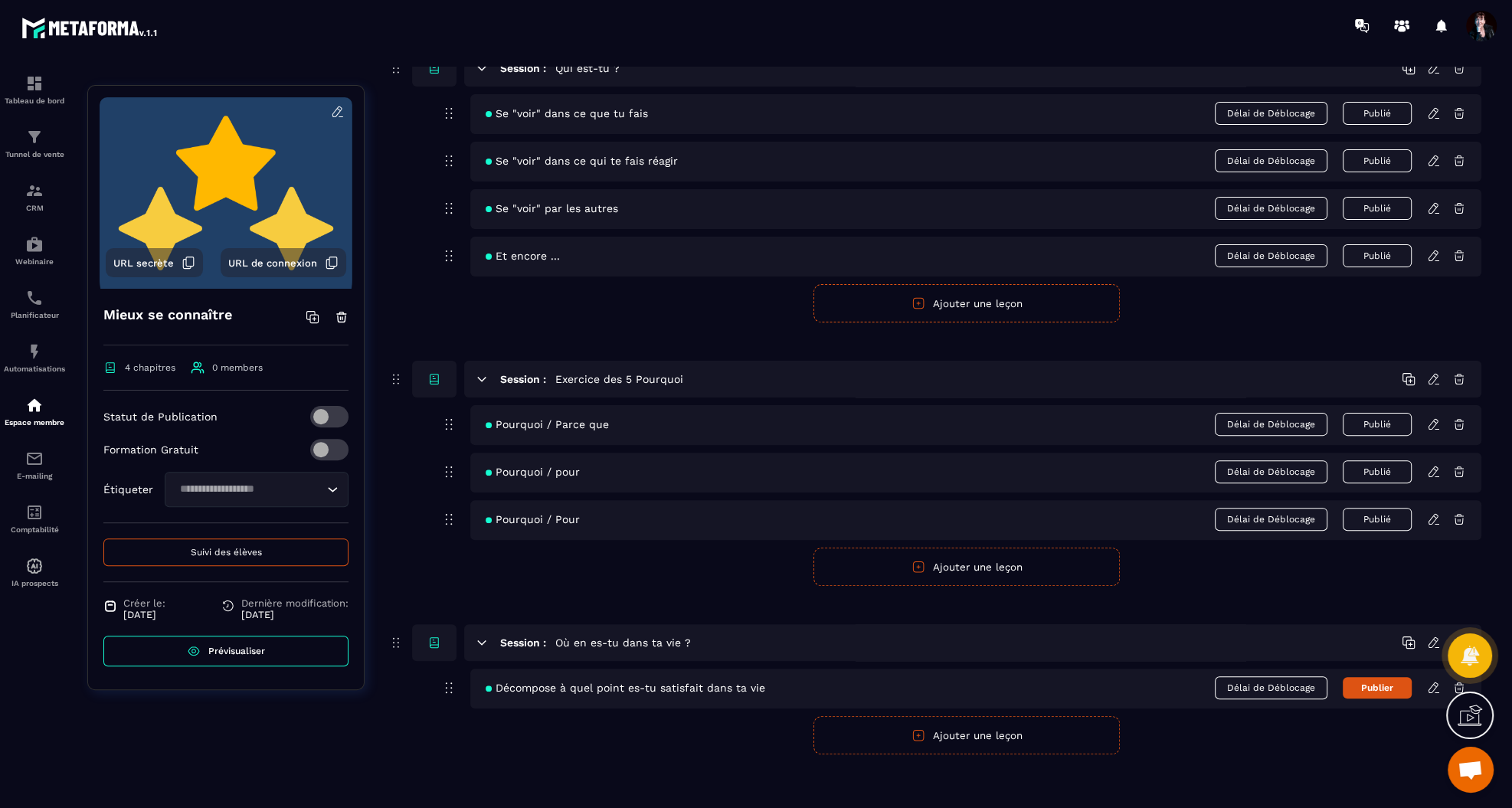
click at [1432, 425] on icon at bounding box center [1433, 424] width 14 height 14
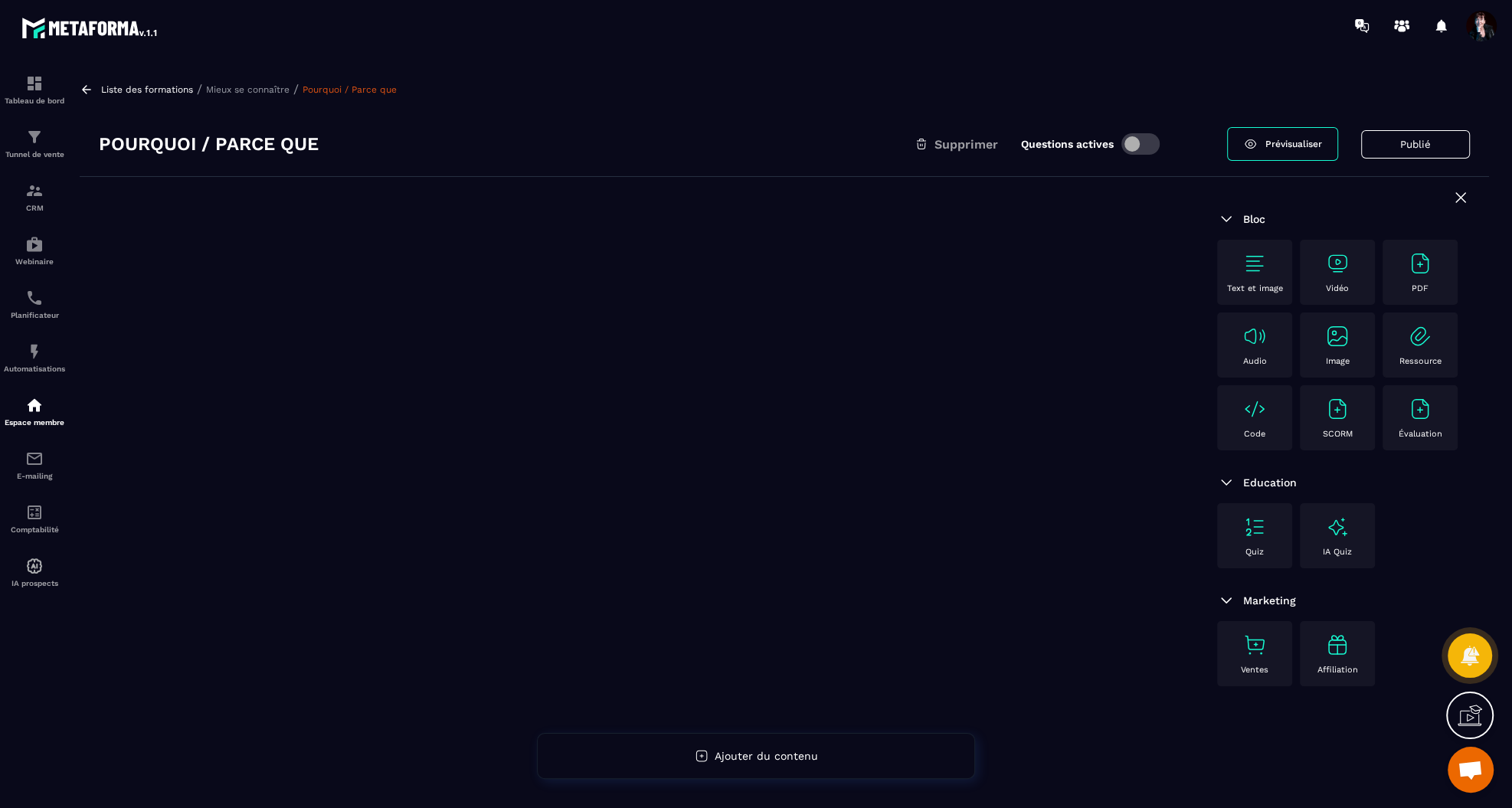
click at [257, 86] on p "Mieux se connaître" at bounding box center [248, 89] width 84 height 11
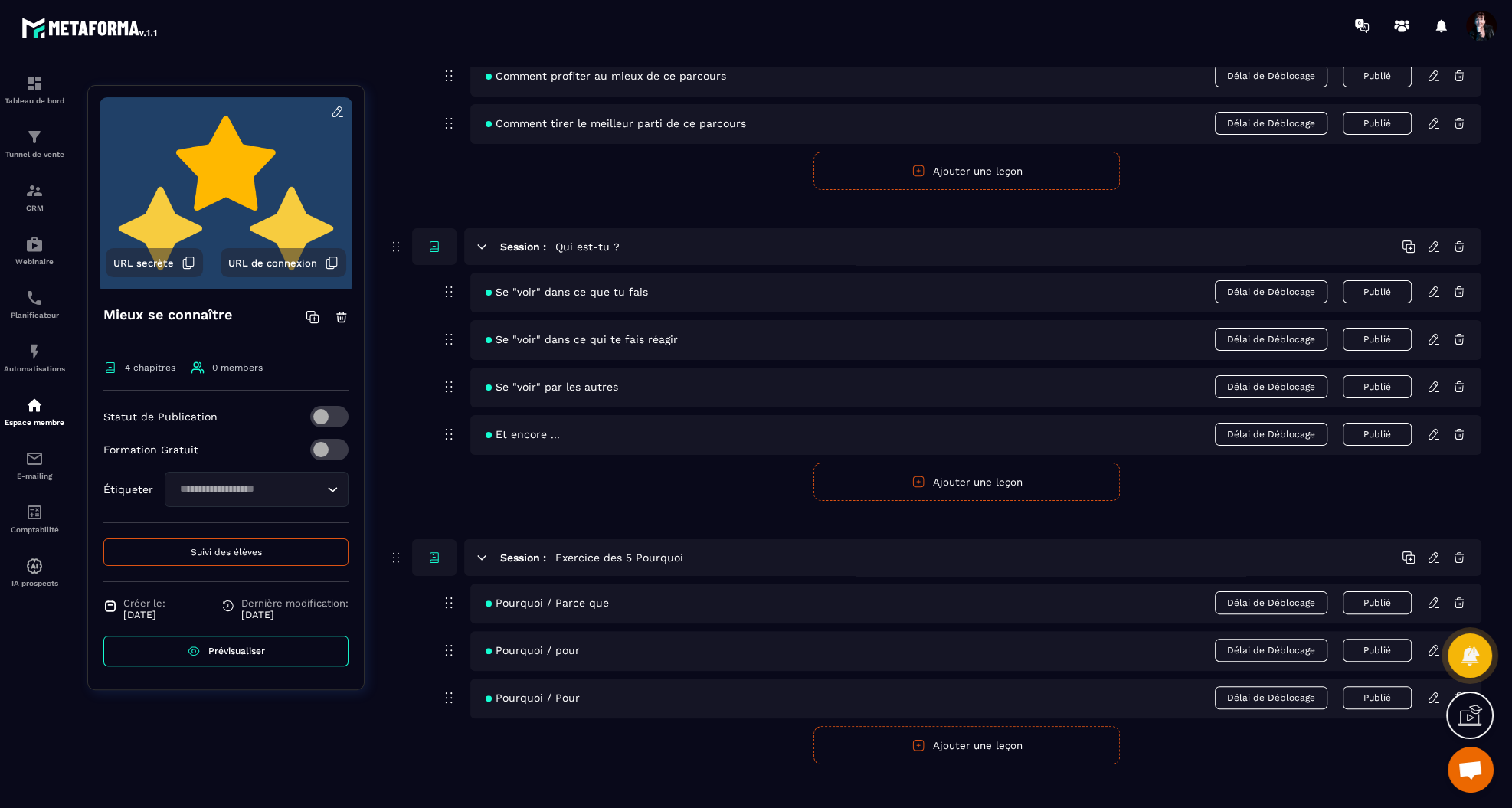
scroll to position [407, 0]
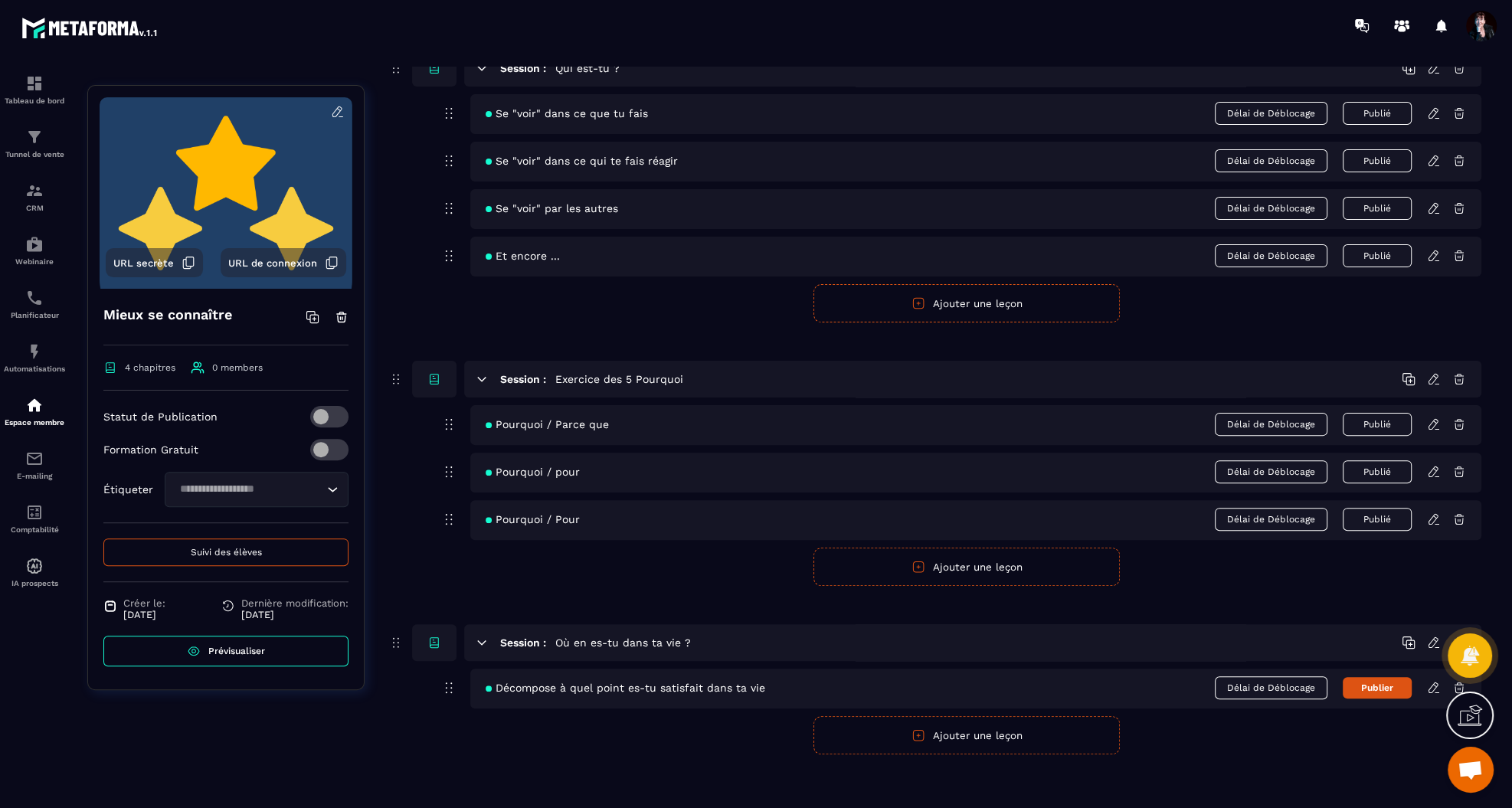
click at [1434, 466] on icon at bounding box center [1433, 471] width 14 height 14
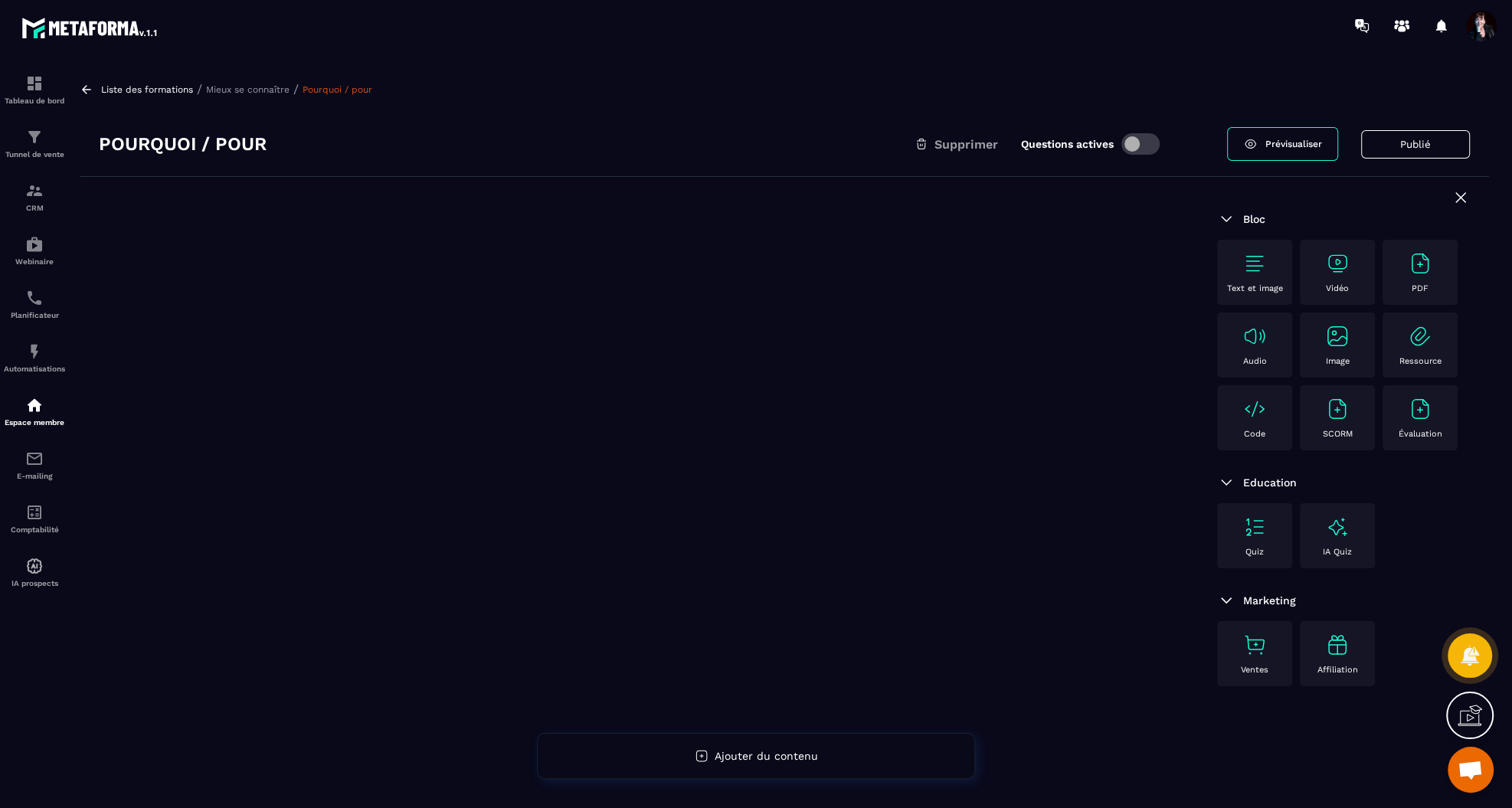
click at [261, 93] on p "Mieux se connaître" at bounding box center [248, 89] width 84 height 11
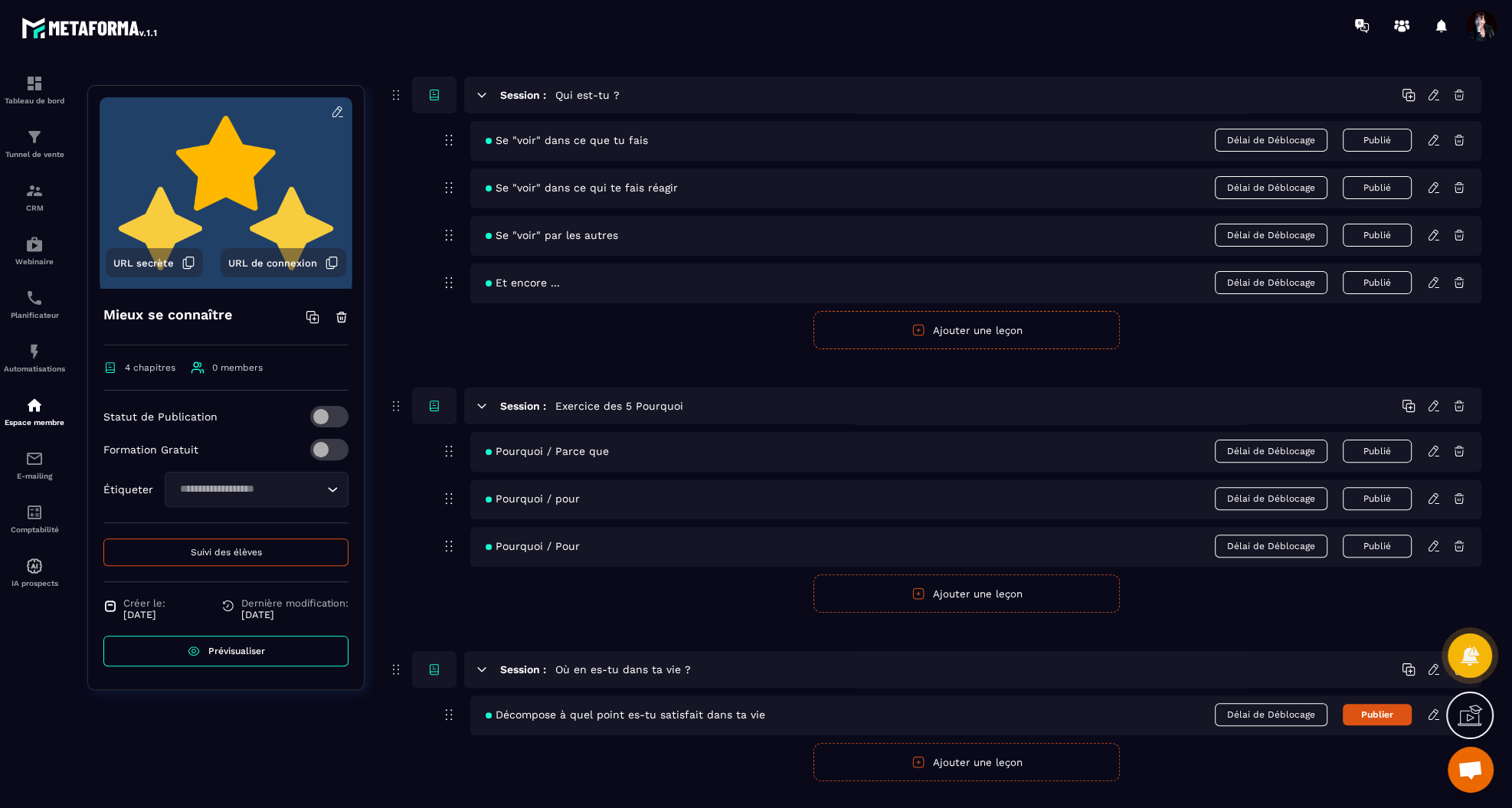
scroll to position [407, 0]
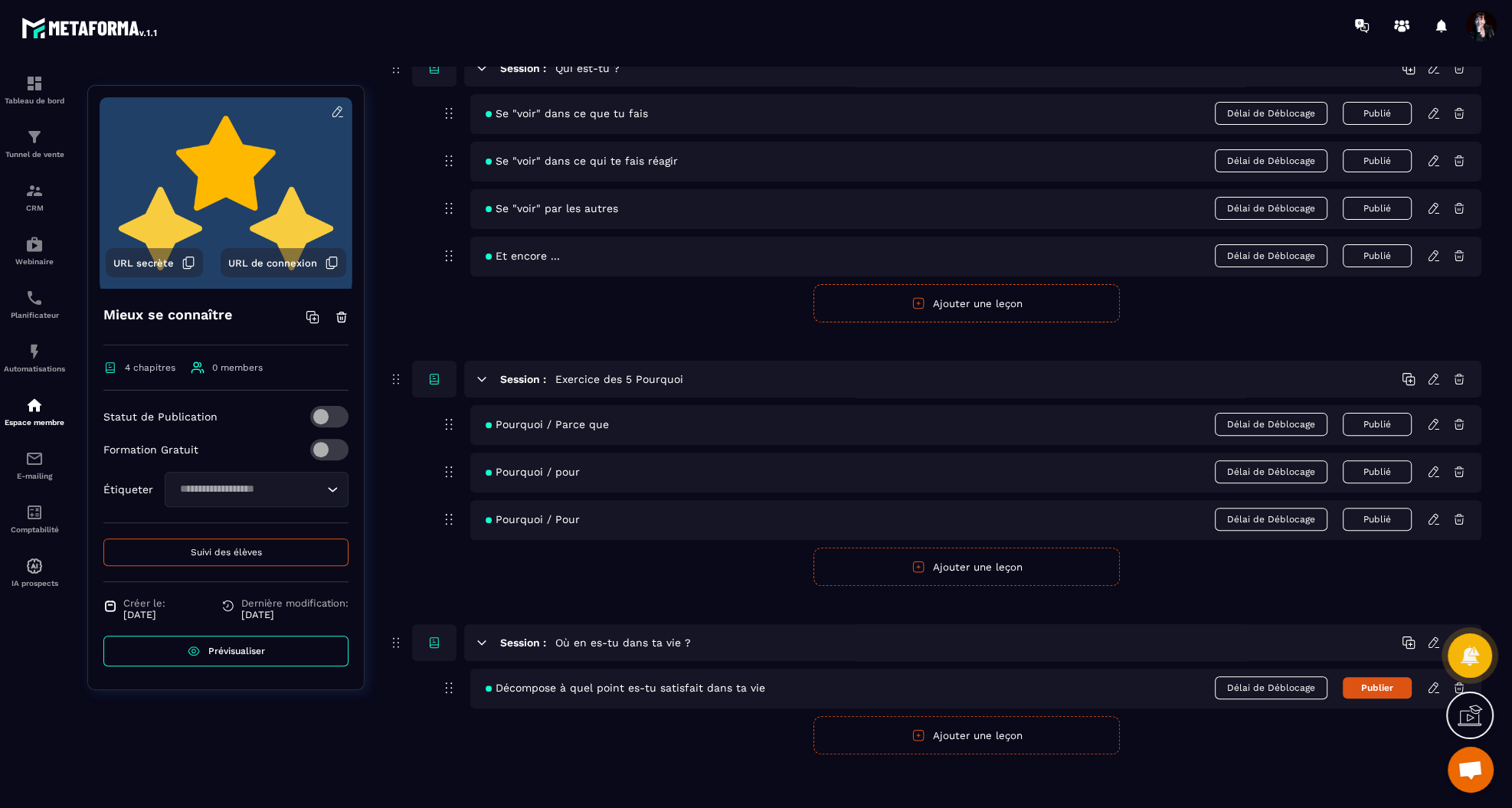
click at [1434, 682] on icon at bounding box center [1432, 687] width 9 height 10
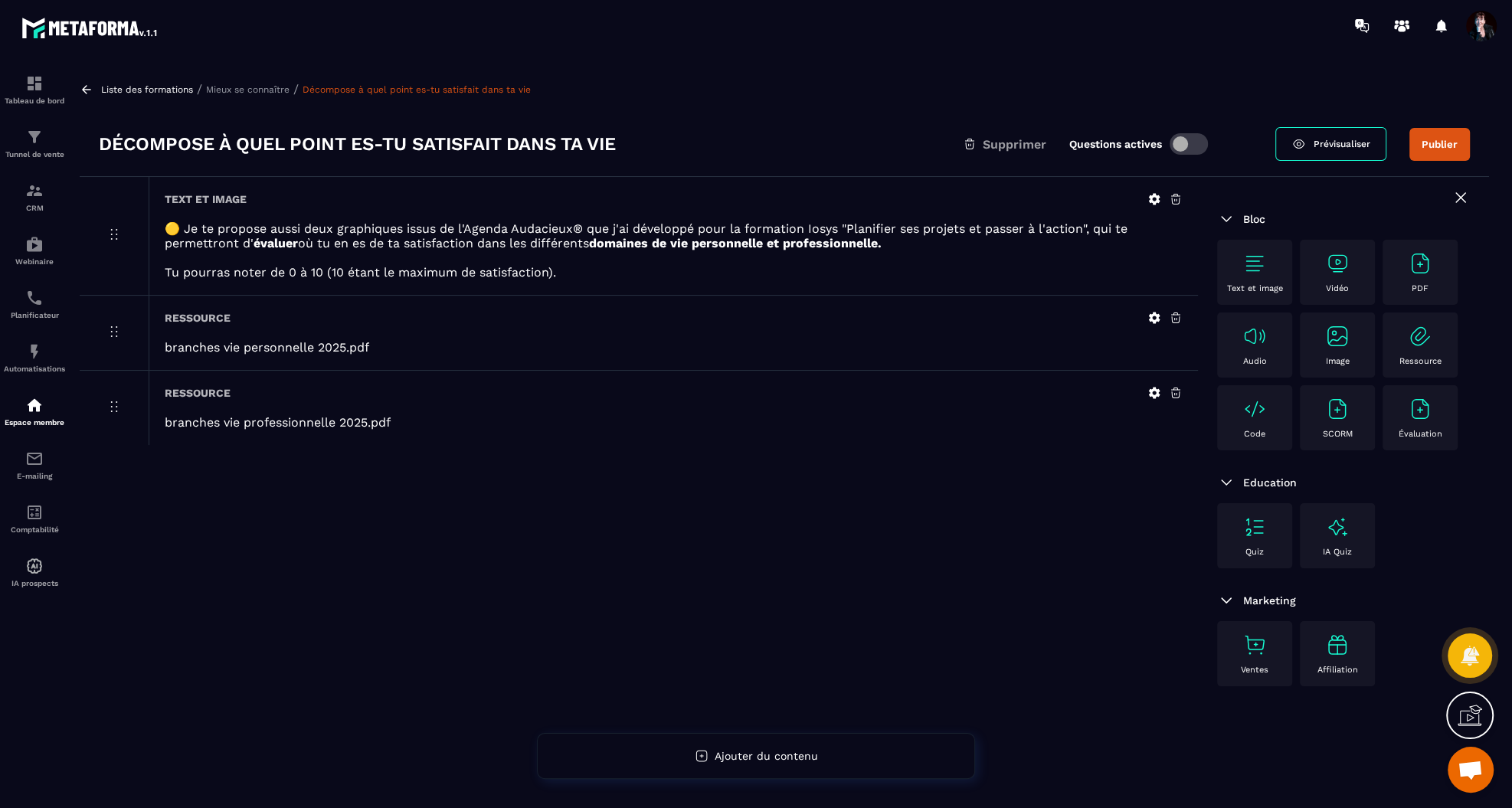
click at [248, 90] on p "Mieux se connaître" at bounding box center [248, 89] width 84 height 11
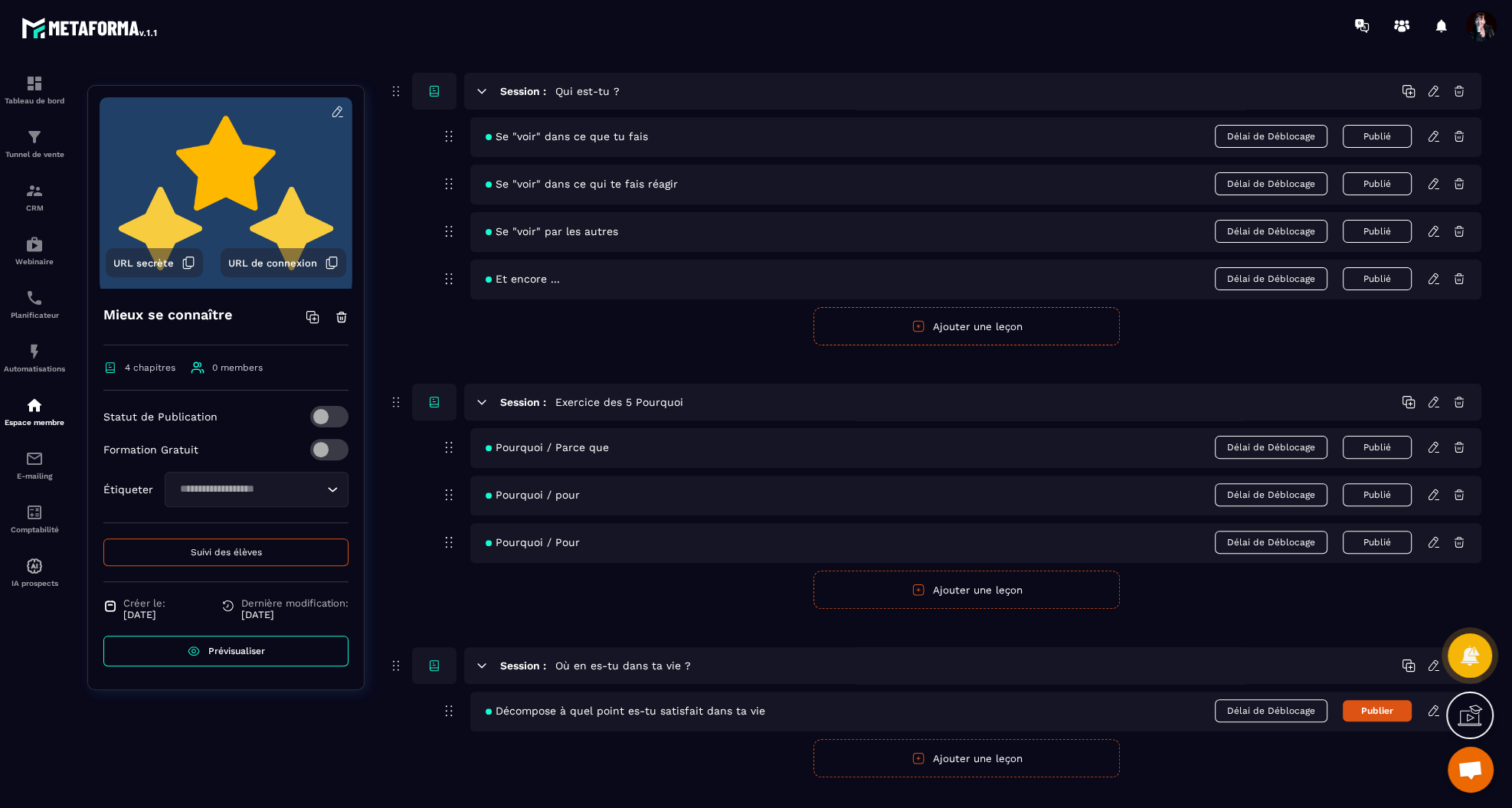
scroll to position [407, 0]
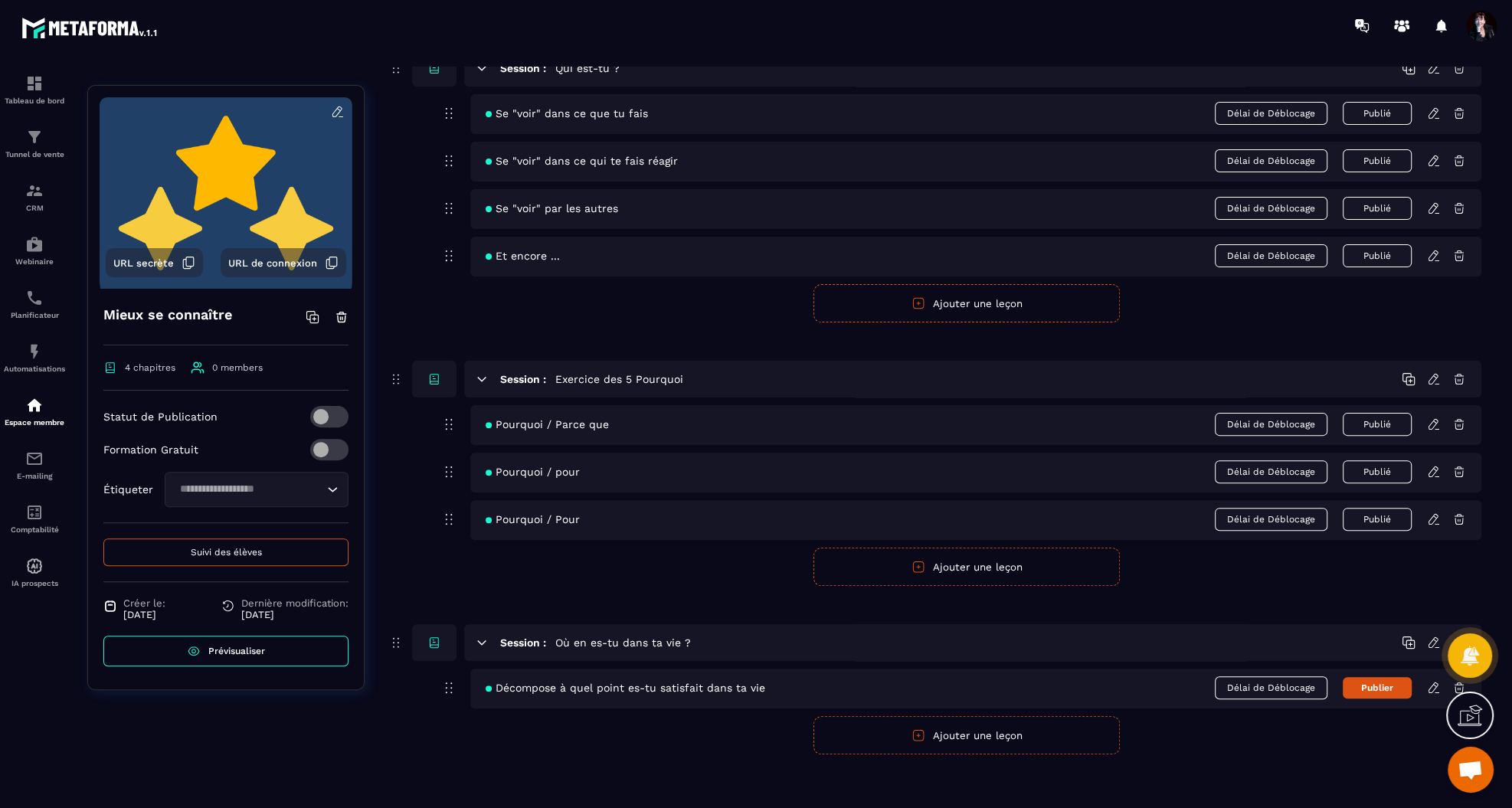
click at [1432, 681] on icon at bounding box center [1433, 687] width 14 height 14
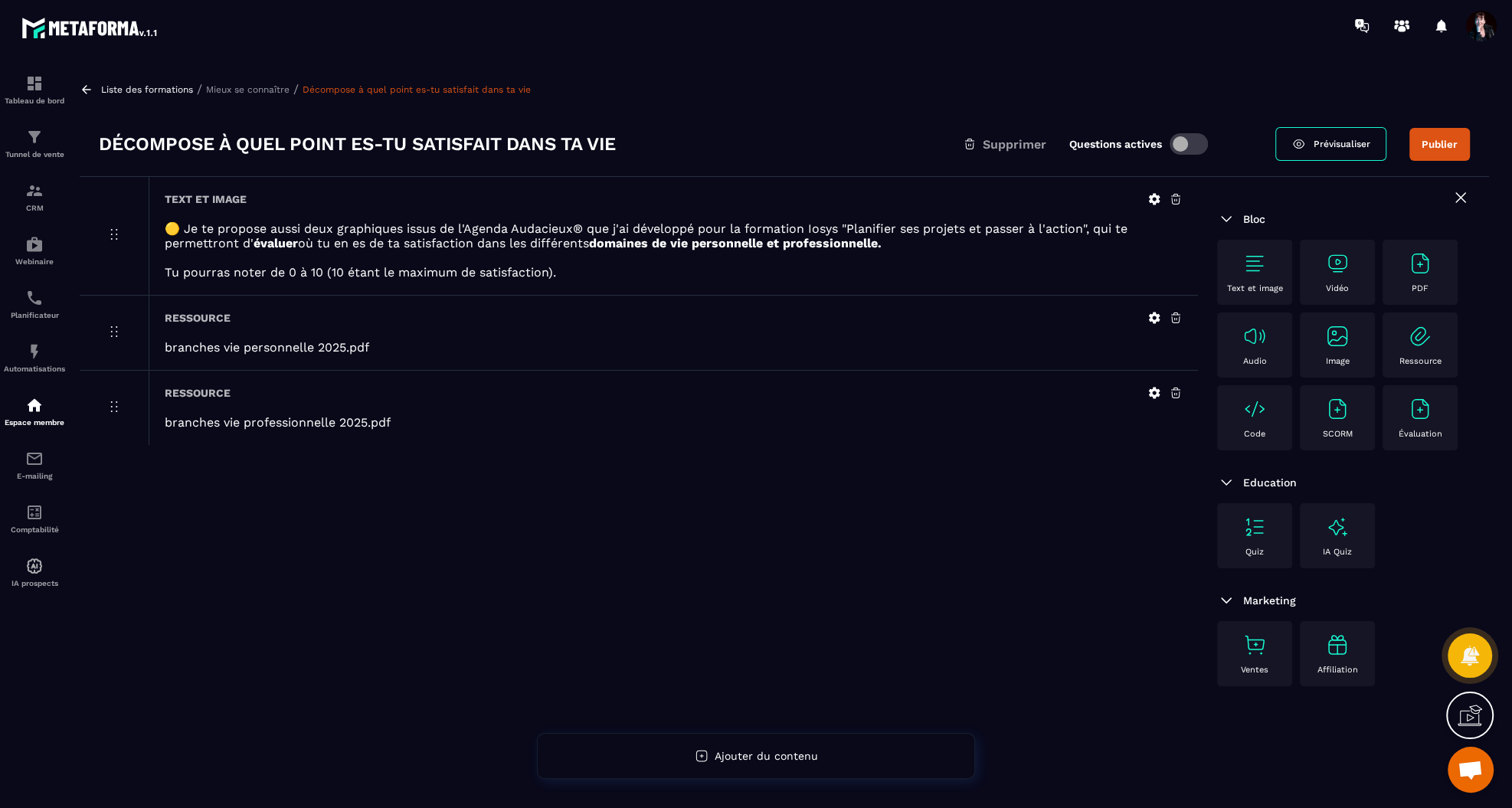
click at [270, 89] on p "Mieux se connaître" at bounding box center [248, 89] width 84 height 11
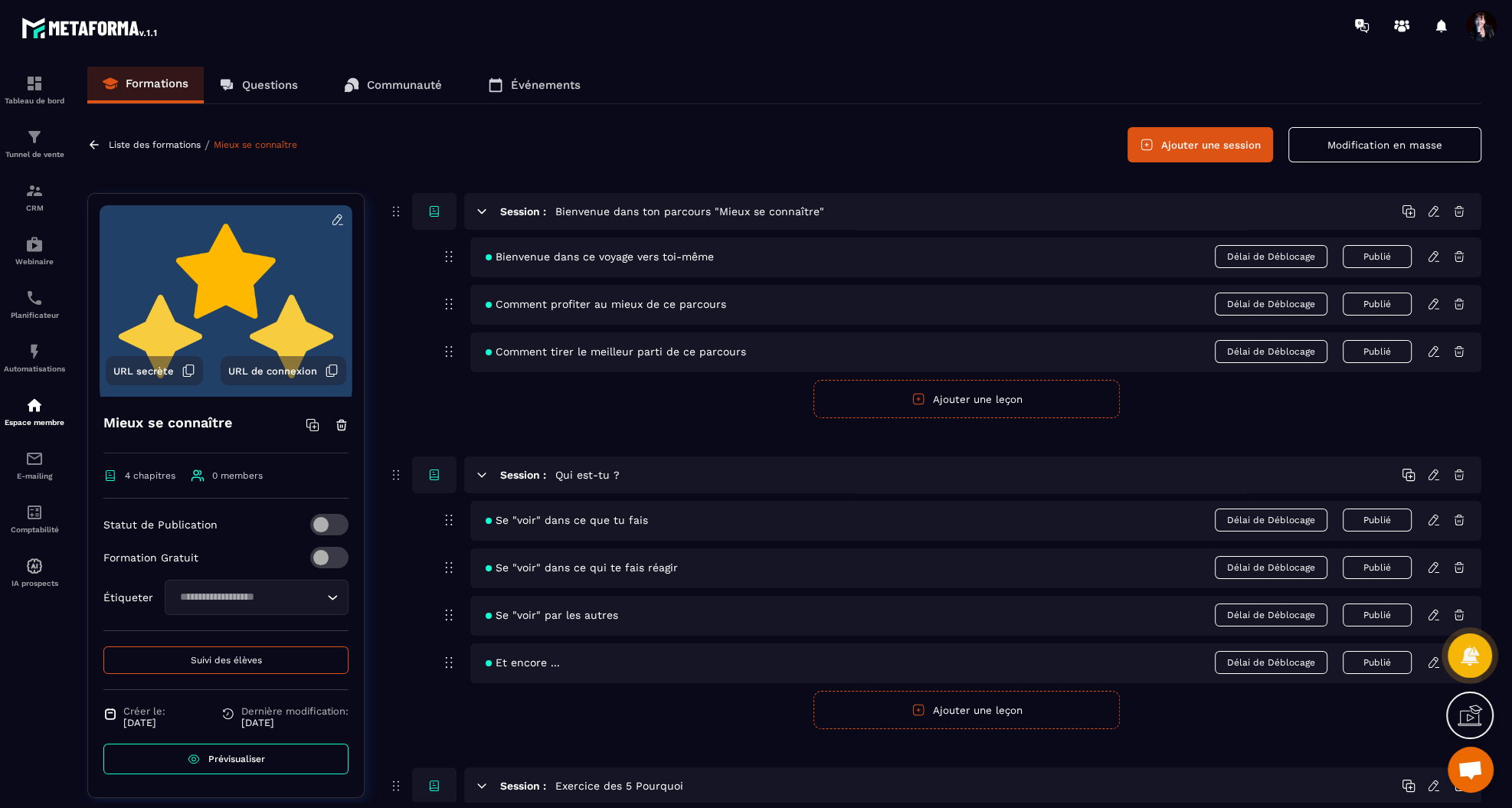
click at [1404, 144] on button "Modification en masse" at bounding box center [1385, 145] width 193 height 35
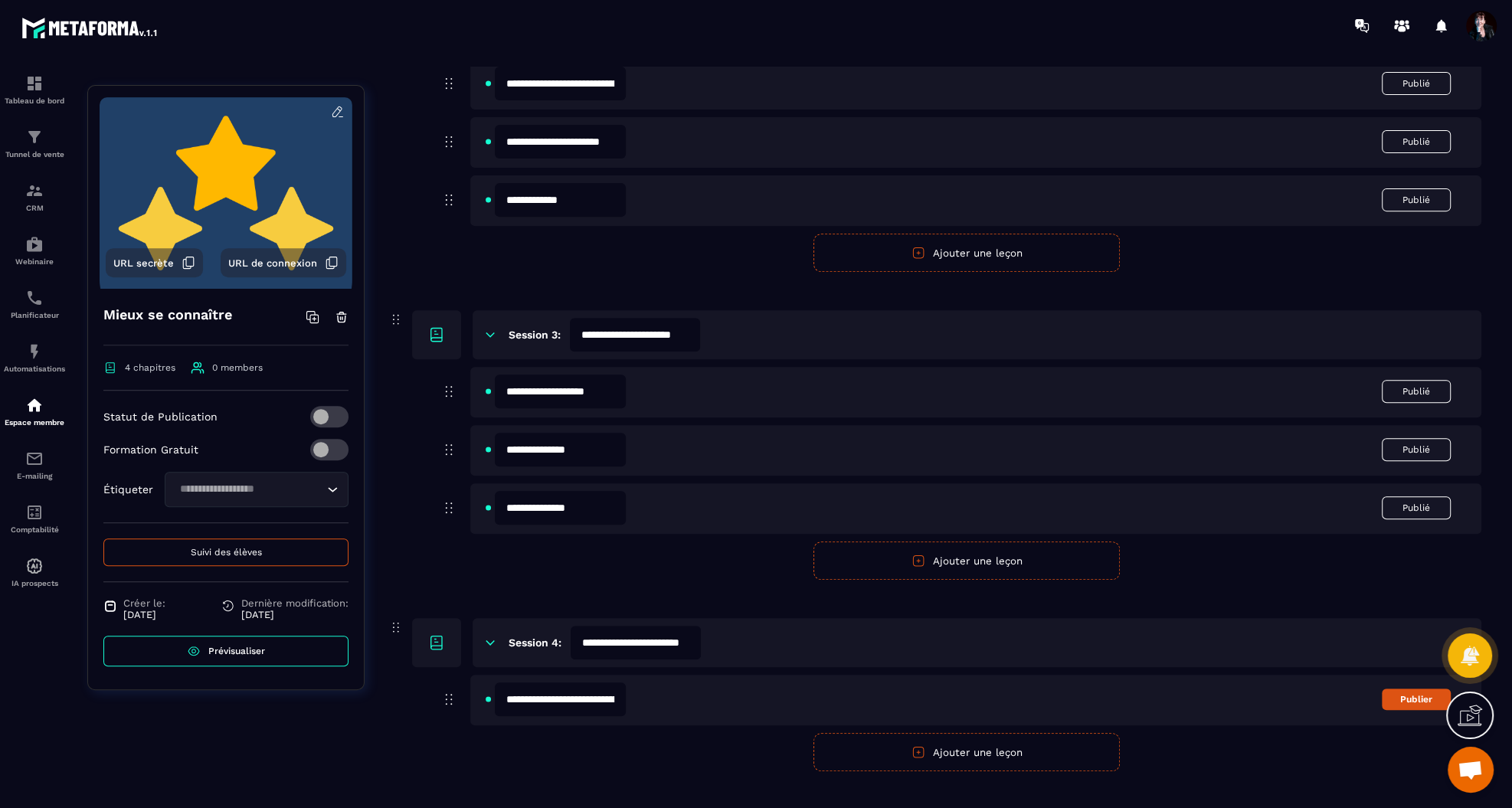
scroll to position [633, 0]
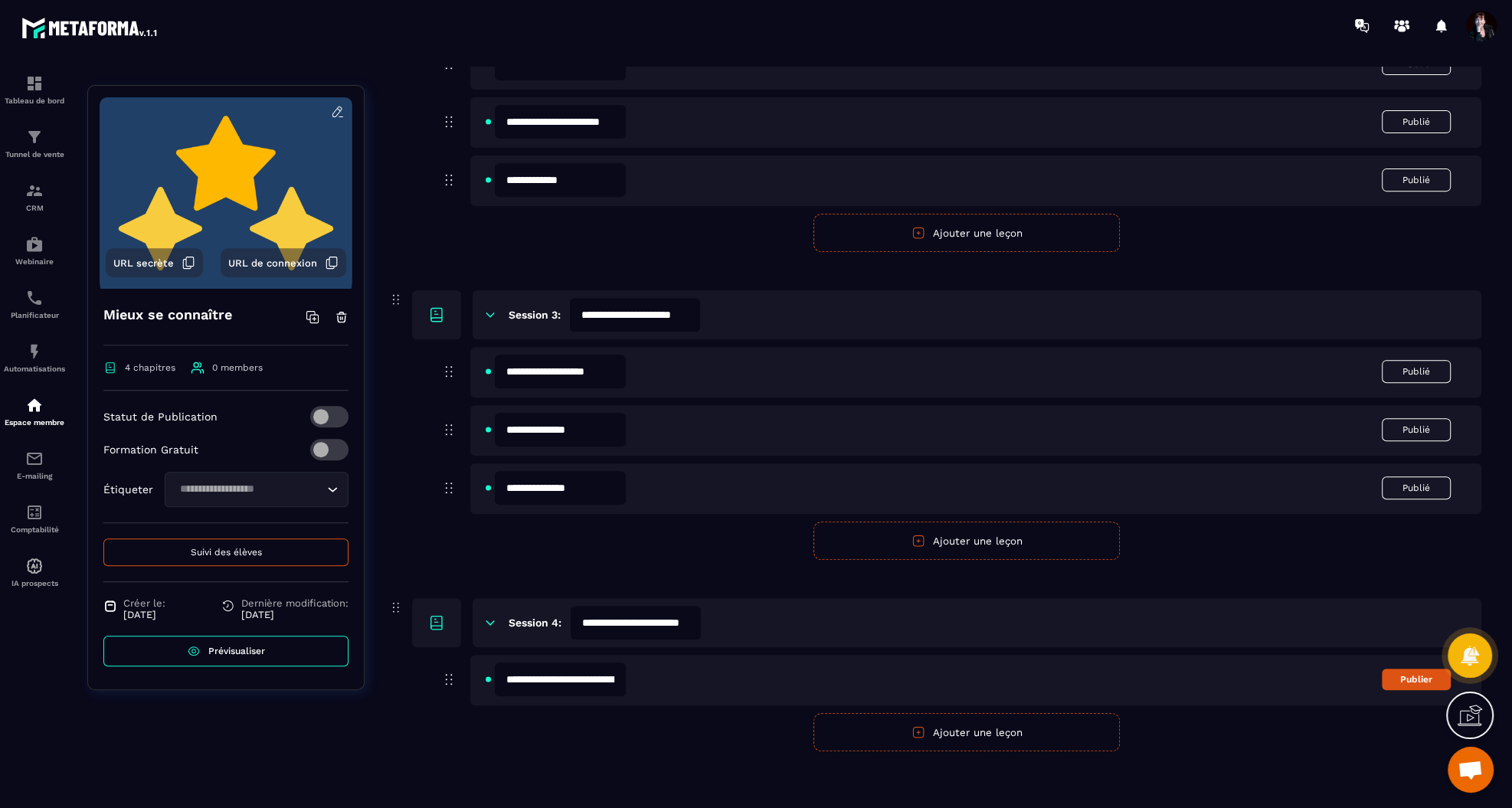
click at [598, 683] on input "**********" at bounding box center [559, 679] width 131 height 33
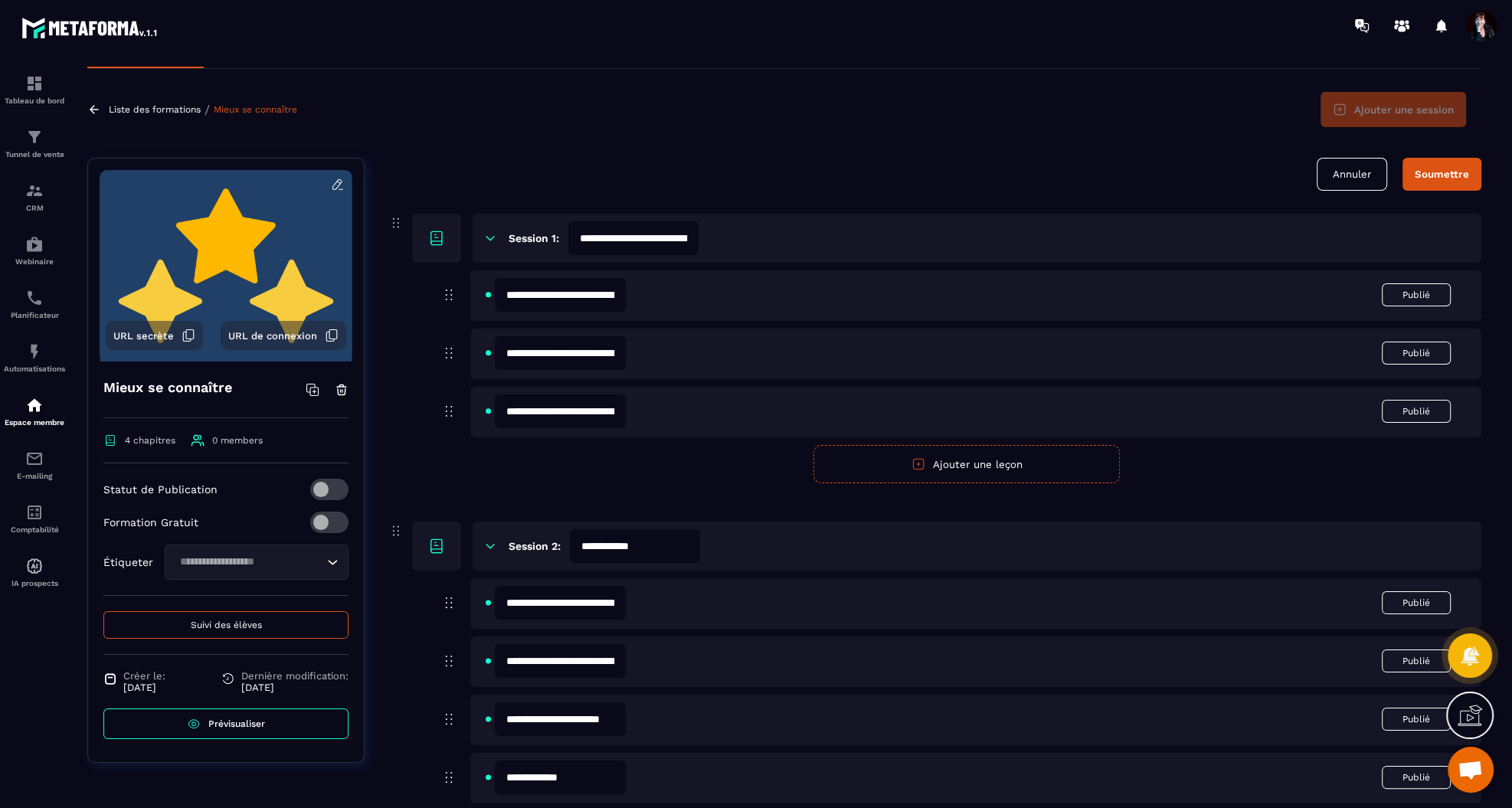
scroll to position [0, 0]
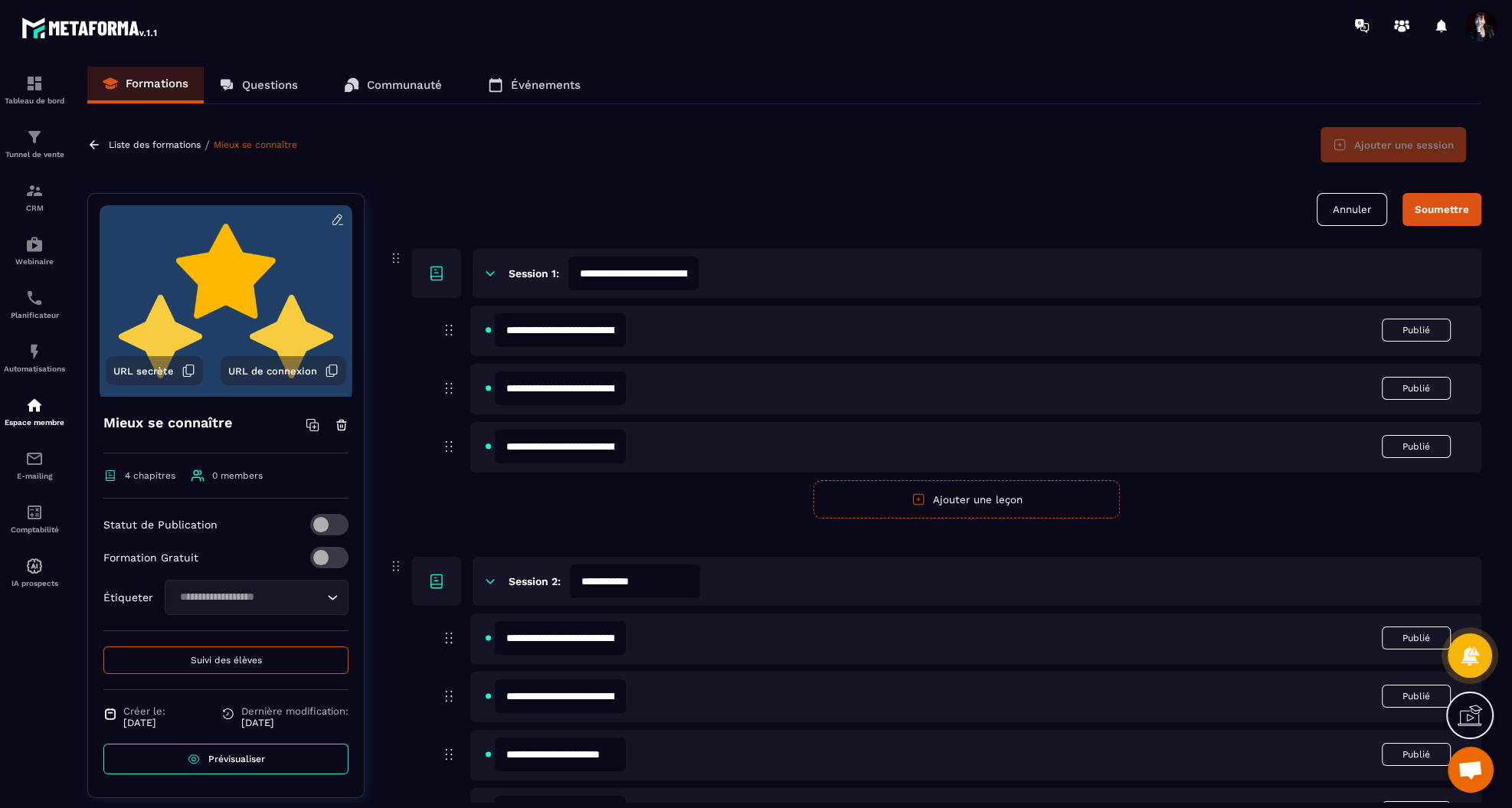
type input "**********"
click at [1433, 211] on div "Soumettre" at bounding box center [1441, 210] width 54 height 11
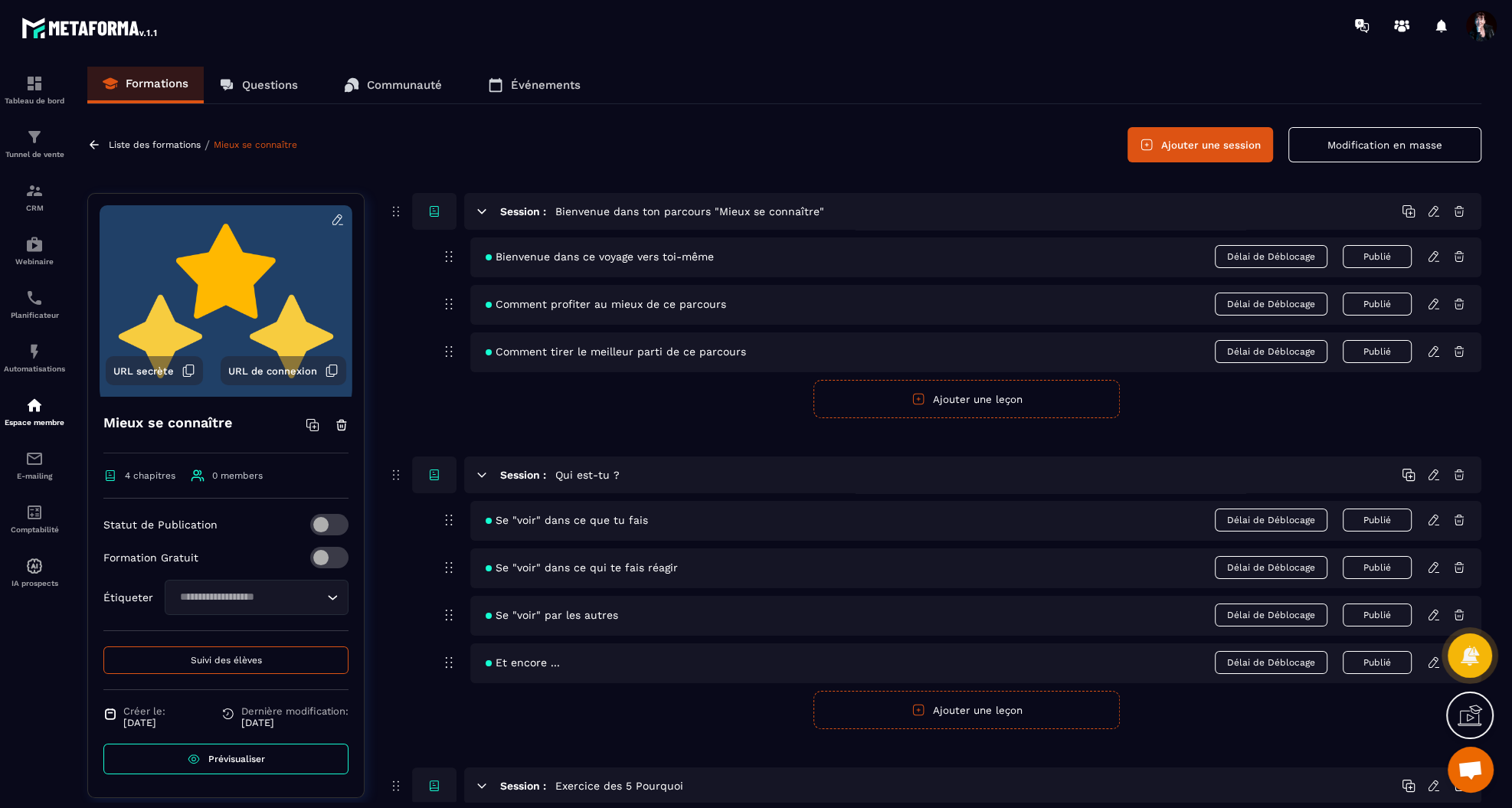
click at [148, 145] on p "Liste des formations" at bounding box center [154, 145] width 92 height 11
